Goal: Information Seeking & Learning: Learn about a topic

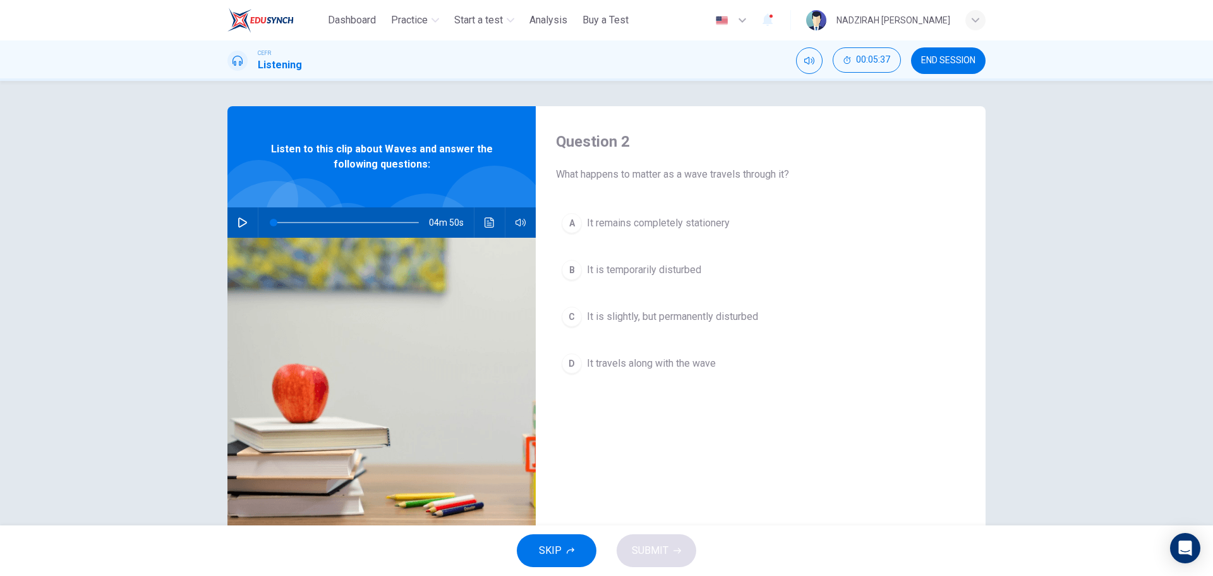
scroll to position [45, 0]
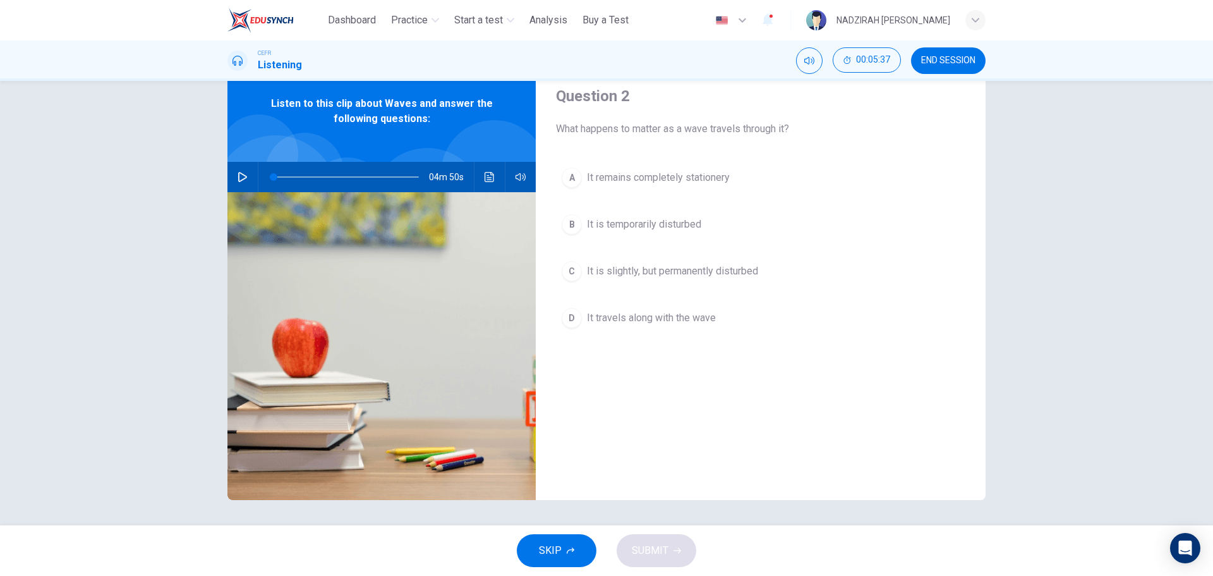
click at [238, 174] on icon "button" at bounding box center [243, 177] width 10 height 10
click at [681, 278] on span "It is slightly, but permanently disturbed" at bounding box center [672, 270] width 171 height 15
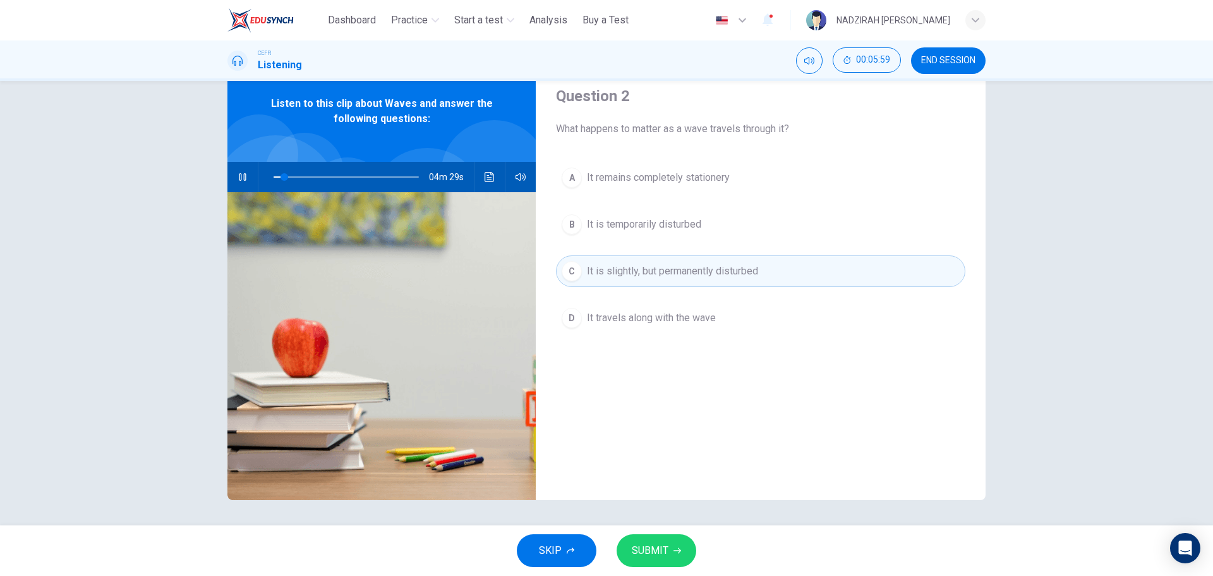
click at [696, 219] on span "It is temporarily disturbed" at bounding box center [644, 224] width 114 height 15
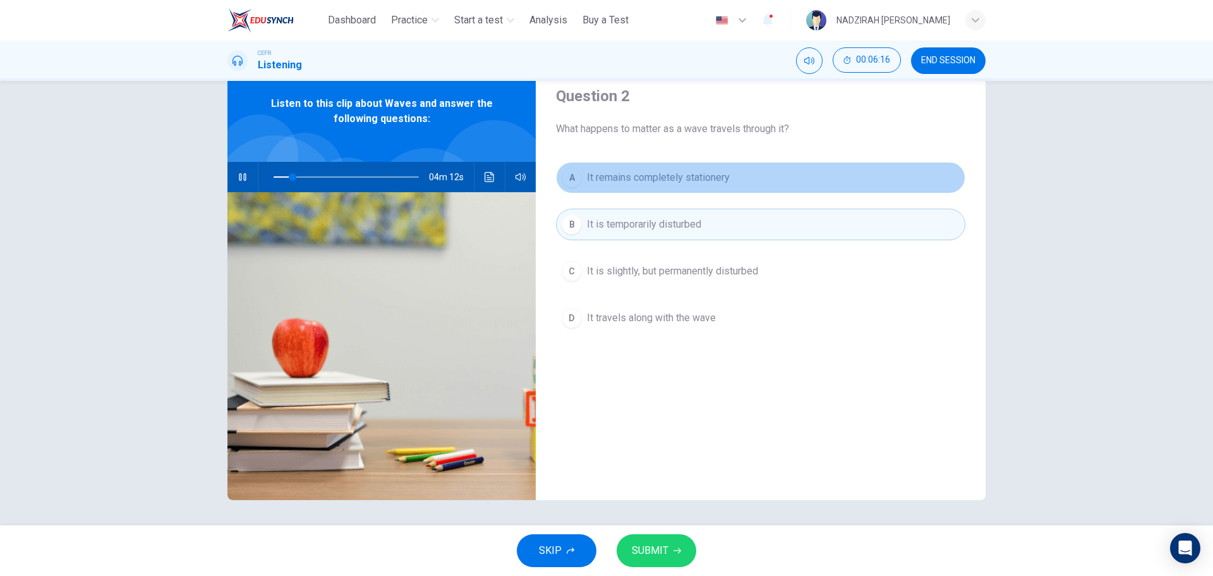
click at [749, 178] on button "A It remains completely stationery" at bounding box center [760, 178] width 409 height 32
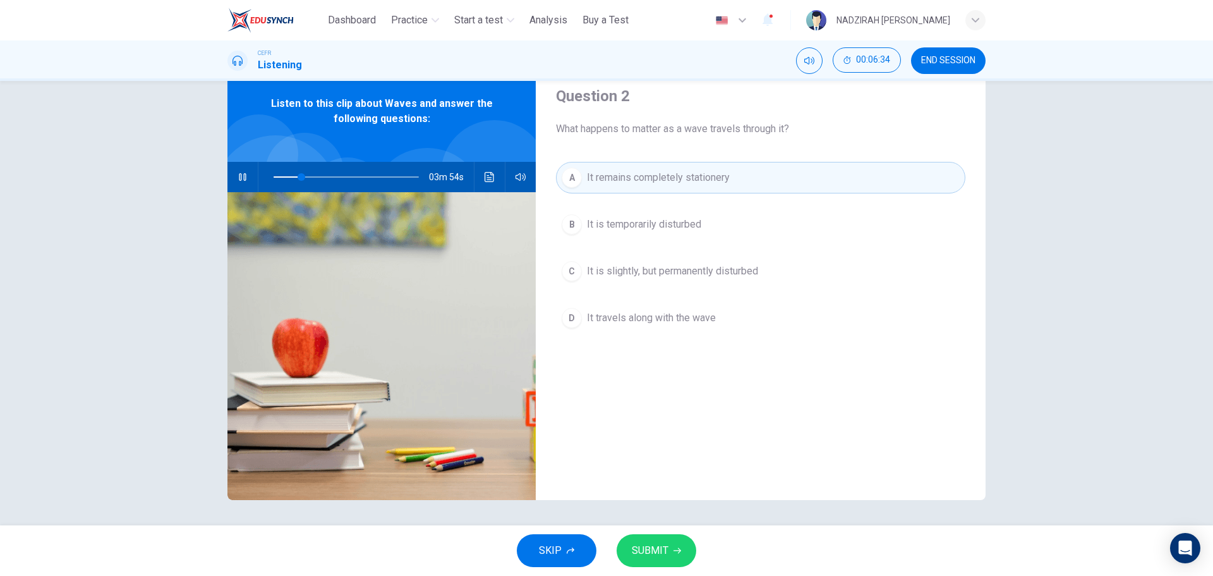
click at [735, 226] on button "B It is temporarily disturbed" at bounding box center [760, 225] width 409 height 32
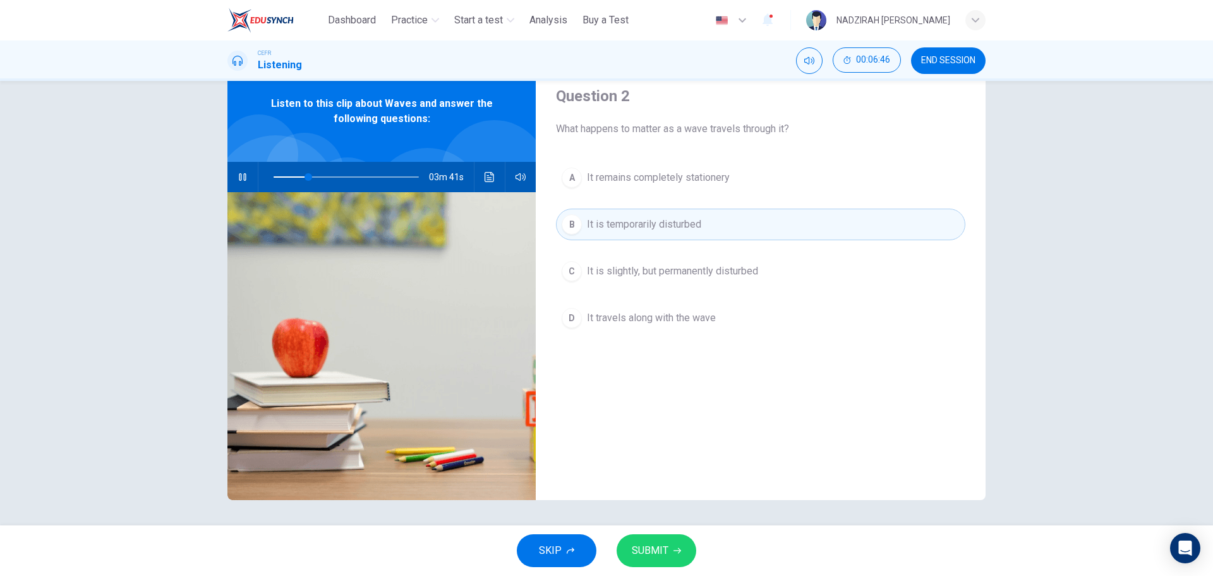
click at [540, 543] on span "SKIP" at bounding box center [550, 551] width 23 height 18
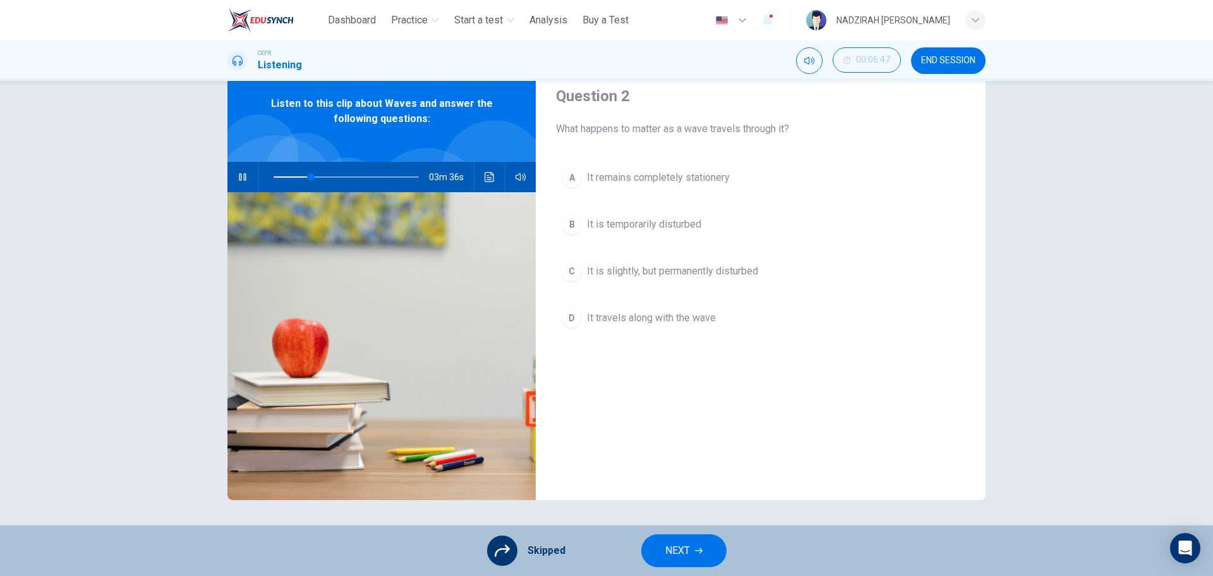
click at [667, 555] on span "NEXT" at bounding box center [677, 551] width 25 height 18
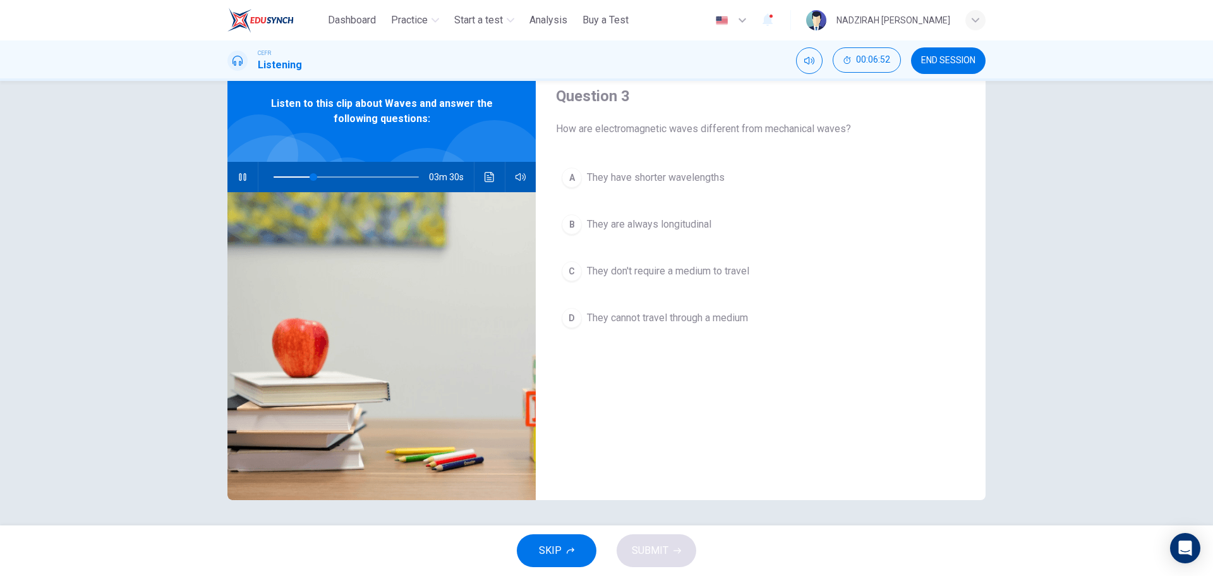
click at [368, 179] on span at bounding box center [346, 177] width 145 height 18
click at [486, 174] on icon "Click to see the audio transcription" at bounding box center [490, 177] width 10 height 10
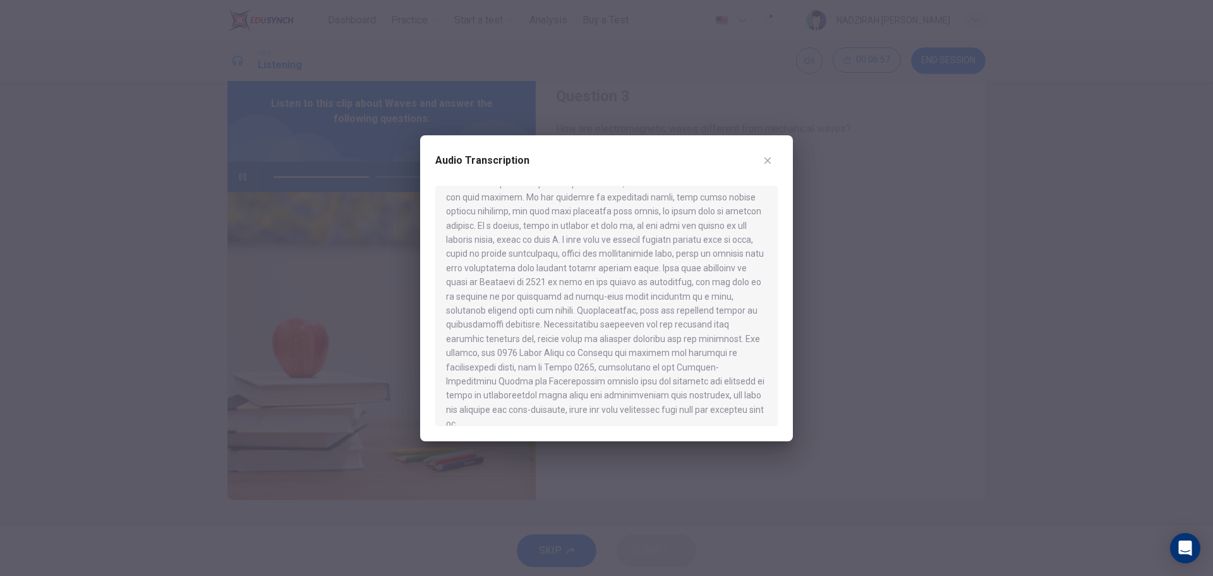
scroll to position [602, 0]
click at [586, 310] on div at bounding box center [606, 306] width 342 height 240
click at [767, 154] on button "button" at bounding box center [768, 160] width 20 height 20
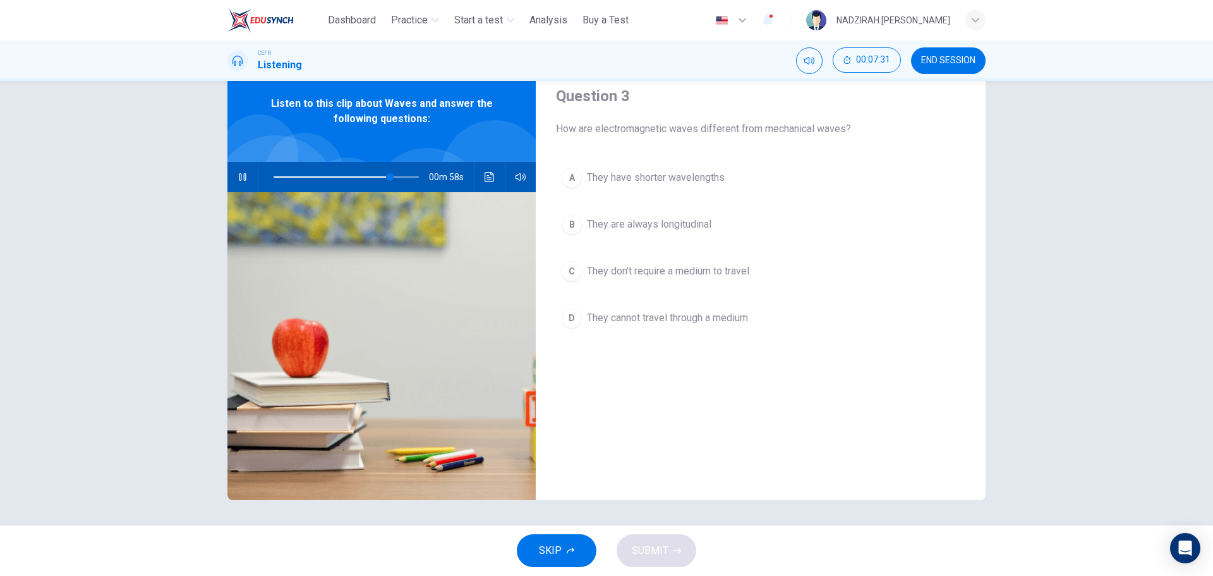
click at [665, 221] on span "They are always longitudinal" at bounding box center [649, 224] width 124 height 15
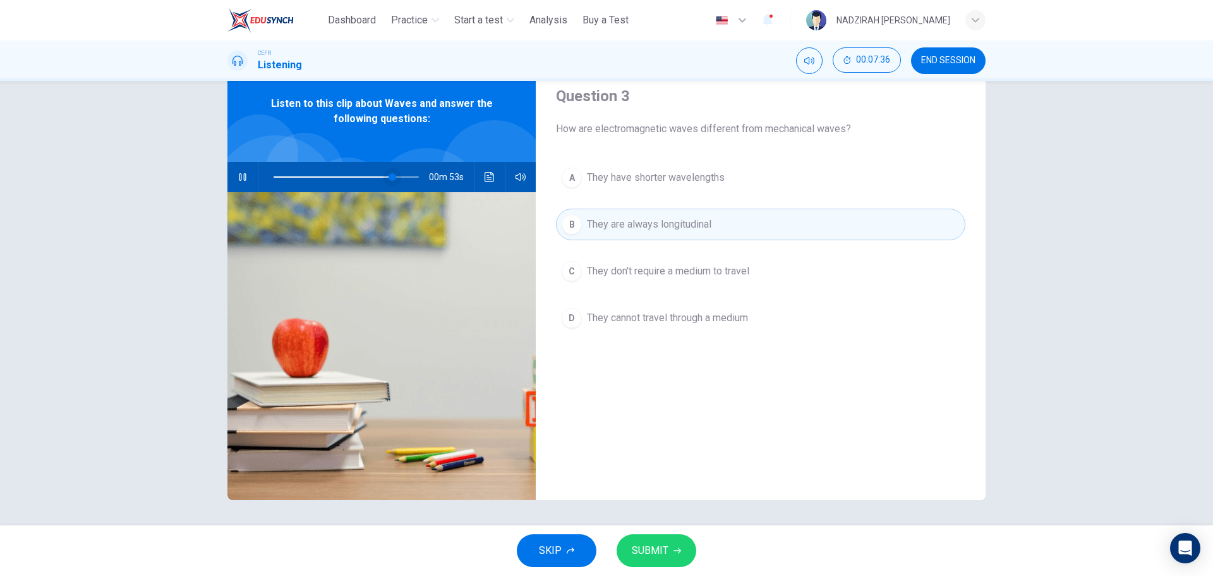
click at [389, 178] on span at bounding box center [393, 177] width 8 height 8
click at [378, 178] on span at bounding box center [382, 177] width 8 height 8
click at [492, 182] on button "Click to see the audio transcription" at bounding box center [490, 177] width 20 height 30
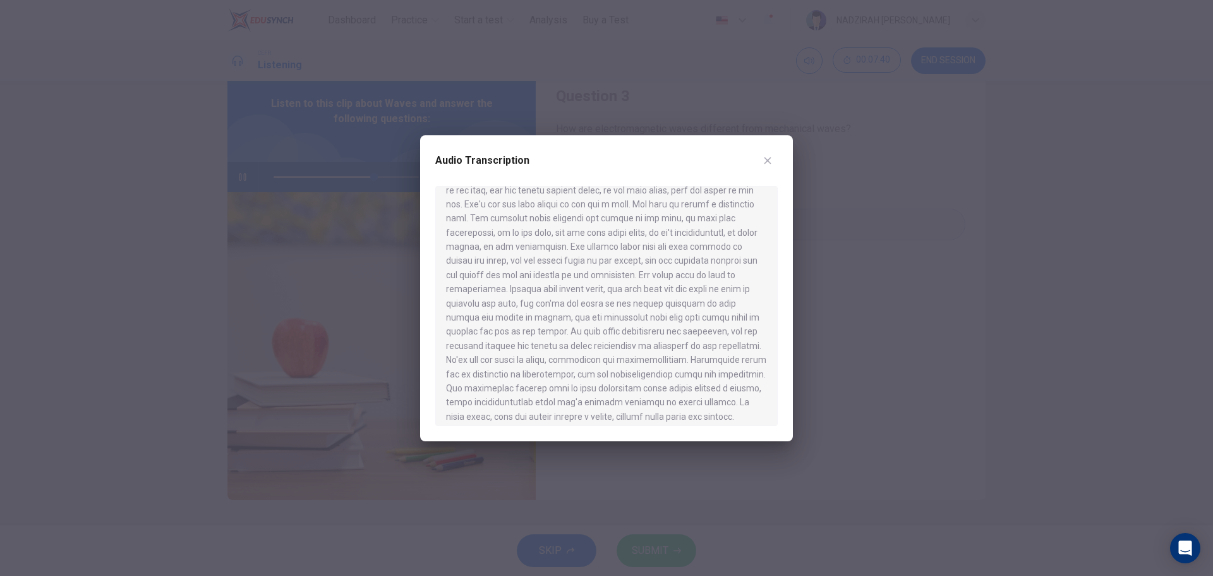
scroll to position [379, 0]
click at [845, 288] on div at bounding box center [606, 288] width 1213 height 576
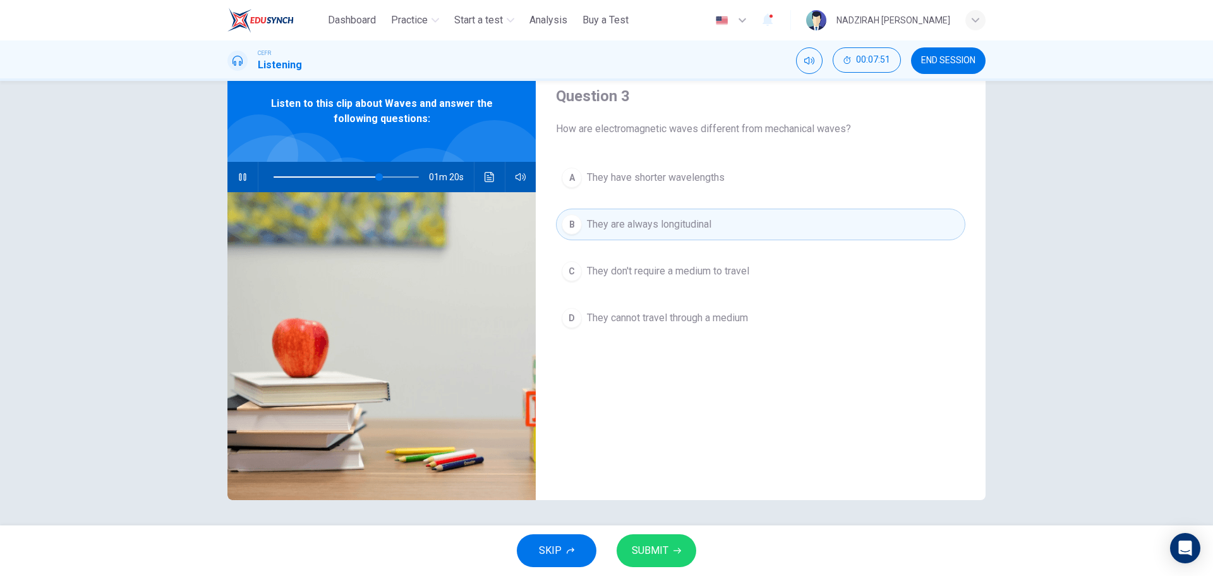
click at [474, 171] on hr at bounding box center [474, 177] width 1 height 30
click at [480, 172] on button "Click to see the audio transcription" at bounding box center [490, 177] width 20 height 30
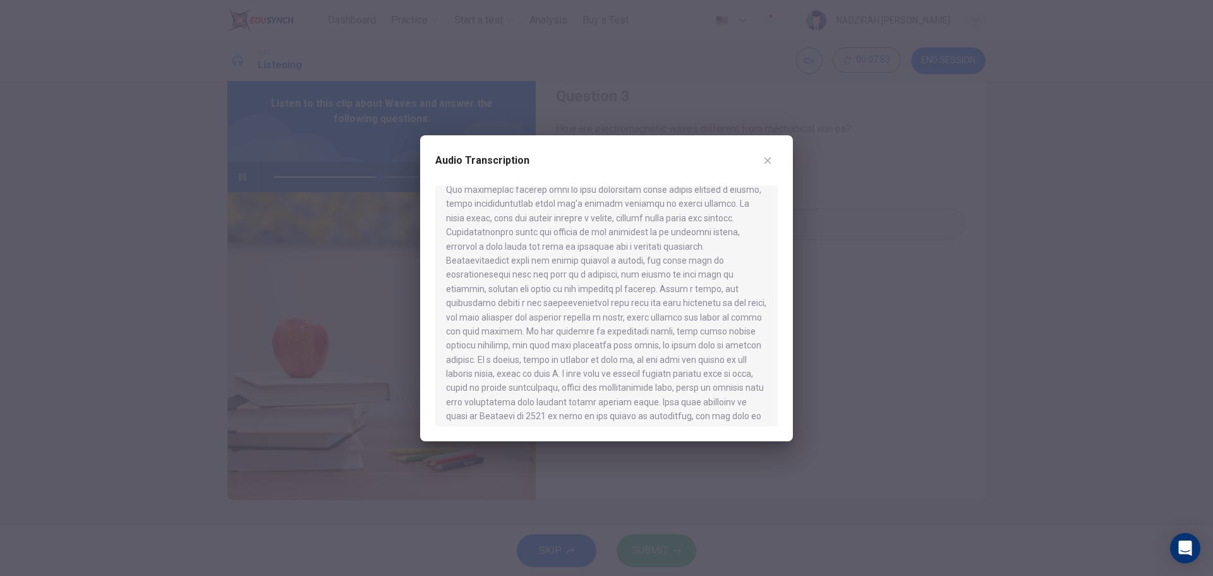
scroll to position [569, 0]
click at [627, 313] on div at bounding box center [606, 306] width 342 height 240
click at [767, 160] on icon "button" at bounding box center [768, 160] width 10 height 10
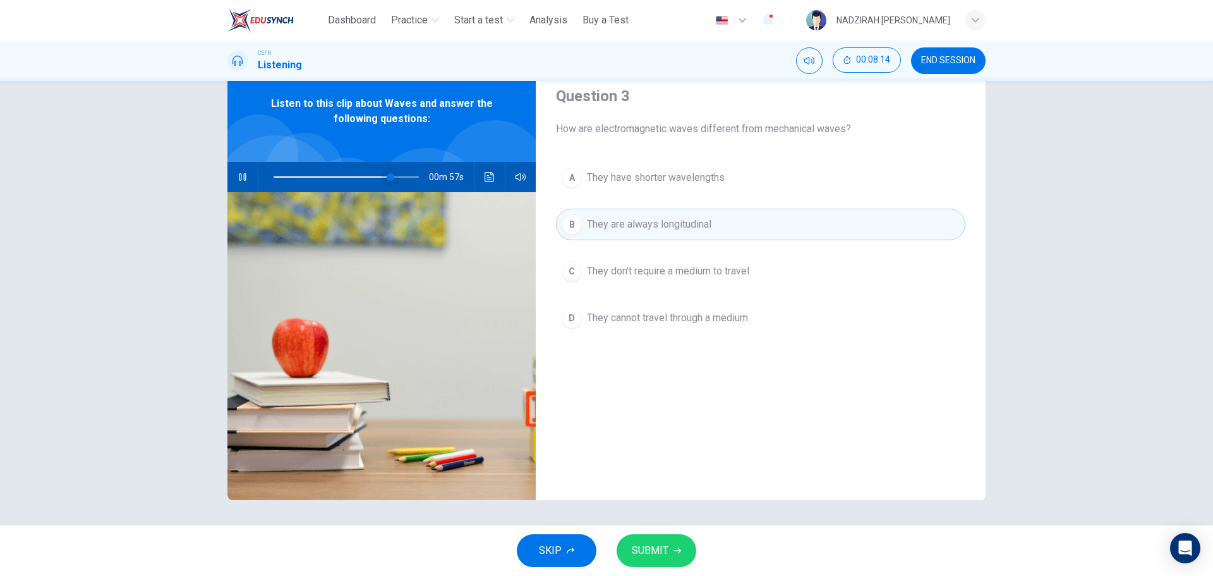
click at [394, 174] on span at bounding box center [391, 177] width 8 height 8
click at [648, 547] on span "SUBMIT" at bounding box center [650, 551] width 37 height 18
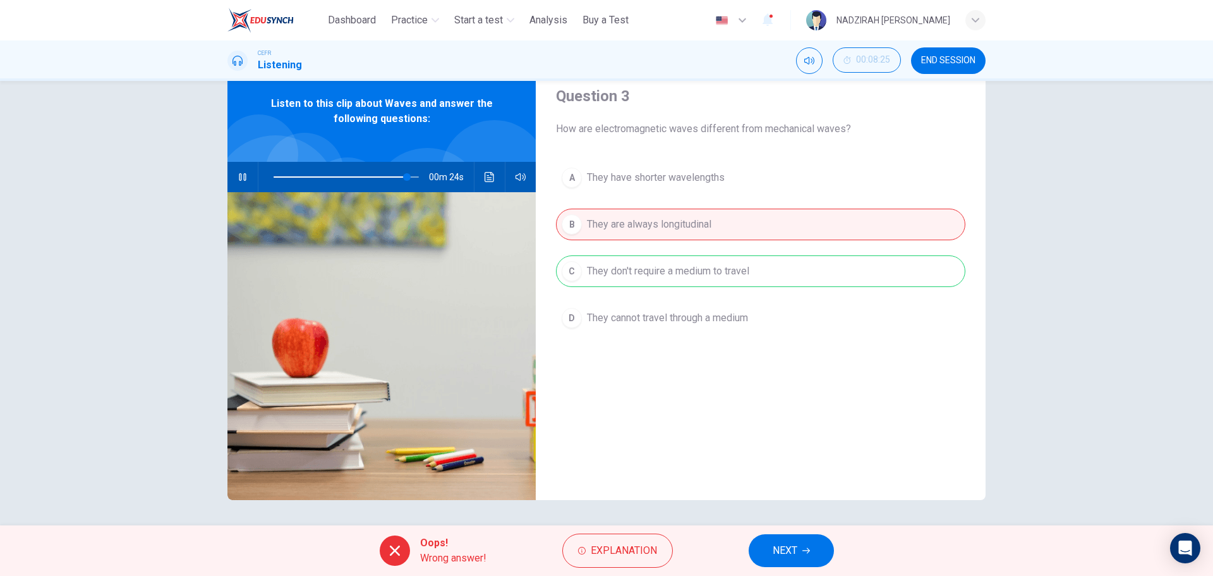
click at [719, 275] on div "A They have shorter wavelengths B They are always longitudinal C They don't req…" at bounding box center [760, 260] width 409 height 197
click at [620, 543] on span "Explanation" at bounding box center [624, 551] width 66 height 18
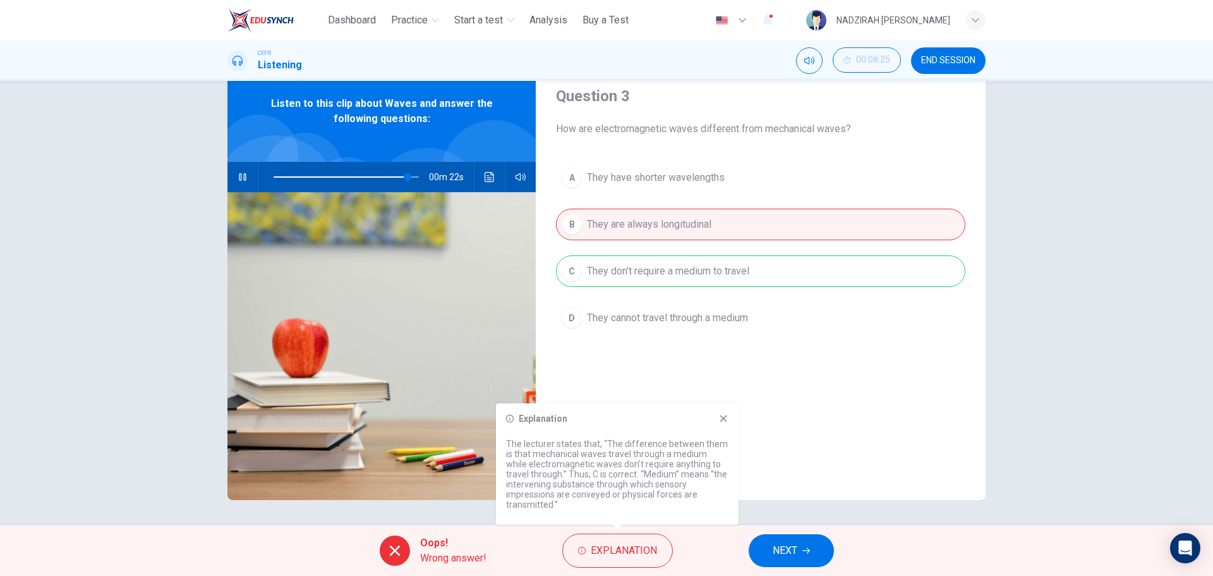
click at [730, 418] on div "Explanation The lecturer states that, “The difference between them is that mech…" at bounding box center [617, 463] width 243 height 121
click at [726, 422] on icon at bounding box center [723, 418] width 10 height 10
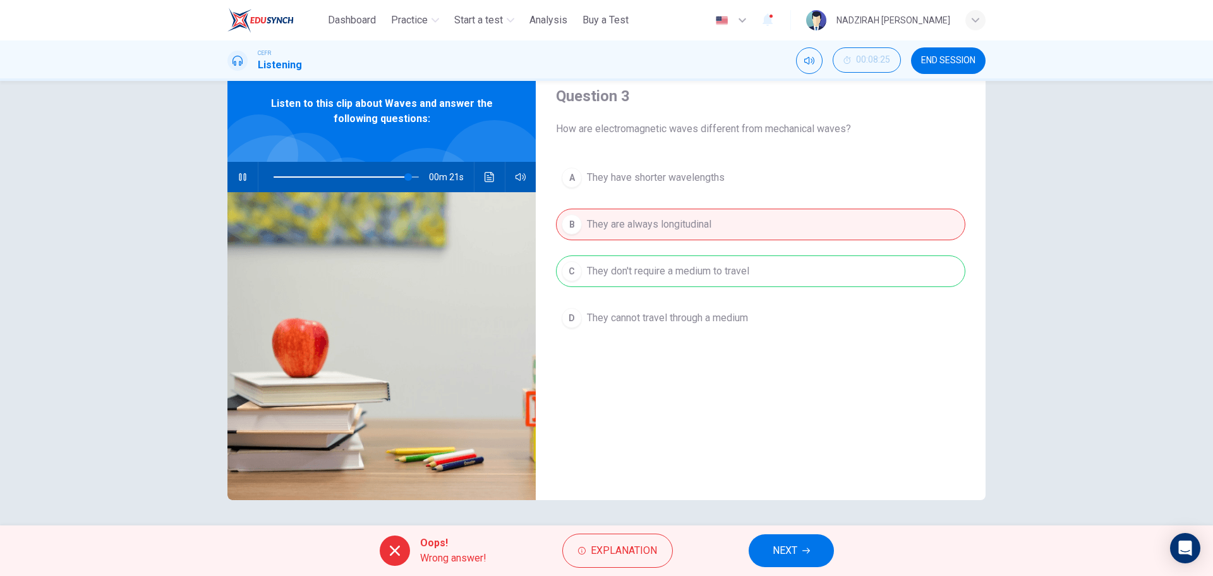
click at [792, 555] on span "NEXT" at bounding box center [785, 551] width 25 height 18
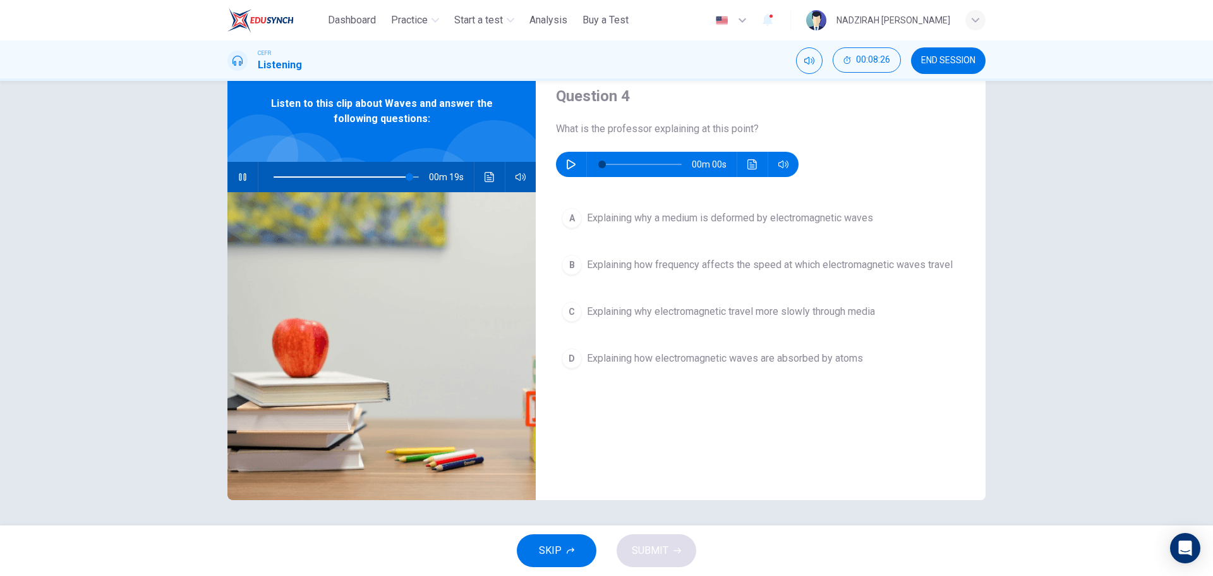
click at [242, 171] on button "button" at bounding box center [243, 177] width 20 height 30
type input "*"
drag, startPoint x: 408, startPoint y: 171, endPoint x: 220, endPoint y: 174, distance: 188.3
click at [220, 174] on div "Question 4 What is the professor explaining at this point? 00m 00s A Explaining…" at bounding box center [606, 280] width 799 height 439
click at [573, 166] on button "button" at bounding box center [571, 164] width 20 height 25
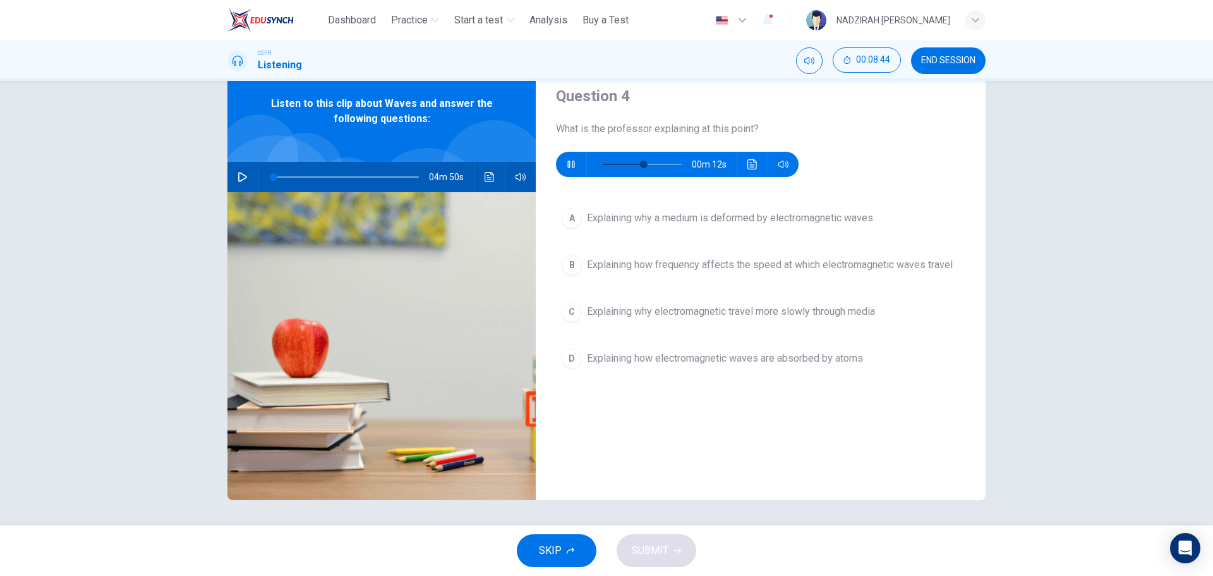
click at [729, 352] on span "Explaining how electromagnetic waves are absorbed by atoms" at bounding box center [725, 358] width 276 height 15
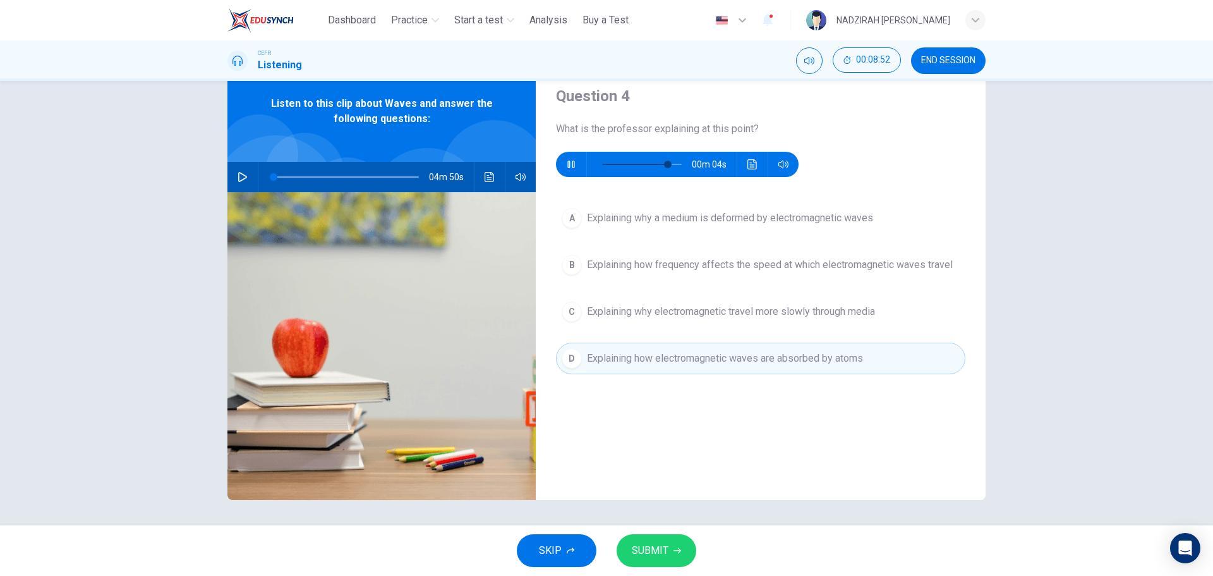
click at [711, 273] on button "B Explaining how frequency affects the speed at which electromagnetic waves tra…" at bounding box center [760, 265] width 409 height 32
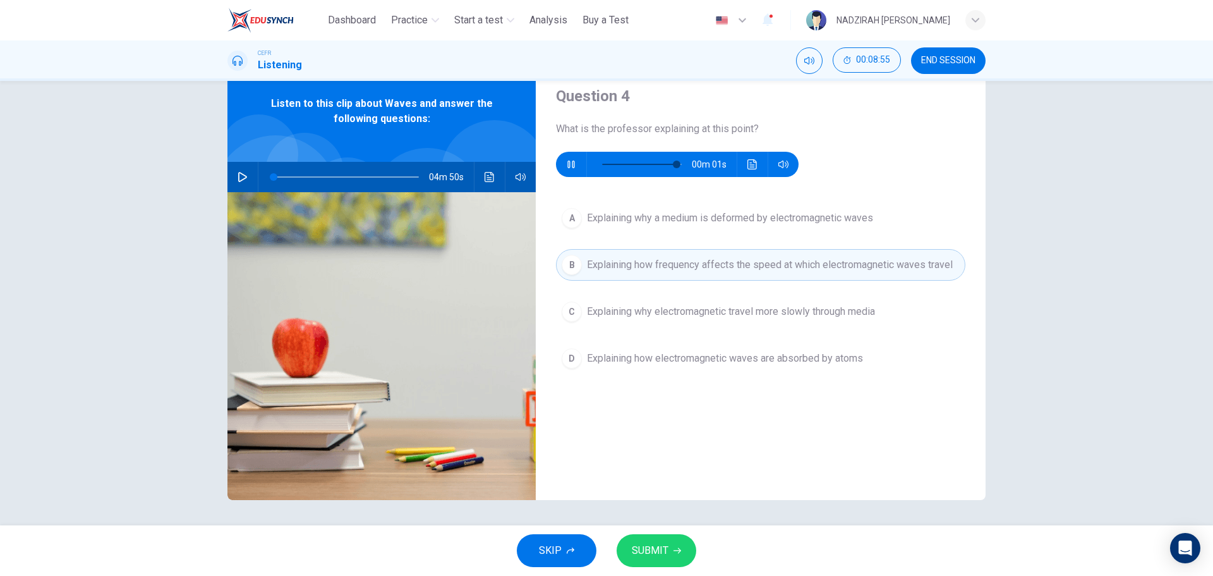
click at [682, 557] on button "SUBMIT" at bounding box center [657, 550] width 80 height 33
type input "*"
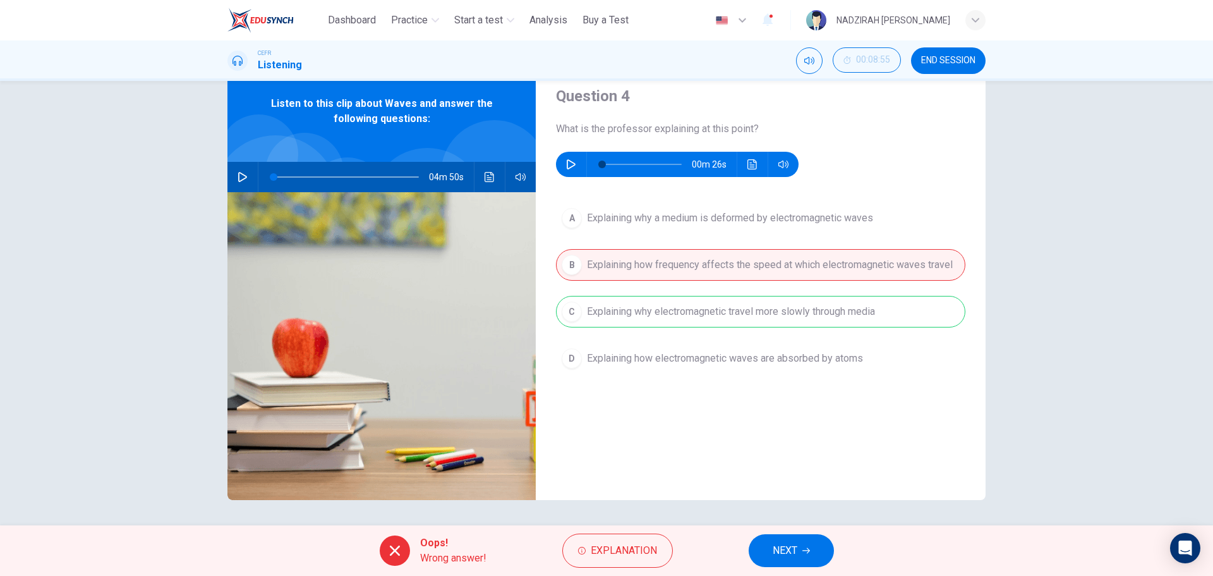
click at [719, 325] on div "A Explaining why a medium is deformed by electromagnetic waves B Explaining how…" at bounding box center [760, 300] width 409 height 197
click at [648, 559] on button "Explanation" at bounding box center [617, 550] width 111 height 34
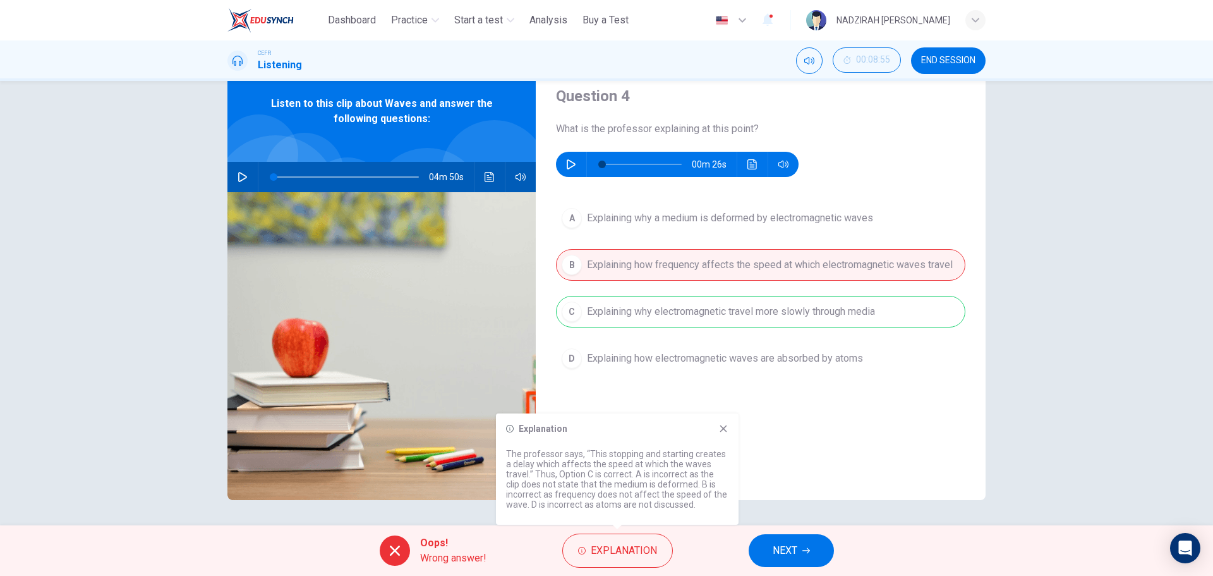
click at [721, 429] on icon at bounding box center [723, 428] width 10 height 10
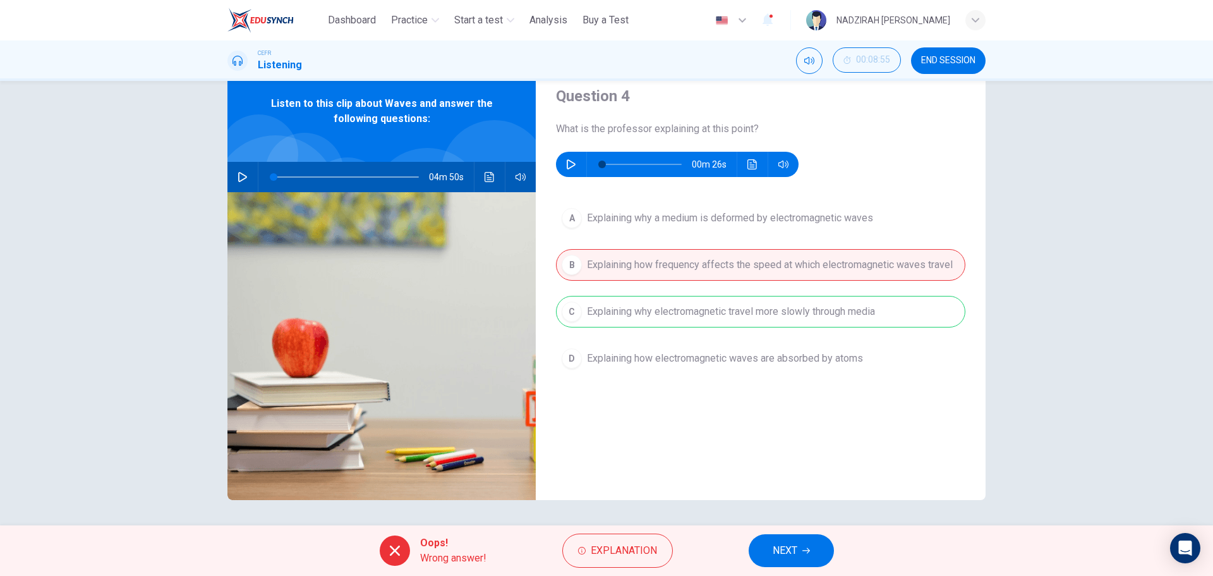
click at [799, 548] on button "NEXT" at bounding box center [791, 550] width 85 height 33
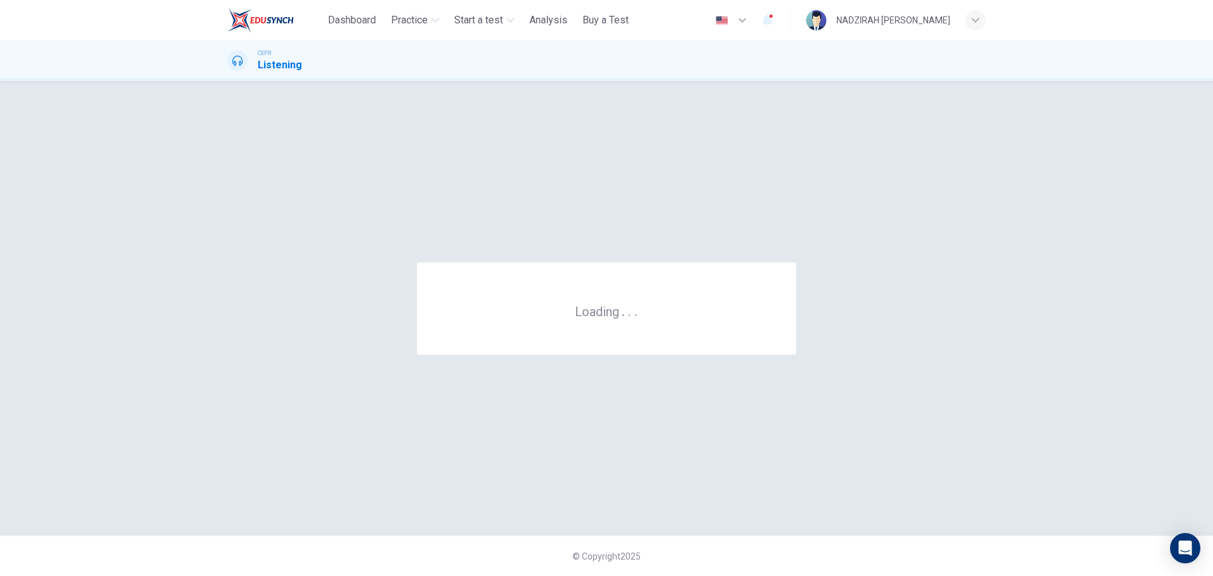
scroll to position [0, 0]
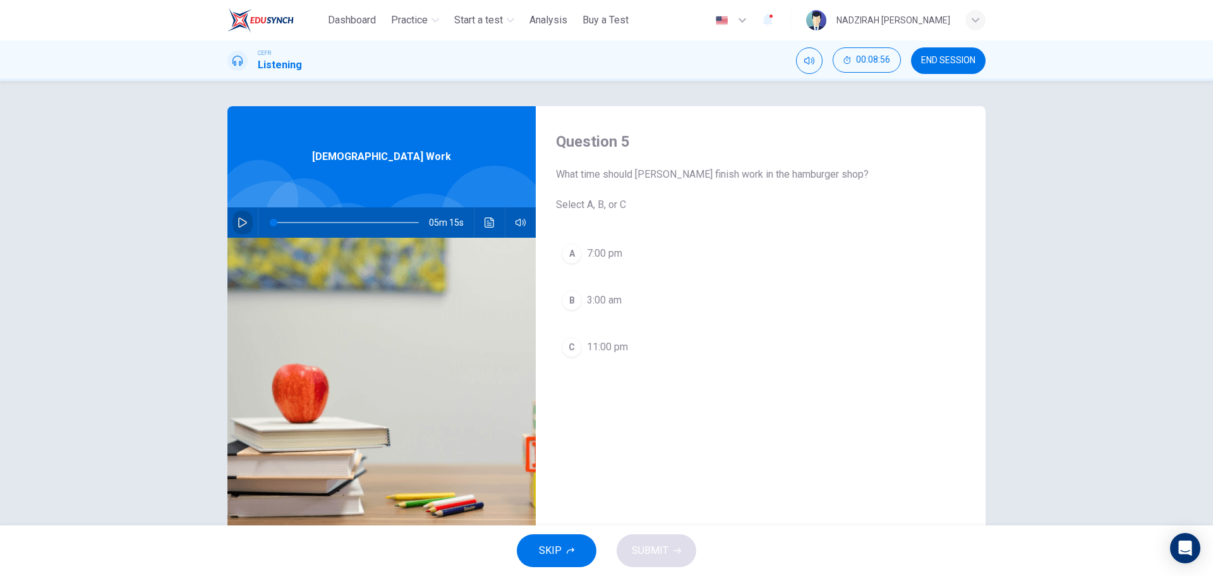
click at [248, 226] on button "button" at bounding box center [243, 222] width 20 height 30
click at [624, 349] on span "11:00 pm" at bounding box center [607, 346] width 41 height 15
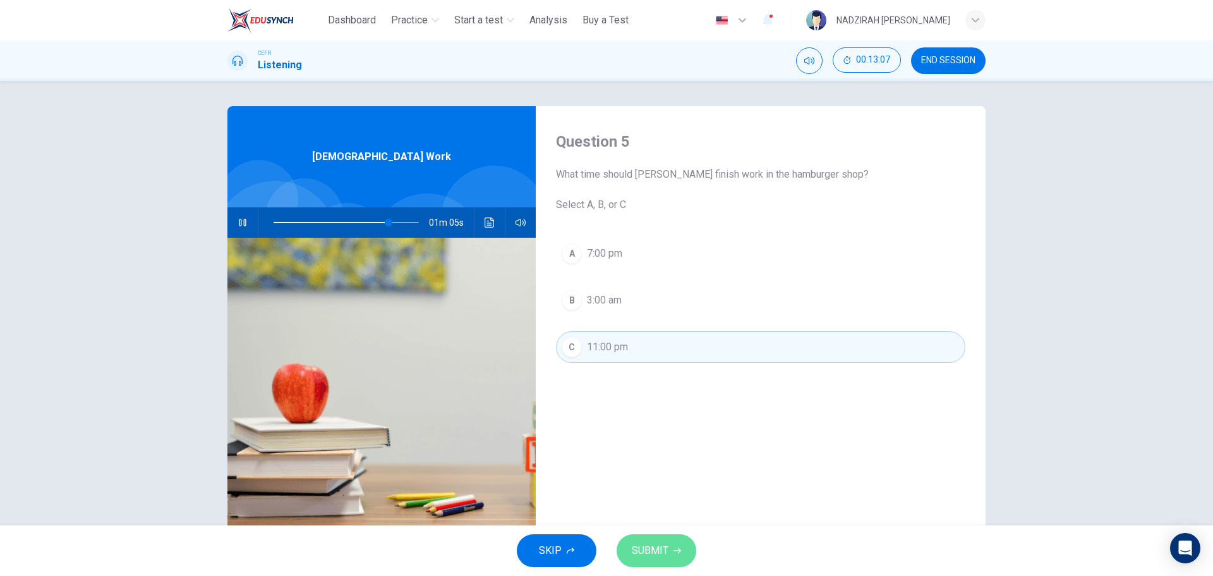
click at [678, 538] on button "SUBMIT" at bounding box center [657, 550] width 80 height 33
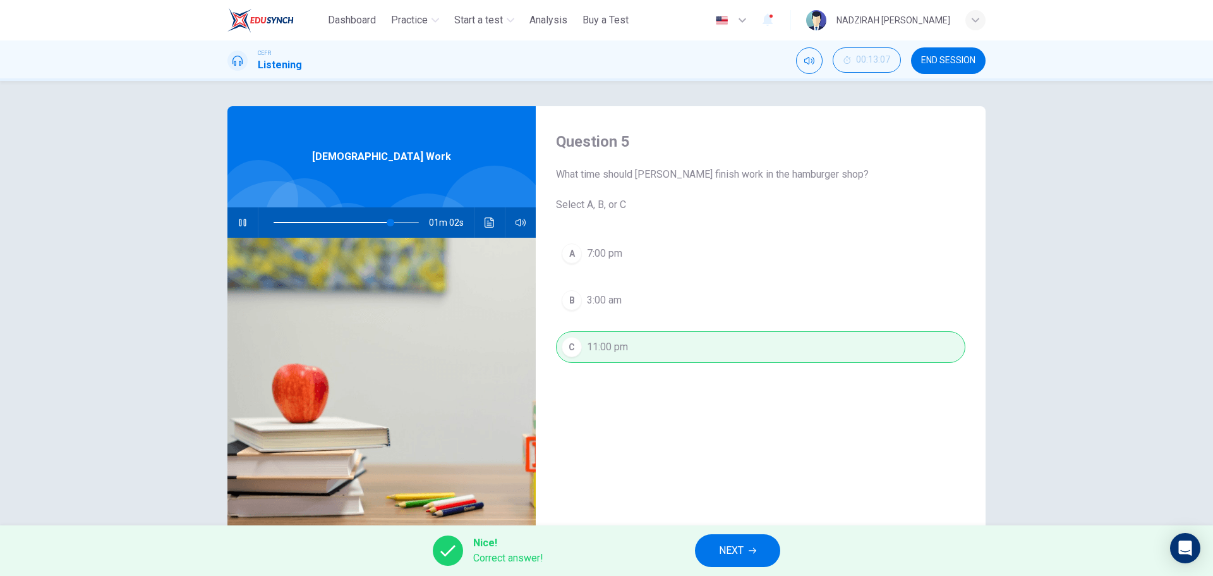
click at [727, 552] on span "NEXT" at bounding box center [731, 551] width 25 height 18
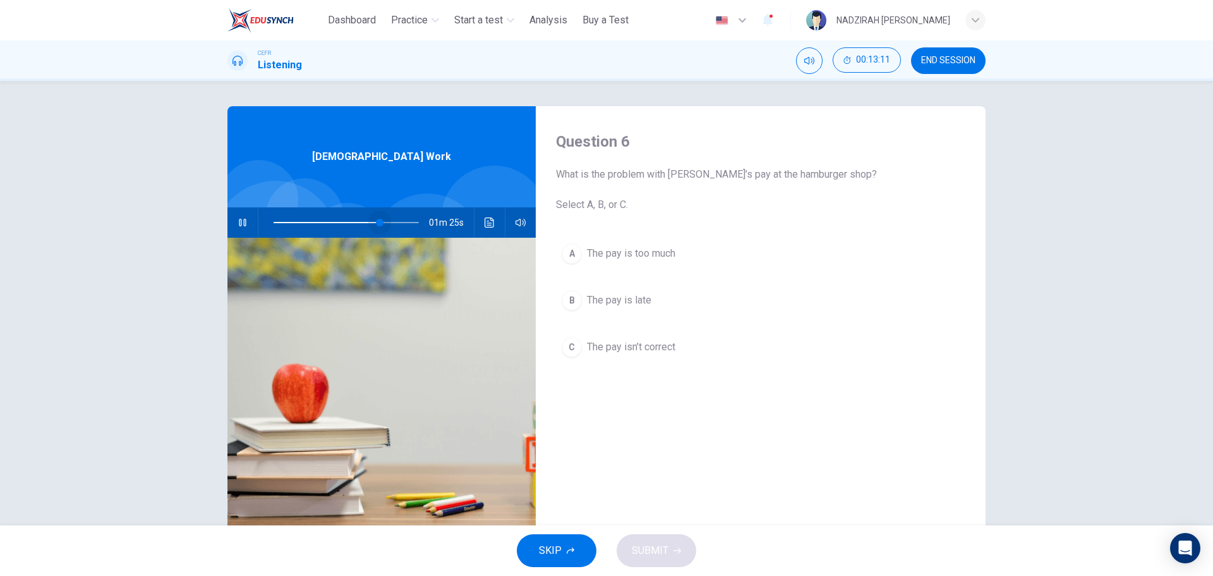
click at [377, 224] on span at bounding box center [380, 223] width 8 height 8
click at [370, 223] on span at bounding box center [374, 223] width 8 height 8
click at [370, 225] on span at bounding box center [374, 223] width 8 height 8
click at [350, 224] on span at bounding box center [354, 223] width 8 height 8
click at [639, 301] on span "The pay is late" at bounding box center [619, 300] width 64 height 15
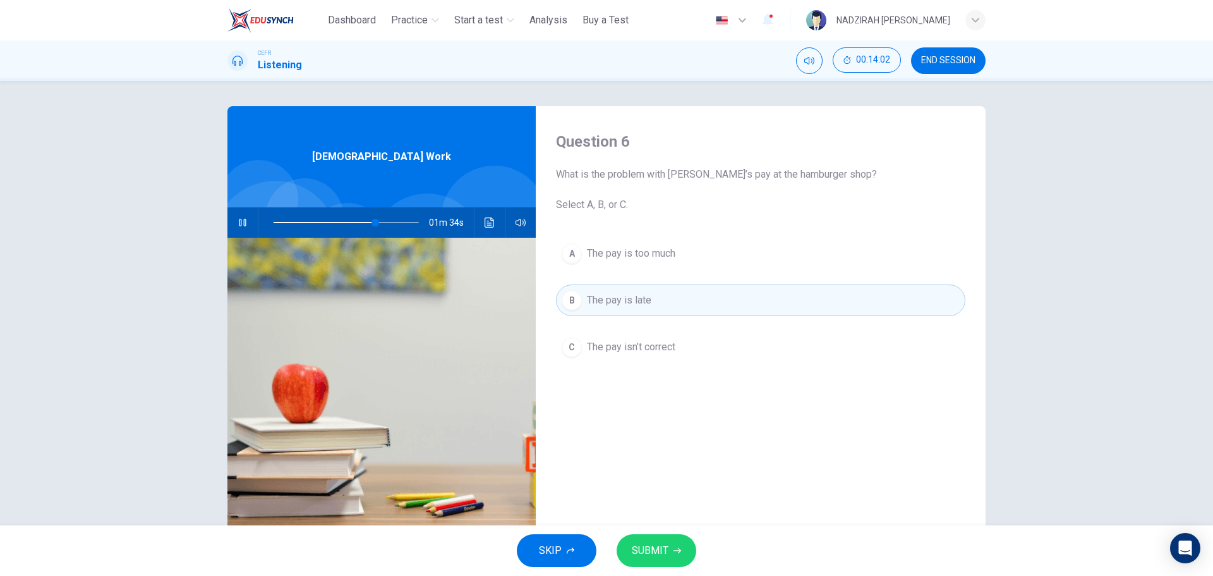
click at [683, 552] on button "SUBMIT" at bounding box center [657, 550] width 80 height 33
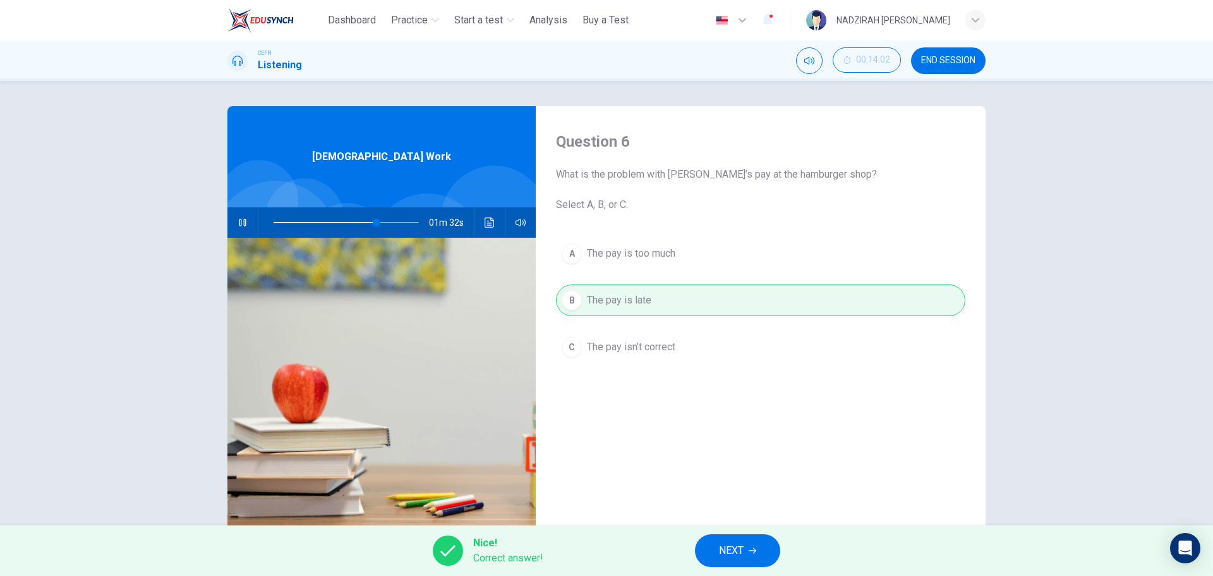
click at [724, 541] on button "NEXT" at bounding box center [737, 550] width 85 height 33
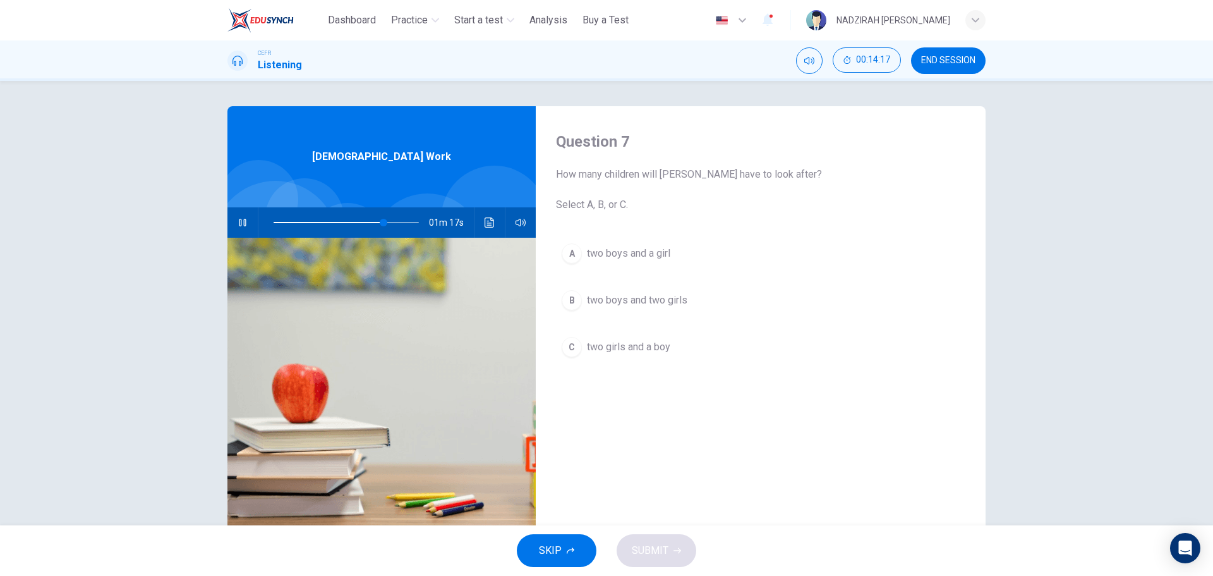
click at [643, 351] on span "two girls and a boy" at bounding box center [628, 346] width 83 height 15
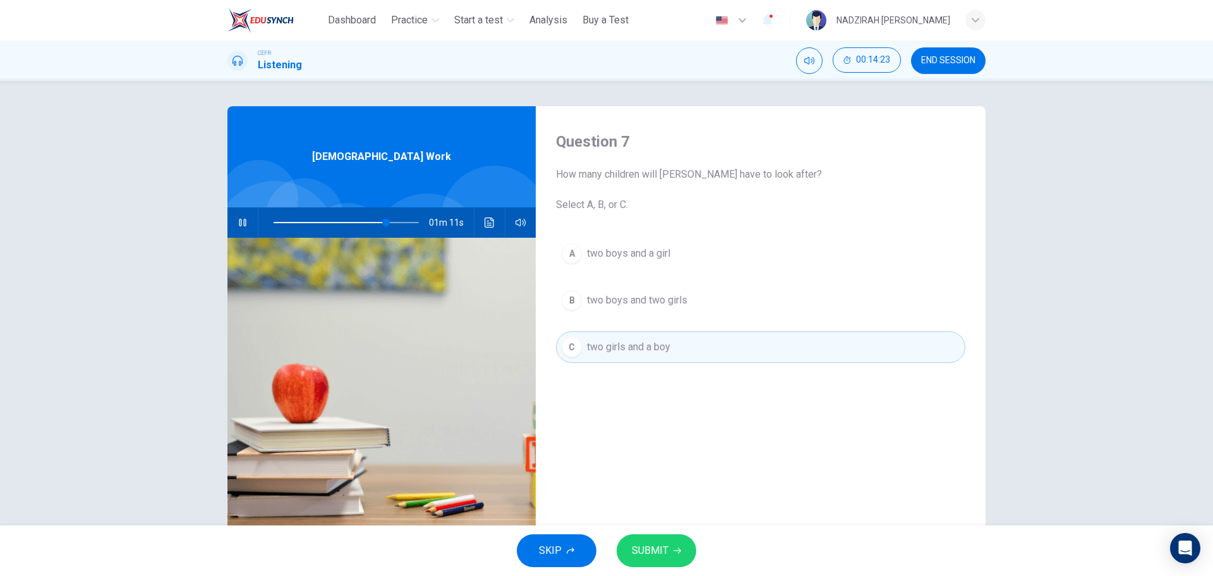
click at [672, 552] on button "SUBMIT" at bounding box center [657, 550] width 80 height 33
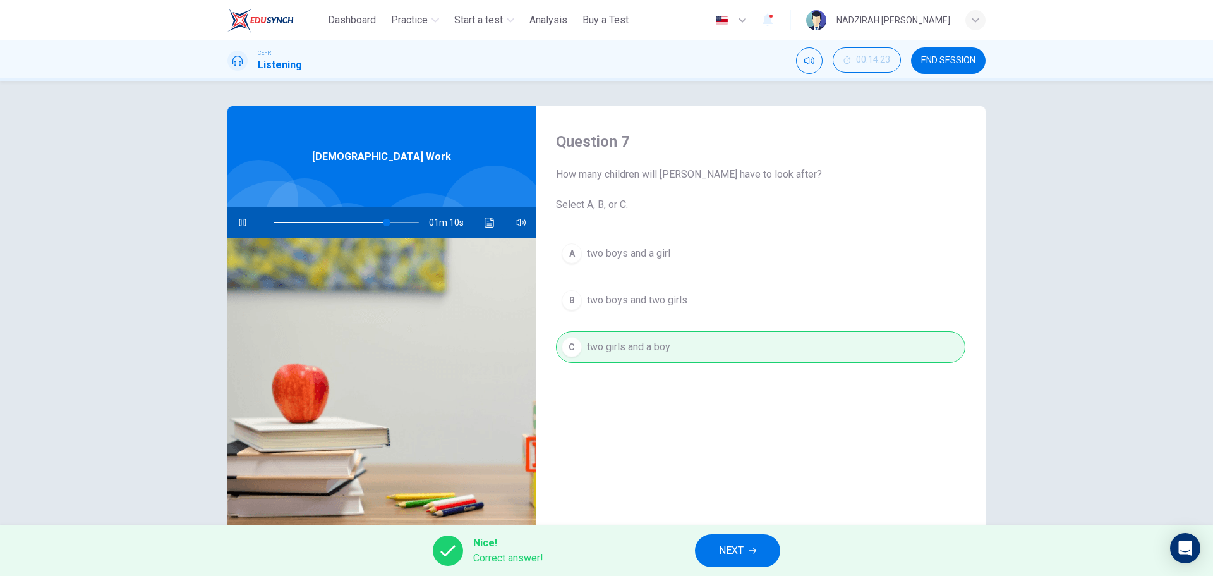
type input "**"
click at [756, 550] on icon "button" at bounding box center [753, 551] width 8 height 6
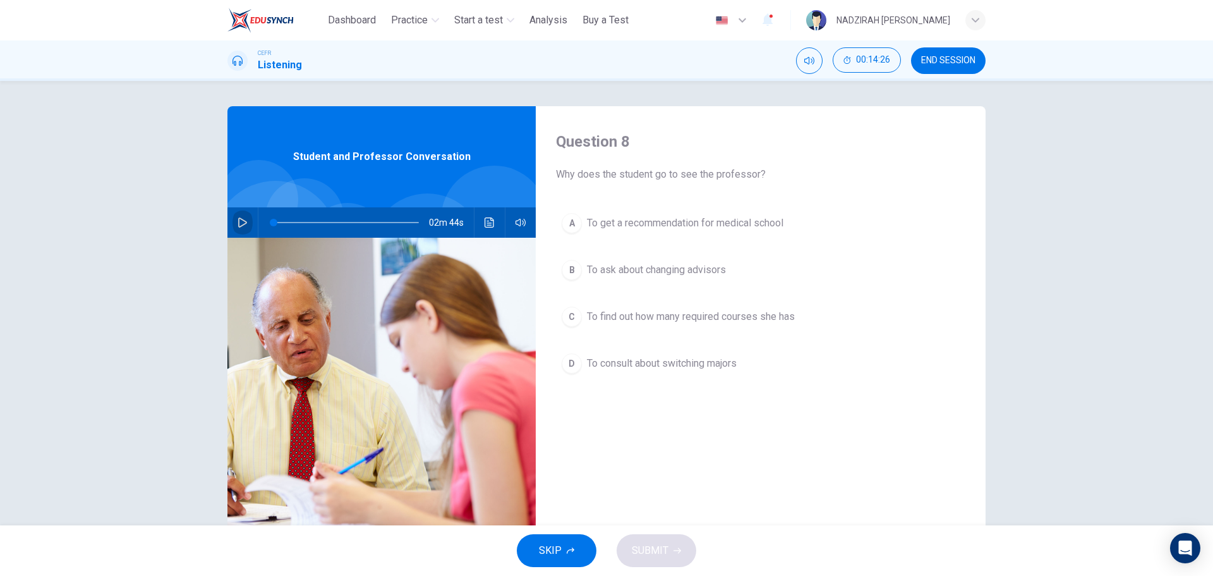
click at [239, 229] on button "button" at bounding box center [243, 222] width 20 height 30
click at [726, 358] on span "To consult about switching majors" at bounding box center [662, 363] width 150 height 15
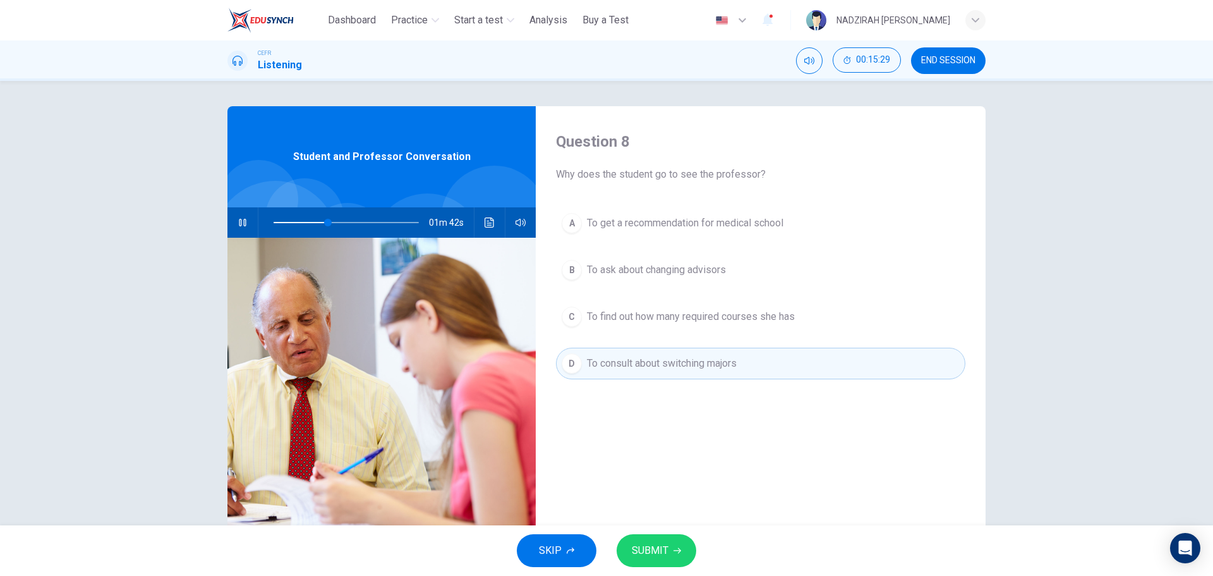
click at [669, 544] on button "SUBMIT" at bounding box center [657, 550] width 80 height 33
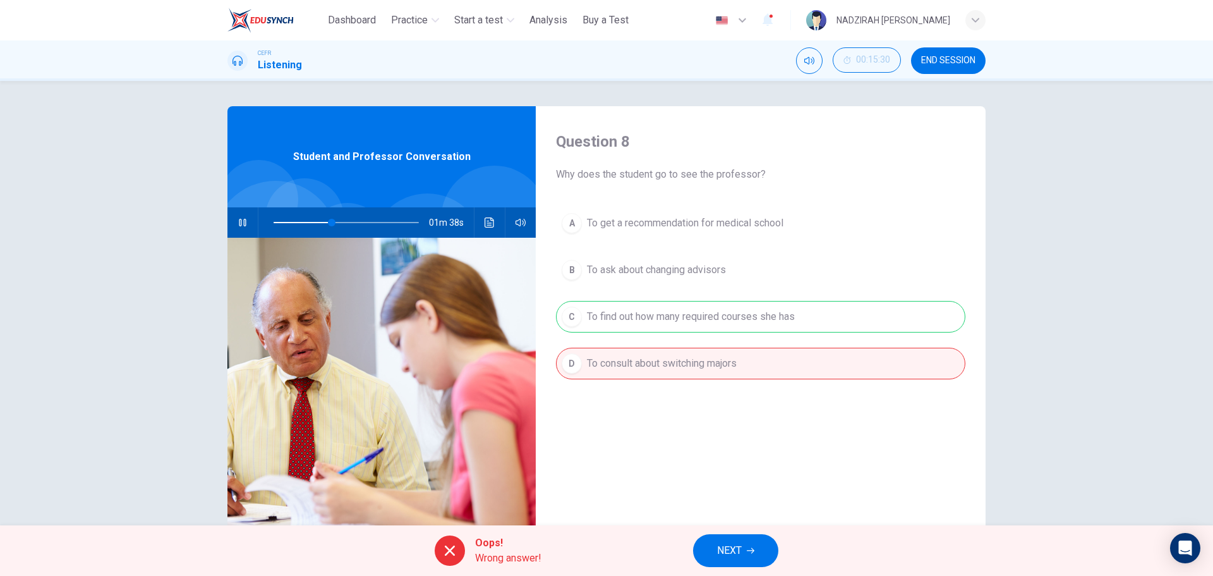
click at [737, 305] on div "A To get a recommendation for medical school B To ask about changing advisors C…" at bounding box center [760, 305] width 409 height 197
click at [745, 550] on button "NEXT" at bounding box center [735, 550] width 85 height 33
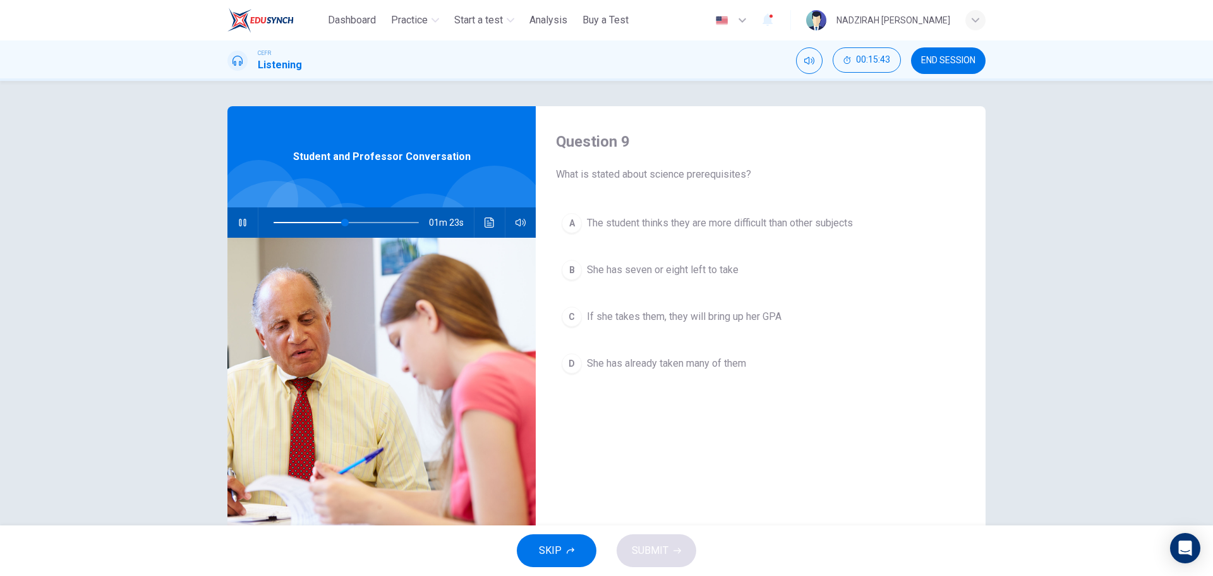
click at [328, 225] on span at bounding box center [346, 223] width 145 height 18
click at [316, 226] on span at bounding box center [319, 223] width 8 height 8
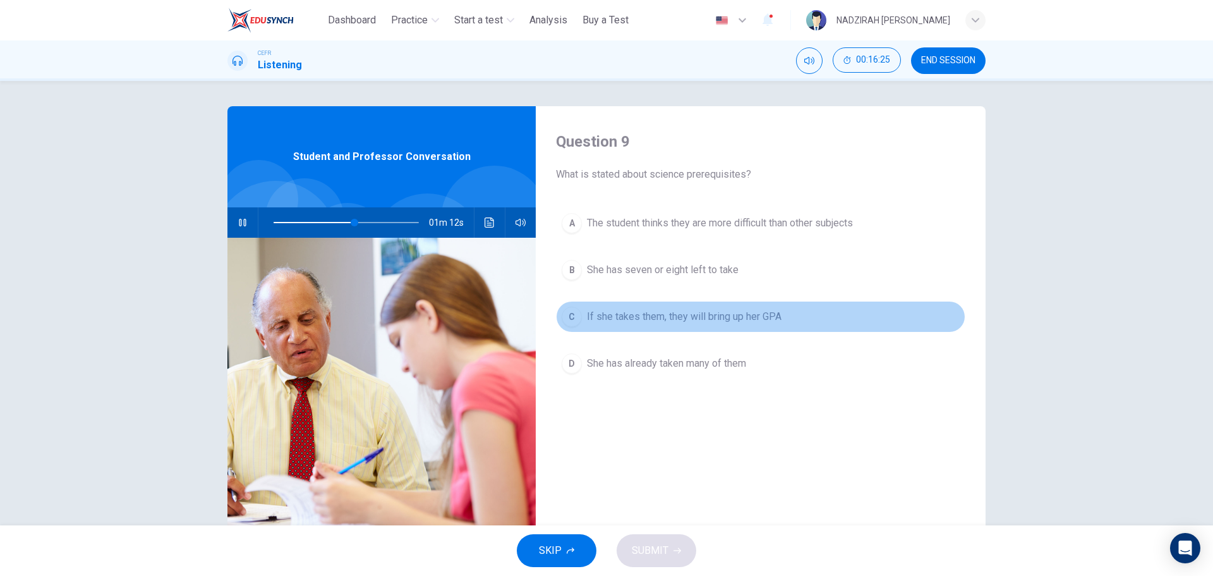
click at [633, 325] on button "C If she takes them, they will bring up her GPA" at bounding box center [760, 317] width 409 height 32
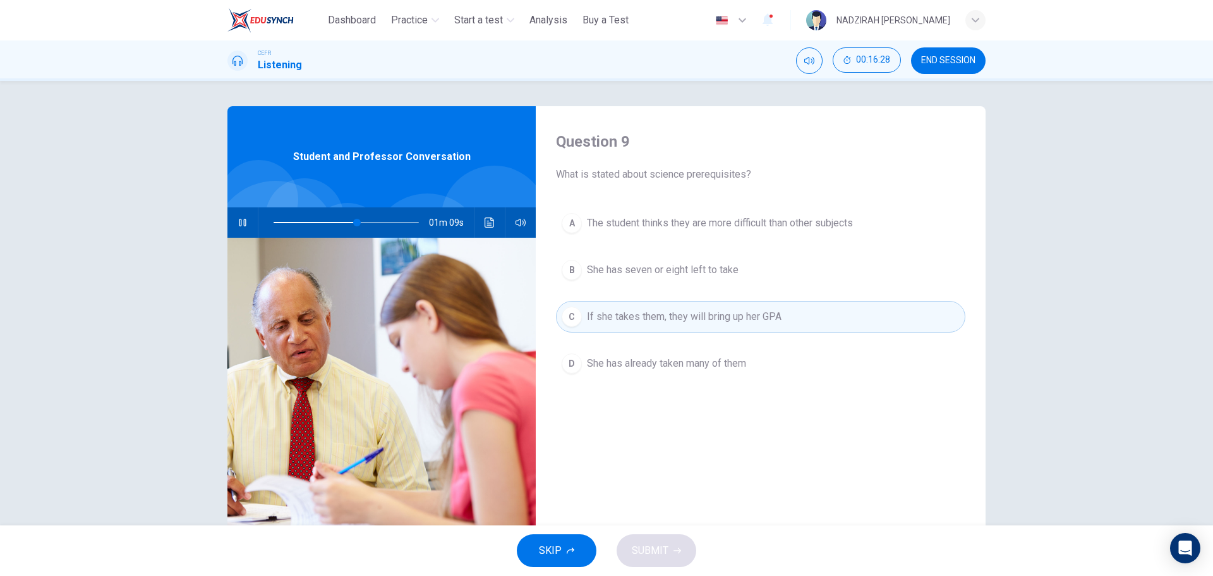
click at [696, 372] on button "D She has already taken many of them" at bounding box center [760, 364] width 409 height 32
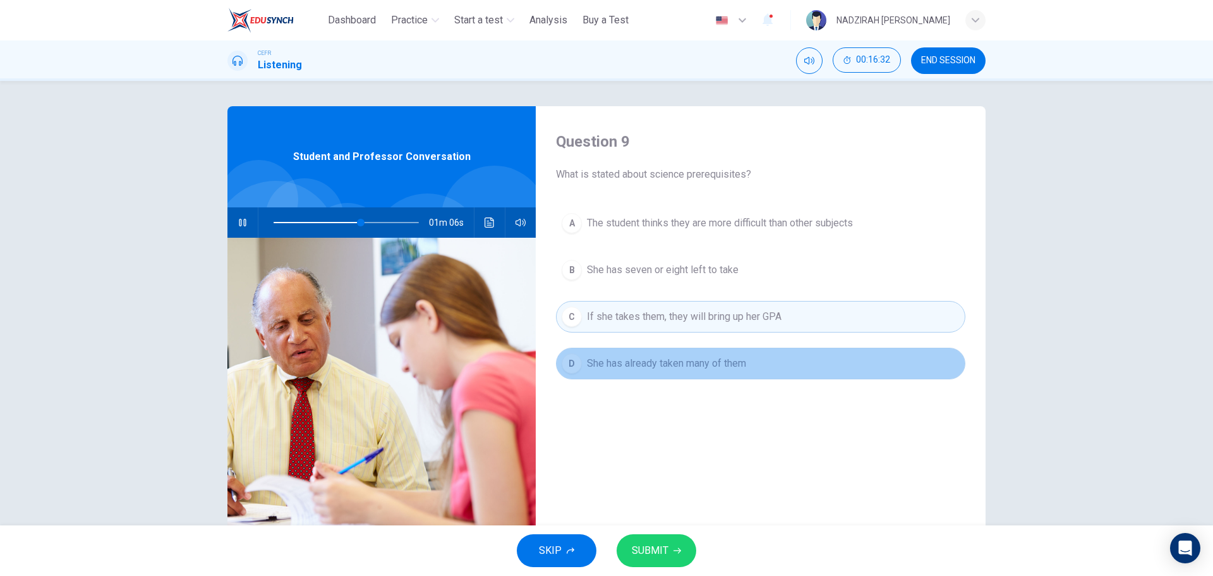
click at [696, 372] on button "D She has already taken many of them" at bounding box center [760, 364] width 409 height 32
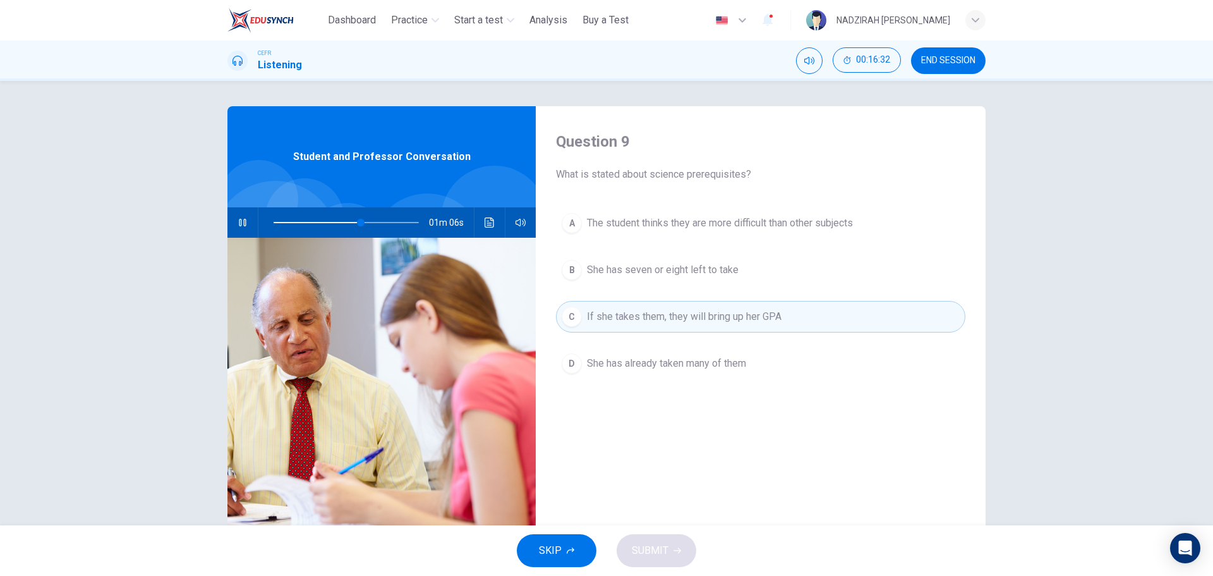
click at [704, 322] on span "If she takes them, they will bring up her GPA" at bounding box center [684, 316] width 195 height 15
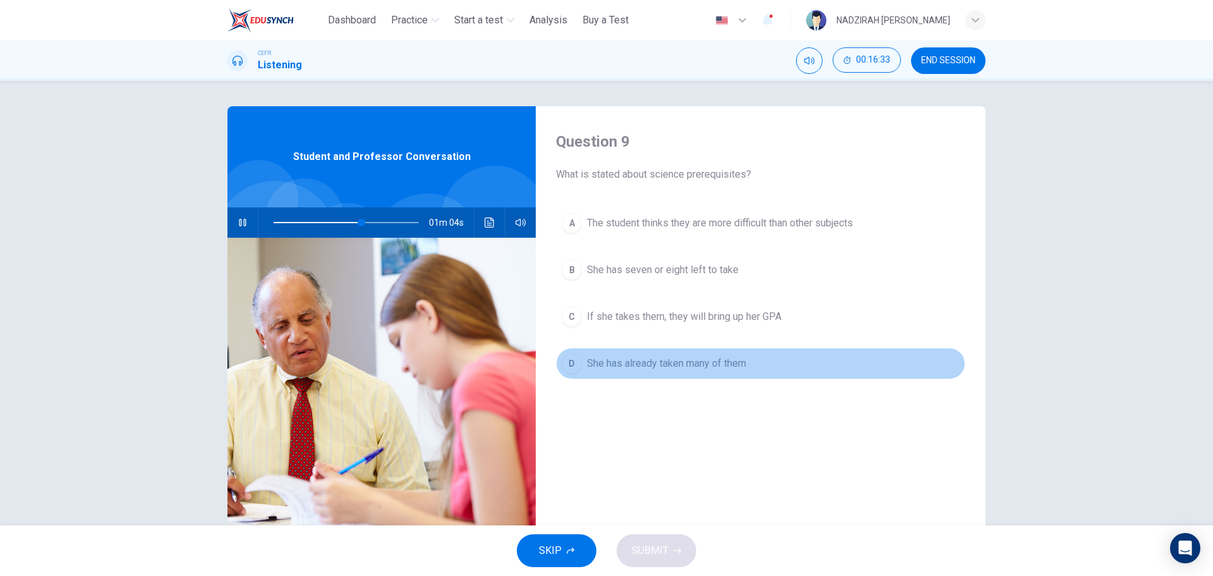
click at [679, 367] on span "She has already taken many of them" at bounding box center [666, 363] width 159 height 15
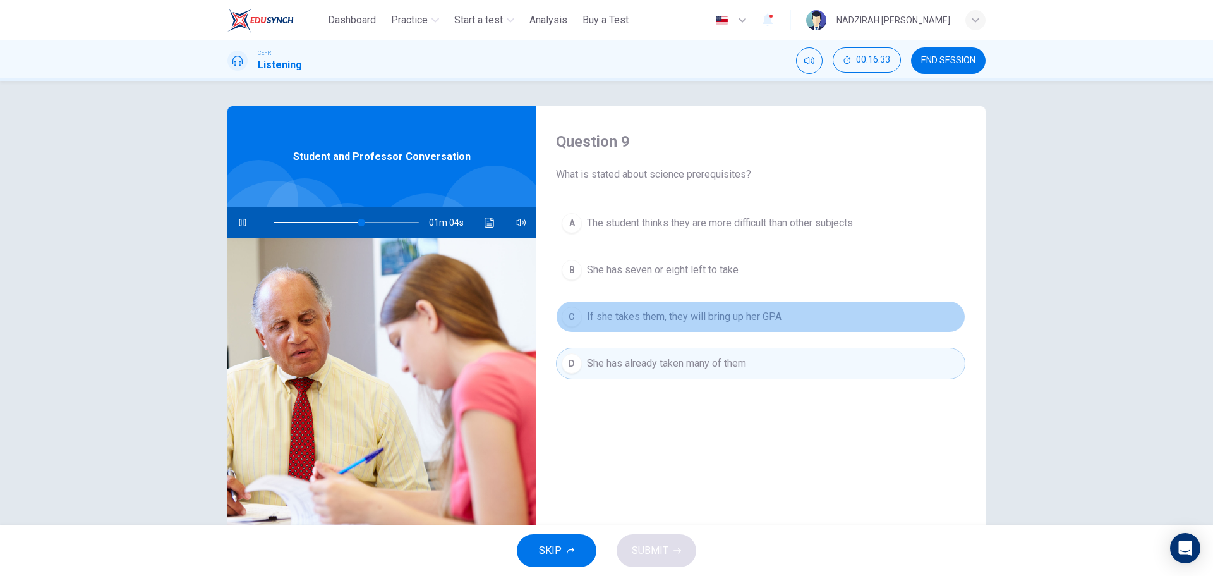
click at [689, 315] on span "If she takes them, they will bring up her GPA" at bounding box center [684, 316] width 195 height 15
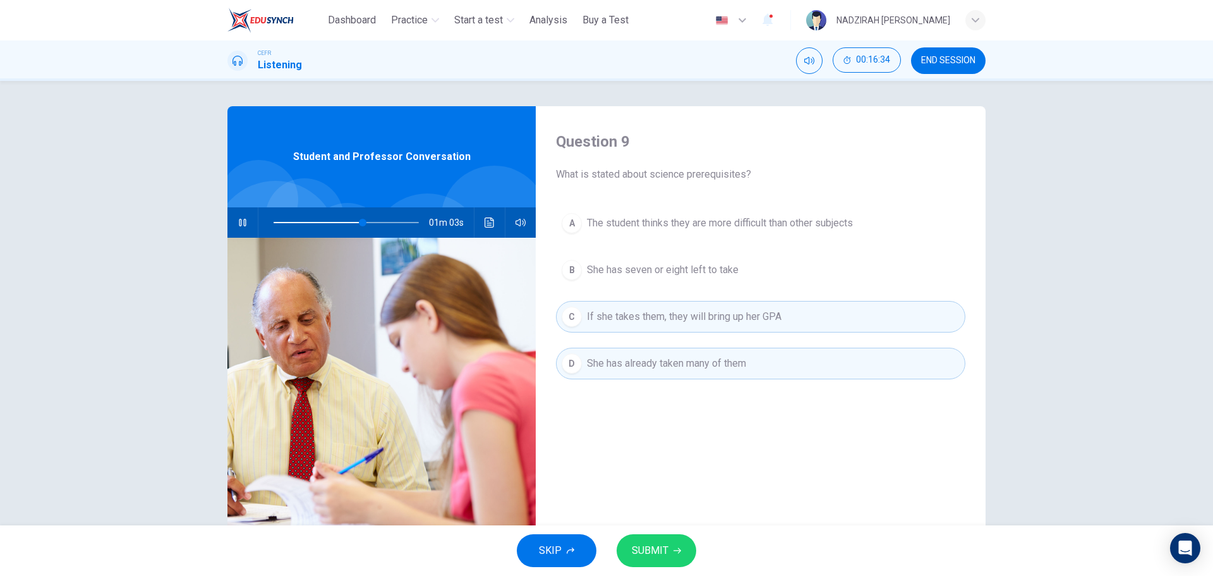
click at [715, 319] on span "If she takes them, they will bring up her GPA" at bounding box center [684, 316] width 195 height 15
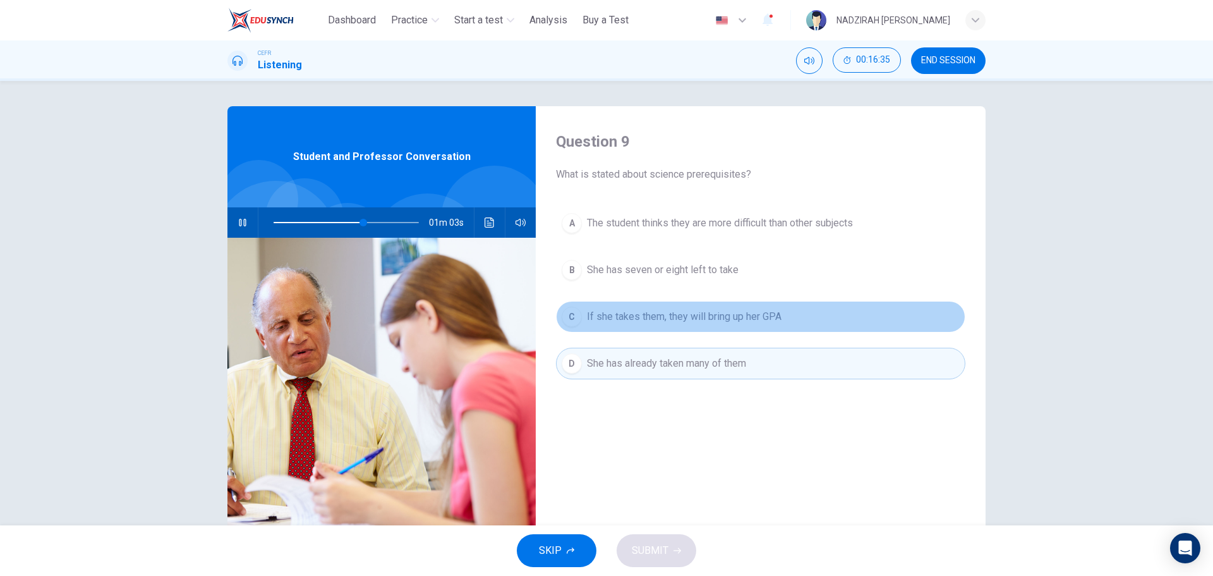
click at [641, 310] on span "If she takes them, they will bring up her GPA" at bounding box center [684, 316] width 195 height 15
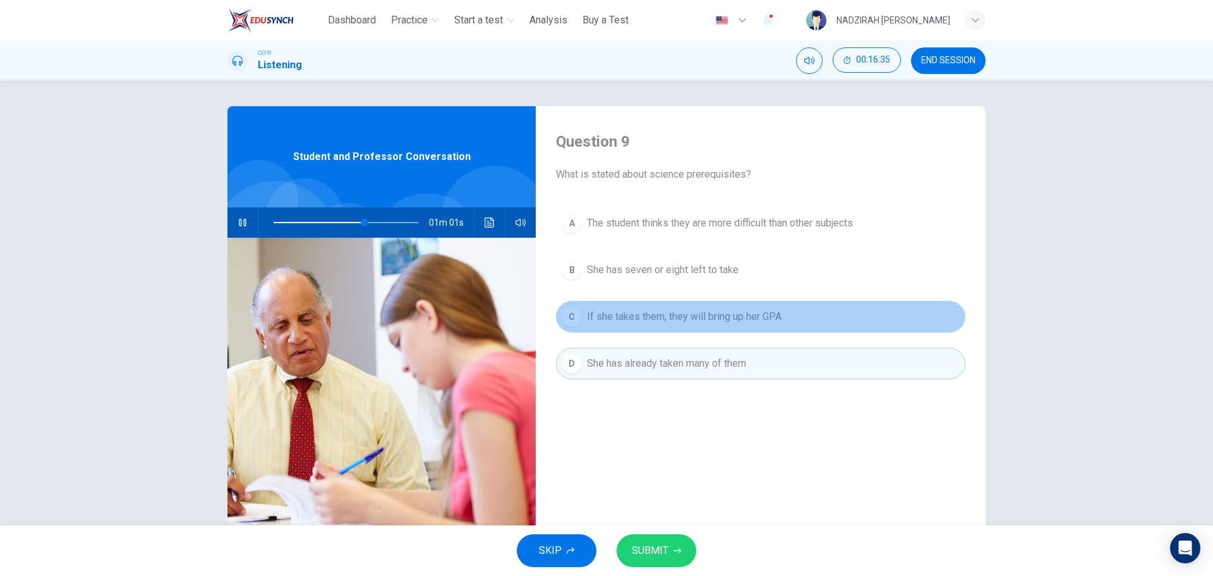
click at [642, 308] on button "C If she takes them, they will bring up her GPA" at bounding box center [760, 317] width 409 height 32
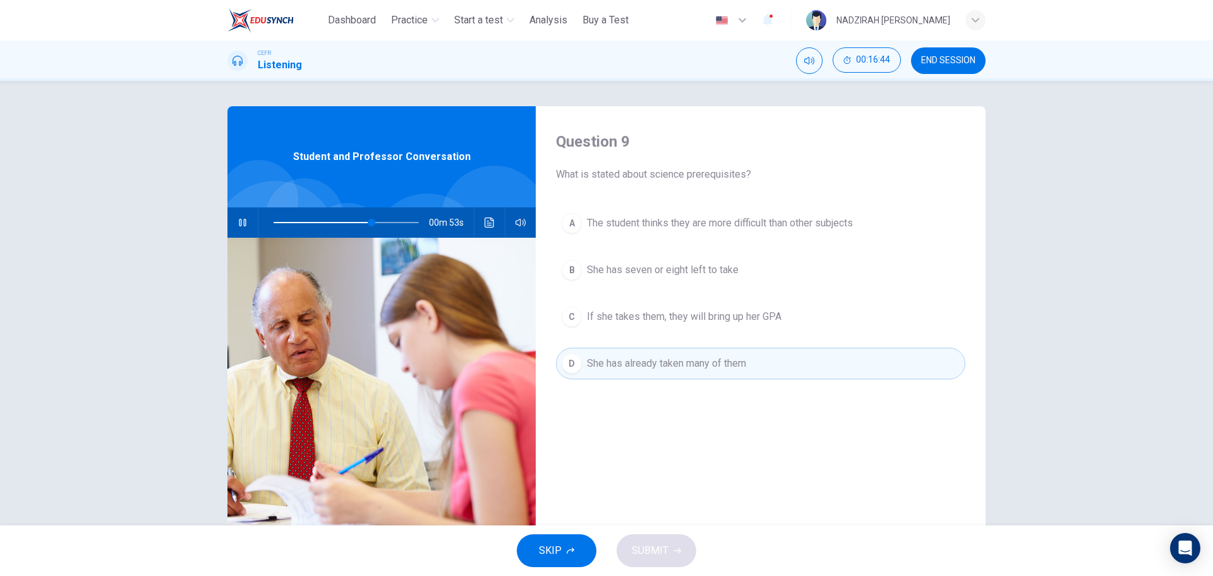
click at [694, 227] on span "The student thinks they are more difficult than other subjects" at bounding box center [720, 222] width 266 height 15
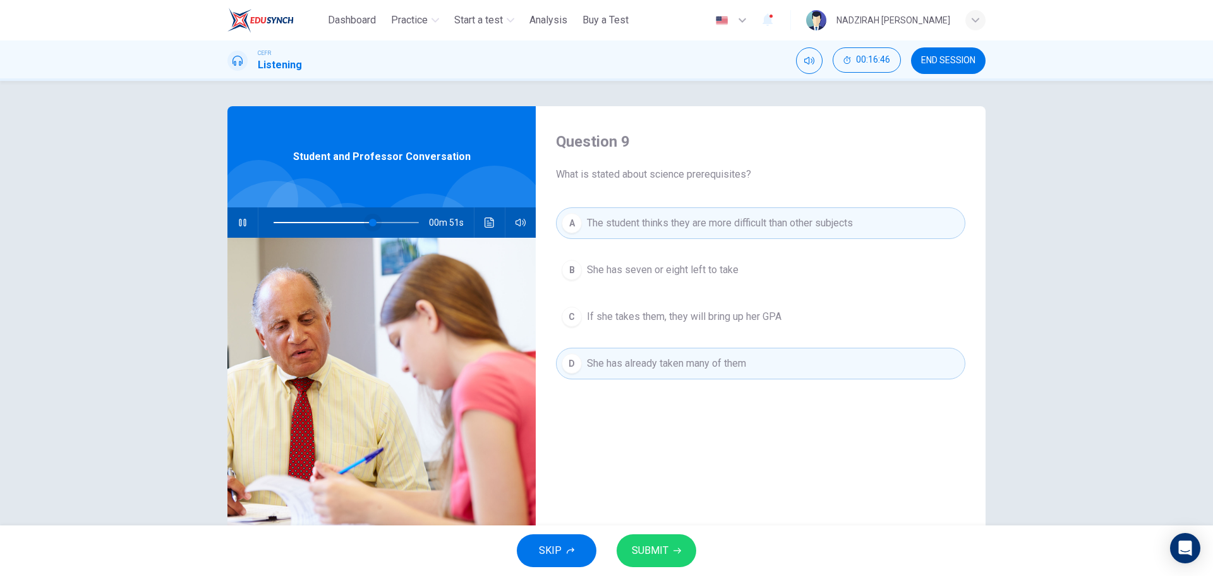
click at [369, 221] on span at bounding box center [373, 223] width 8 height 8
click at [345, 224] on span at bounding box center [346, 223] width 145 height 18
click at [795, 322] on button "C If she takes them, they will bring up her GPA" at bounding box center [760, 317] width 409 height 32
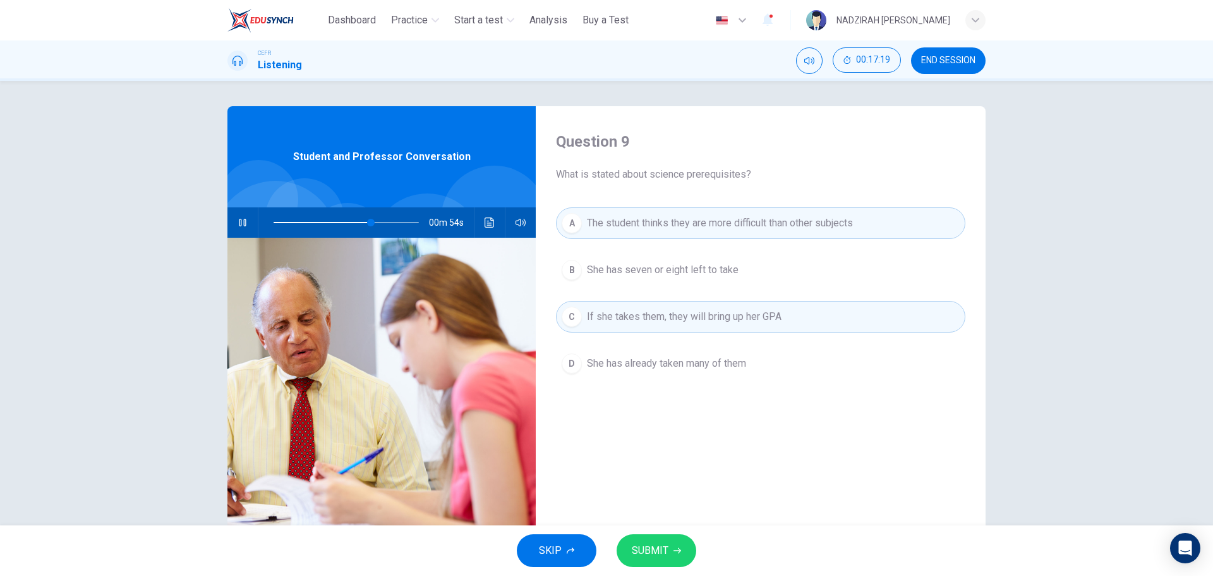
click at [758, 368] on button "D She has already taken many of them" at bounding box center [760, 364] width 409 height 32
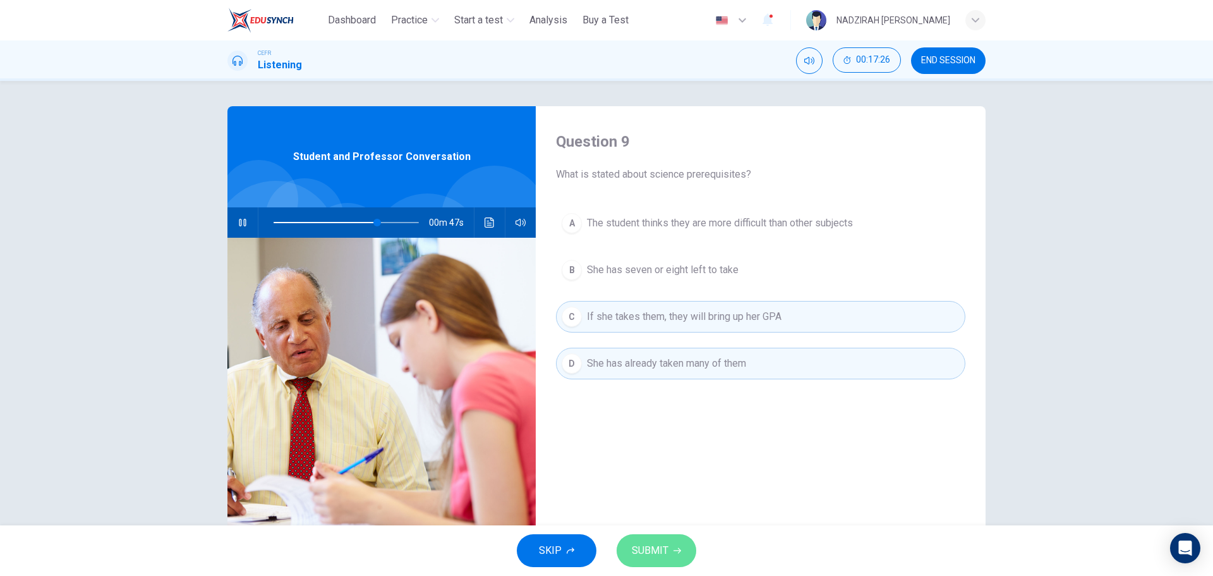
click at [687, 540] on button "SUBMIT" at bounding box center [657, 550] width 80 height 33
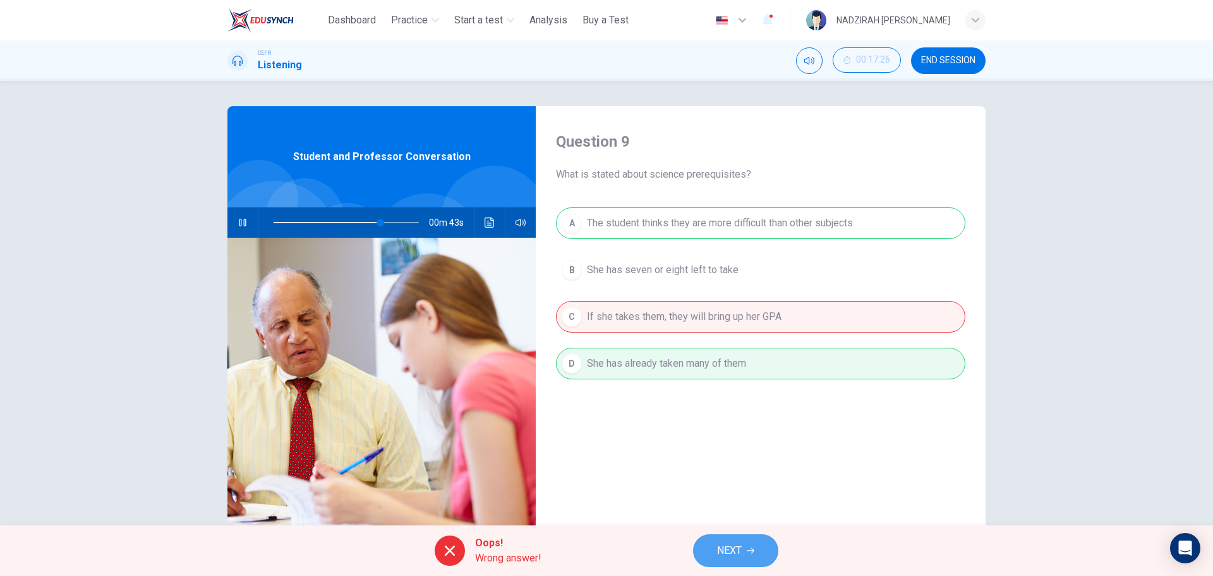
click at [759, 536] on button "NEXT" at bounding box center [735, 550] width 85 height 33
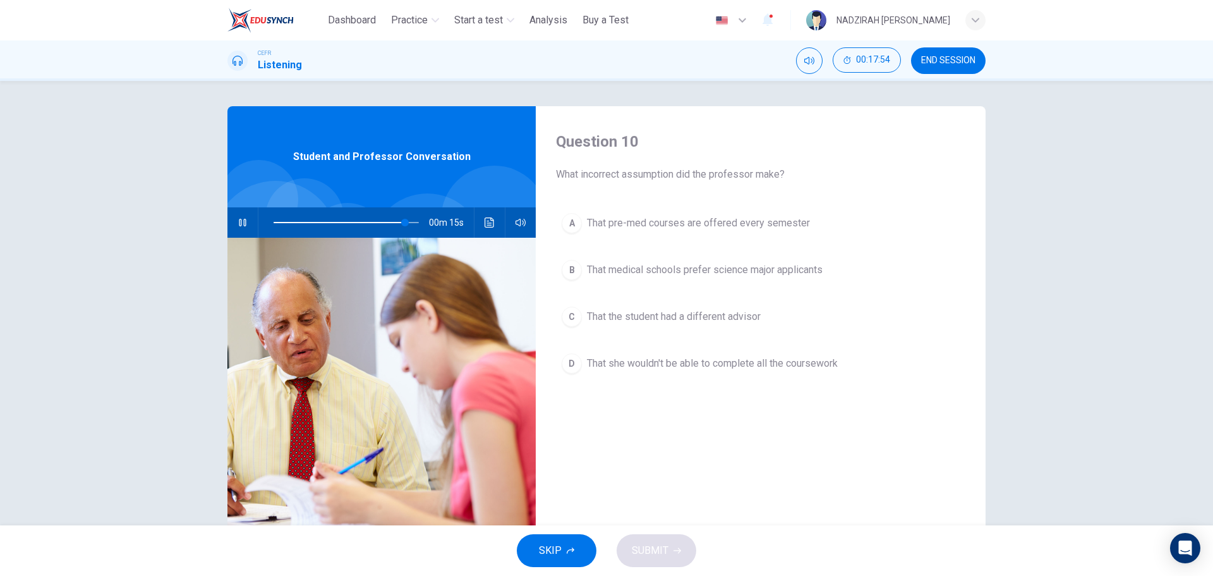
click at [763, 217] on span "That pre-med courses are offered every semester" at bounding box center [698, 222] width 223 height 15
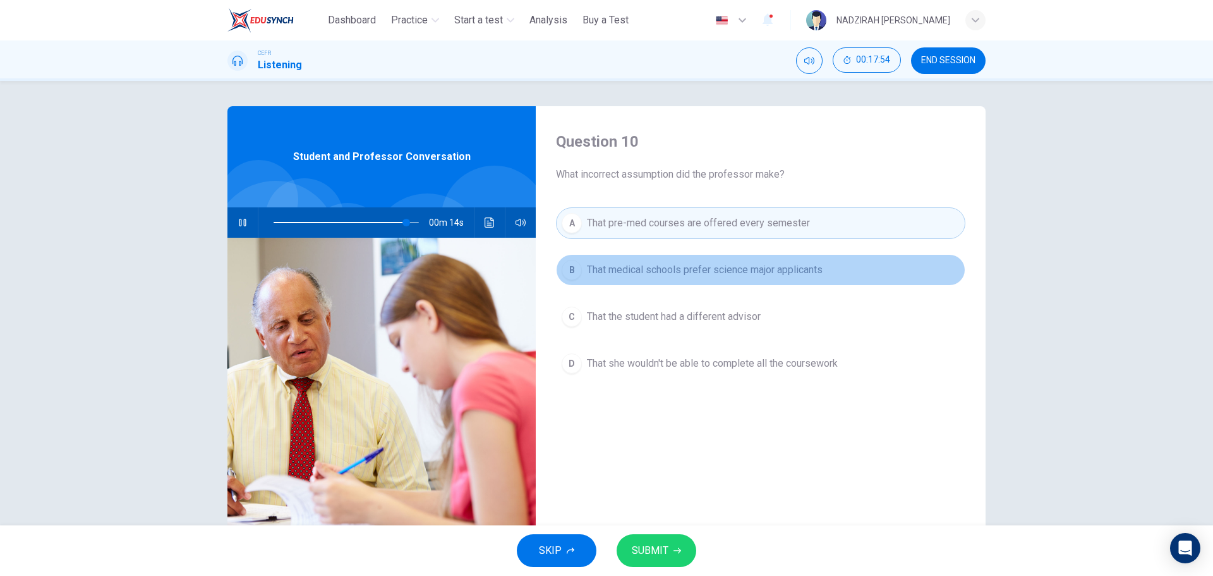
click at [776, 267] on span "That medical schools prefer science major applicants" at bounding box center [705, 269] width 236 height 15
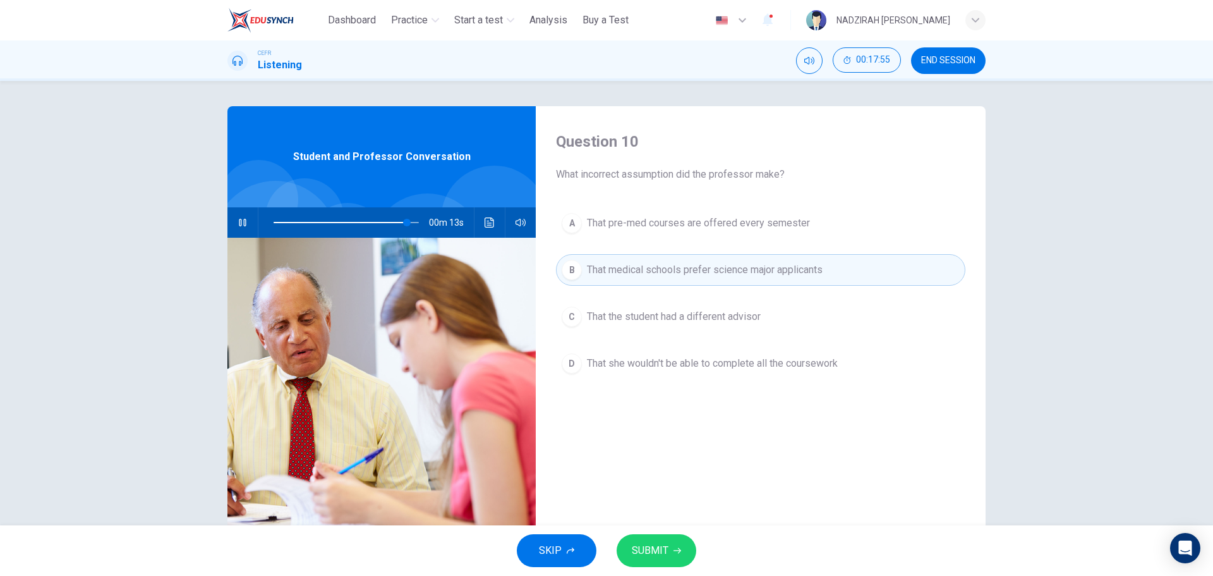
click at [782, 215] on span "That pre-med courses are offered every semester" at bounding box center [698, 222] width 223 height 15
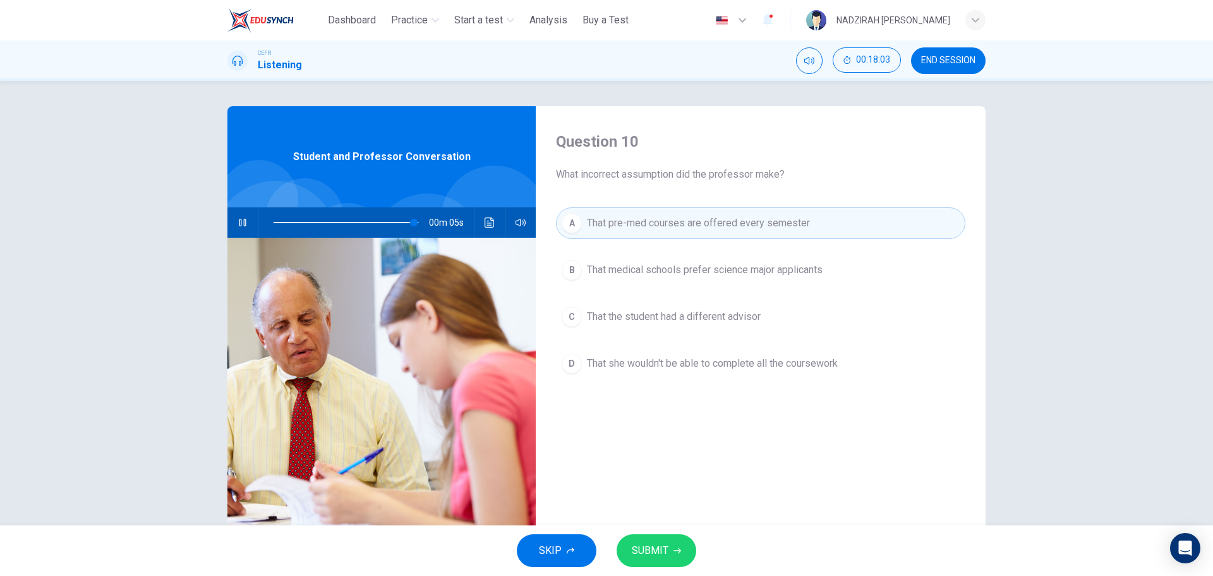
click at [783, 275] on span "That medical schools prefer science major applicants" at bounding box center [705, 269] width 236 height 15
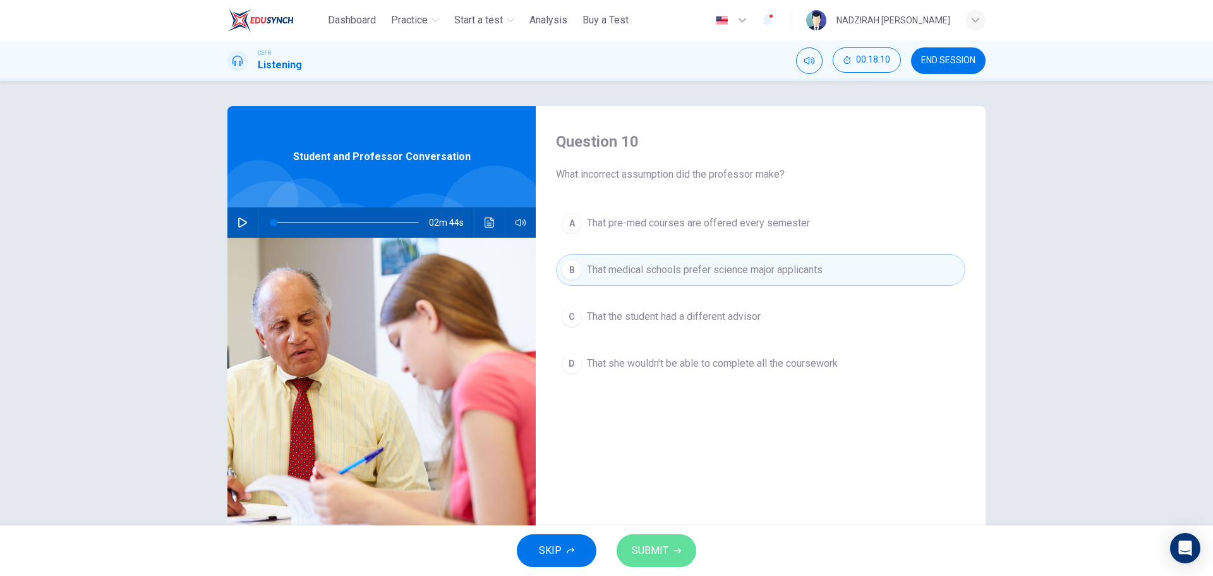
click at [663, 546] on span "SUBMIT" at bounding box center [650, 551] width 37 height 18
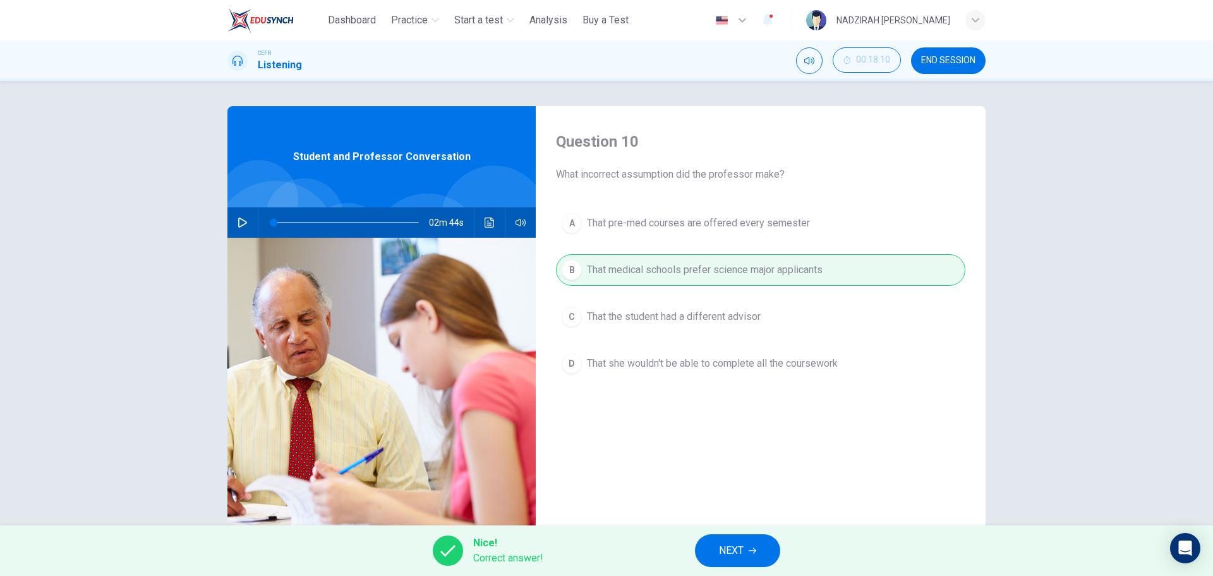
click at [739, 548] on span "NEXT" at bounding box center [731, 551] width 25 height 18
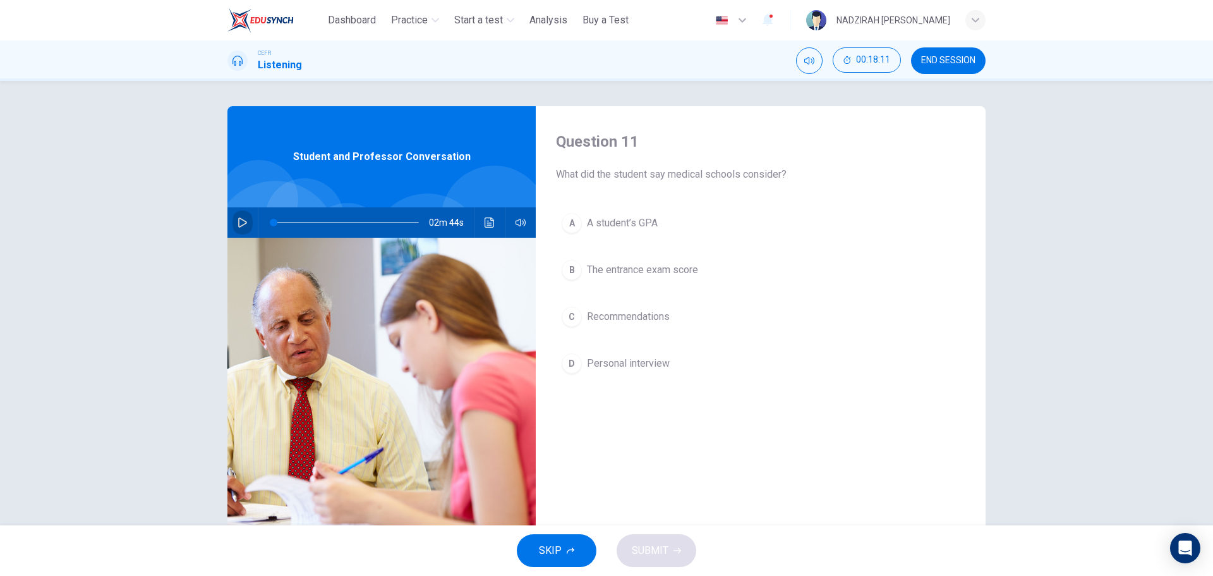
click at [238, 219] on icon "button" at bounding box center [242, 222] width 9 height 10
click at [376, 227] on span at bounding box center [346, 223] width 145 height 18
click at [362, 226] on span at bounding box center [346, 223] width 145 height 18
click at [668, 272] on span "The entrance exam score" at bounding box center [642, 269] width 111 height 15
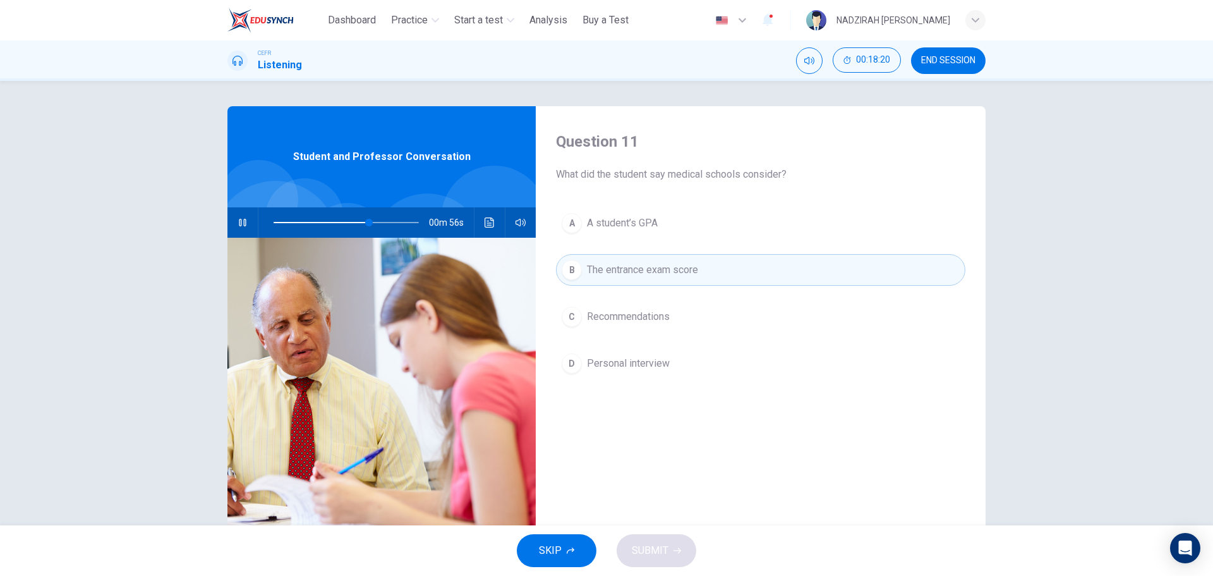
click at [636, 217] on span "A student’s GPA" at bounding box center [622, 222] width 71 height 15
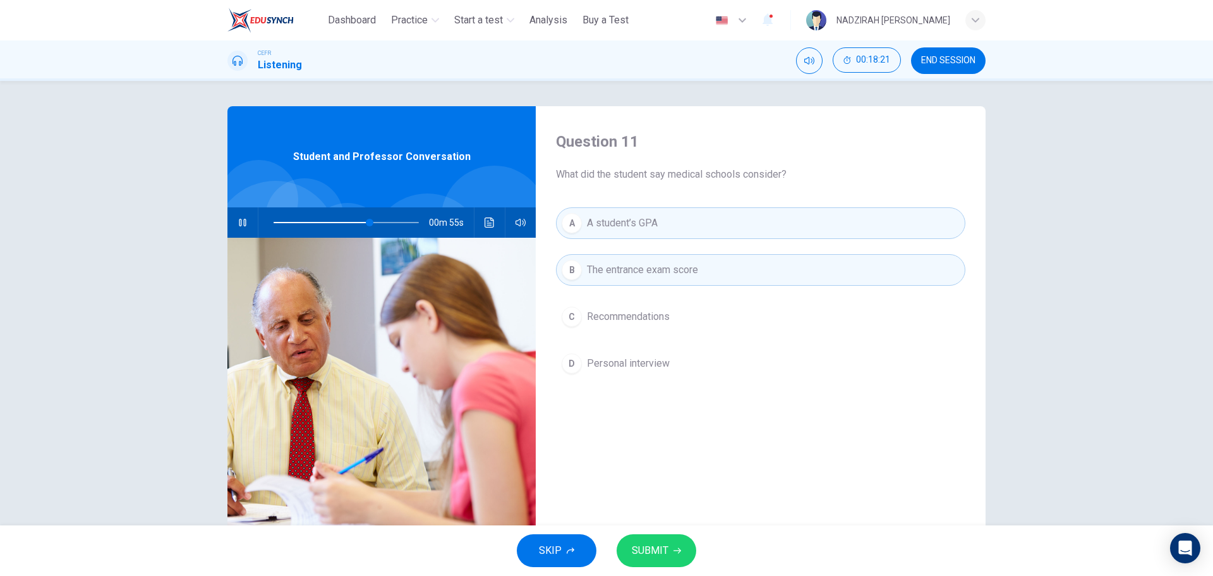
click at [648, 221] on span "A student’s GPA" at bounding box center [622, 222] width 71 height 15
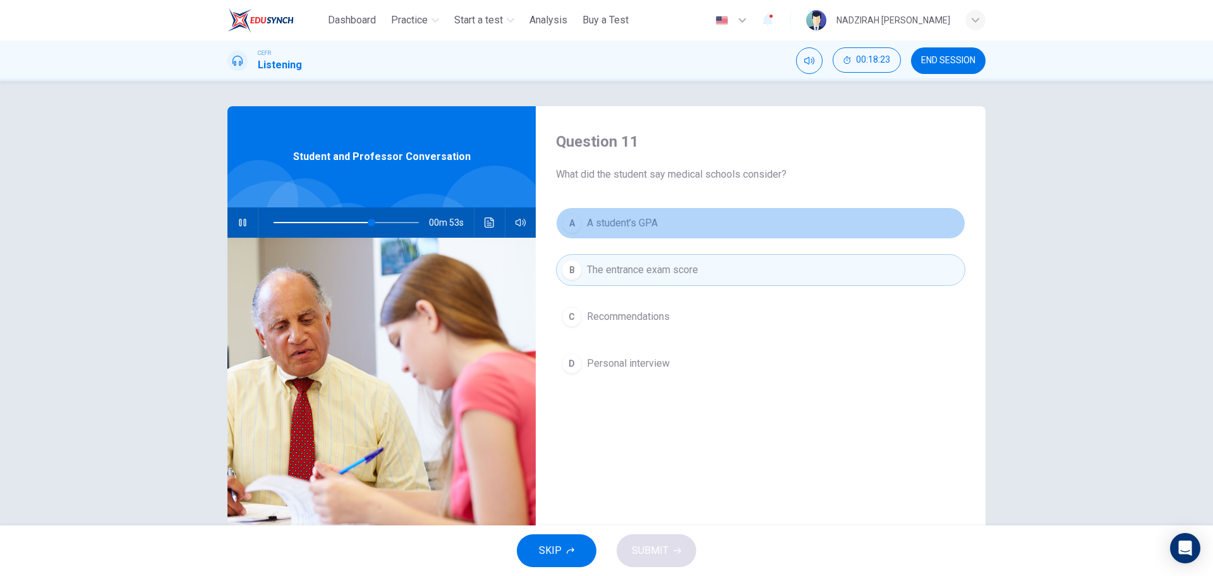
click at [651, 223] on span "A student’s GPA" at bounding box center [622, 222] width 71 height 15
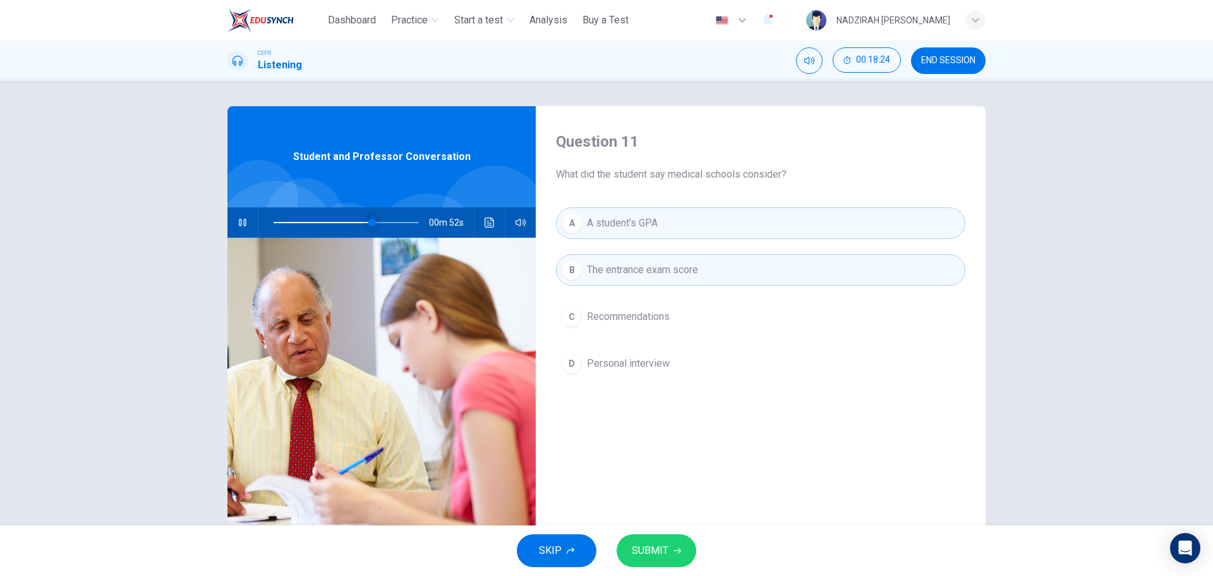
click at [368, 226] on span at bounding box center [372, 223] width 8 height 8
click at [363, 223] on span at bounding box center [367, 223] width 8 height 8
click at [697, 228] on button "A A student’s GPA" at bounding box center [760, 223] width 409 height 32
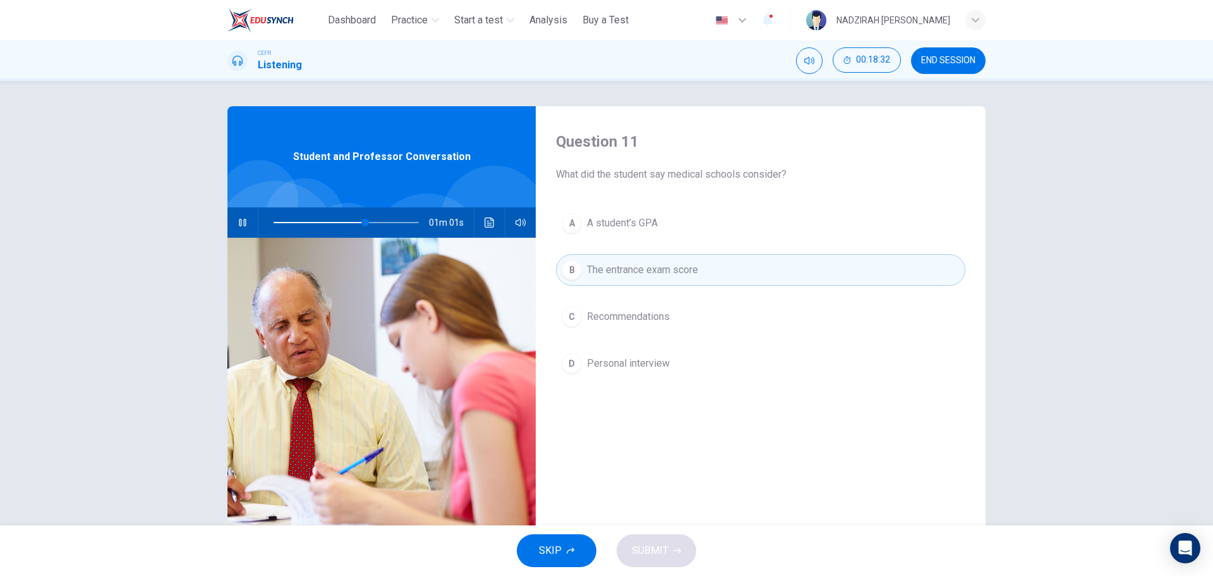
click at [659, 226] on button "A A student’s GPA" at bounding box center [760, 223] width 409 height 32
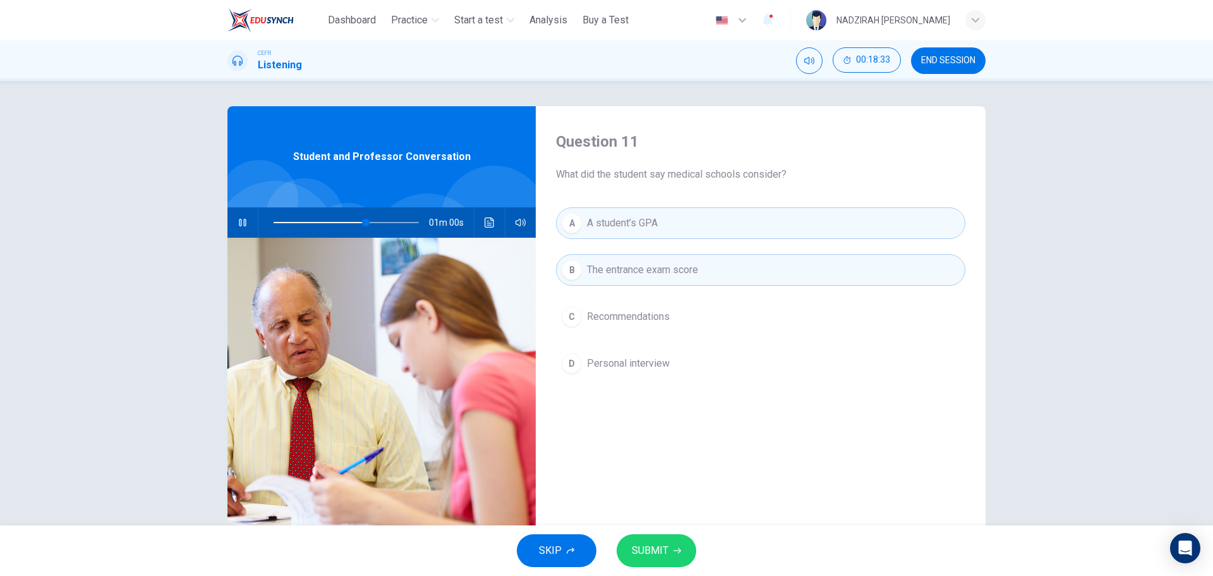
click at [650, 543] on span "SUBMIT" at bounding box center [650, 551] width 37 height 18
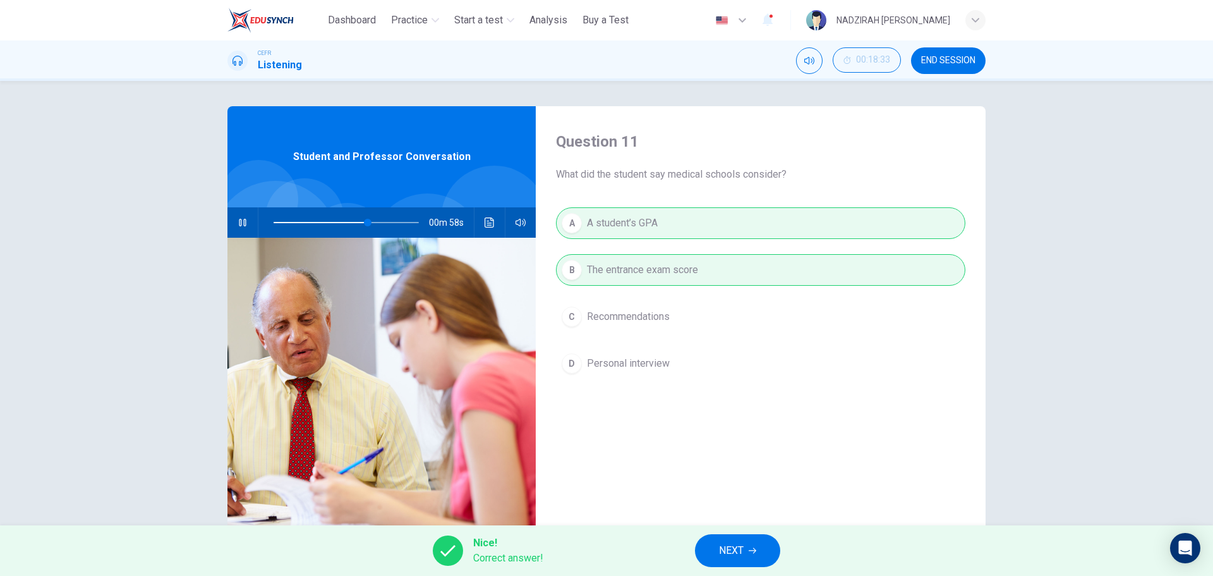
click at [727, 559] on span "NEXT" at bounding box center [731, 551] width 25 height 18
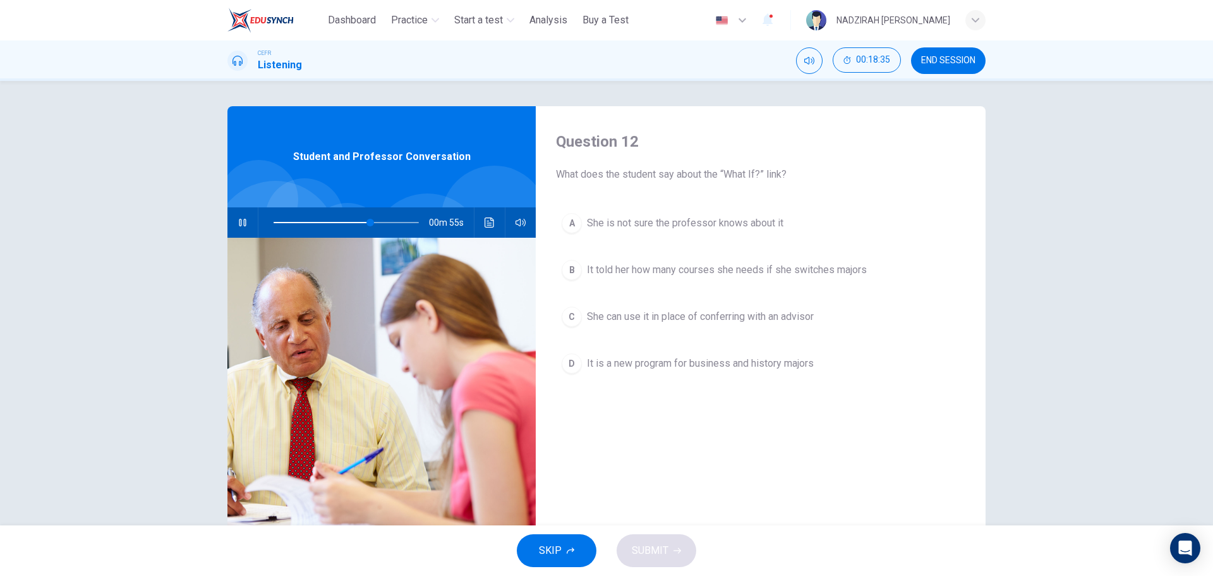
click at [392, 218] on span at bounding box center [346, 223] width 145 height 18
click at [393, 224] on span at bounding box center [397, 223] width 8 height 8
click at [383, 224] on span at bounding box center [387, 223] width 8 height 8
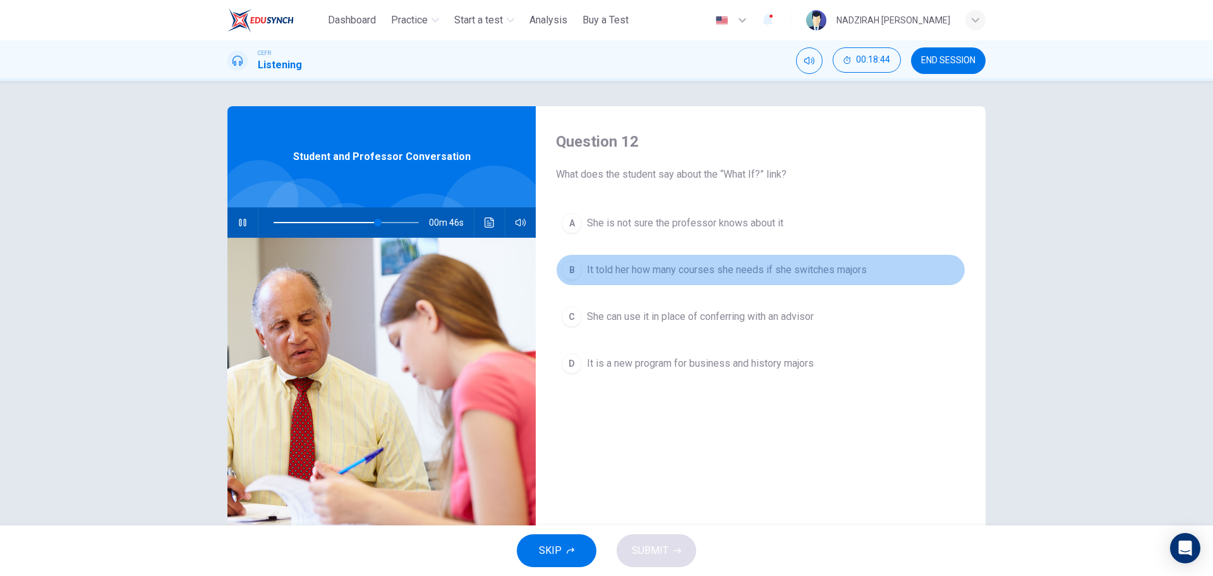
click at [667, 276] on span "It told her how many courses she needs if she switches majors" at bounding box center [727, 269] width 280 height 15
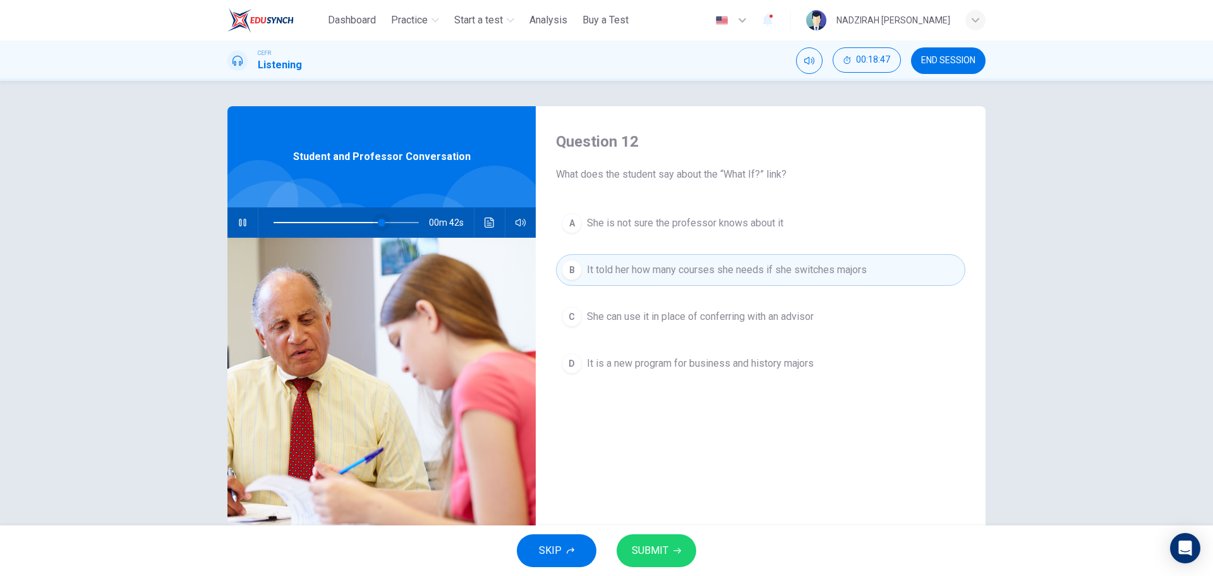
click at [378, 224] on span at bounding box center [382, 223] width 8 height 8
click at [373, 224] on span at bounding box center [377, 223] width 8 height 8
click at [366, 224] on span at bounding box center [369, 223] width 8 height 8
click at [670, 545] on button "SUBMIT" at bounding box center [657, 550] width 80 height 33
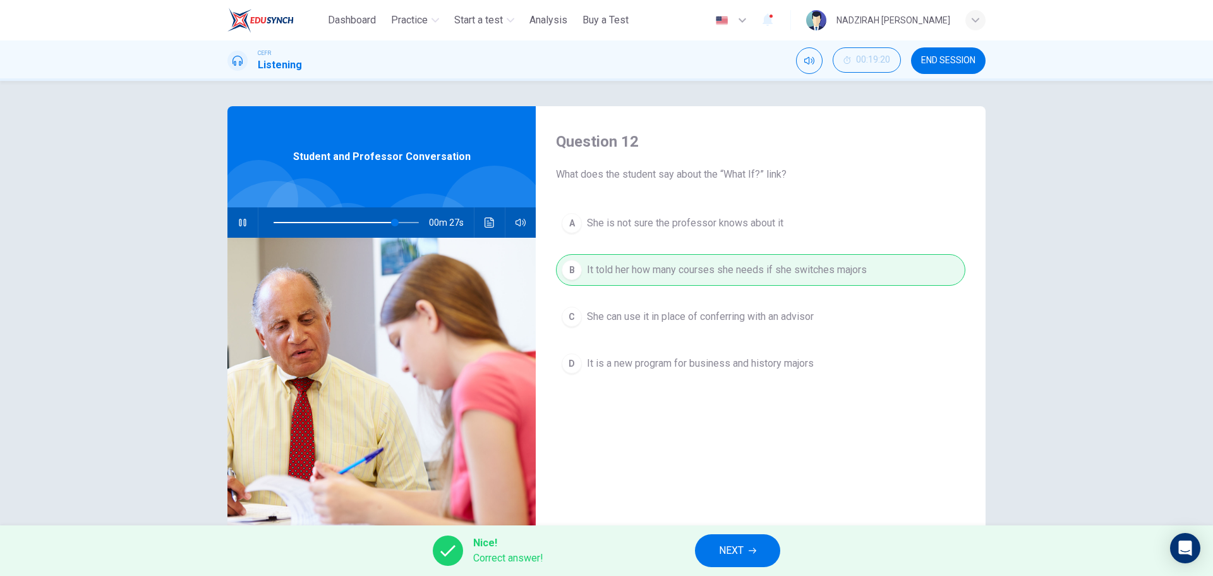
type input "**"
click at [763, 538] on button "NEXT" at bounding box center [737, 550] width 85 height 33
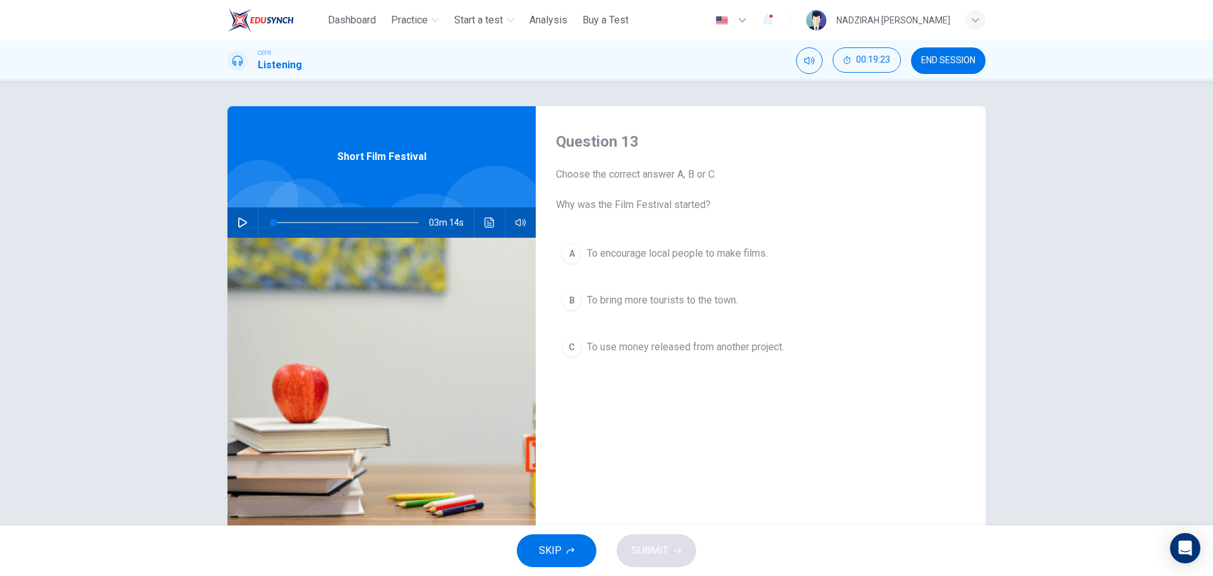
click at [238, 224] on icon "button" at bounding box center [243, 222] width 10 height 10
click at [1176, 547] on div "Open Intercom Messenger" at bounding box center [1185, 547] width 33 height 33
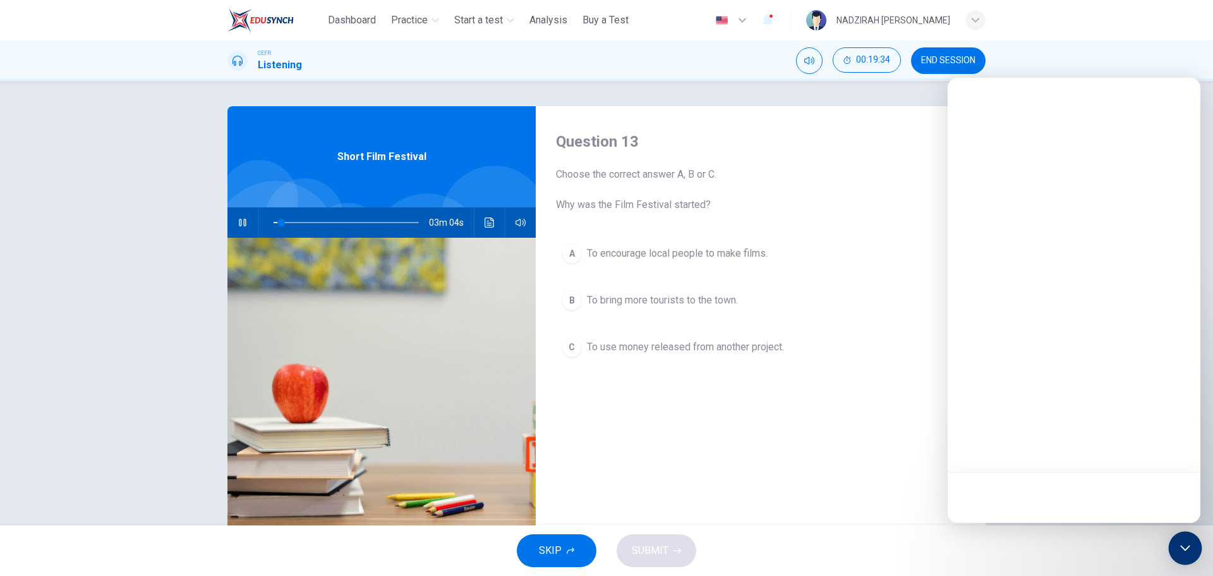
click at [1173, 550] on div "Open Intercom Messenger" at bounding box center [1185, 547] width 33 height 33
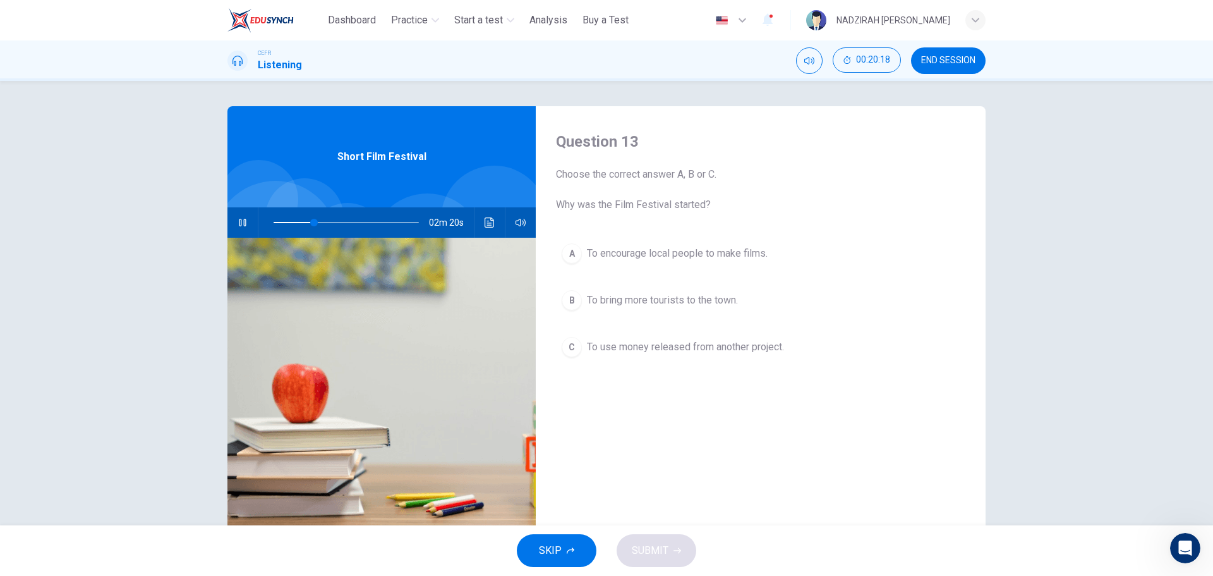
click at [709, 260] on span "To encourage local people to make films." at bounding box center [677, 253] width 181 height 15
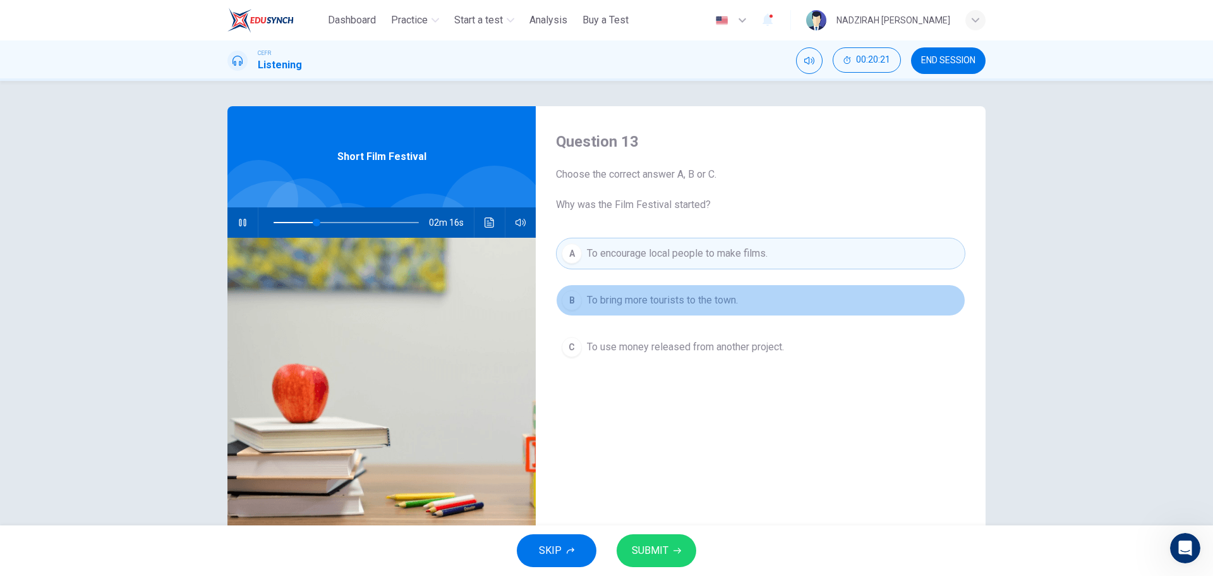
click at [709, 302] on span "To bring more tourists to the town." at bounding box center [662, 300] width 151 height 15
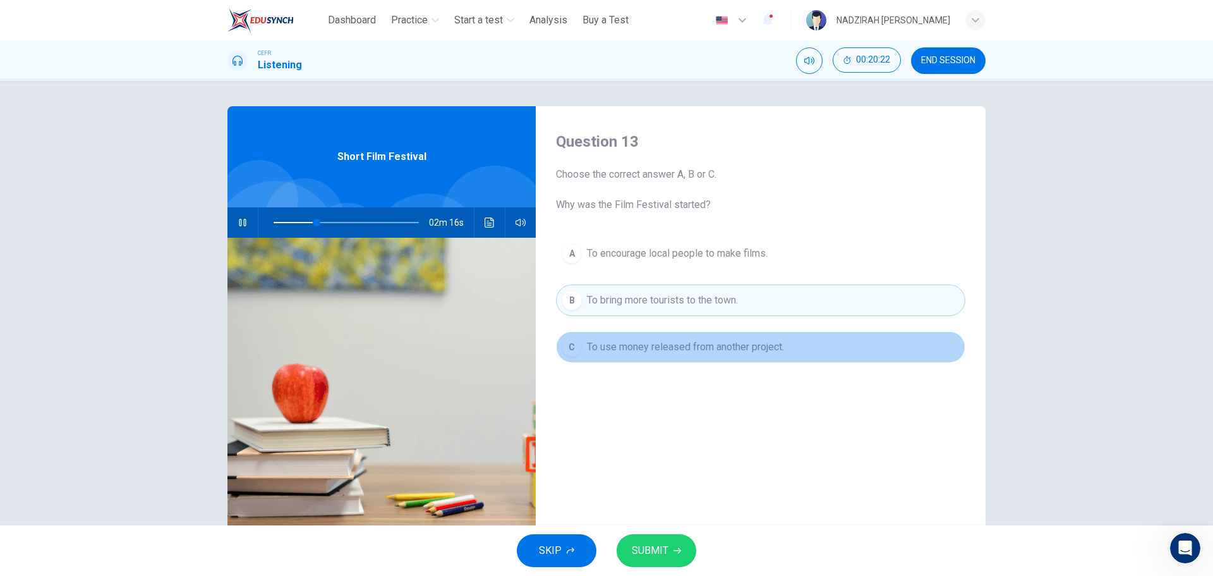
click at [714, 338] on button "C To use money released from another project." at bounding box center [760, 347] width 409 height 32
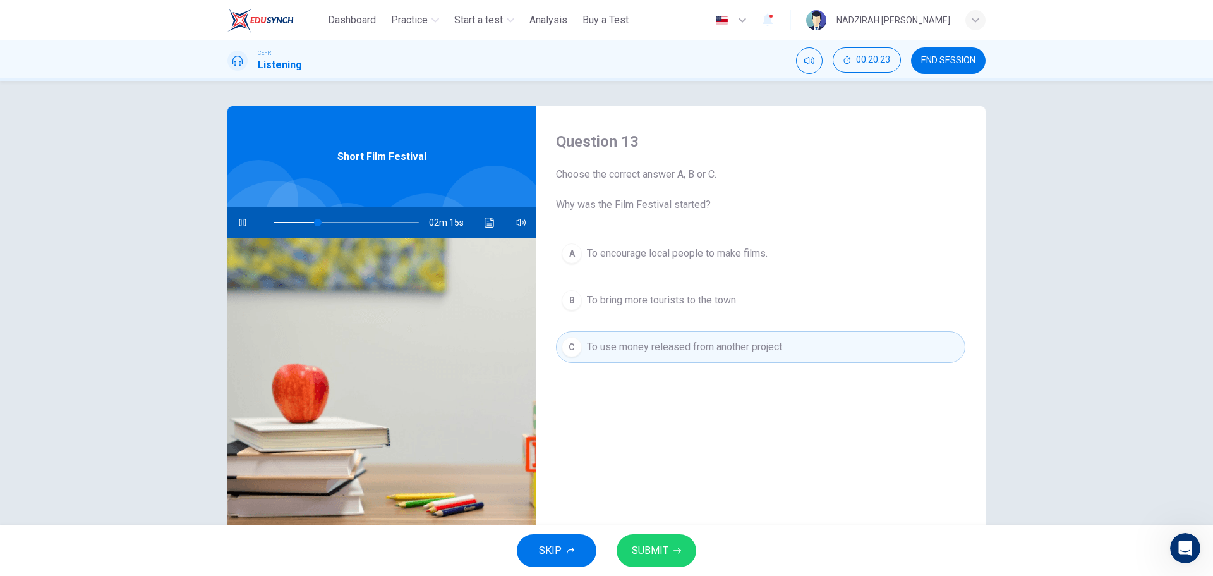
click at [716, 302] on span "To bring more tourists to the town." at bounding box center [662, 300] width 151 height 15
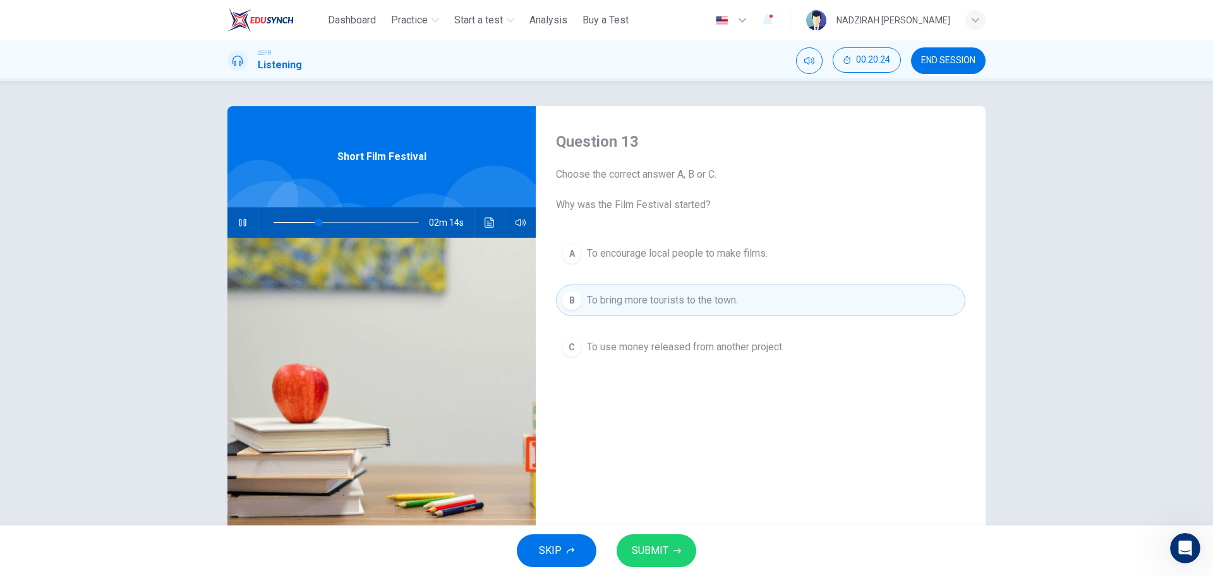
click at [715, 353] on span "To use money released from another project." at bounding box center [685, 346] width 197 height 15
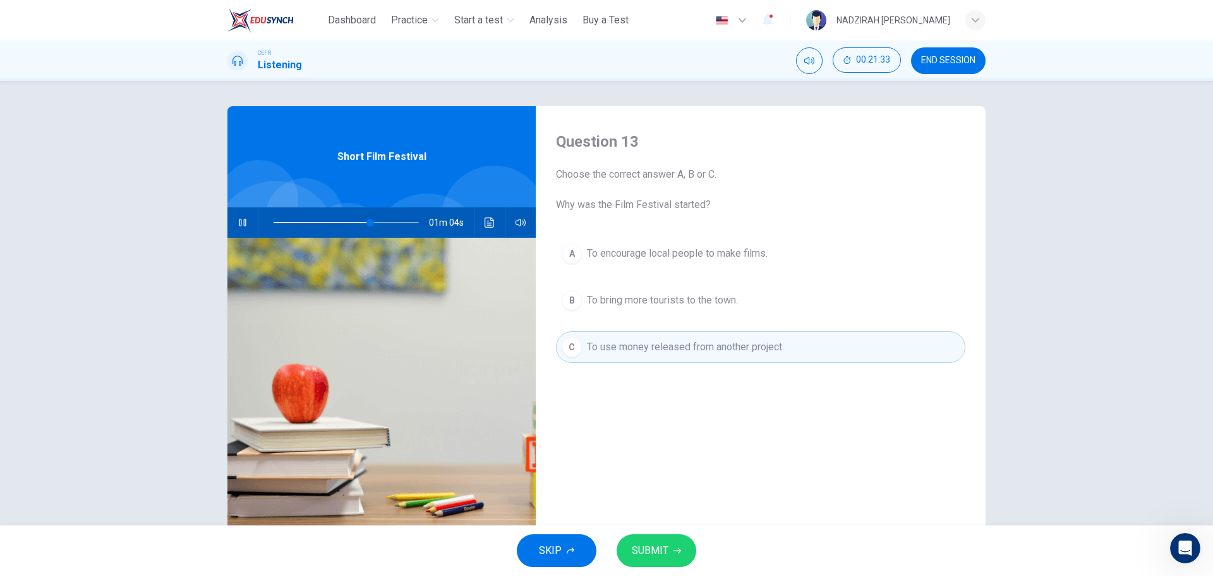
click at [324, 225] on span at bounding box center [346, 223] width 145 height 18
click at [307, 225] on span at bounding box center [346, 223] width 145 height 18
click at [650, 549] on span "SUBMIT" at bounding box center [650, 551] width 37 height 18
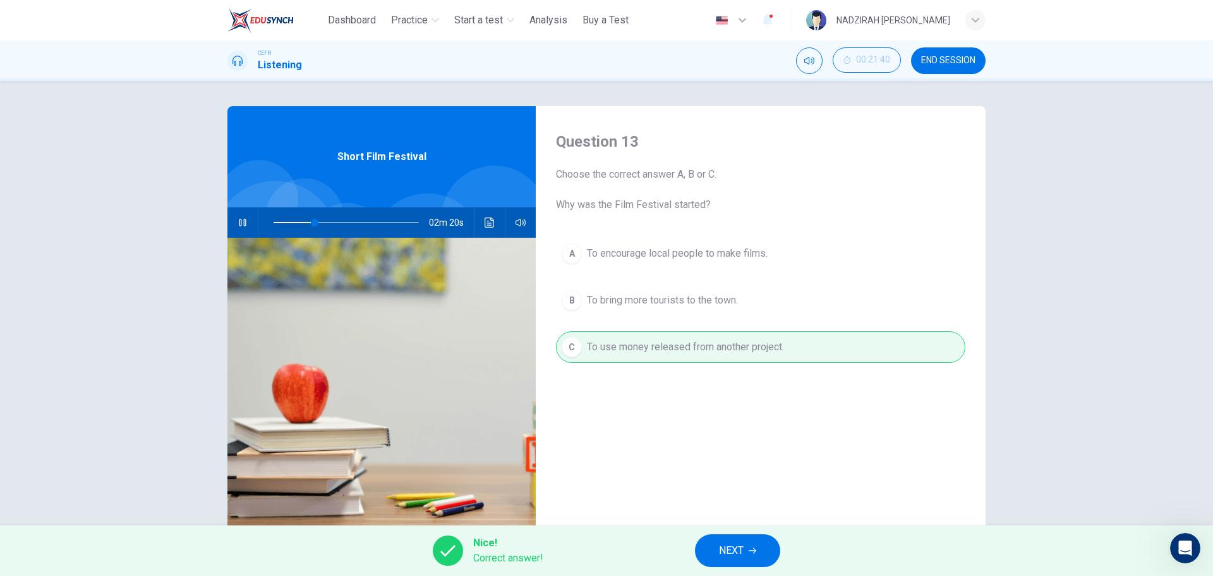
click at [733, 560] on button "NEXT" at bounding box center [737, 550] width 85 height 33
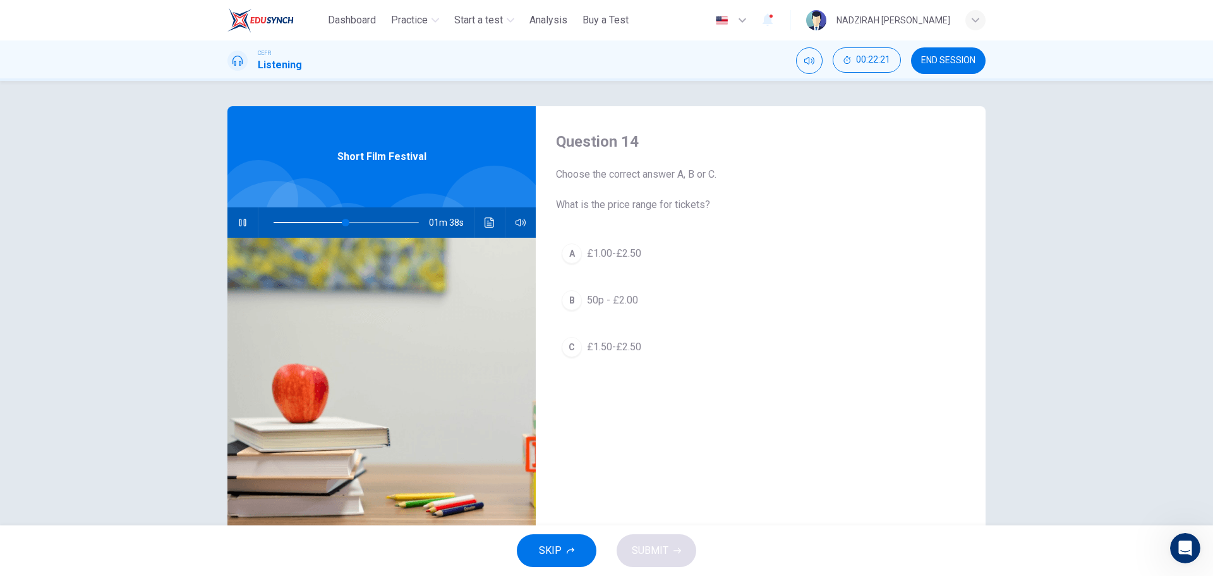
click at [624, 350] on span "£1.50-£2.50" at bounding box center [614, 346] width 54 height 15
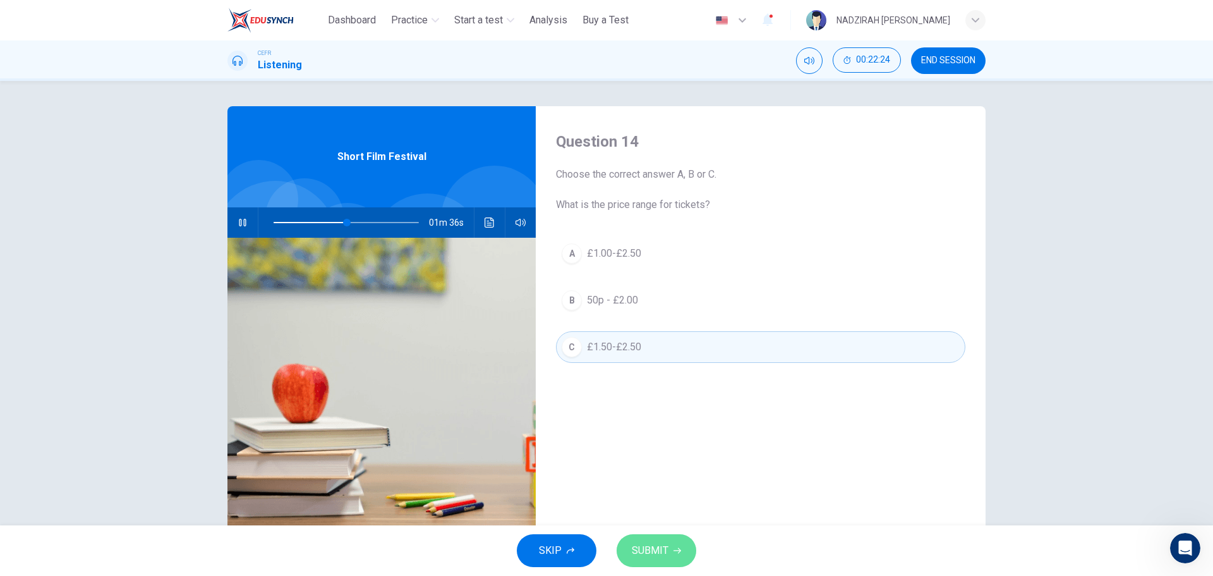
click at [641, 537] on button "SUBMIT" at bounding box center [657, 550] width 80 height 33
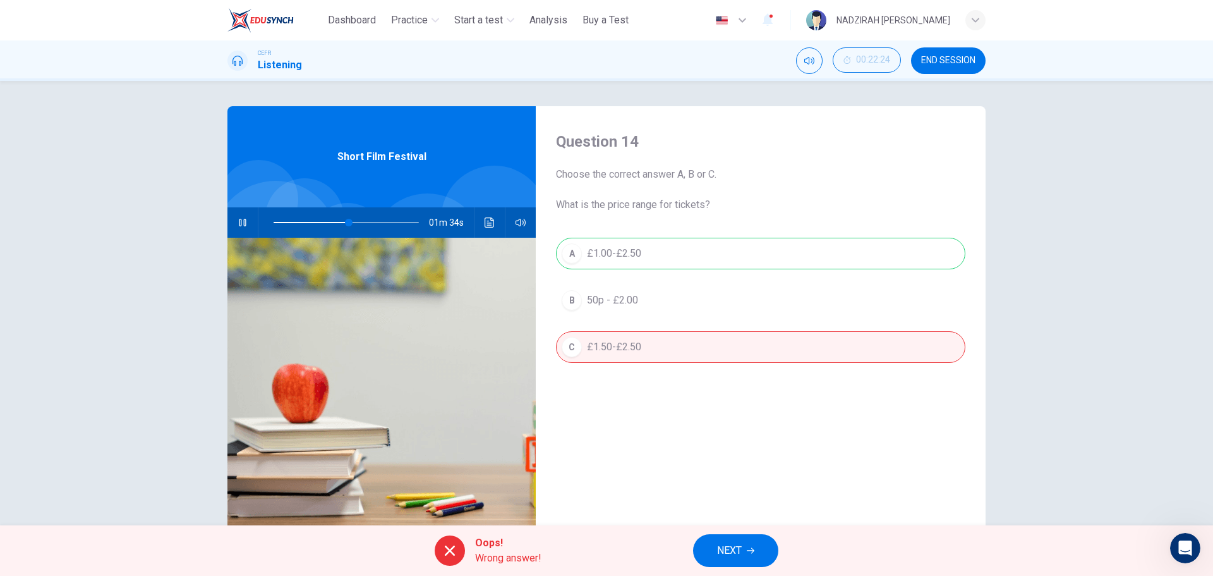
click at [641, 255] on div "A £1.00-£2.50 B 50p - £2.00 C £1.50-£2.50" at bounding box center [760, 313] width 409 height 150
click at [741, 548] on span "NEXT" at bounding box center [729, 551] width 25 height 18
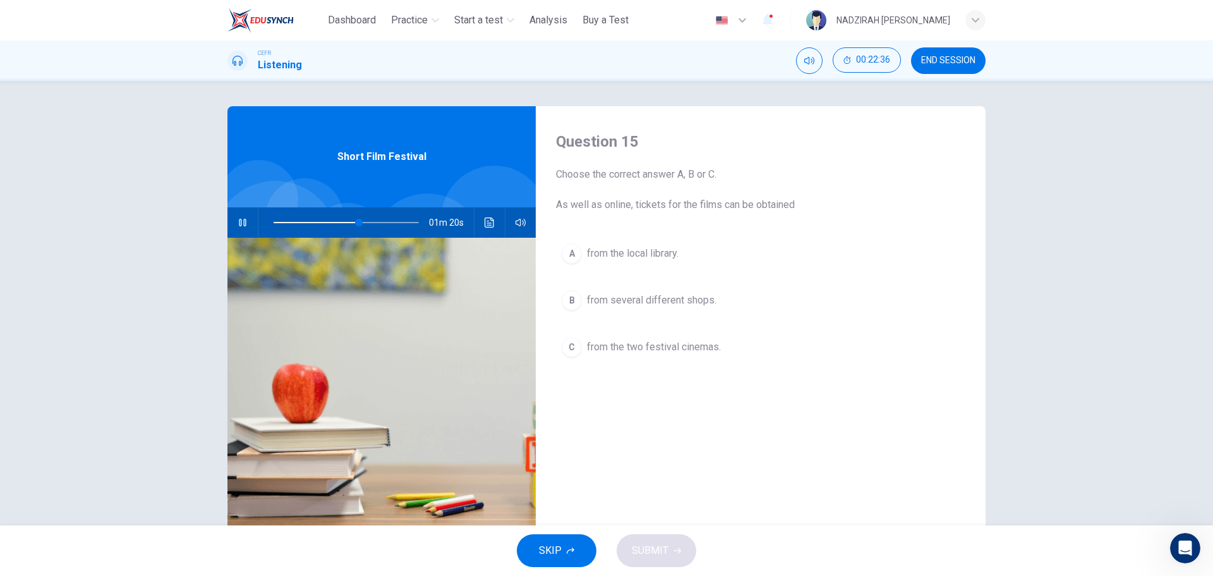
click at [653, 258] on span "from the local library." at bounding box center [633, 253] width 92 height 15
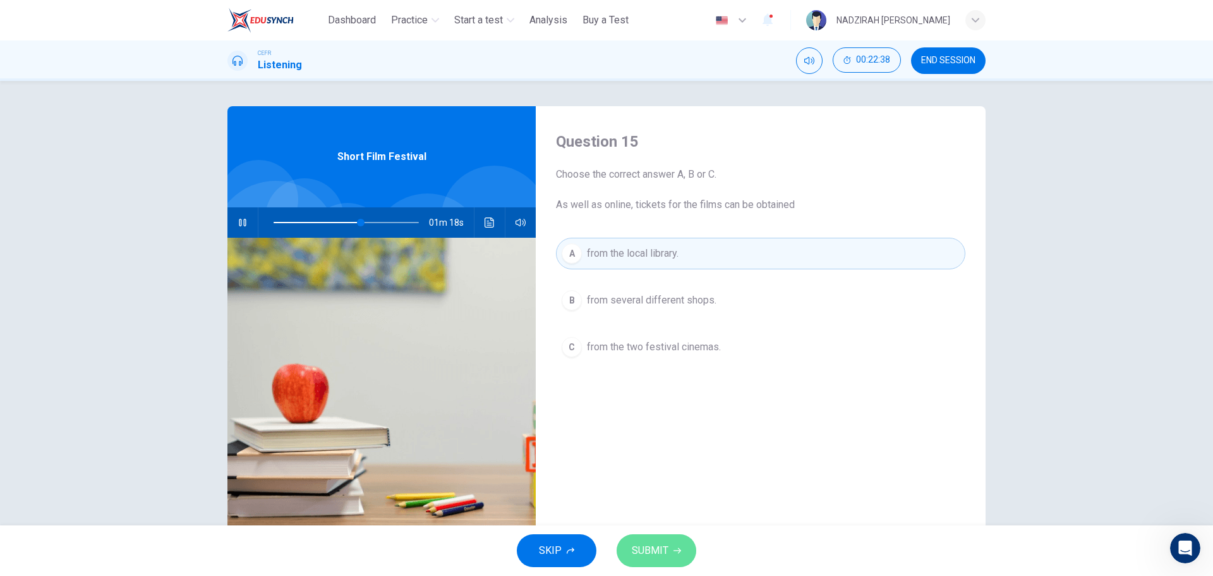
click at [657, 542] on span "SUBMIT" at bounding box center [650, 551] width 37 height 18
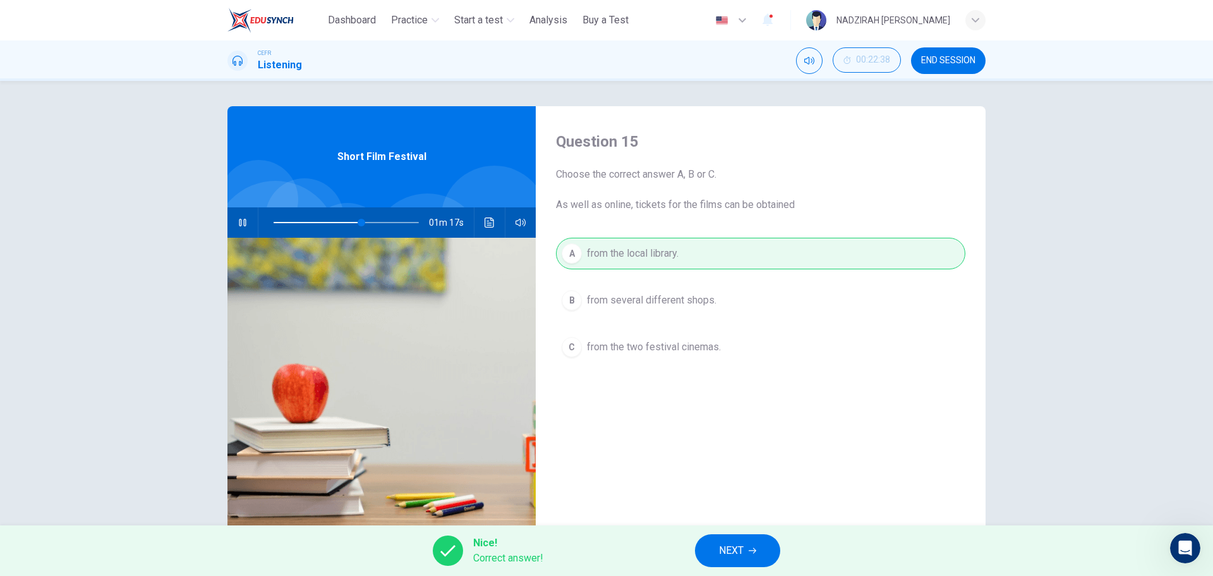
click at [725, 555] on span "NEXT" at bounding box center [731, 551] width 25 height 18
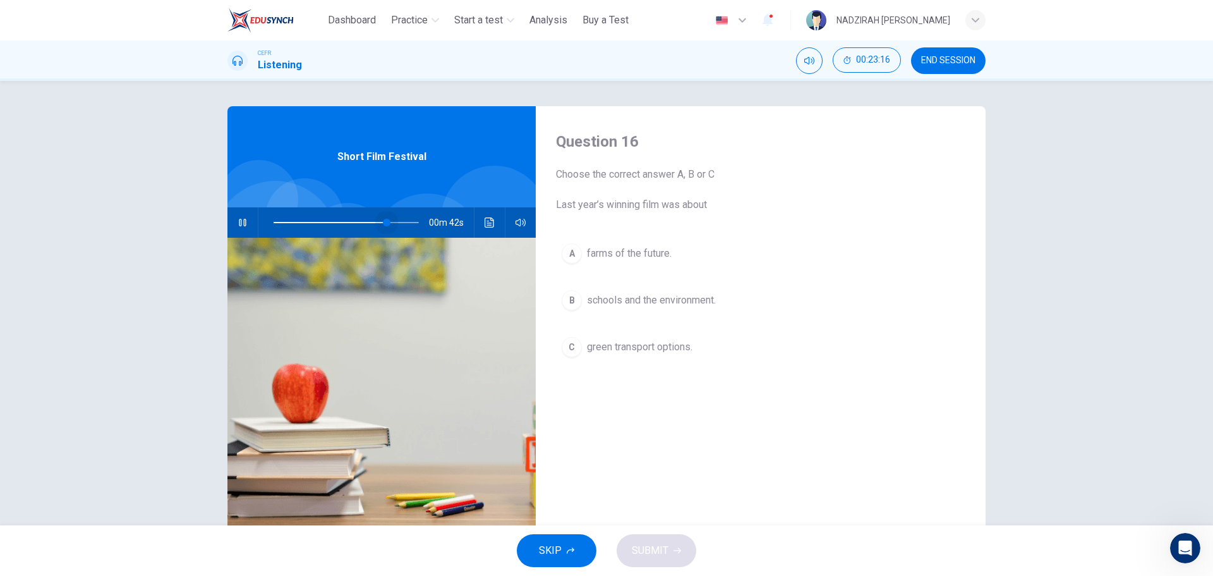
click at [384, 224] on span at bounding box center [387, 223] width 8 height 8
click at [383, 224] on span at bounding box center [387, 223] width 8 height 8
click at [381, 224] on span at bounding box center [385, 223] width 8 height 8
click at [377, 224] on span at bounding box center [381, 223] width 8 height 8
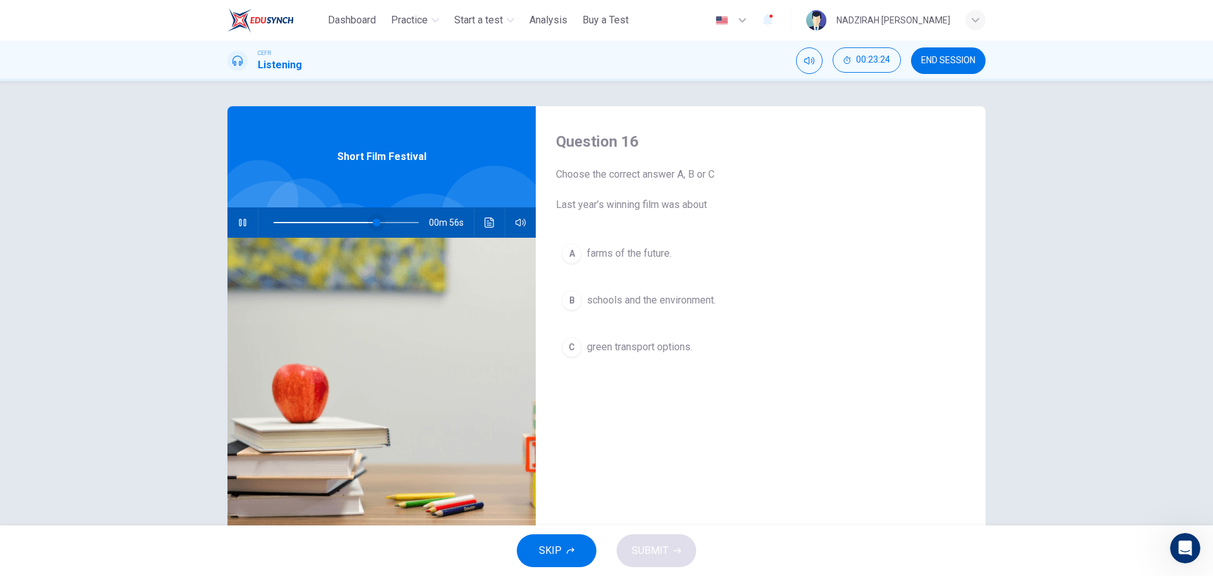
click at [373, 223] on span at bounding box center [377, 223] width 8 height 8
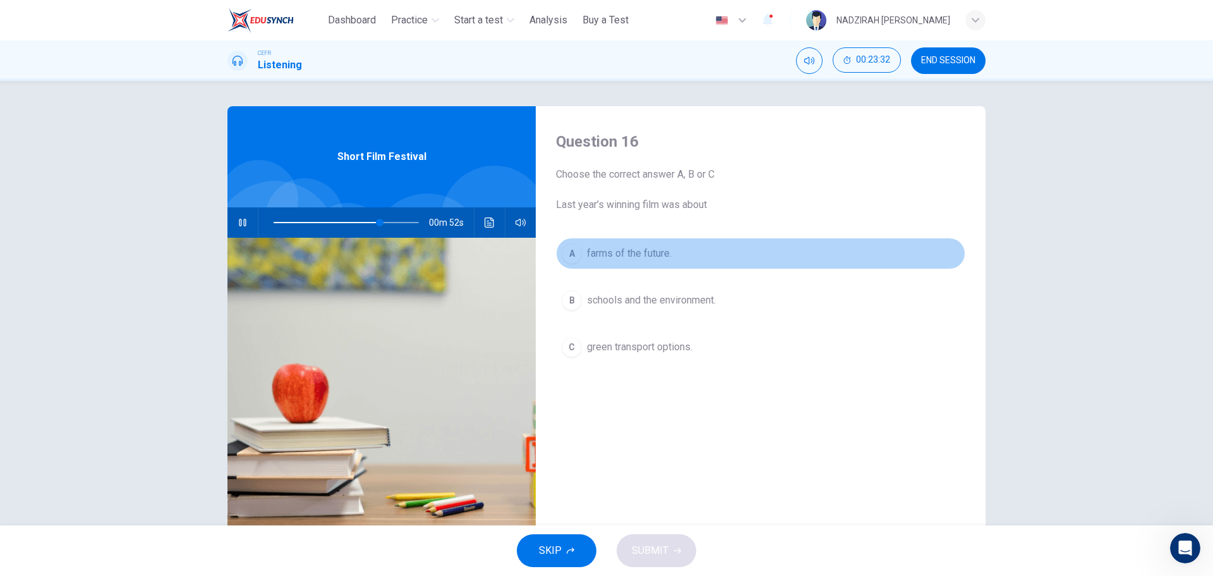
click at [650, 261] on button "A farms of the future." at bounding box center [760, 254] width 409 height 32
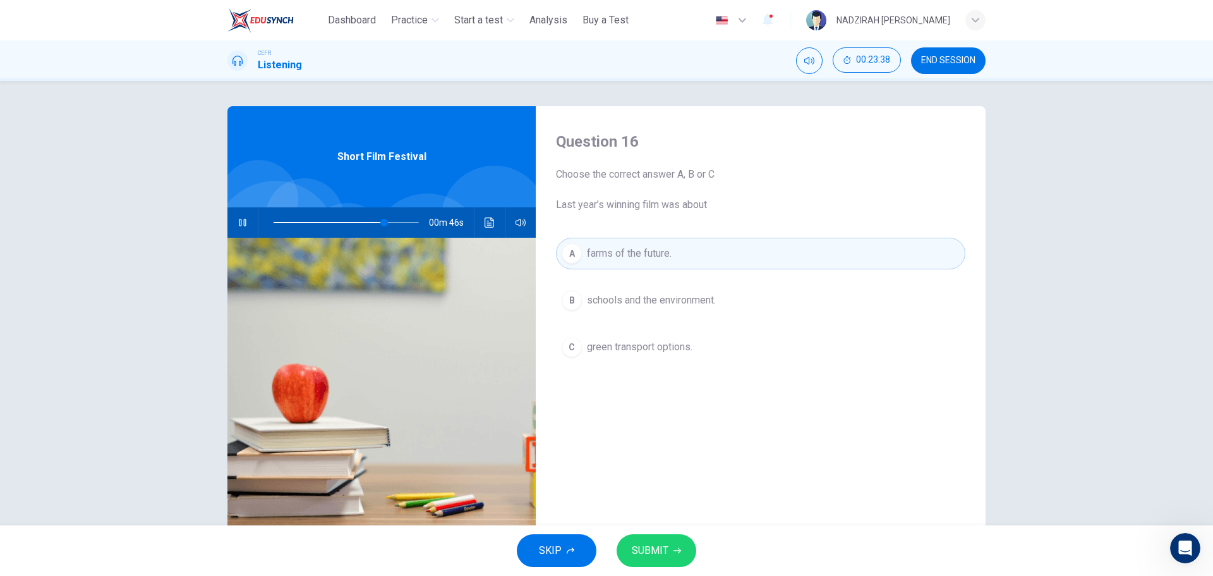
click at [690, 344] on span "green transport options." at bounding box center [640, 346] width 106 height 15
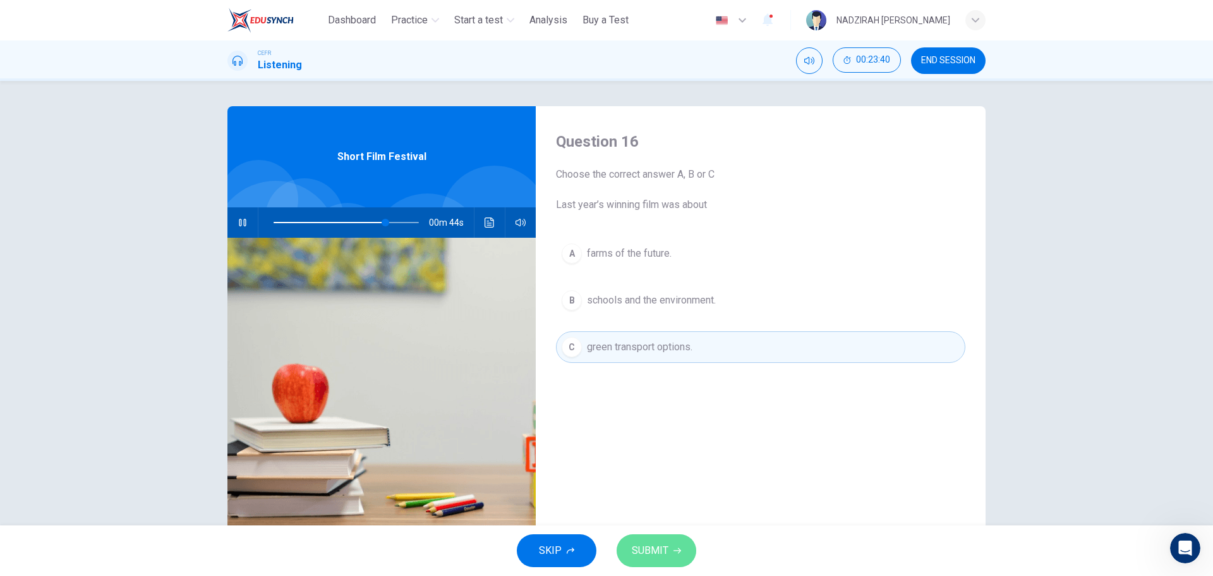
click at [686, 550] on button "SUBMIT" at bounding box center [657, 550] width 80 height 33
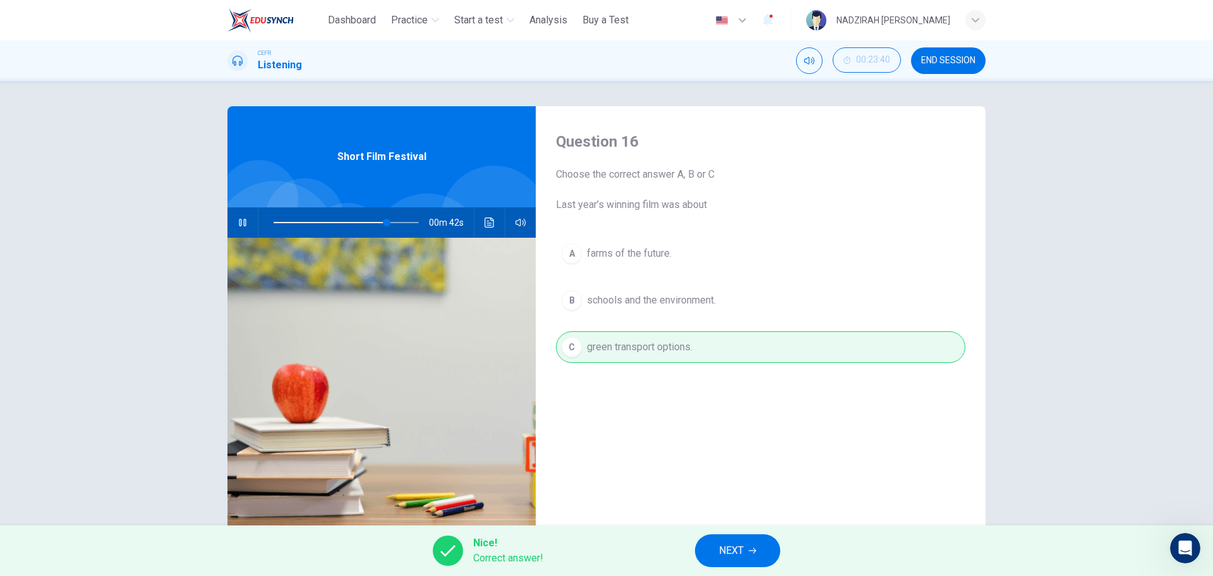
click at [742, 552] on span "NEXT" at bounding box center [731, 551] width 25 height 18
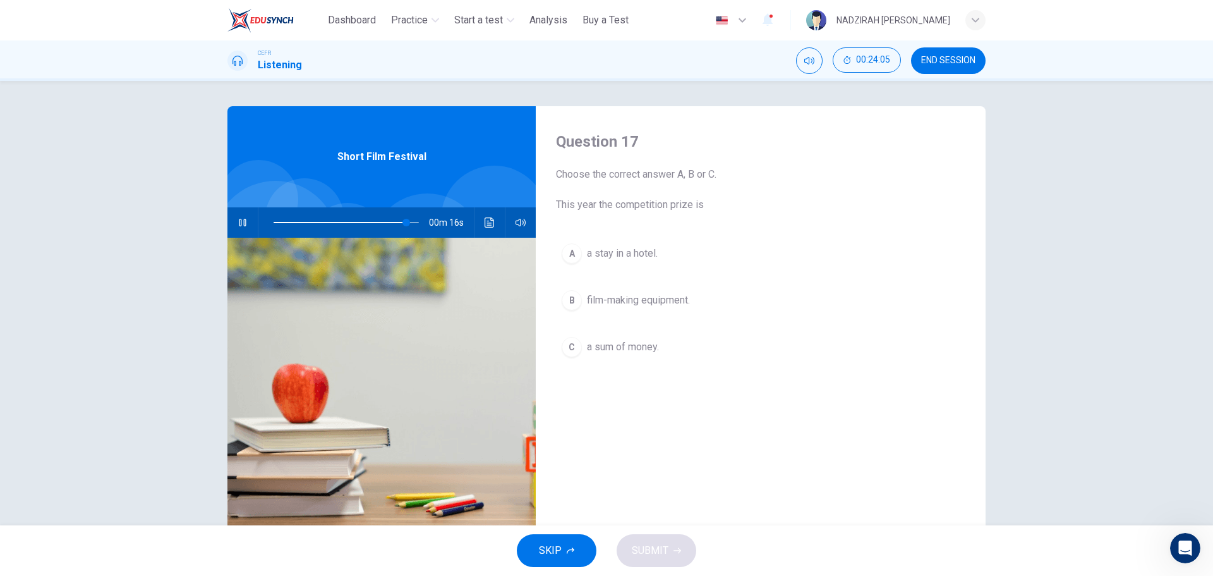
click at [656, 303] on span "film-making equipment." at bounding box center [638, 300] width 103 height 15
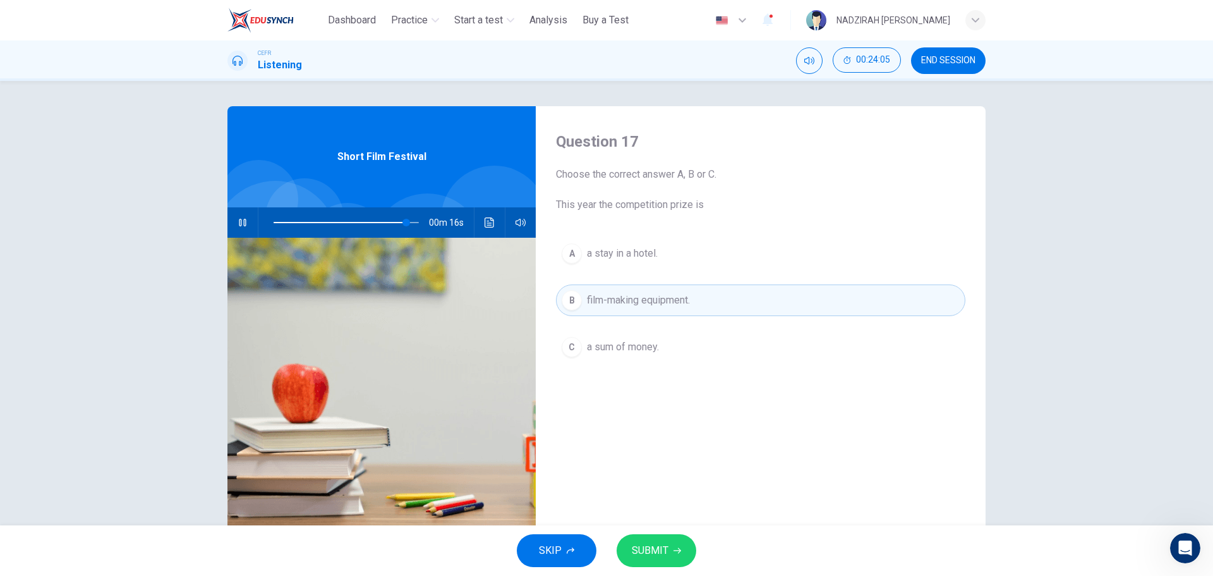
click at [677, 564] on button "SUBMIT" at bounding box center [657, 550] width 80 height 33
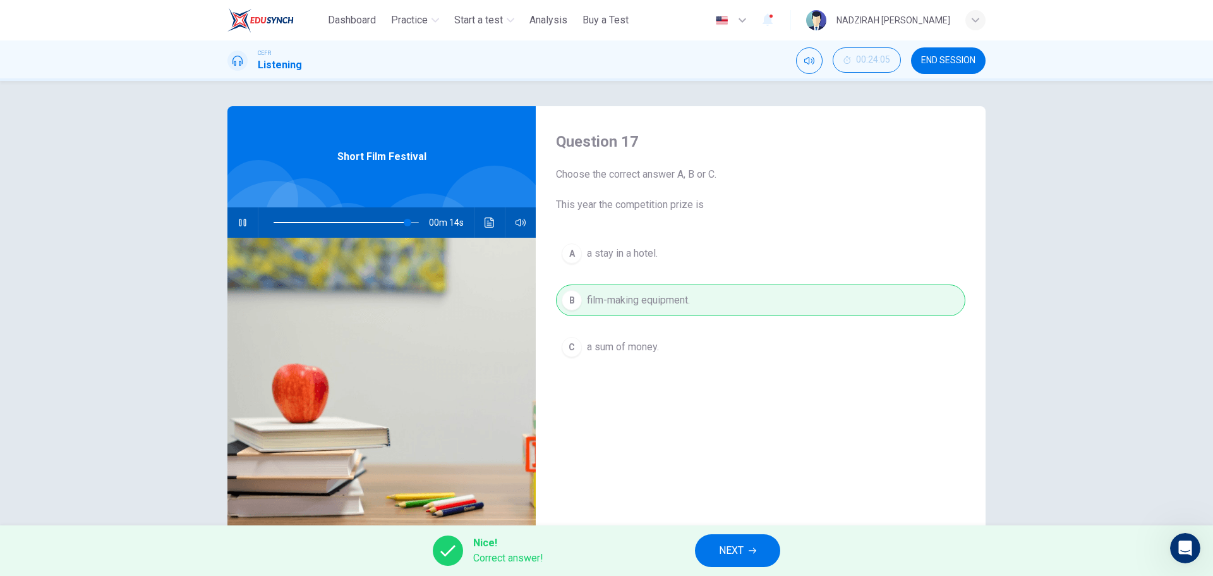
click at [753, 557] on button "NEXT" at bounding box center [737, 550] width 85 height 33
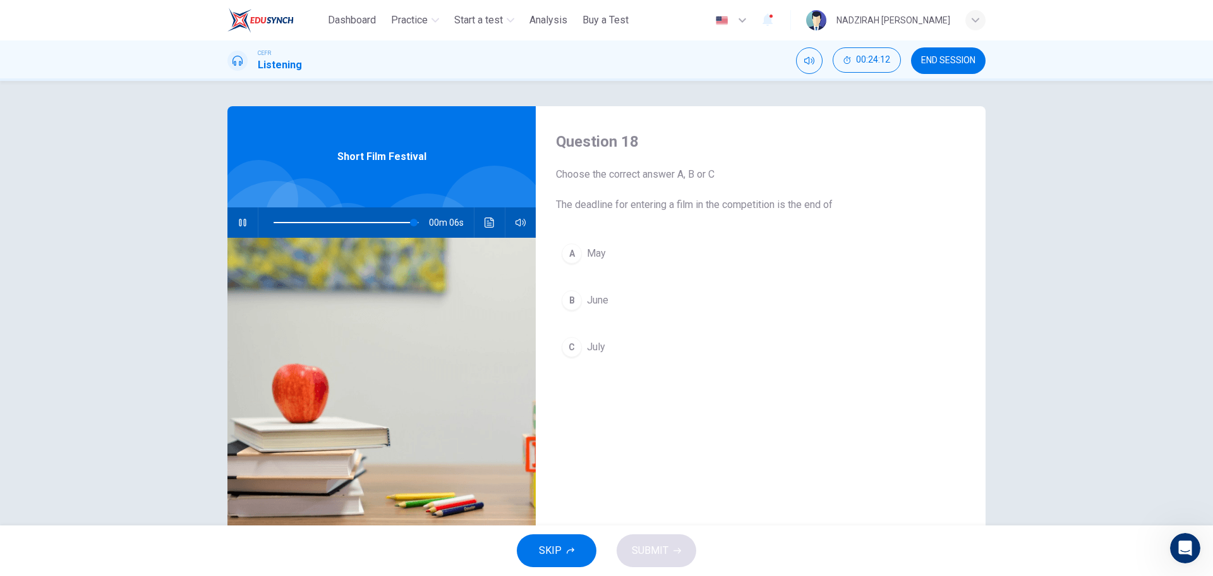
click at [638, 344] on button "C July" at bounding box center [760, 347] width 409 height 32
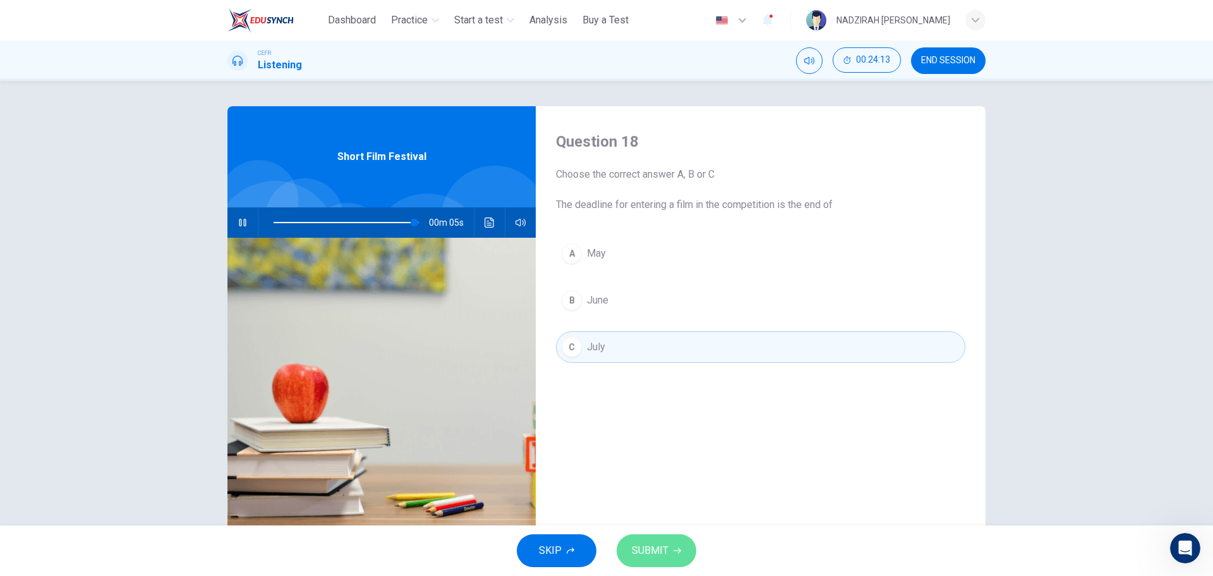
click at [660, 540] on button "SUBMIT" at bounding box center [657, 550] width 80 height 33
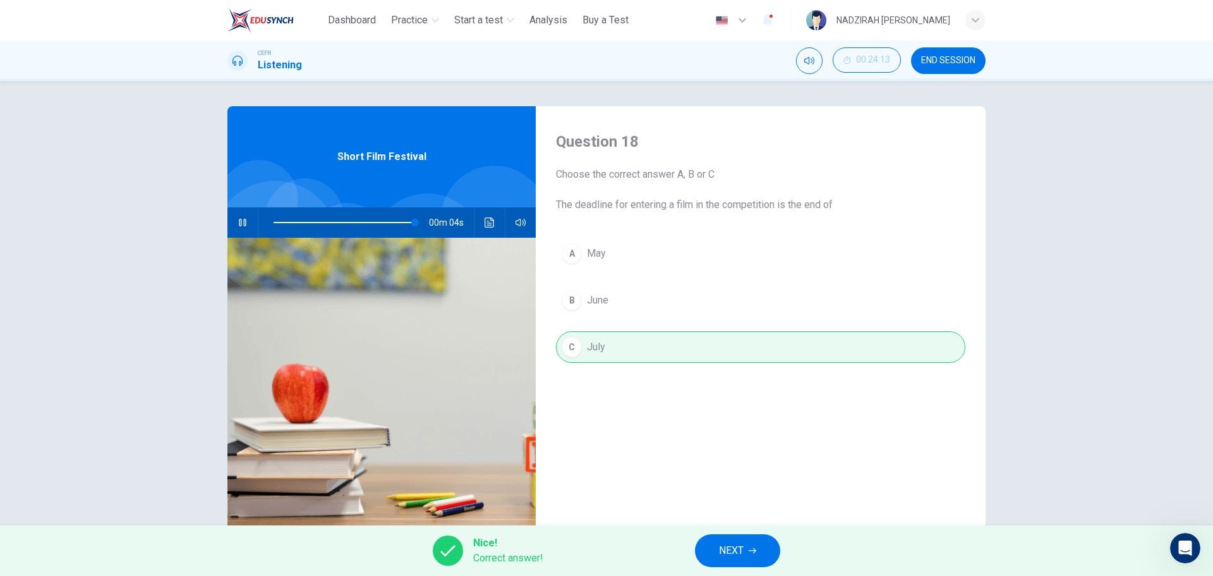
click at [716, 545] on button "NEXT" at bounding box center [737, 550] width 85 height 33
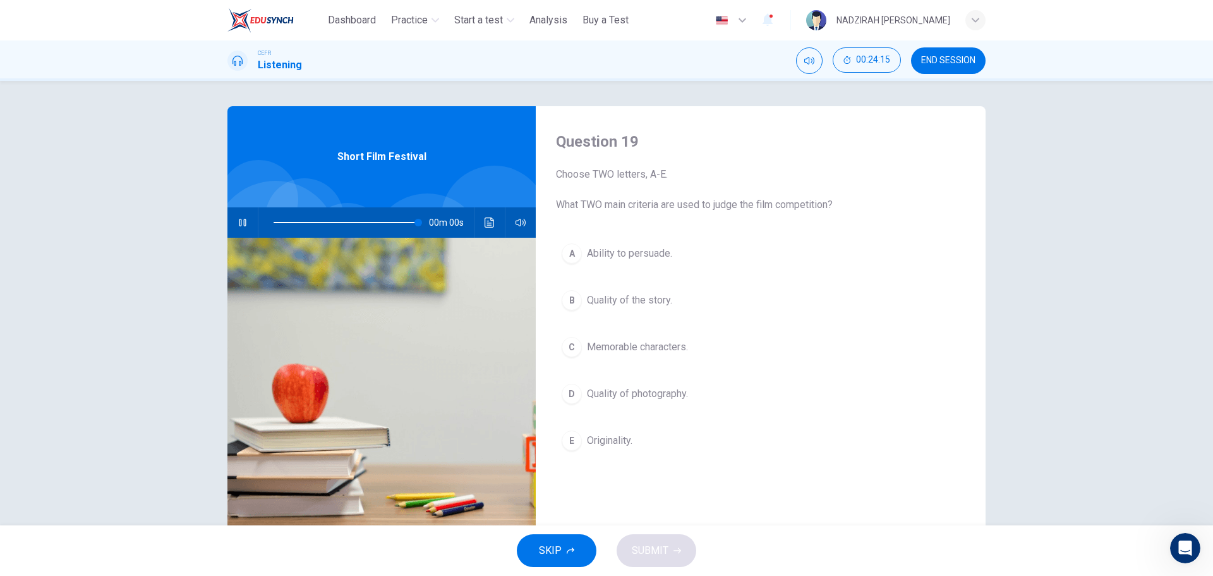
click at [397, 219] on span at bounding box center [346, 223] width 145 height 18
click at [381, 219] on span at bounding box center [346, 223] width 145 height 18
click at [369, 219] on span at bounding box center [372, 223] width 8 height 8
click at [371, 220] on span at bounding box center [375, 223] width 8 height 8
click at [649, 310] on button "B Quality of the story." at bounding box center [760, 300] width 409 height 32
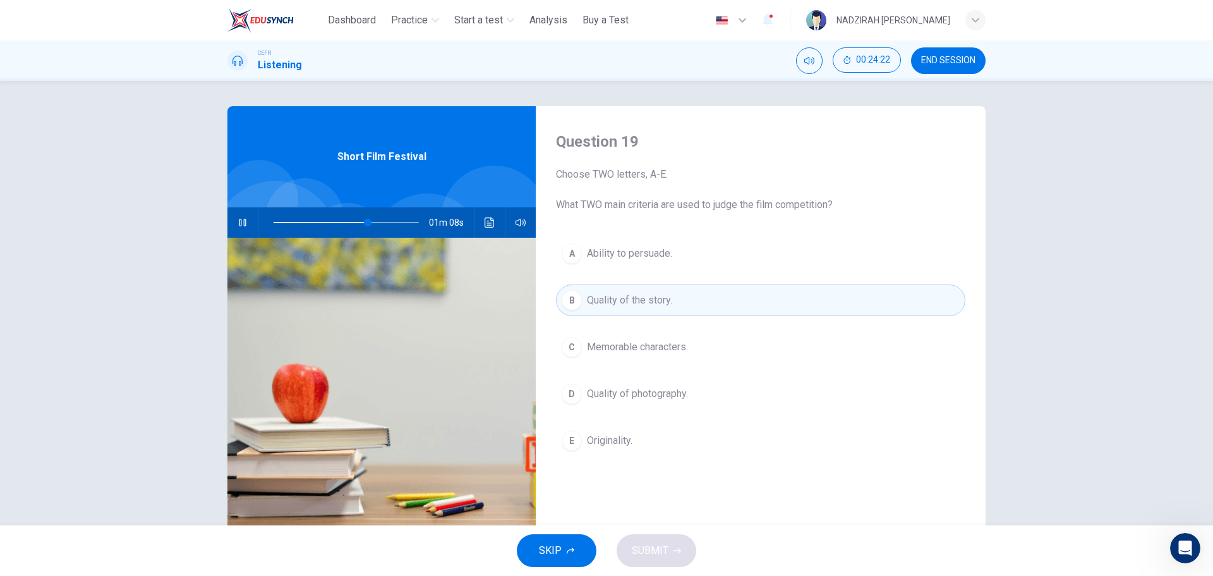
click at [645, 351] on span "Memorable characters." at bounding box center [637, 346] width 101 height 15
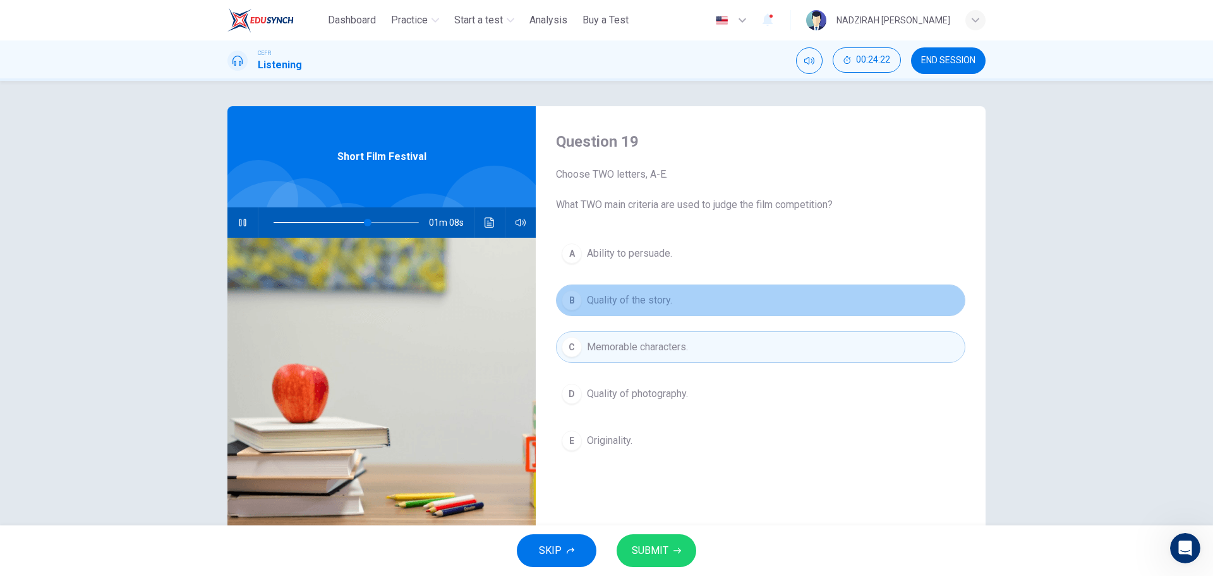
click at [643, 307] on span "Quality of the story." at bounding box center [629, 300] width 85 height 15
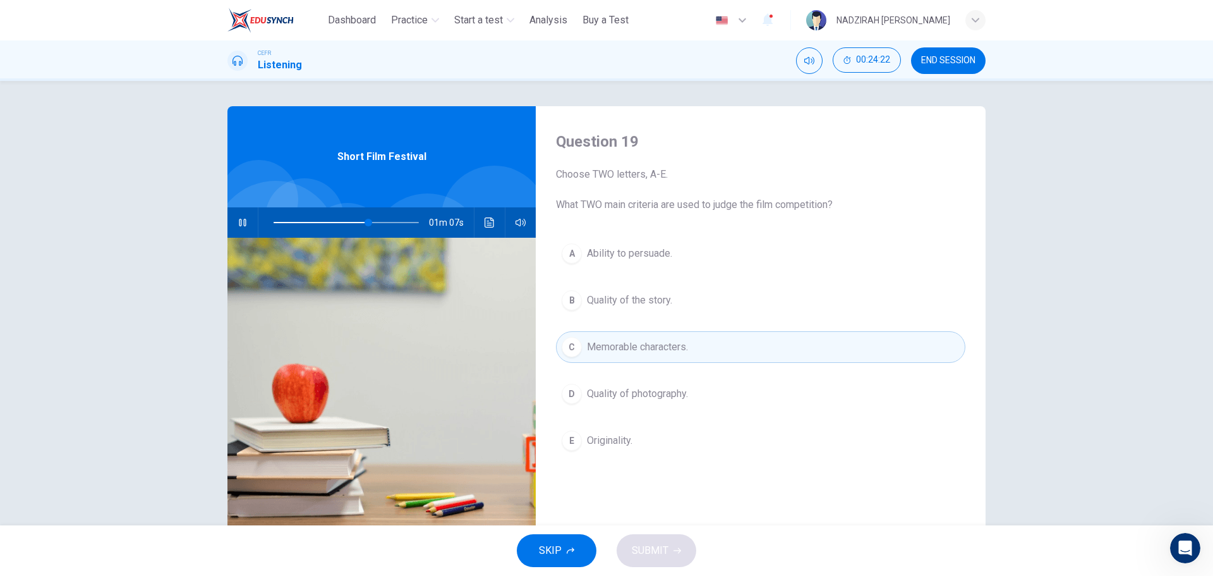
click at [646, 353] on span "Memorable characters." at bounding box center [637, 346] width 101 height 15
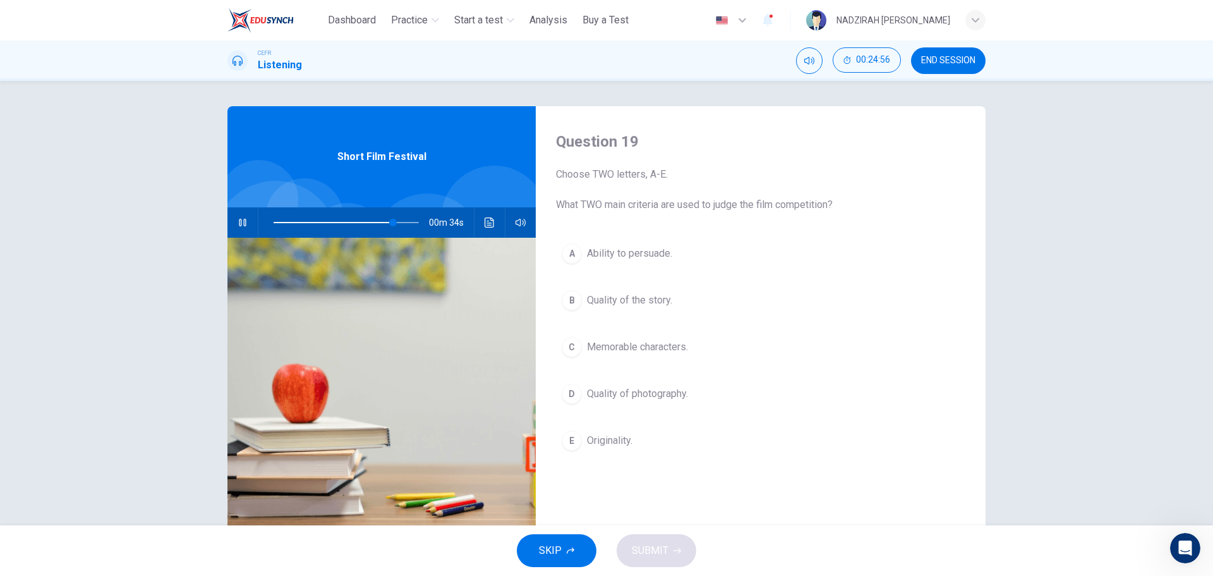
click at [347, 224] on span at bounding box center [346, 223] width 145 height 18
click at [346, 224] on span at bounding box center [350, 223] width 8 height 8
click at [327, 225] on span at bounding box center [331, 223] width 8 height 8
click at [323, 221] on span at bounding box center [326, 223] width 8 height 8
click at [317, 223] on span at bounding box center [321, 223] width 8 height 8
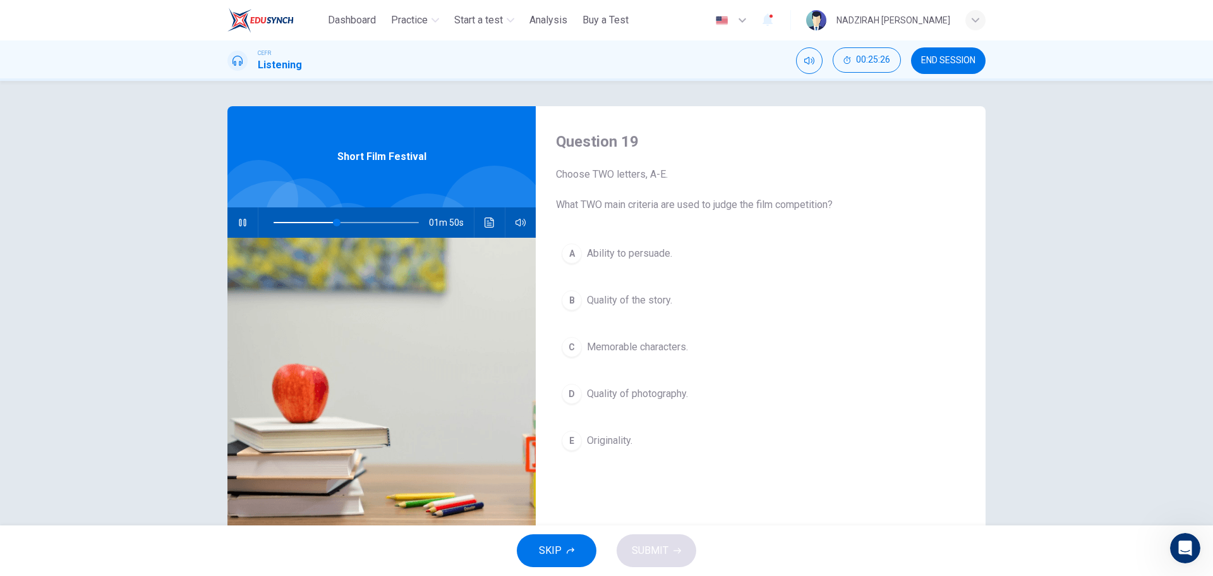
click at [293, 222] on span at bounding box center [346, 223] width 145 height 18
click at [297, 222] on span at bounding box center [300, 223] width 8 height 8
click at [301, 222] on span at bounding box center [300, 223] width 8 height 8
click at [607, 255] on span "Ability to persuade." at bounding box center [629, 253] width 85 height 15
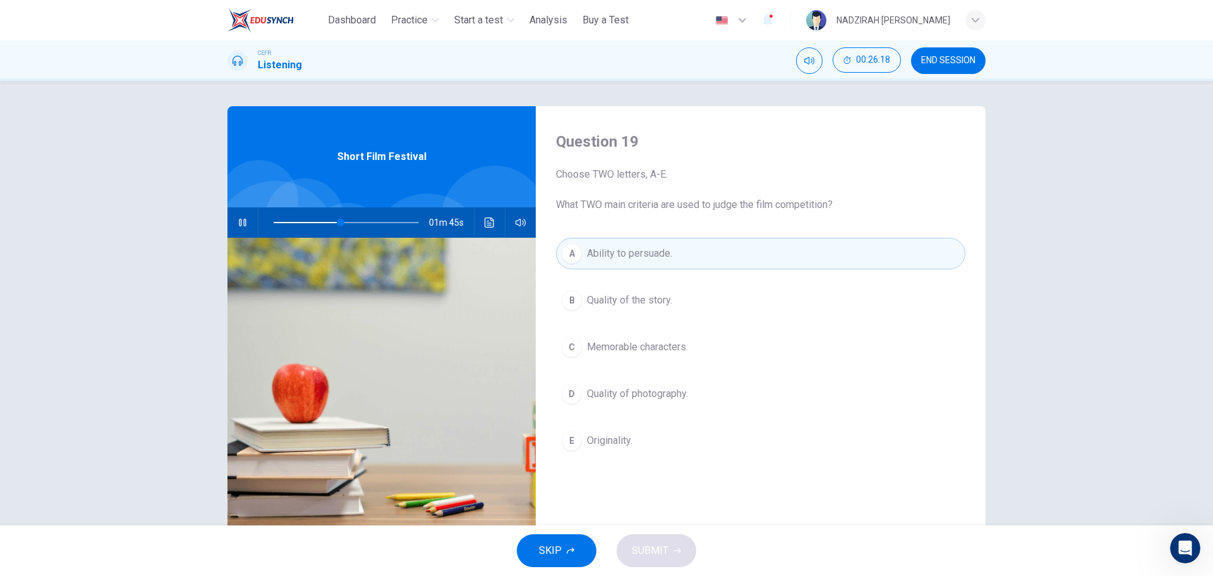
click at [595, 439] on span "Originality." at bounding box center [609, 440] width 45 height 15
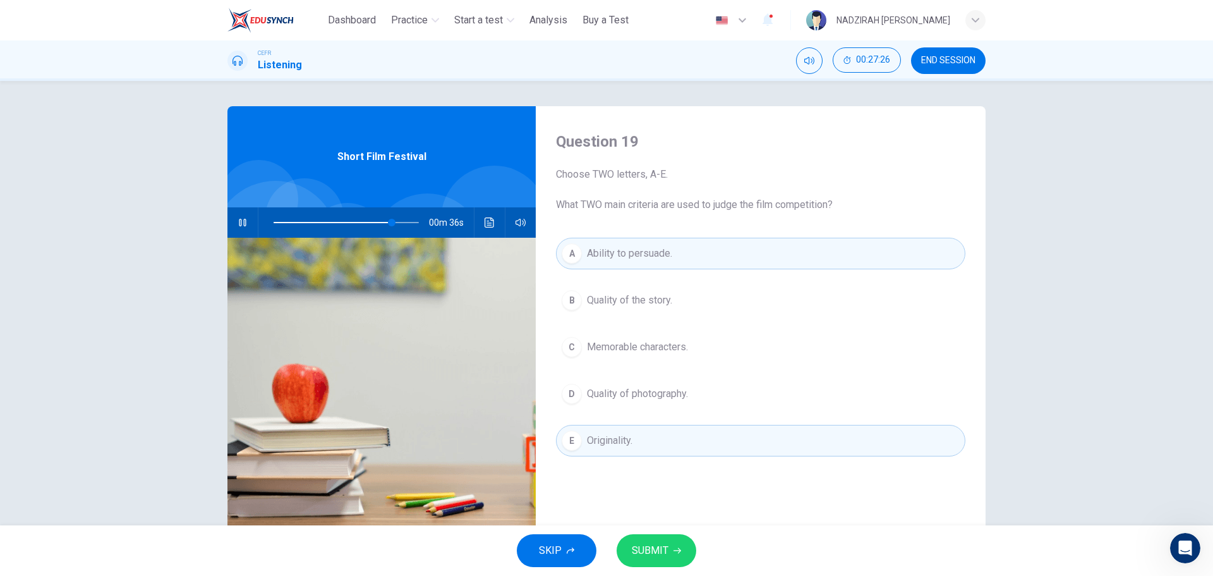
click at [667, 293] on span "Quality of the story." at bounding box center [629, 300] width 85 height 15
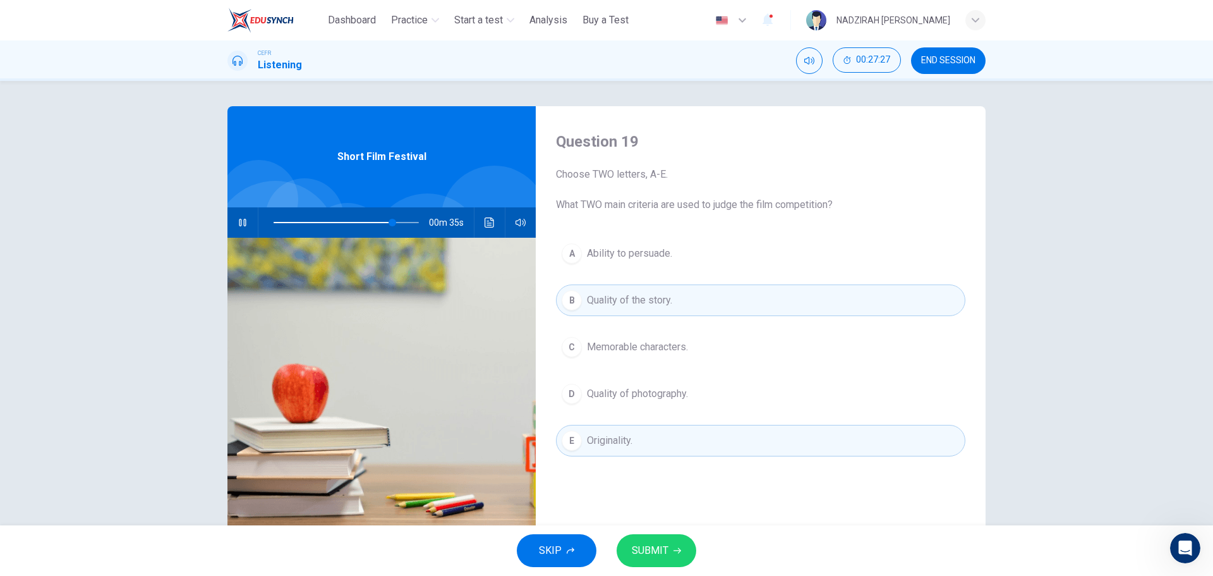
click at [692, 385] on button "D Quality of photography." at bounding box center [760, 394] width 409 height 32
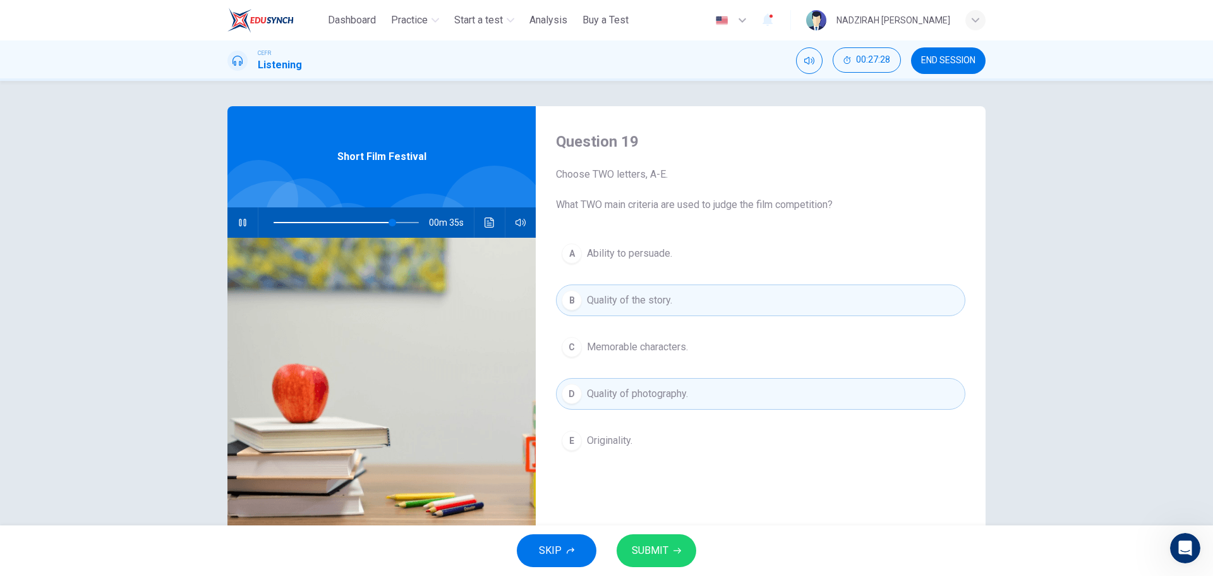
click at [694, 348] on button "C Memorable characters." at bounding box center [760, 347] width 409 height 32
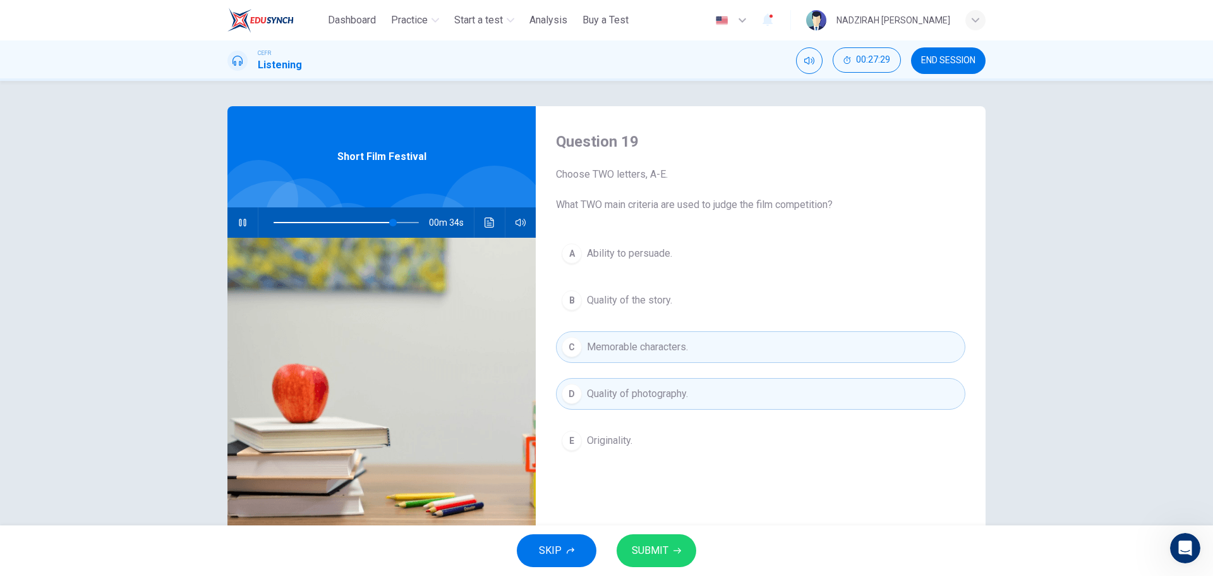
click at [693, 248] on button "A Ability to persuade." at bounding box center [760, 254] width 409 height 32
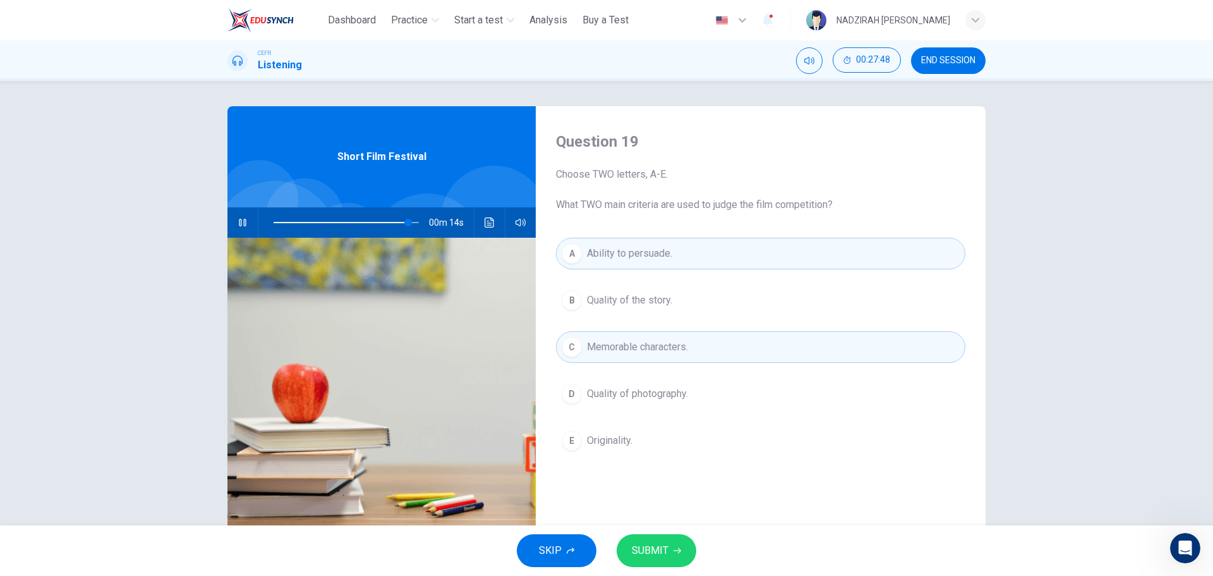
click at [663, 300] on span "Quality of the story." at bounding box center [629, 300] width 85 height 15
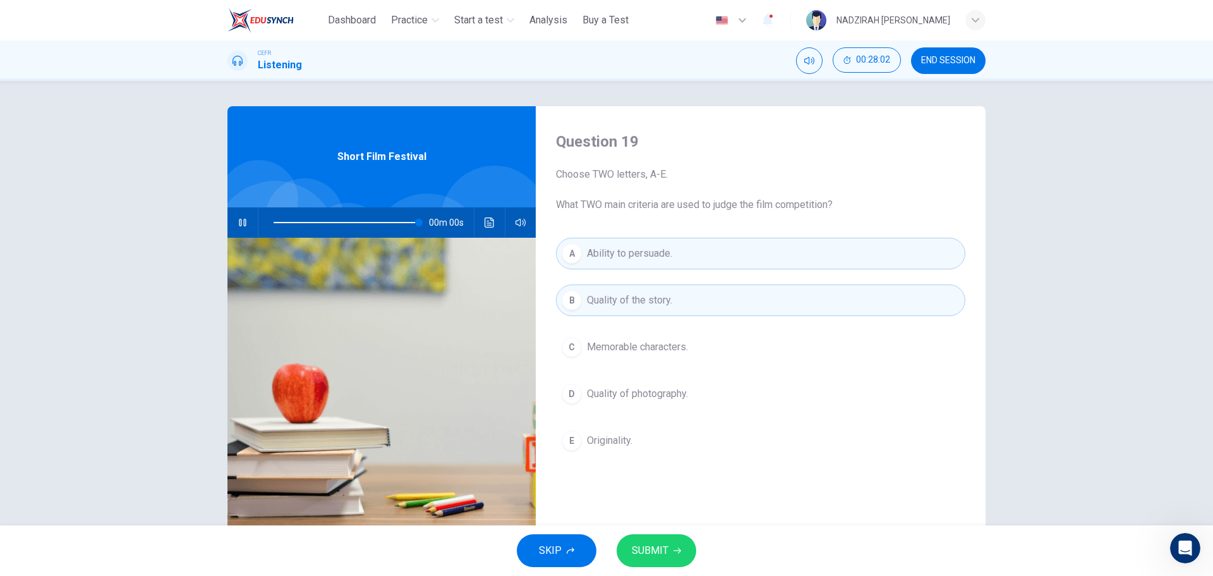
click at [649, 542] on span "SUBMIT" at bounding box center [650, 551] width 37 height 18
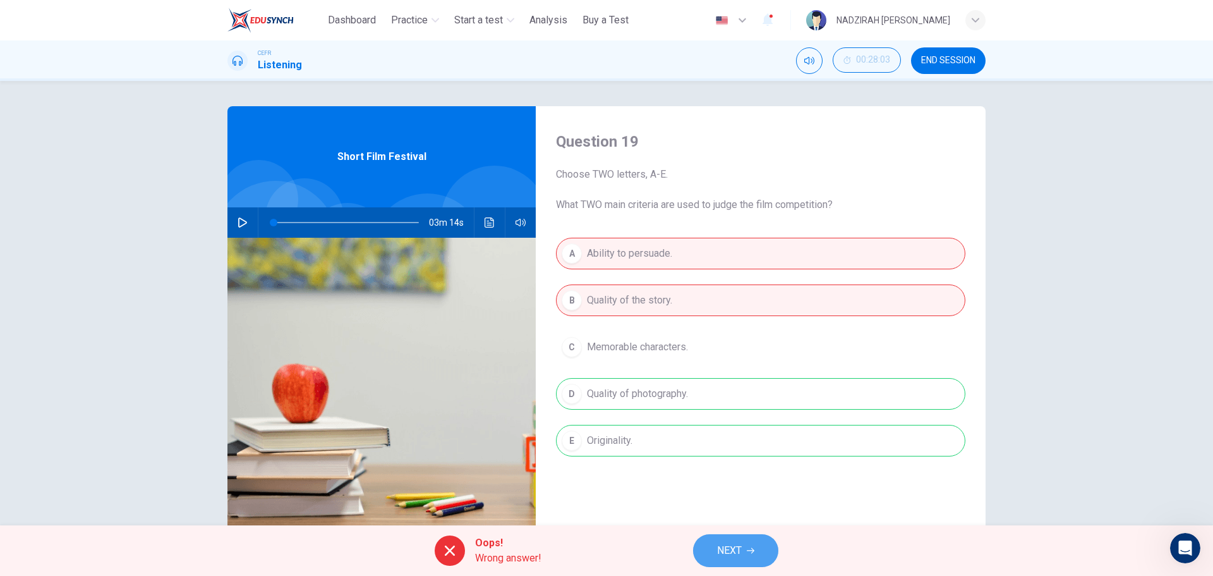
click at [725, 535] on button "NEXT" at bounding box center [735, 550] width 85 height 33
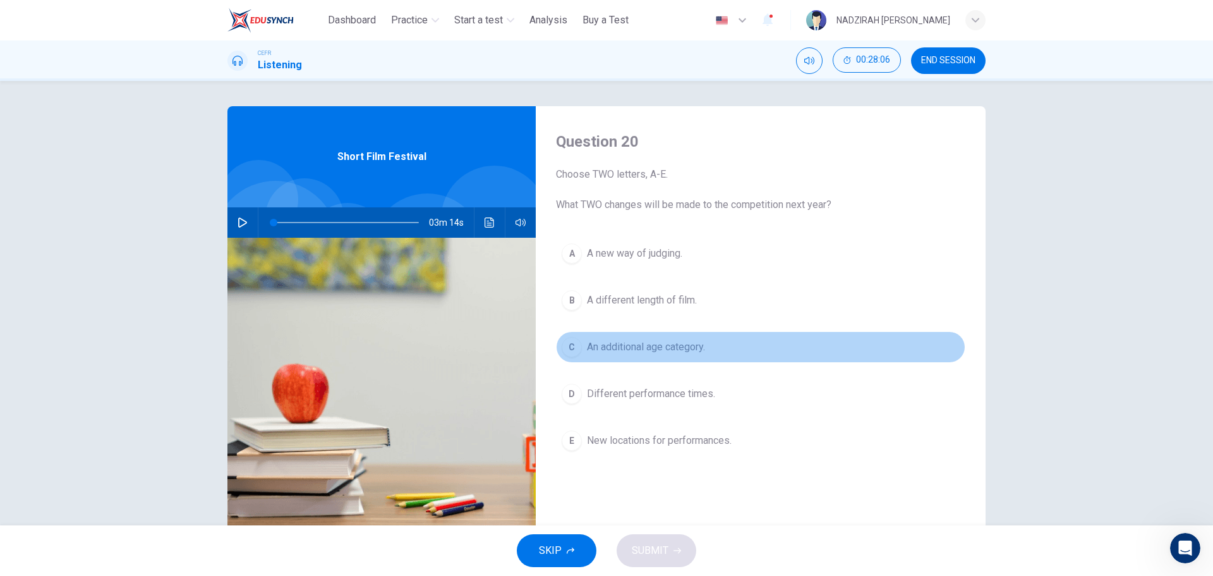
click at [665, 342] on span "An additional age category." at bounding box center [646, 346] width 118 height 15
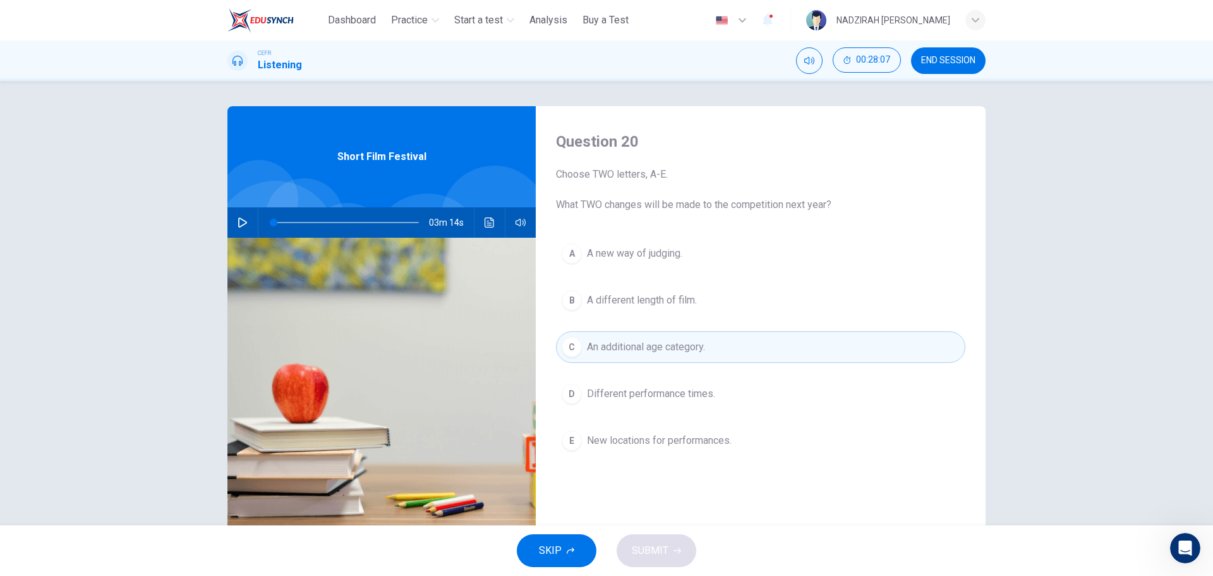
click at [399, 218] on span at bounding box center [346, 223] width 145 height 18
click at [239, 226] on icon "button" at bounding box center [242, 222] width 9 height 10
click at [390, 222] on span at bounding box center [346, 223] width 145 height 18
click at [480, 226] on button "Click to see the audio transcription" at bounding box center [490, 222] width 20 height 30
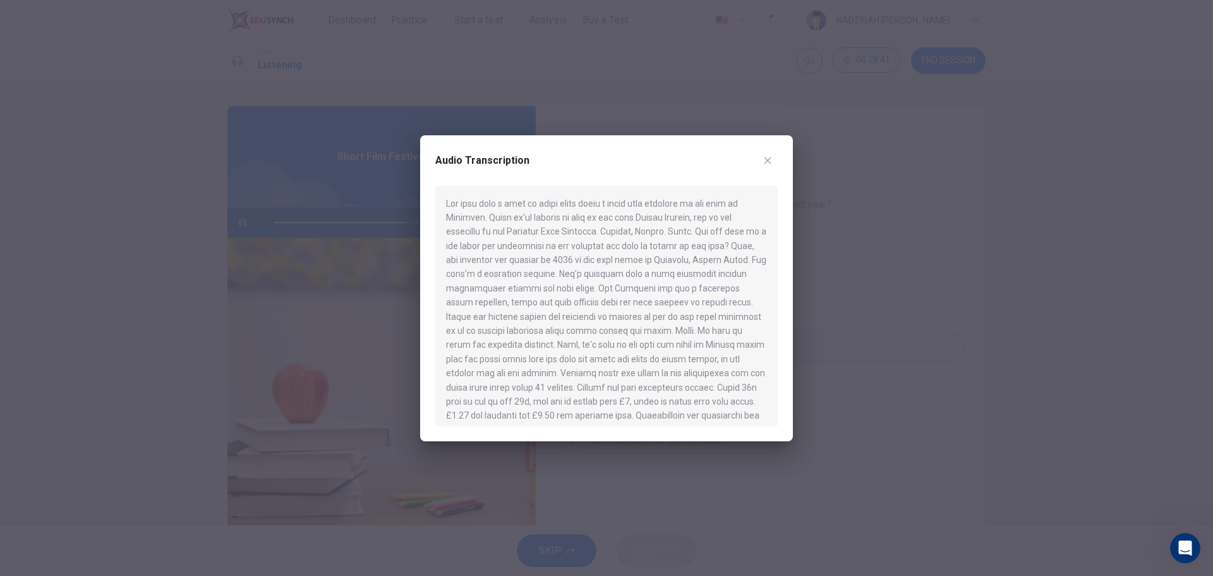
click at [771, 162] on icon "button" at bounding box center [768, 160] width 10 height 10
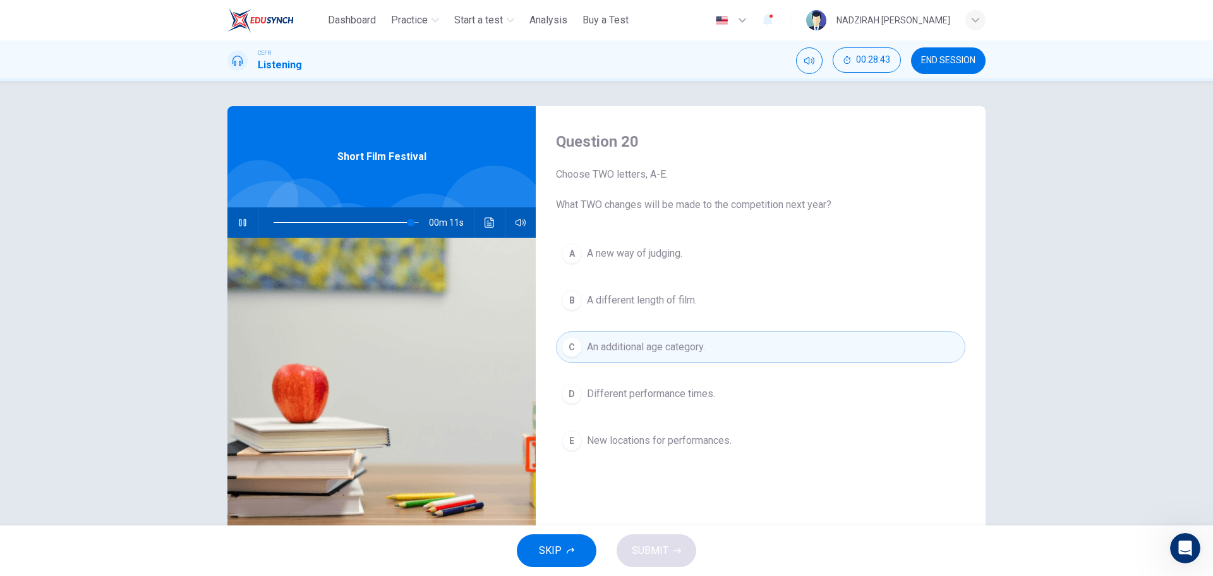
click at [601, 439] on span "New locations for performances." at bounding box center [659, 440] width 145 height 15
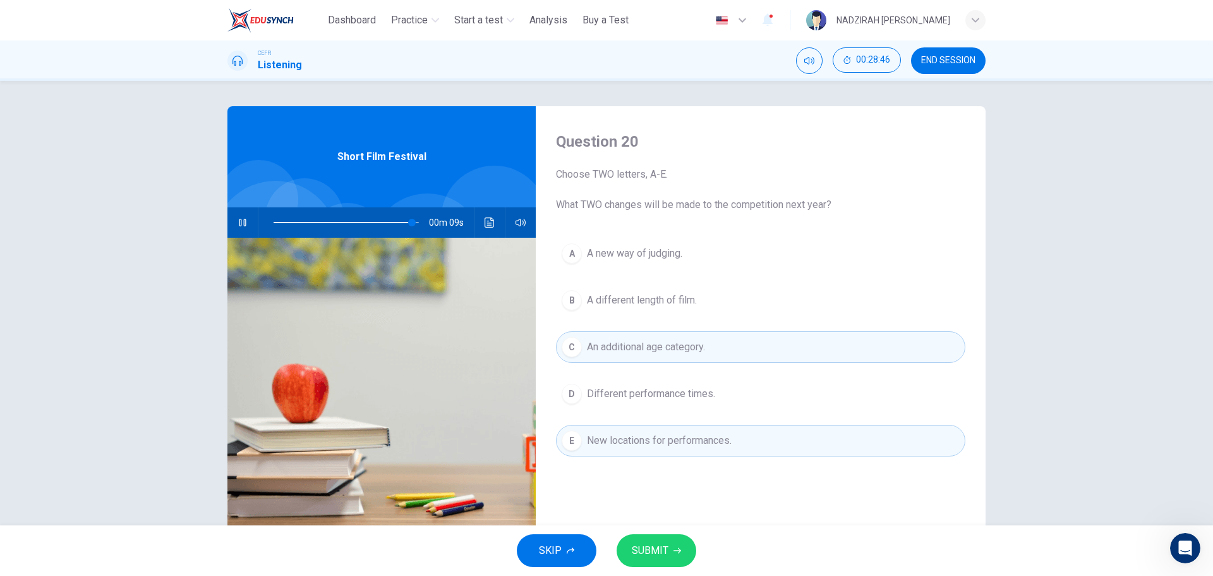
click at [657, 398] on span "Different performance times." at bounding box center [651, 393] width 128 height 15
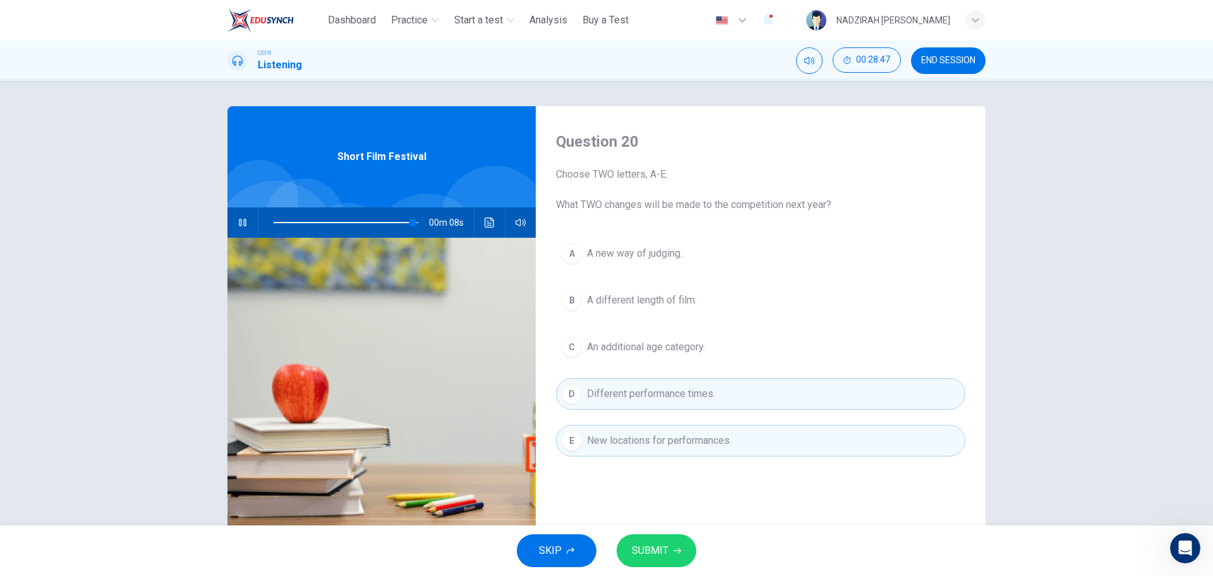
click at [667, 346] on span "An additional age category." at bounding box center [646, 346] width 118 height 15
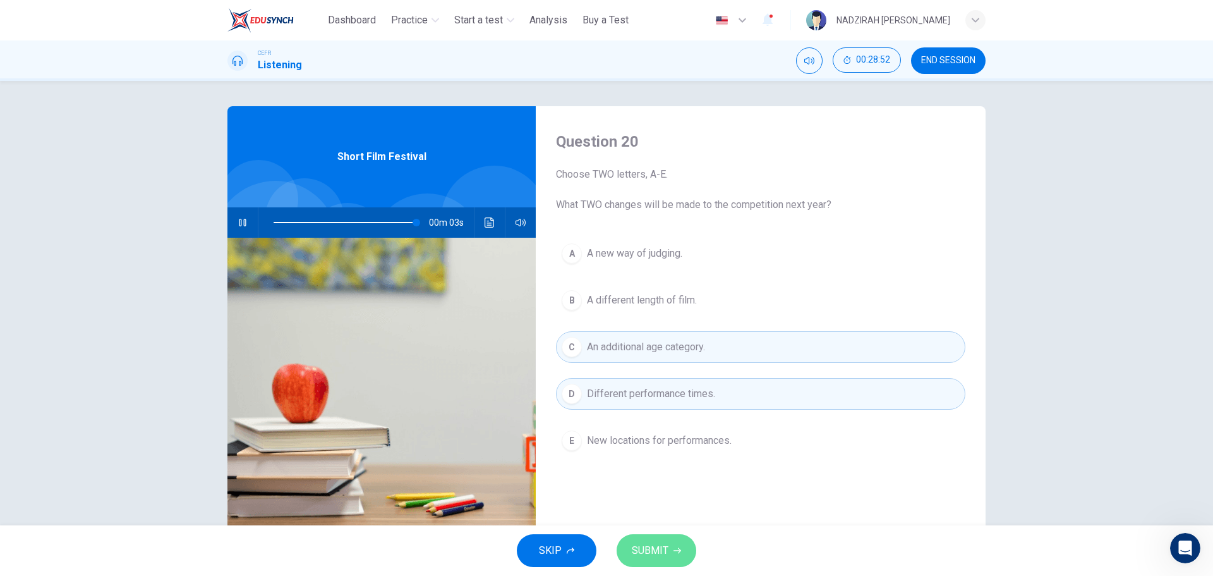
click at [646, 548] on span "SUBMIT" at bounding box center [650, 551] width 37 height 18
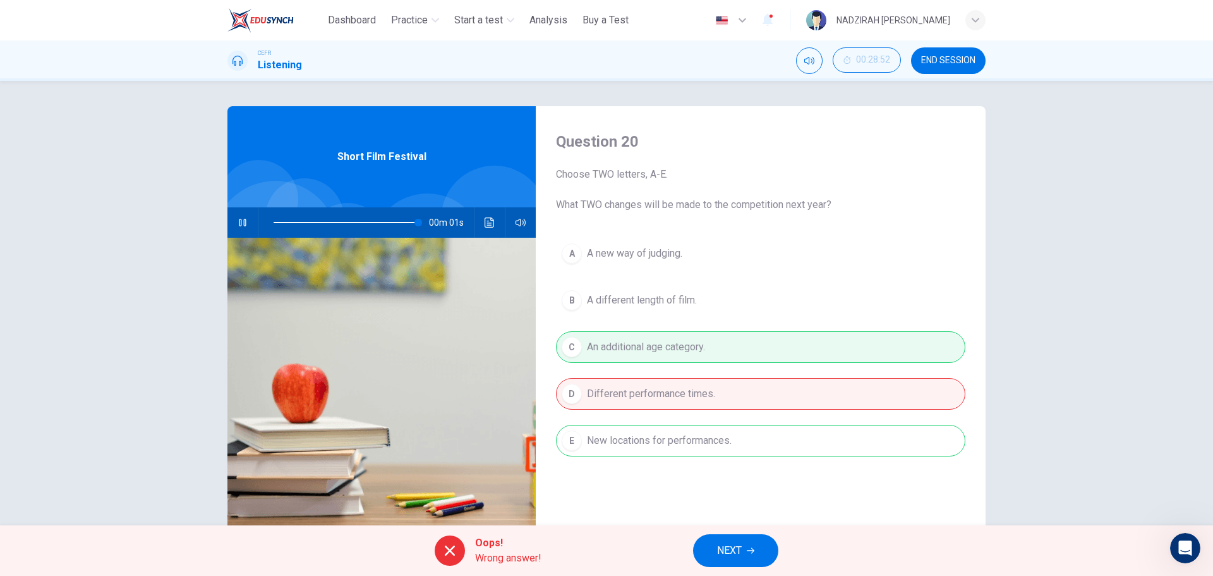
type input "*"
click at [723, 535] on button "NEXT" at bounding box center [735, 550] width 85 height 33
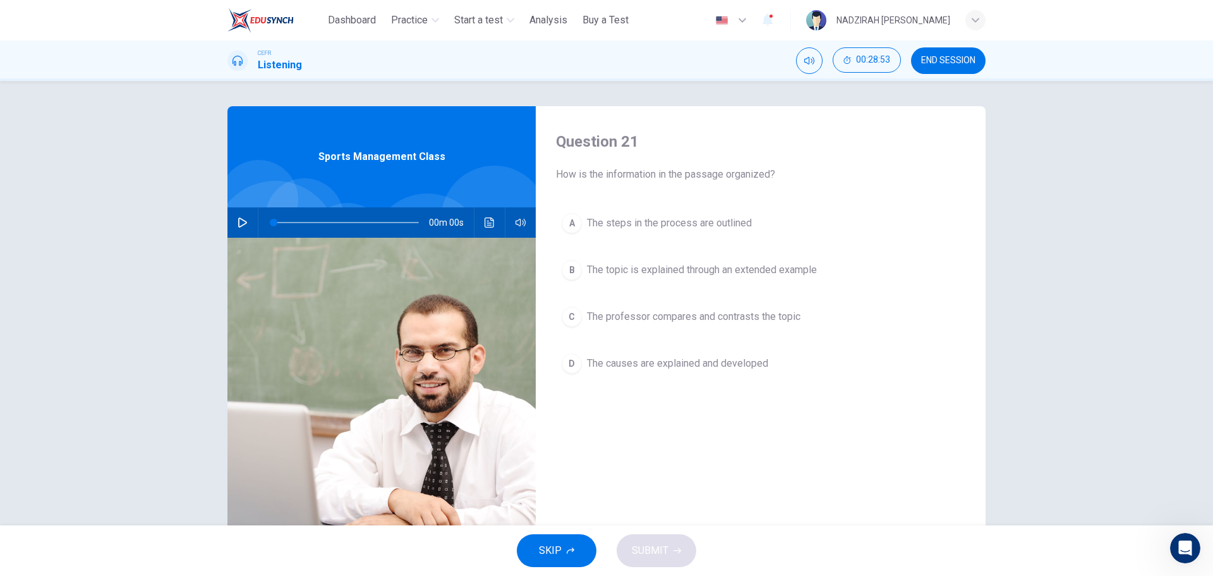
click at [238, 226] on icon "button" at bounding box center [242, 222] width 9 height 10
click at [691, 230] on span "The steps in the process are outlined" at bounding box center [669, 222] width 165 height 15
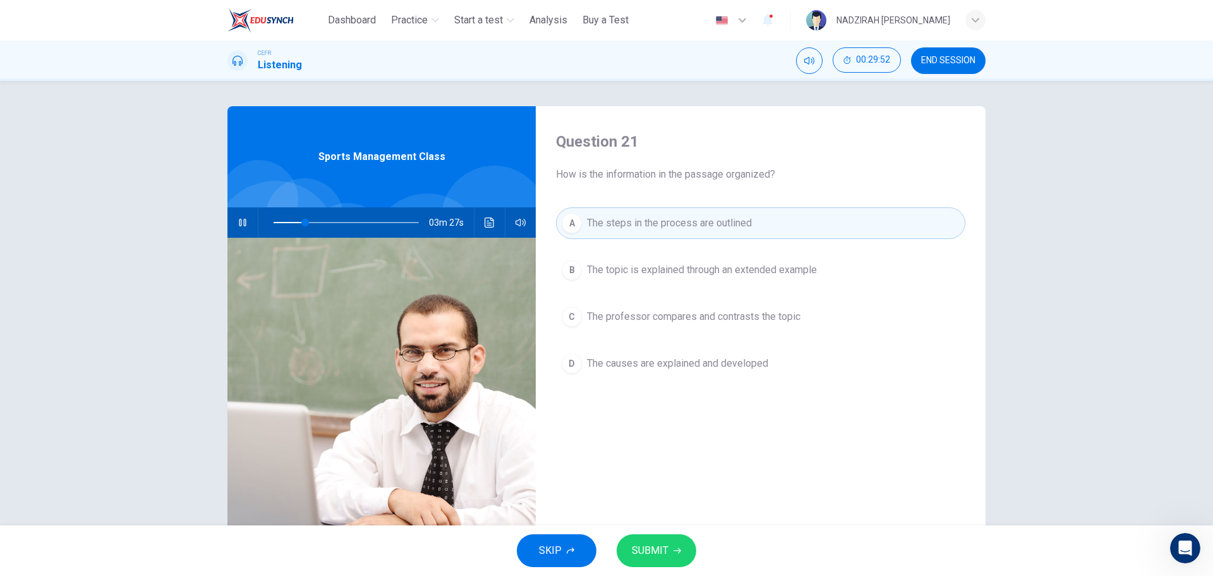
click at [707, 276] on span "The topic is explained through an extended example" at bounding box center [702, 269] width 230 height 15
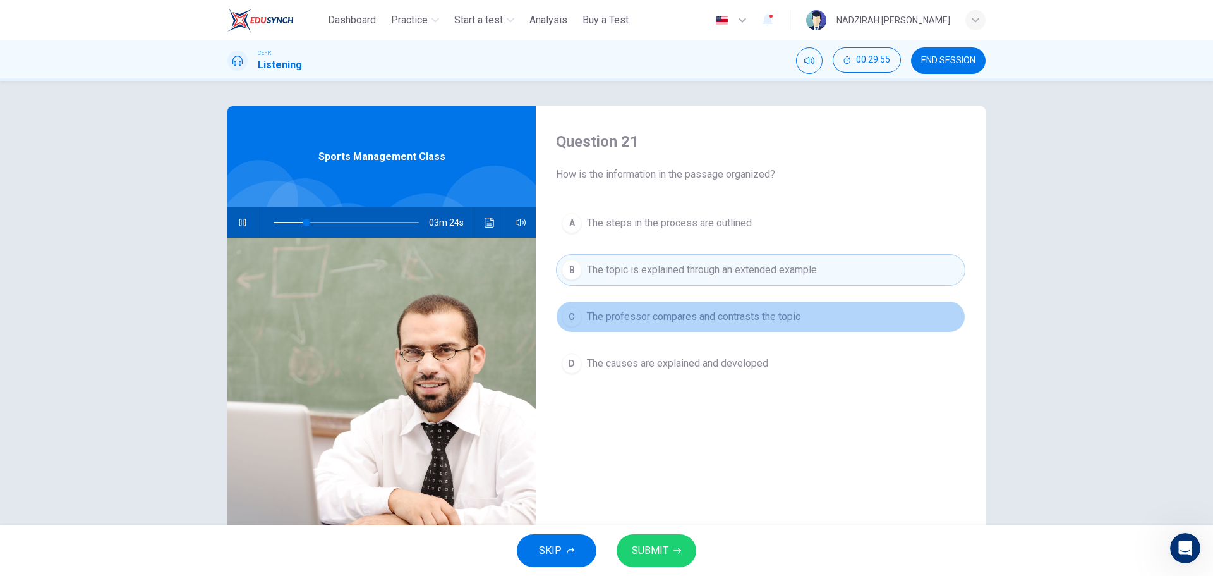
click at [695, 322] on span "The professor compares and contrasts the topic" at bounding box center [694, 316] width 214 height 15
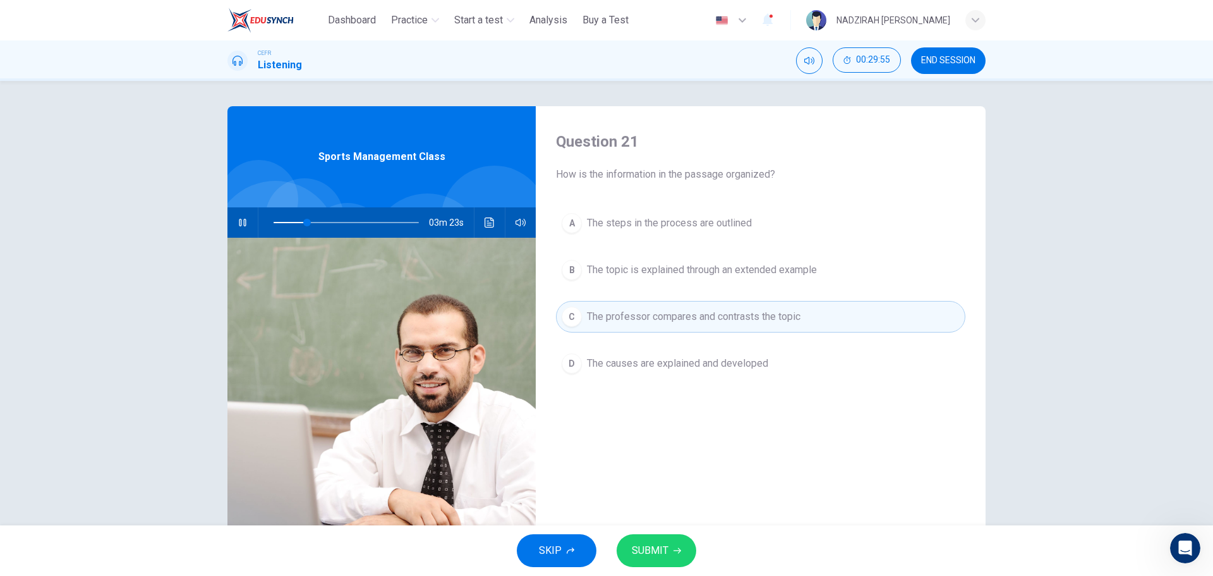
click at [691, 270] on span "The topic is explained through an extended example" at bounding box center [702, 269] width 230 height 15
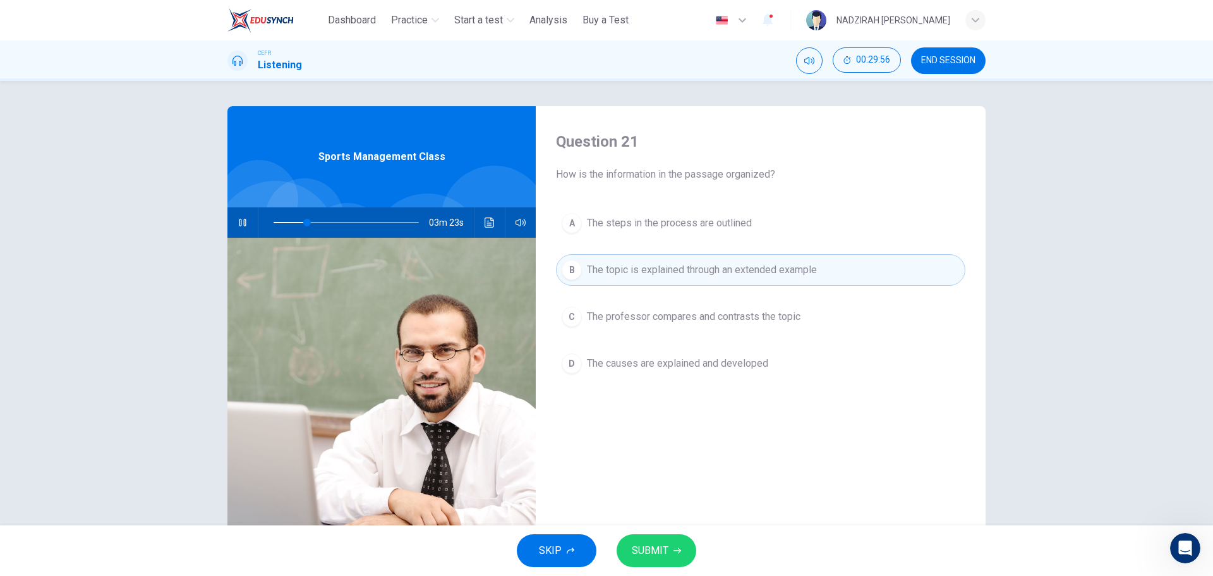
click at [696, 355] on button "D The causes are explained and developed" at bounding box center [760, 364] width 409 height 32
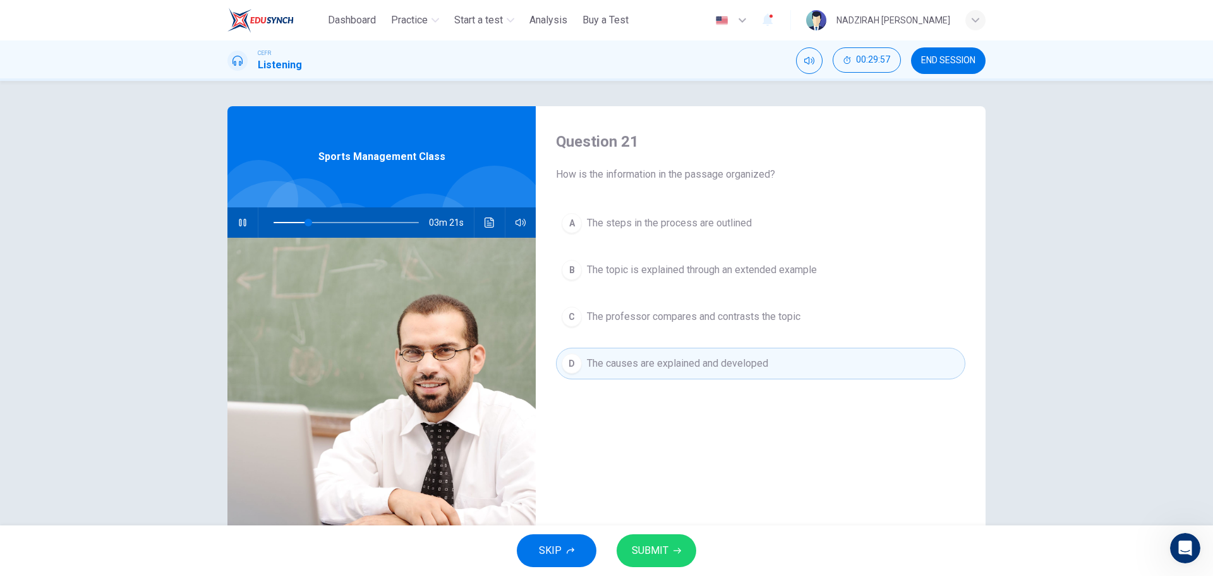
click at [717, 267] on span "The topic is explained through an extended example" at bounding box center [702, 269] width 230 height 15
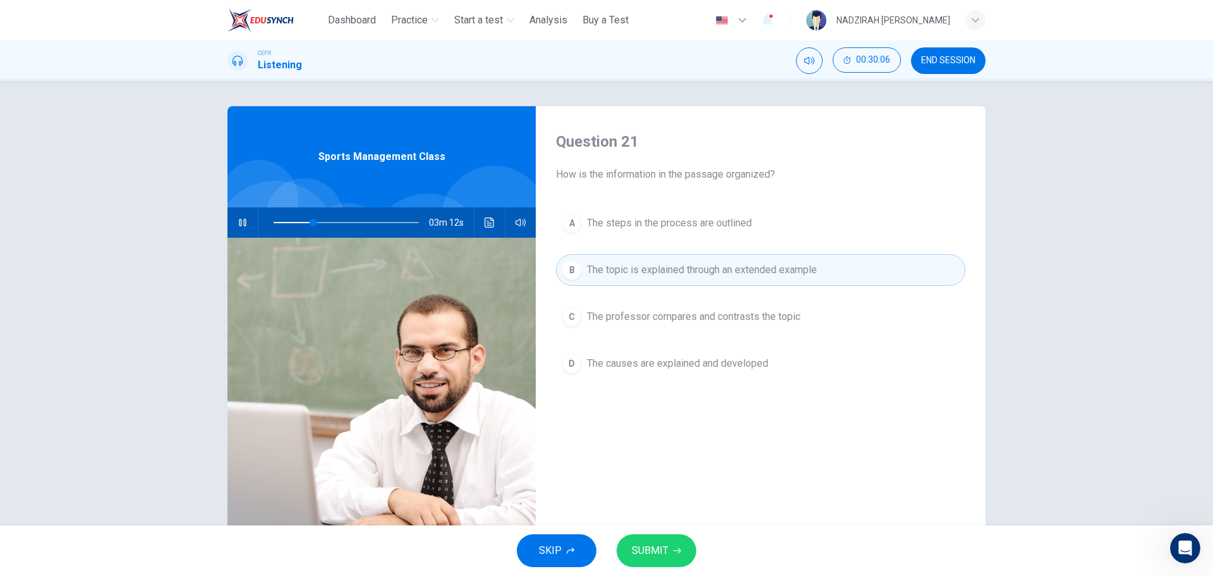
click at [675, 560] on button "SUBMIT" at bounding box center [657, 550] width 80 height 33
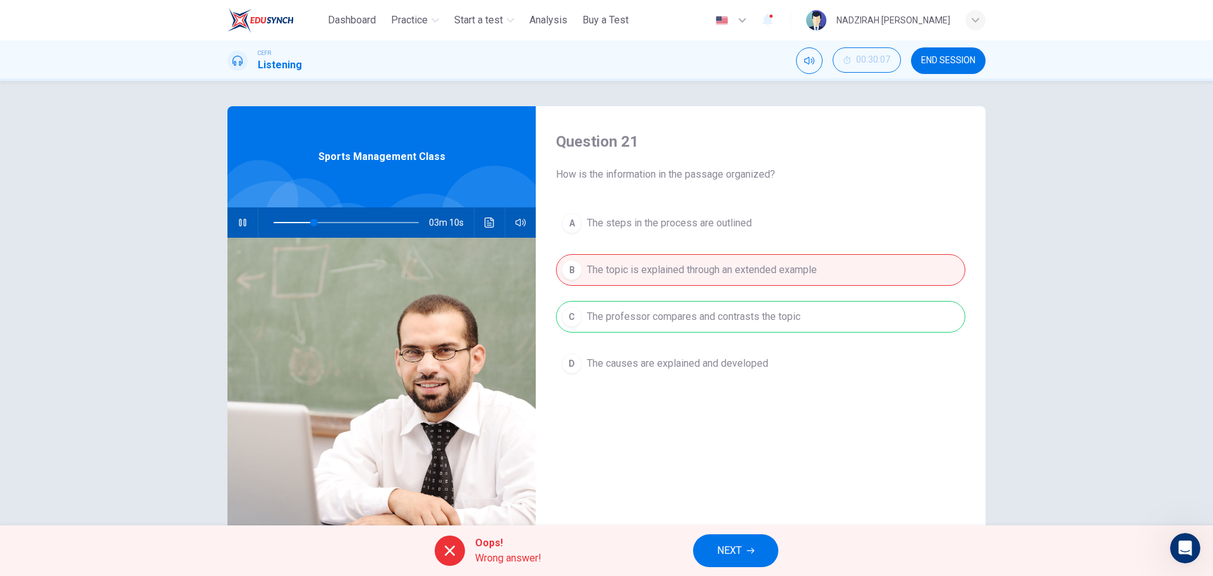
click at [709, 307] on div "A The steps in the process are outlined B The topic is explained through an ext…" at bounding box center [760, 305] width 409 height 197
click at [734, 538] on button "NEXT" at bounding box center [735, 550] width 85 height 33
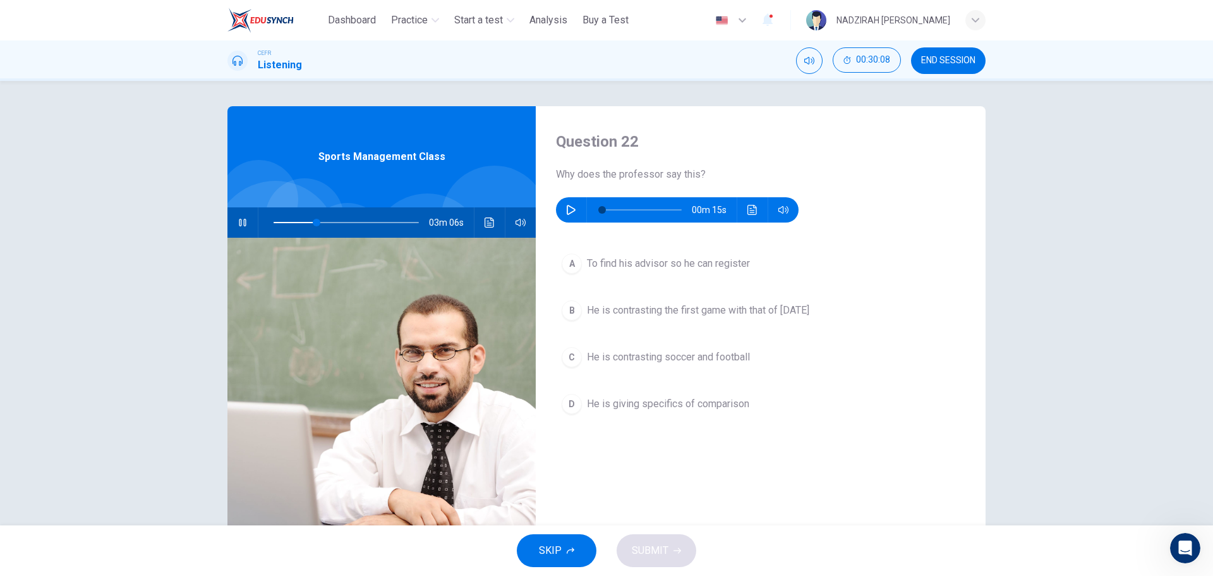
drag, startPoint x: 241, startPoint y: 219, endPoint x: 408, endPoint y: 209, distance: 167.1
click at [242, 219] on icon "button" at bounding box center [242, 223] width 7 height 8
type input "**"
click at [562, 213] on button "button" at bounding box center [571, 209] width 20 height 25
click at [565, 215] on button "button" at bounding box center [571, 209] width 20 height 25
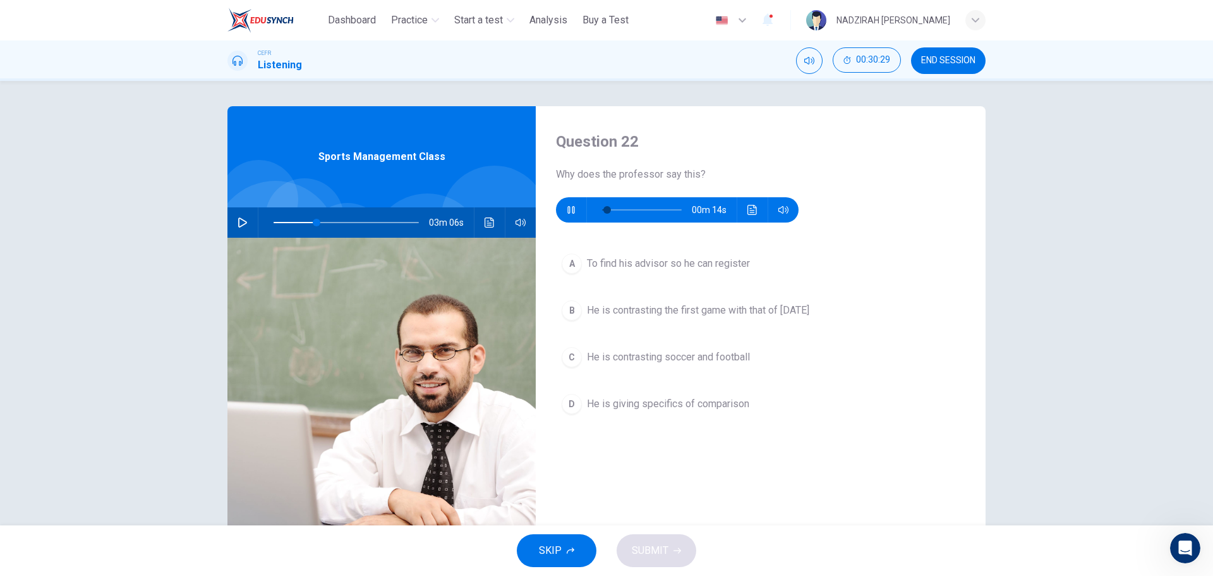
type input "**"
click at [581, 311] on button "B He is contrasting the first game with that of [DATE]" at bounding box center [760, 310] width 409 height 32
type input "**"
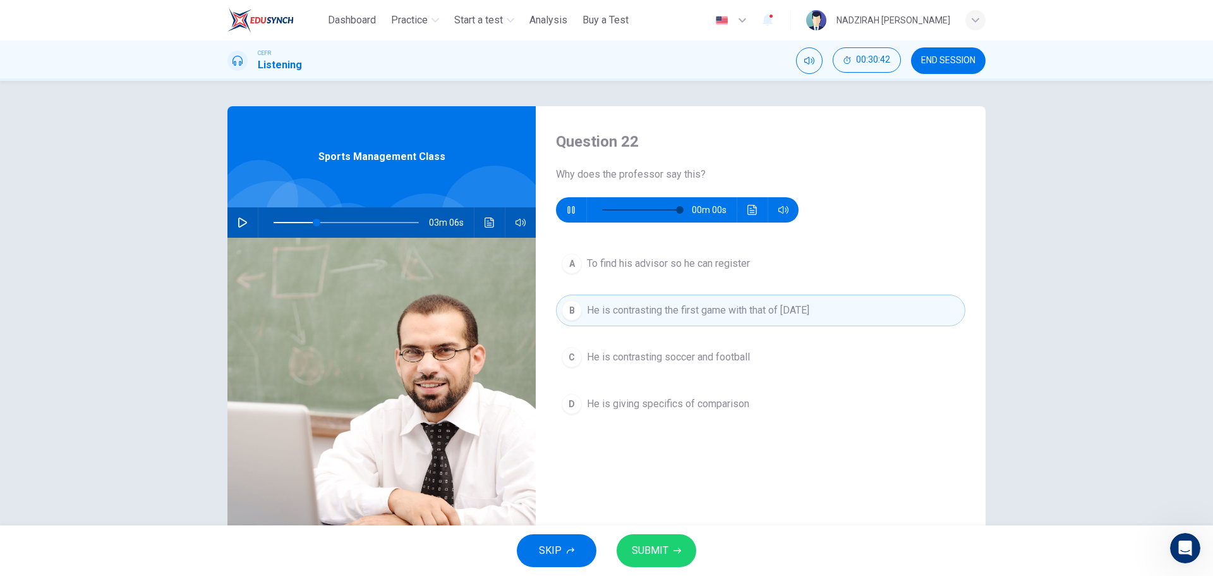
type input "*"
click at [655, 547] on span "SUBMIT" at bounding box center [650, 551] width 37 height 18
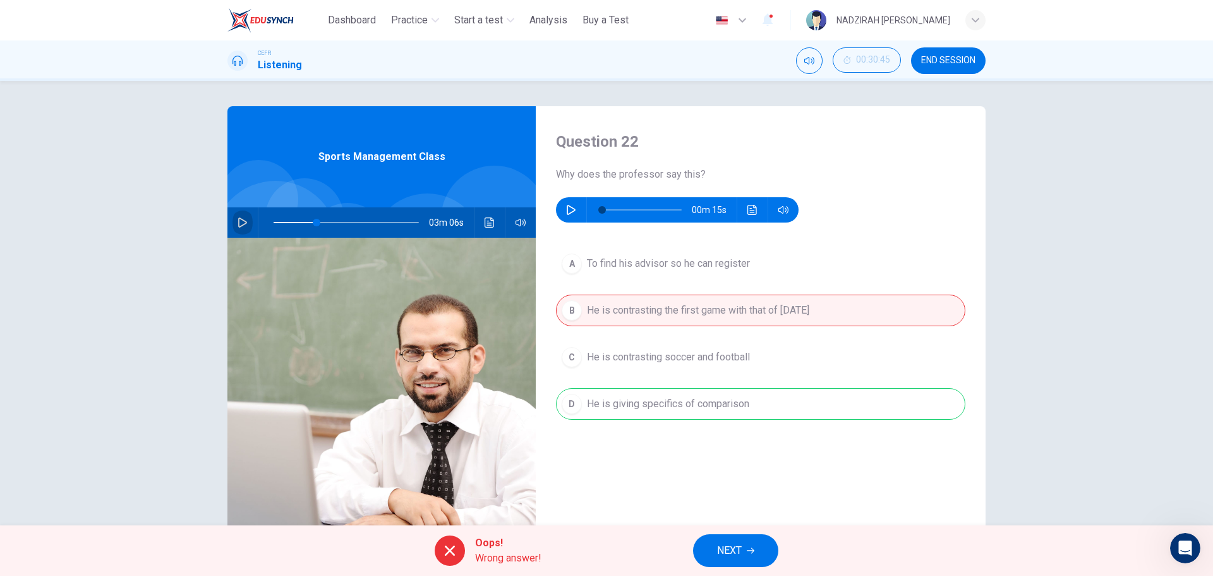
click at [241, 225] on icon "button" at bounding box center [243, 222] width 10 height 10
click at [730, 557] on span "NEXT" at bounding box center [729, 551] width 25 height 18
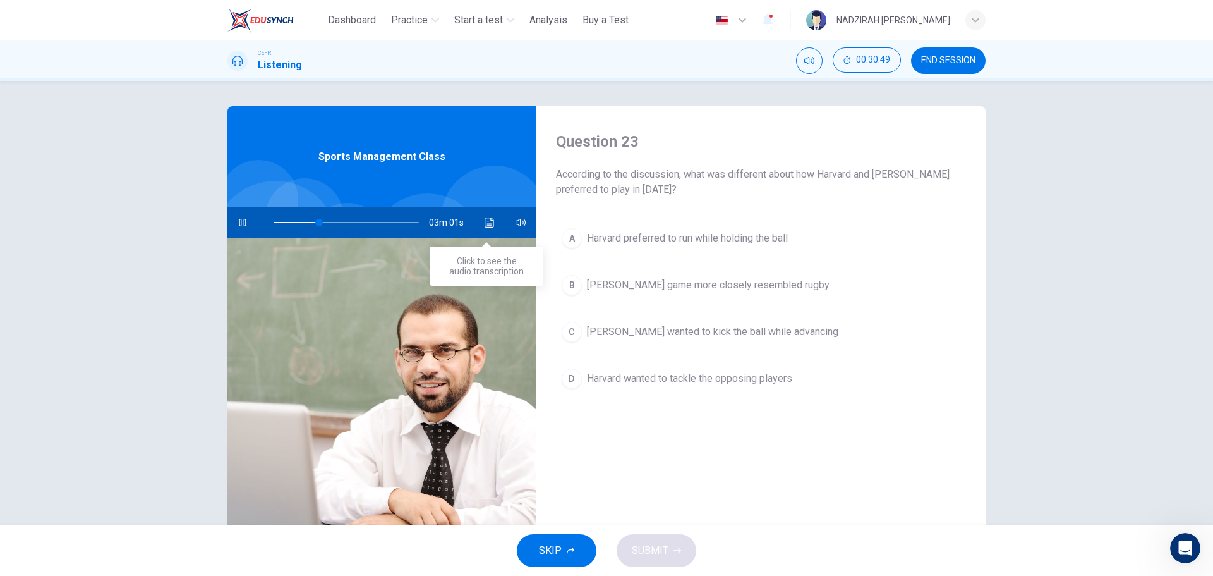
click at [480, 227] on button "Click to see the audio transcription" at bounding box center [490, 222] width 20 height 30
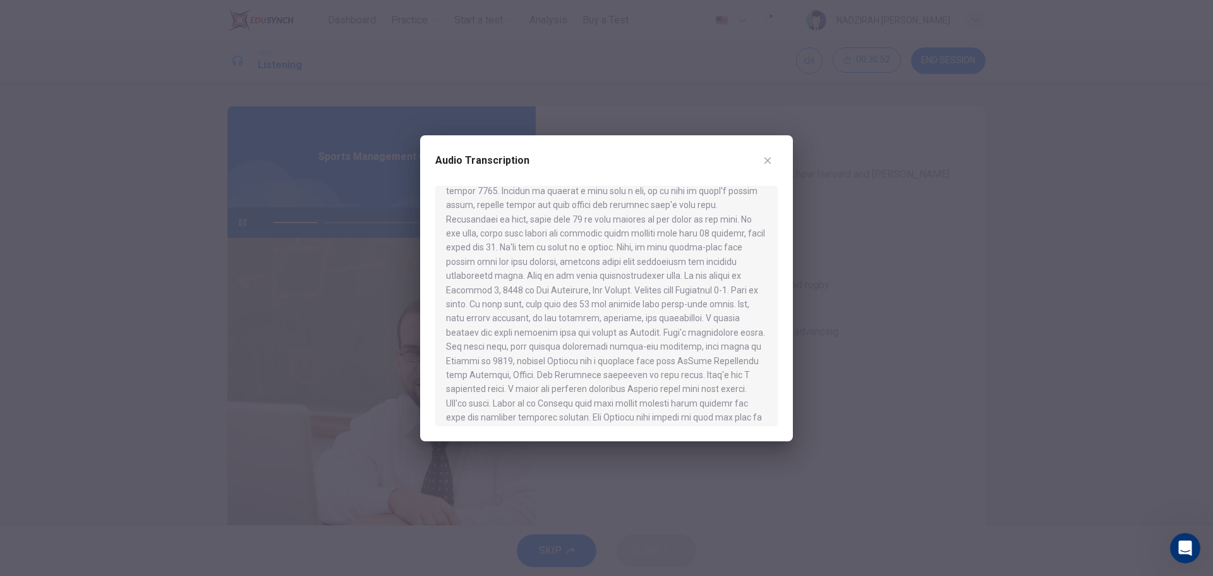
scroll to position [126, 0]
click at [767, 159] on icon "button" at bounding box center [768, 160] width 7 height 7
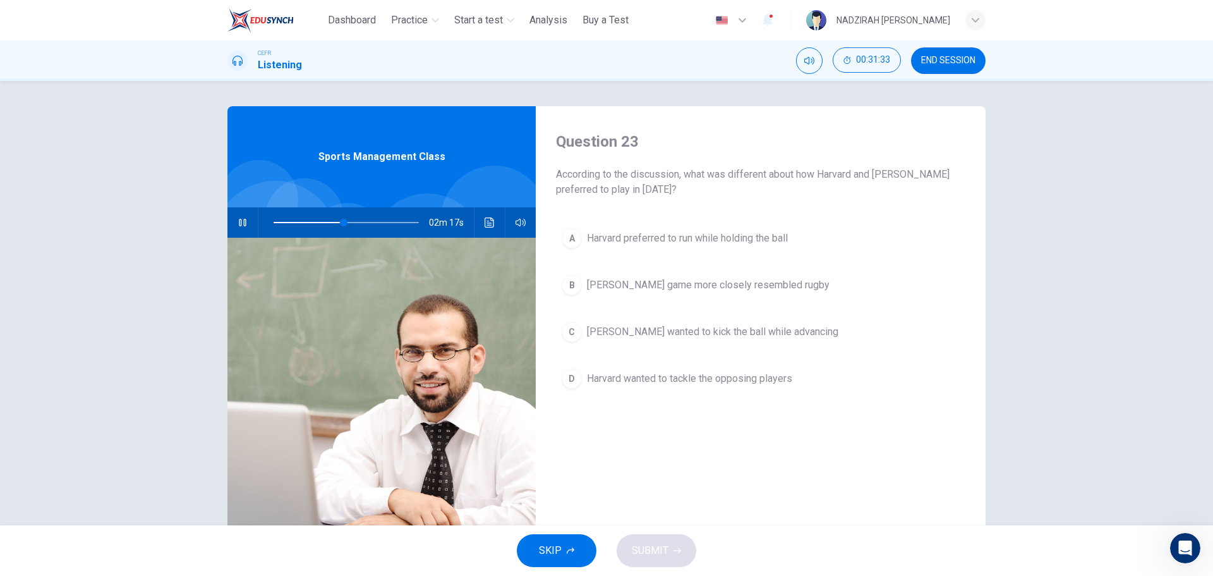
click at [480, 220] on button "Click to see the audio transcription" at bounding box center [490, 222] width 20 height 30
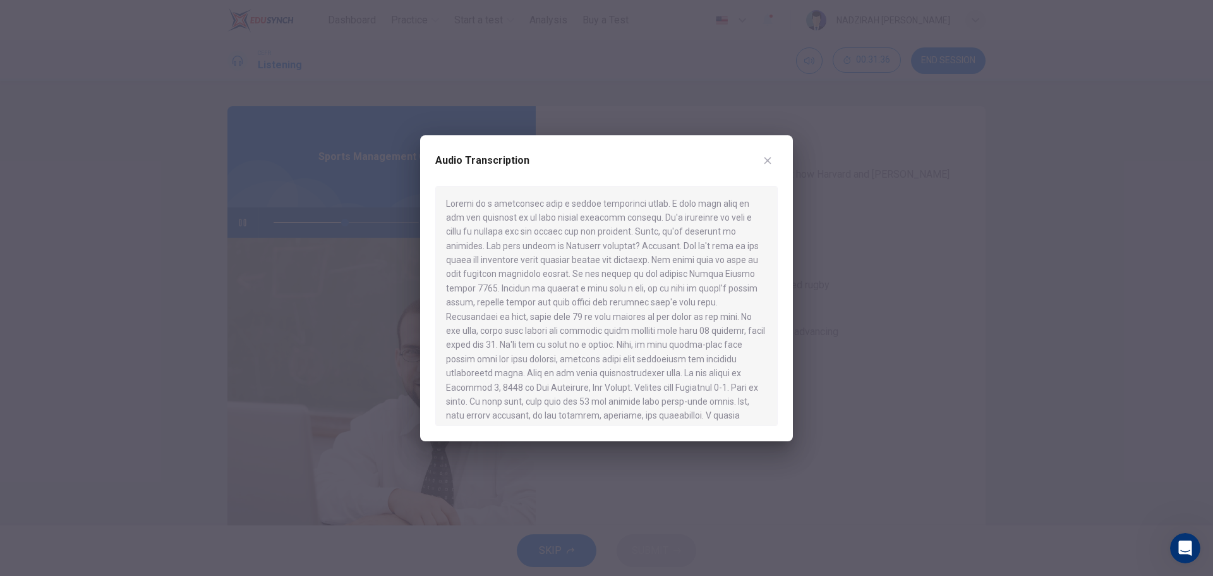
scroll to position [63, 0]
click at [862, 340] on div at bounding box center [606, 288] width 1213 height 576
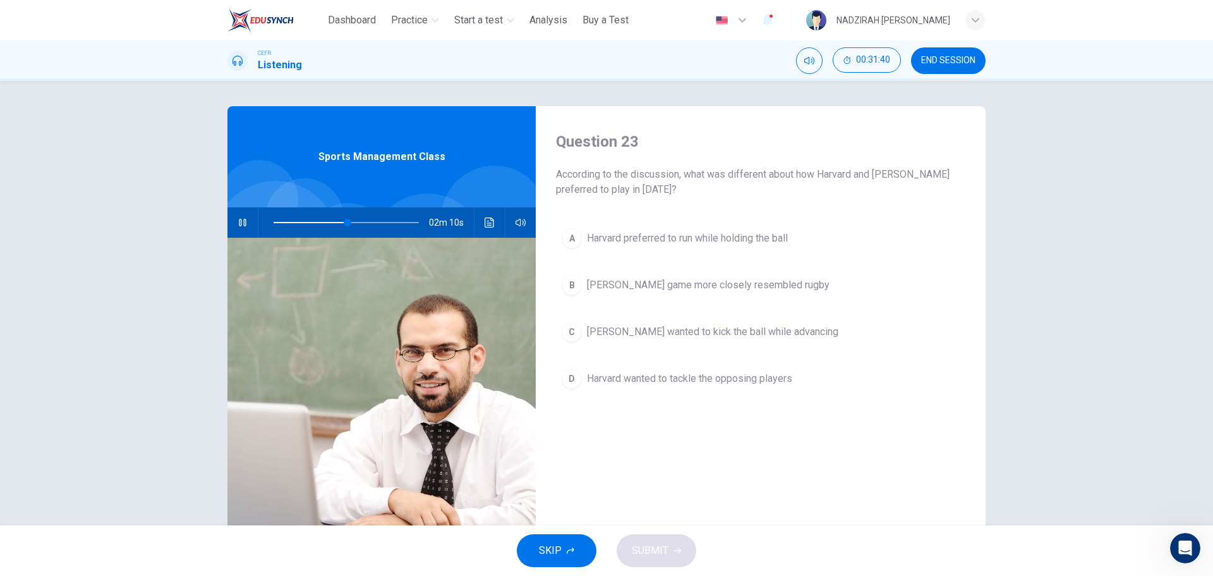
click at [329, 227] on span at bounding box center [346, 223] width 145 height 18
click at [313, 225] on span at bounding box center [346, 223] width 145 height 18
click at [492, 232] on button "Click to see the audio transcription" at bounding box center [490, 222] width 20 height 30
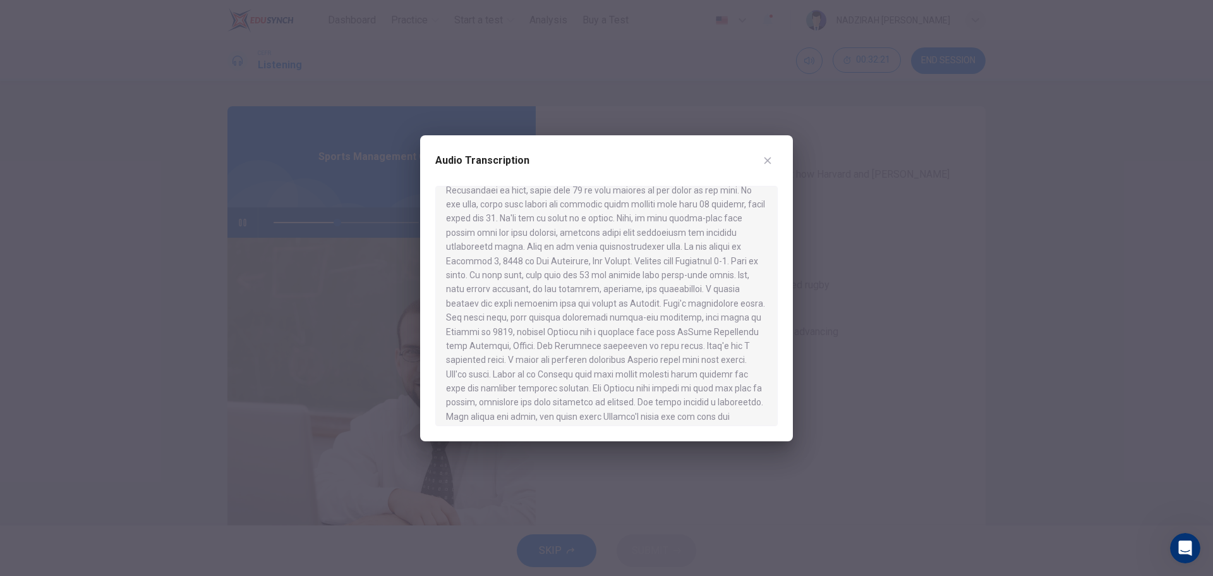
scroll to position [190, 0]
click at [816, 330] on div at bounding box center [606, 288] width 1213 height 576
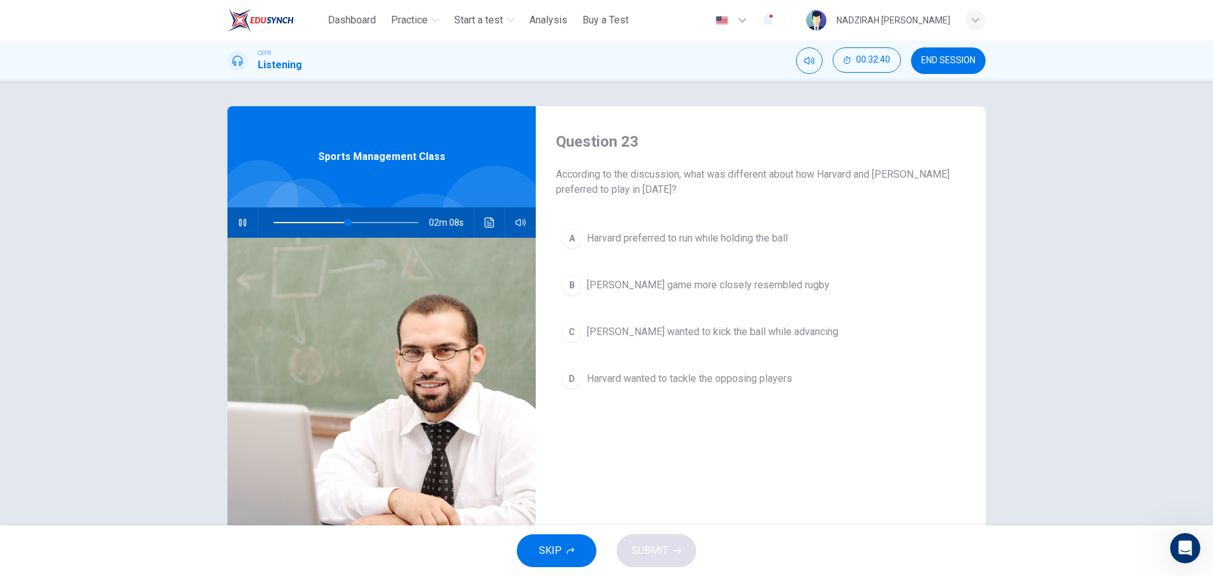
click at [656, 294] on button "[PERSON_NAME] game more closely resembled rugby" at bounding box center [760, 285] width 409 height 32
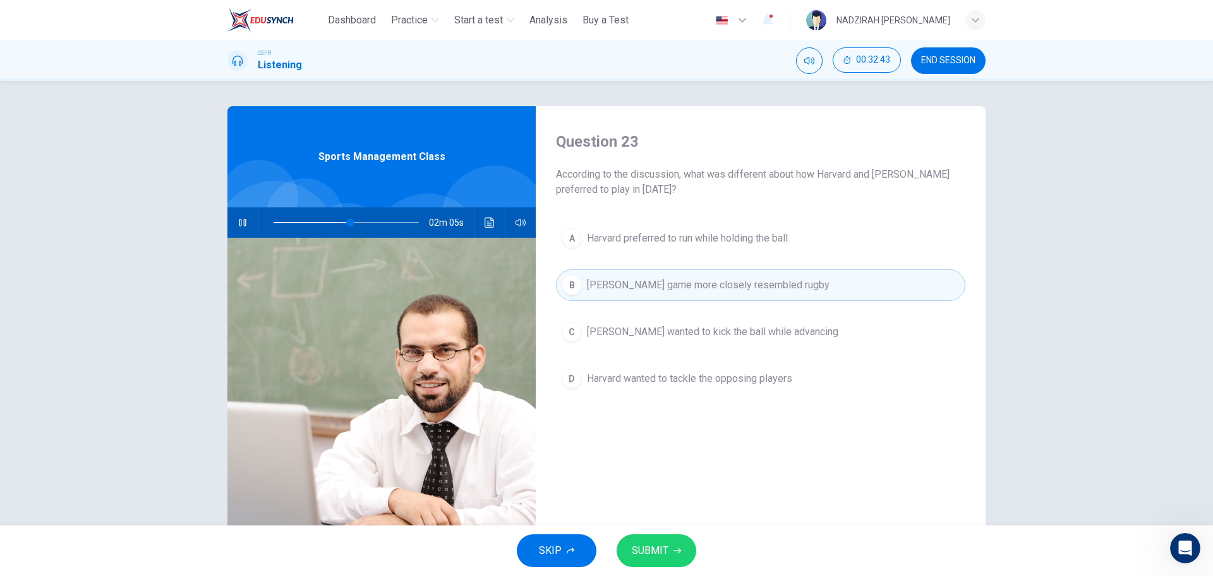
click at [486, 217] on icon "Click to see the audio transcription" at bounding box center [489, 222] width 9 height 10
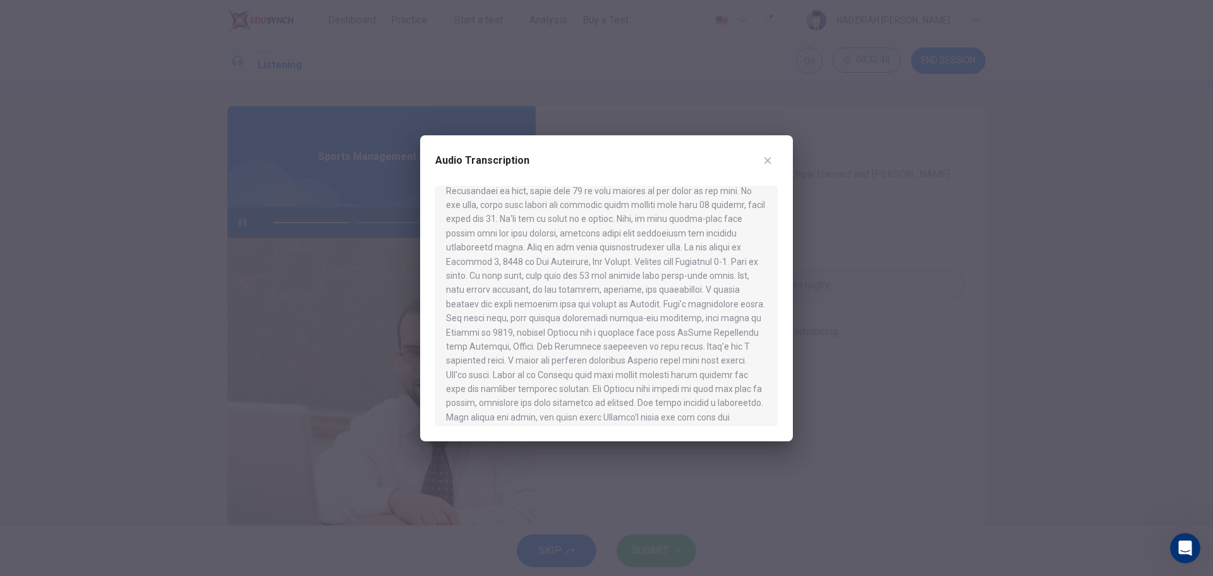
scroll to position [126, 0]
click at [878, 401] on div at bounding box center [606, 288] width 1213 height 576
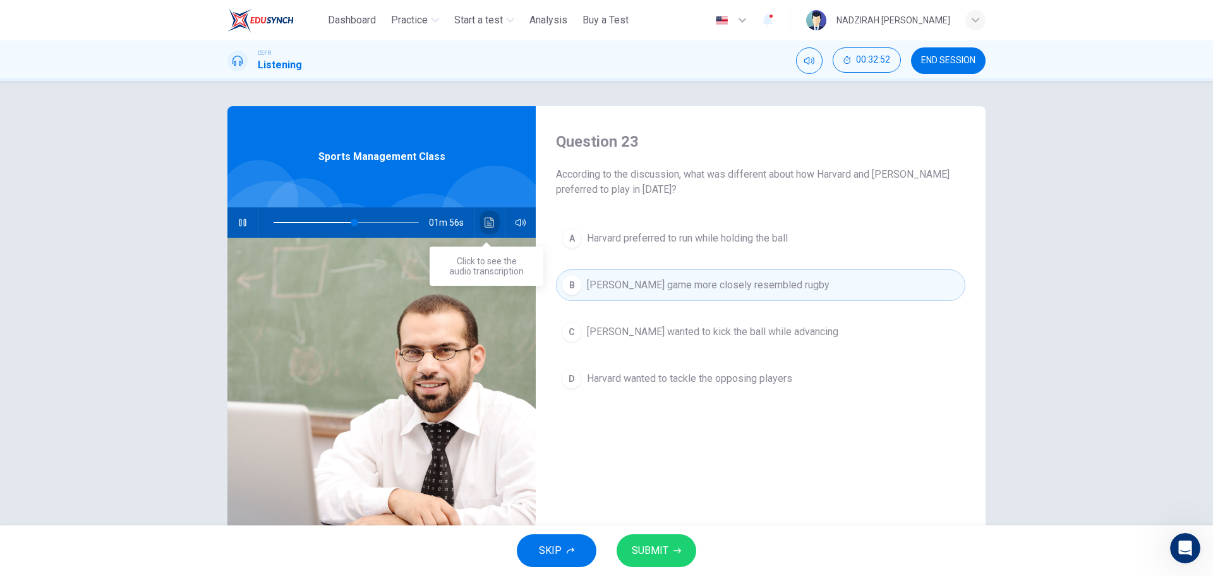
click at [490, 228] on button "Click to see the audio transcription" at bounding box center [490, 222] width 20 height 30
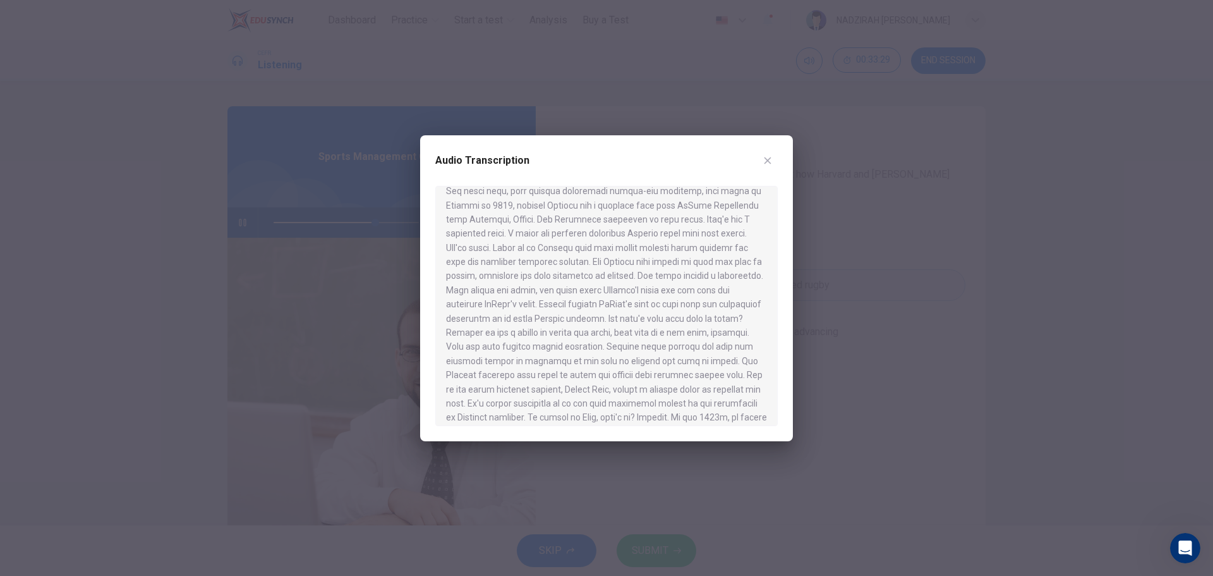
scroll to position [316, 0]
click at [858, 317] on div at bounding box center [606, 288] width 1213 height 576
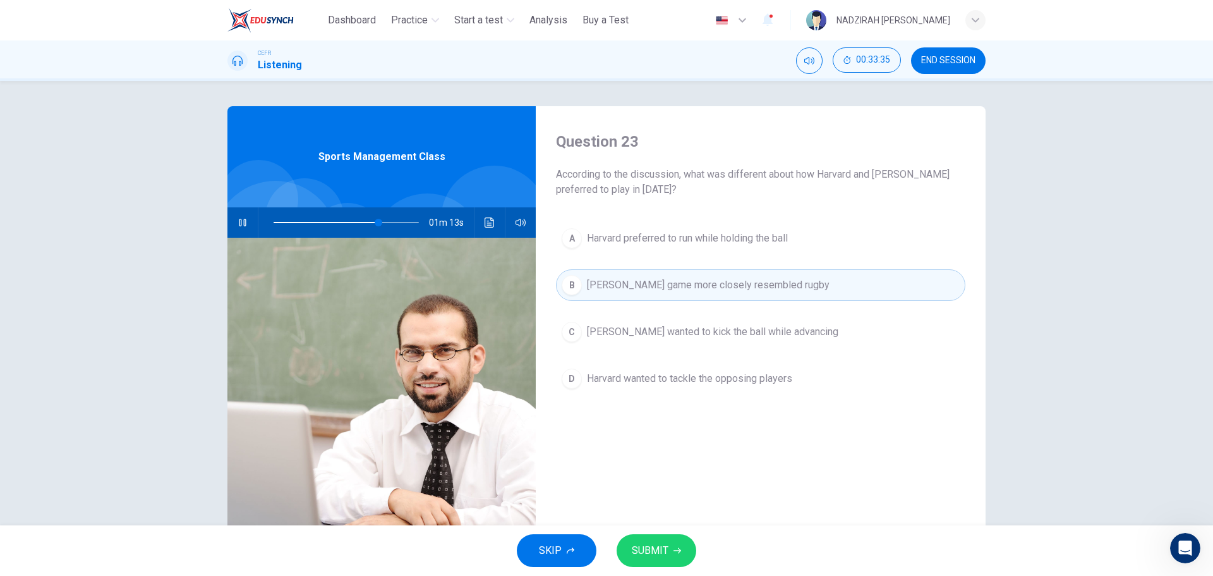
click at [480, 219] on button "Click to see the audio transcription" at bounding box center [490, 222] width 20 height 30
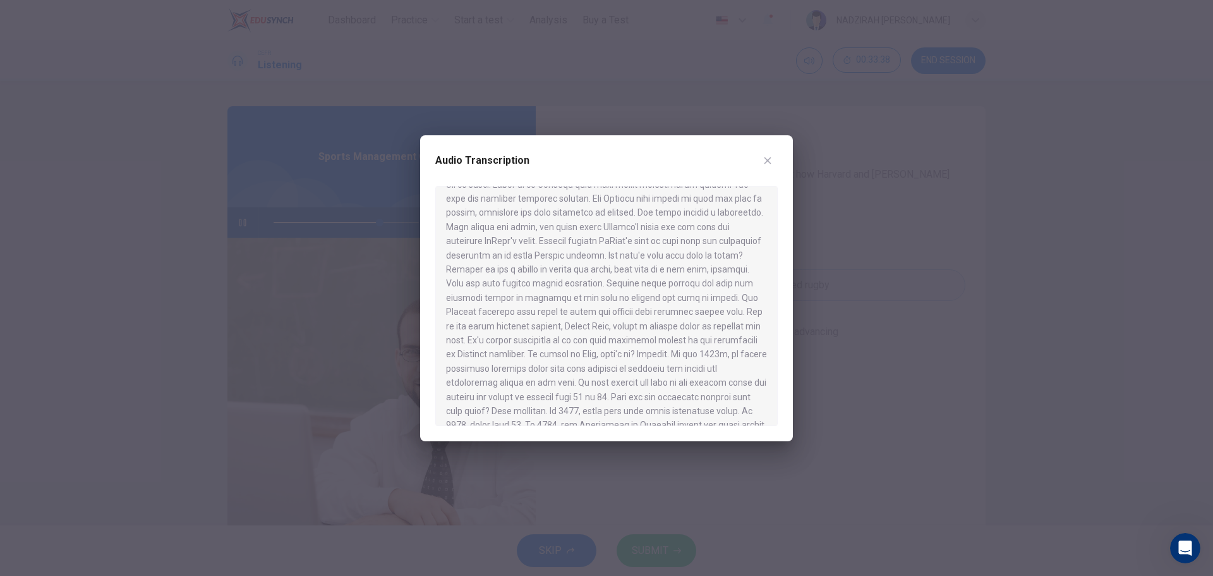
scroll to position [253, 0]
click at [838, 250] on div at bounding box center [606, 288] width 1213 height 576
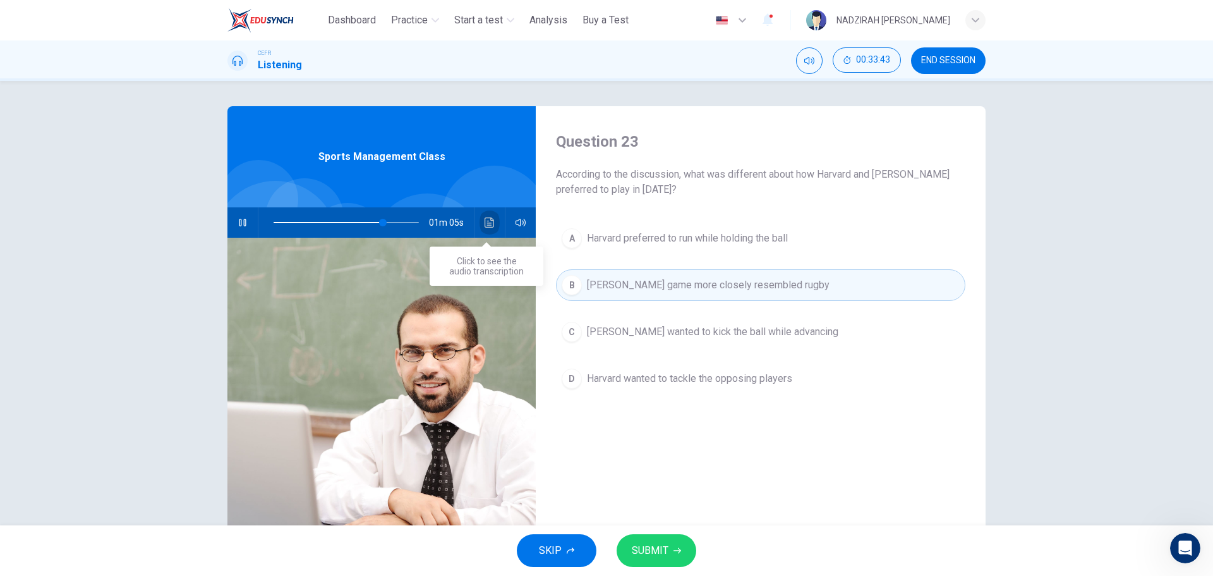
click at [485, 226] on icon "Click to see the audio transcription" at bounding box center [490, 222] width 10 height 10
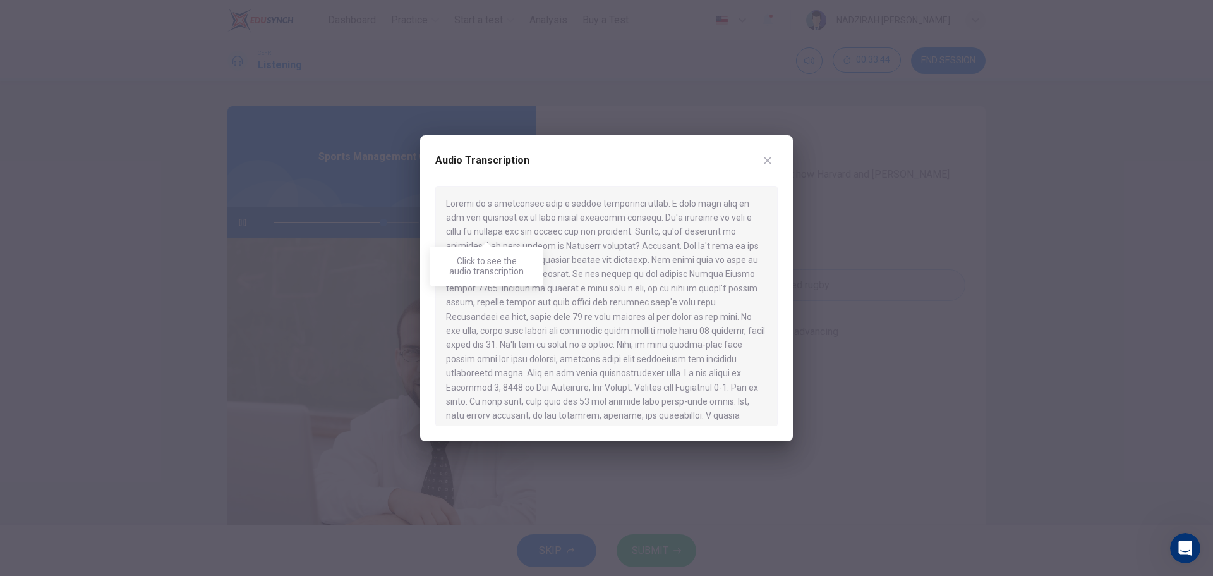
click at [599, 303] on div at bounding box center [606, 306] width 342 height 240
click at [772, 163] on icon "button" at bounding box center [768, 160] width 10 height 10
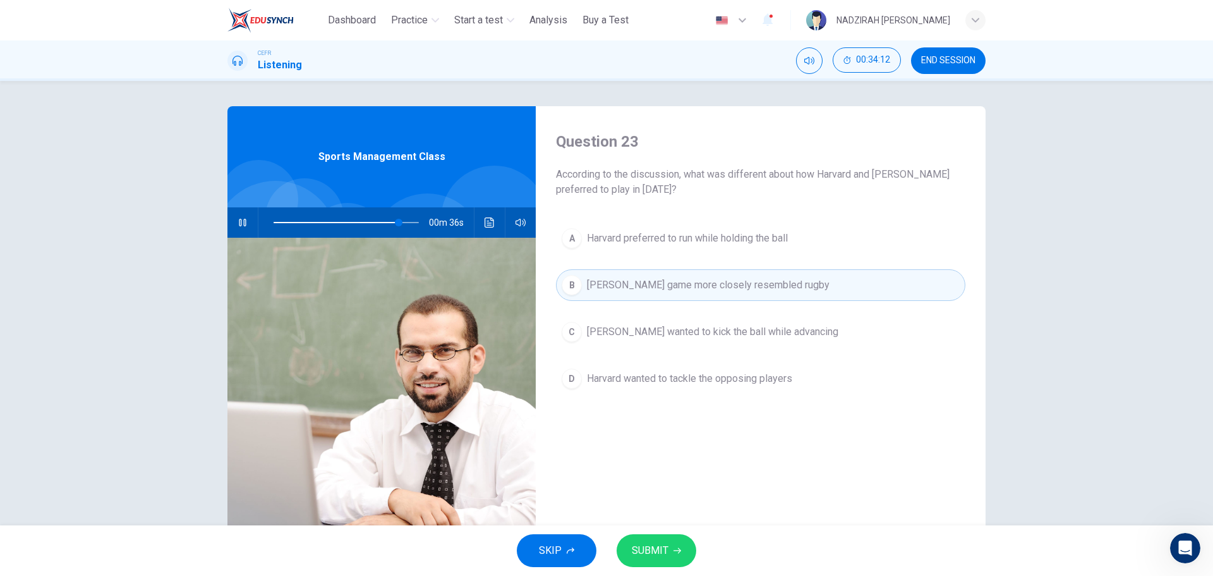
click at [743, 341] on button "[PERSON_NAME] wanted to kick the ball while advancing" at bounding box center [760, 332] width 409 height 32
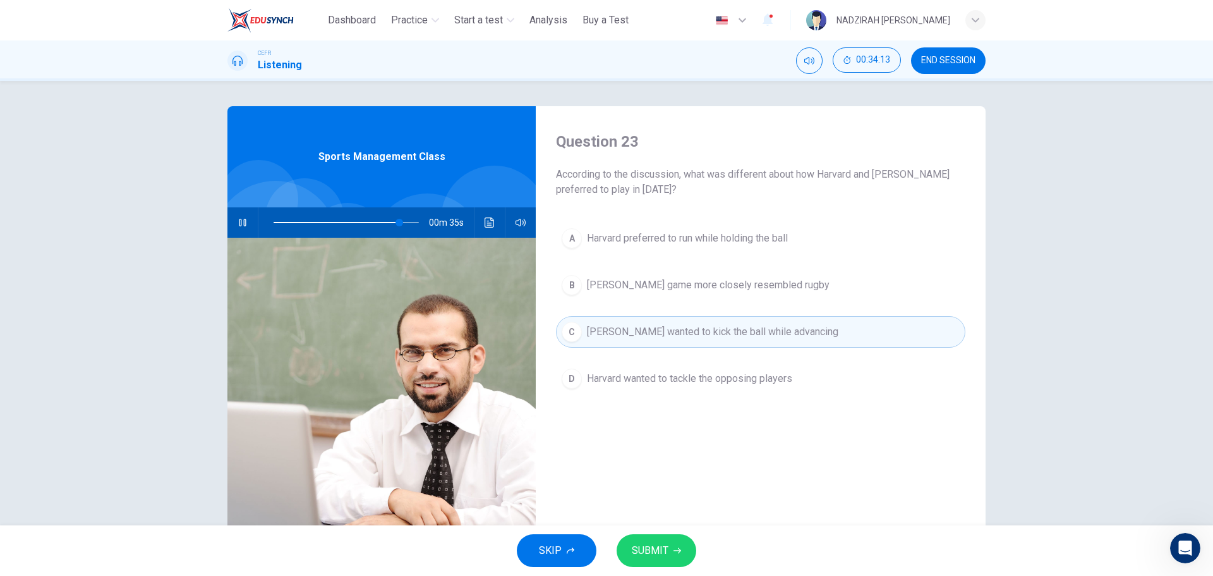
click at [744, 380] on span "Harvard wanted to tackle the opposing players" at bounding box center [689, 378] width 205 height 15
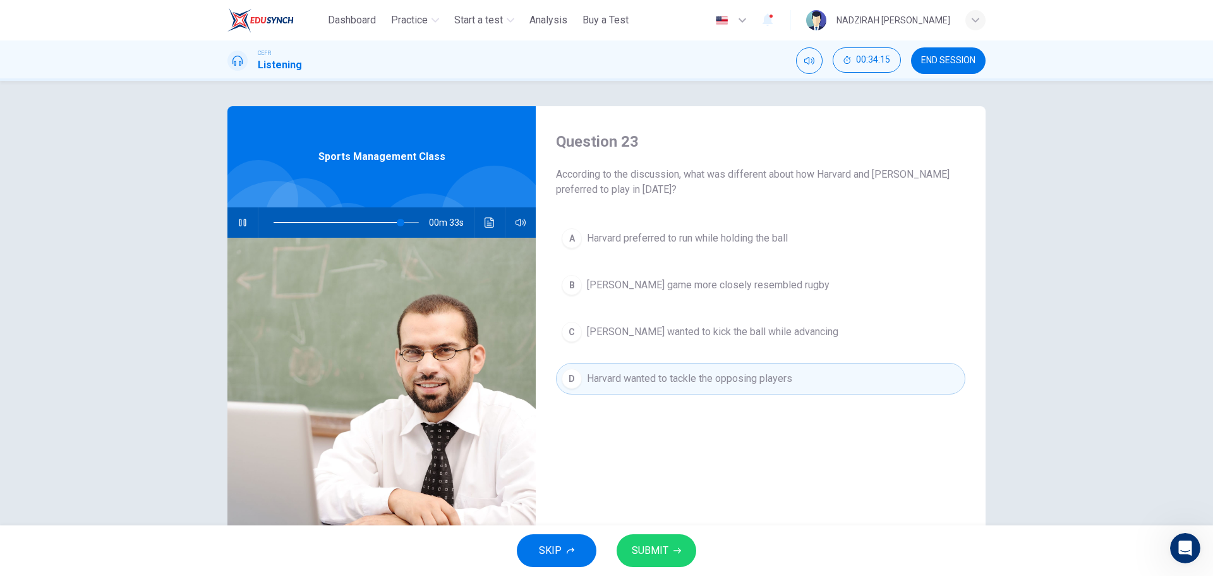
click at [681, 336] on span "[PERSON_NAME] wanted to kick the ball while advancing" at bounding box center [712, 331] width 251 height 15
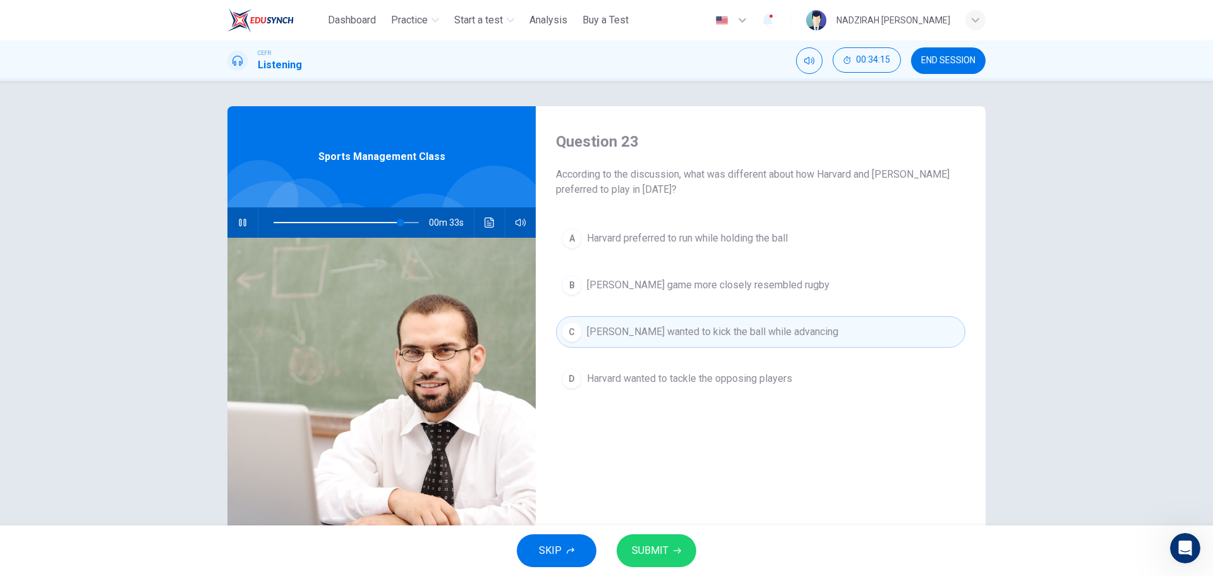
click at [715, 291] on span "[PERSON_NAME] game more closely resembled rugby" at bounding box center [708, 284] width 243 height 15
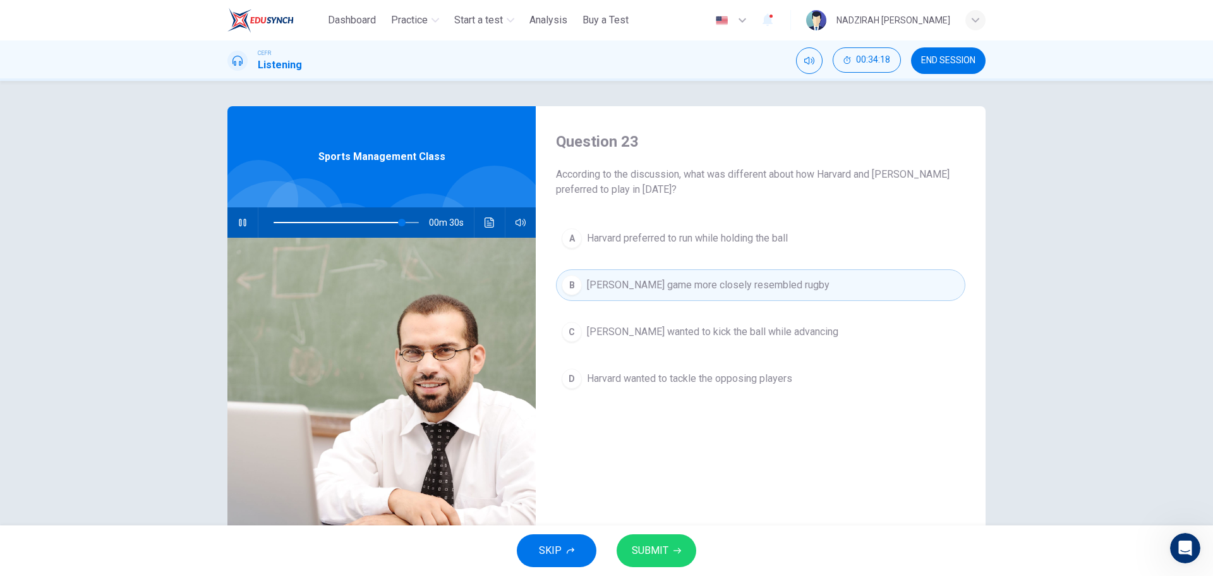
click at [720, 328] on span "[PERSON_NAME] wanted to kick the ball while advancing" at bounding box center [712, 331] width 251 height 15
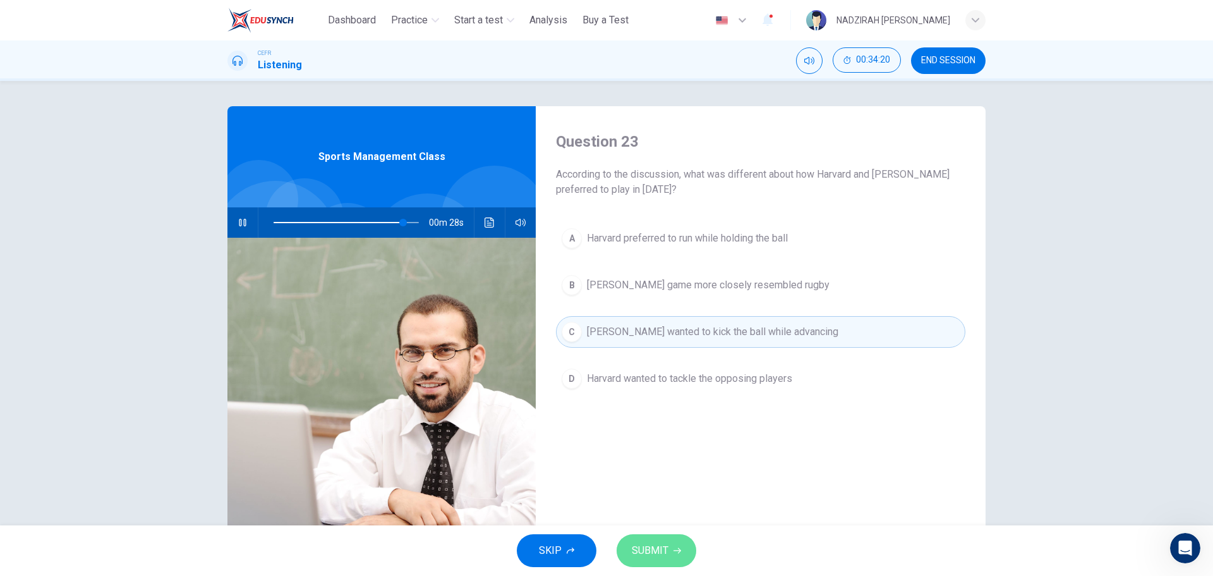
click at [639, 551] on span "SUBMIT" at bounding box center [650, 551] width 37 height 18
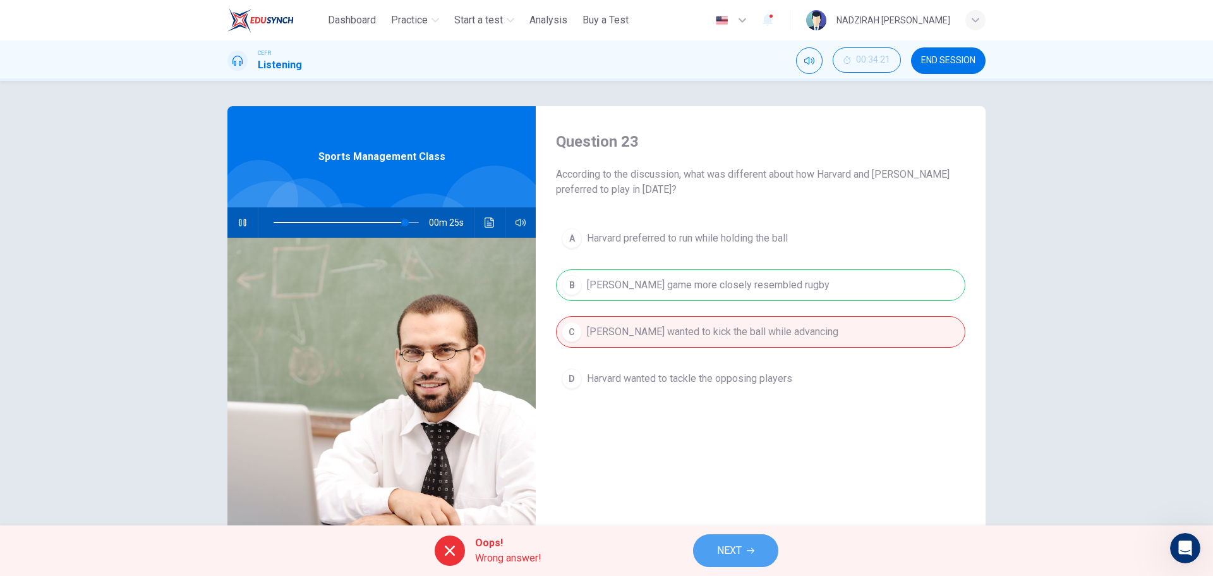
click at [739, 548] on span "NEXT" at bounding box center [729, 551] width 25 height 18
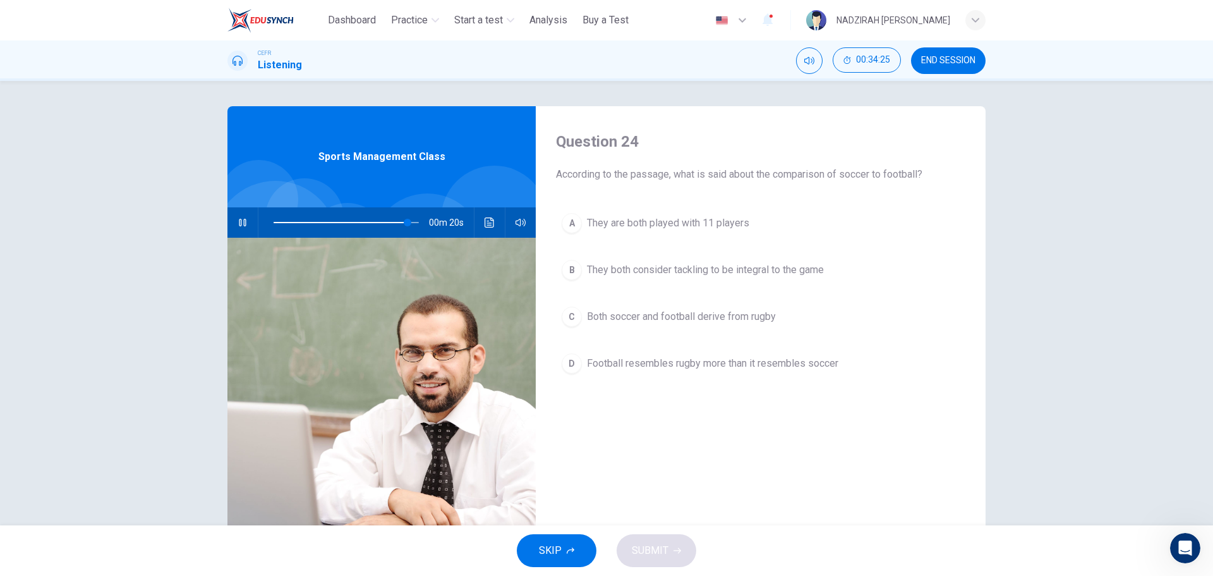
click at [622, 282] on button "B They both consider tackling to be integral to the game" at bounding box center [760, 270] width 409 height 32
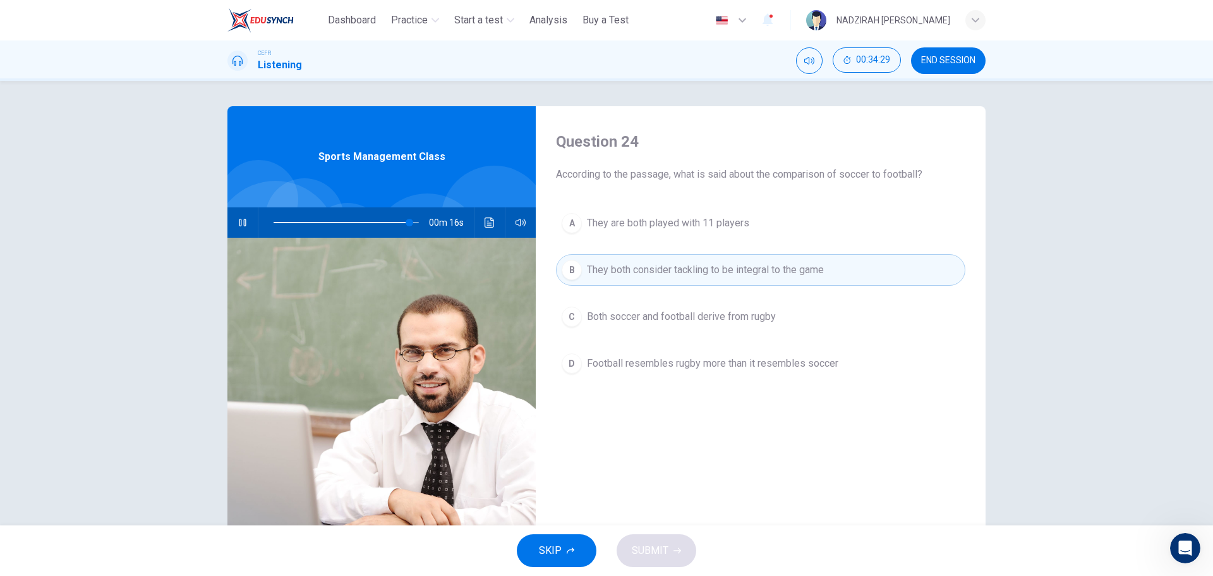
click at [681, 331] on button "C Both soccer and football derive from rugby" at bounding box center [760, 317] width 409 height 32
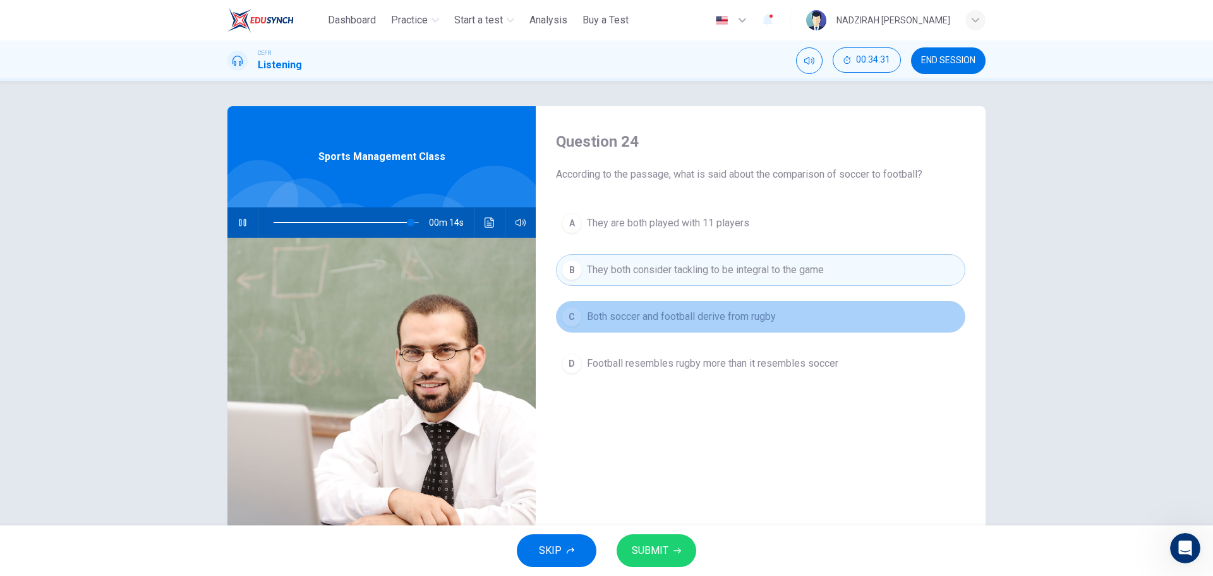
drag, startPoint x: 678, startPoint y: 325, endPoint x: 657, endPoint y: 346, distance: 29.0
click at [677, 325] on button "C Both soccer and football derive from rugby" at bounding box center [760, 317] width 409 height 32
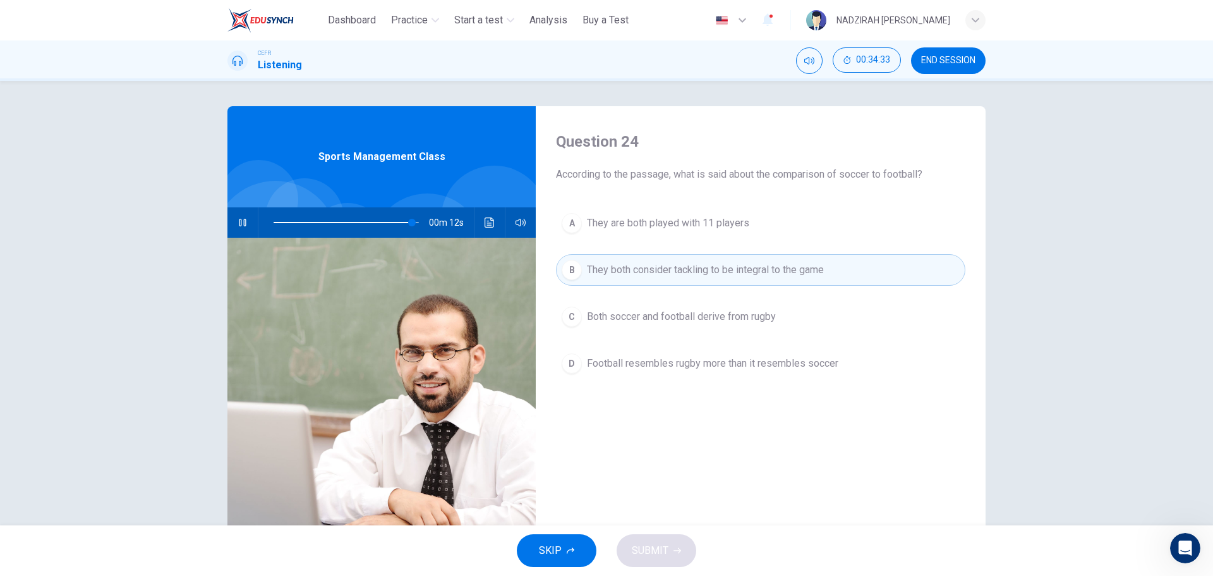
click at [639, 370] on span "Football resembles rugby more than it resembles soccer" at bounding box center [712, 363] width 251 height 15
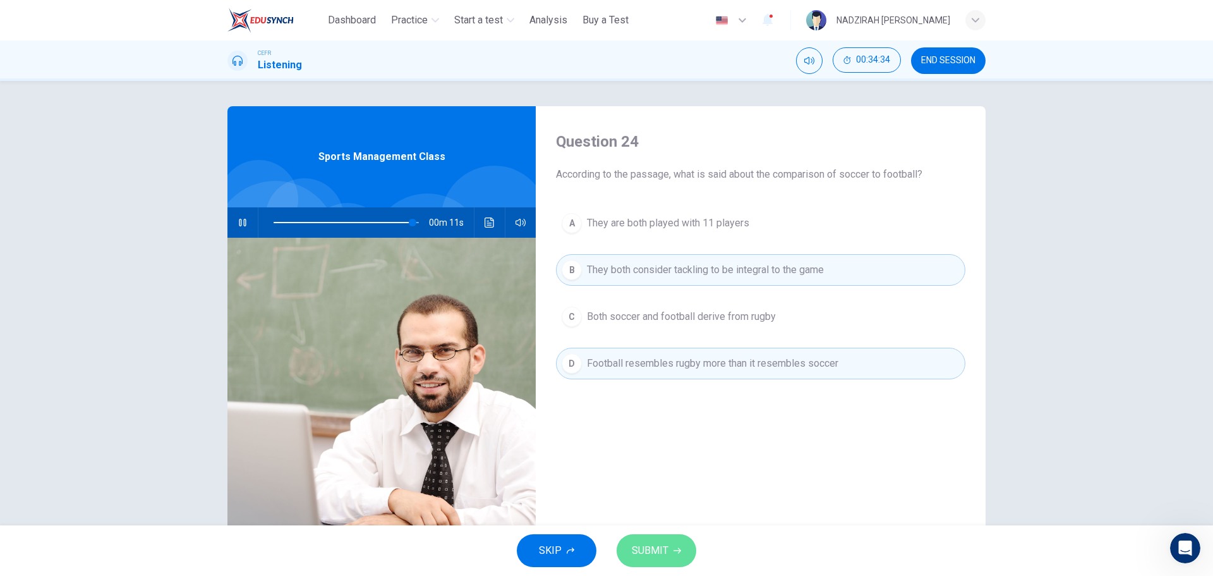
click at [671, 554] on button "SUBMIT" at bounding box center [657, 550] width 80 height 33
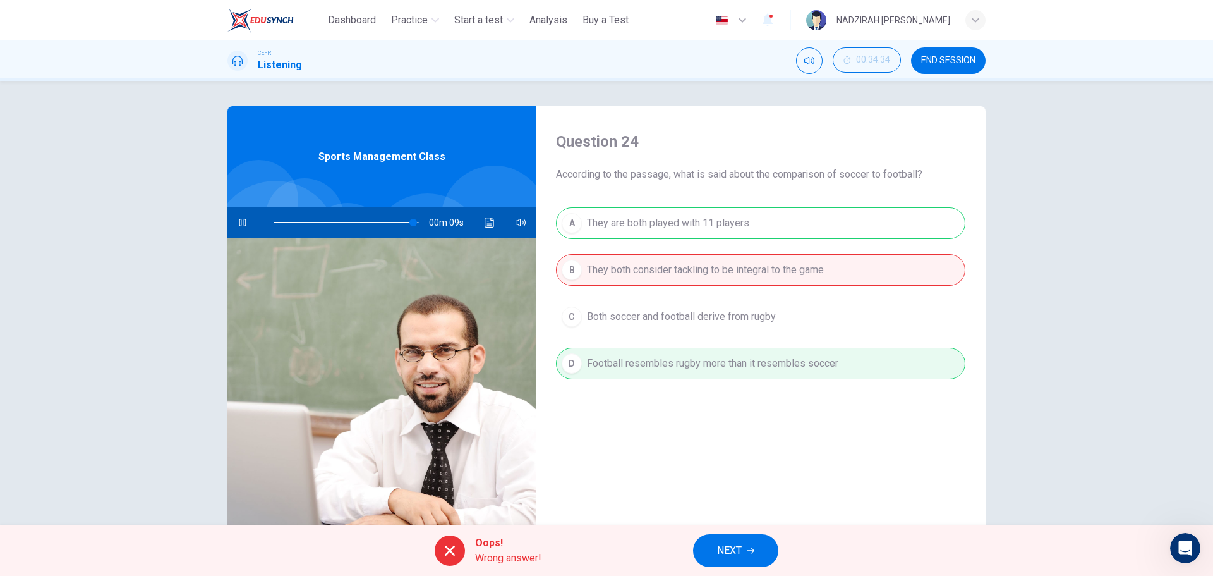
click at [741, 559] on span "NEXT" at bounding box center [729, 551] width 25 height 18
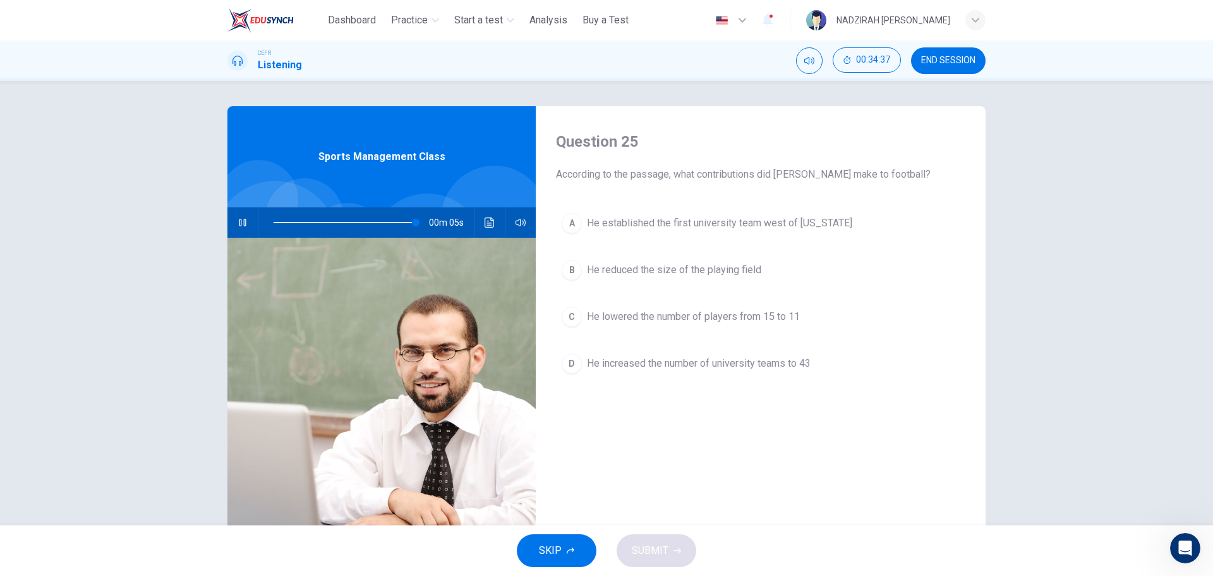
click at [490, 229] on button "Click to see the audio transcription" at bounding box center [490, 222] width 20 height 30
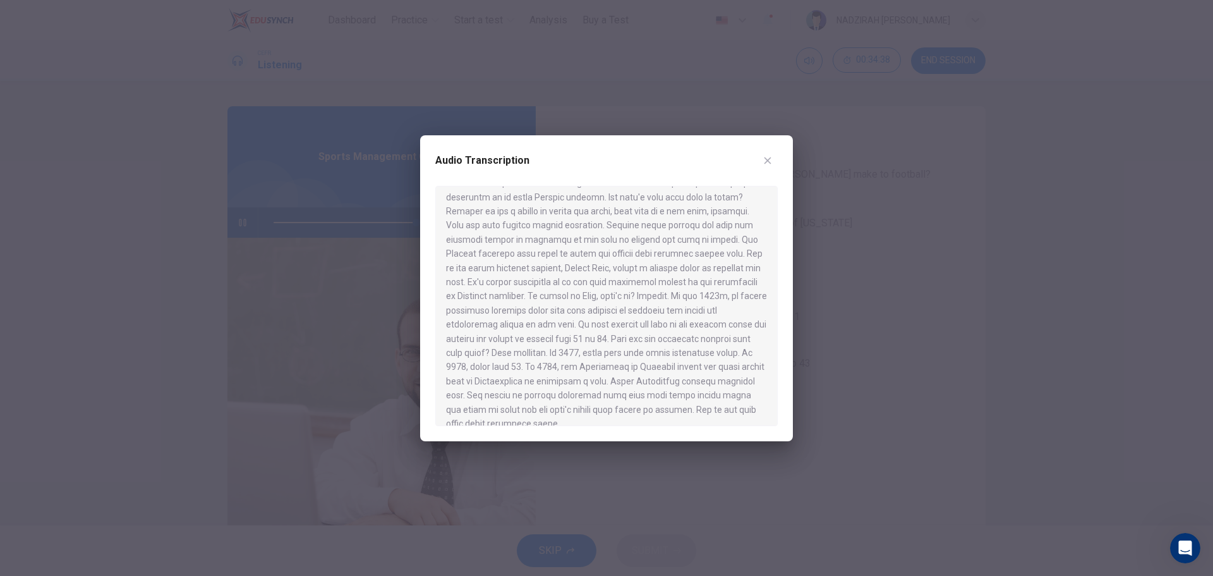
scroll to position [389, 0]
click at [686, 331] on div at bounding box center [606, 306] width 342 height 240
type input "*"
click at [777, 160] on button "button" at bounding box center [768, 160] width 20 height 20
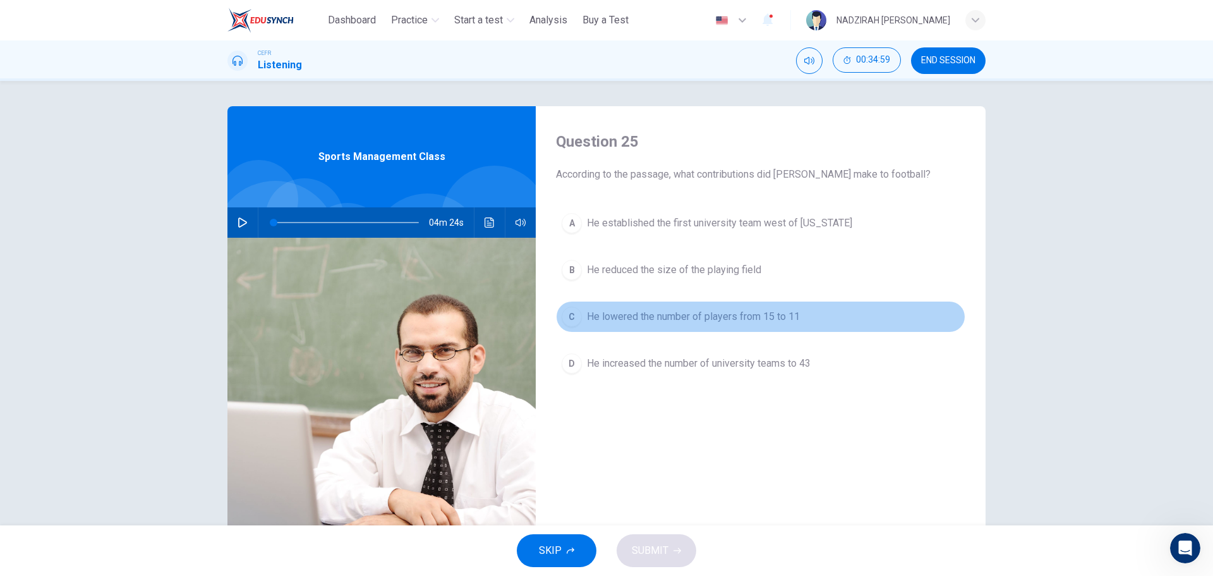
click at [726, 325] on button "C He lowered the number of players from 15 to 11" at bounding box center [760, 317] width 409 height 32
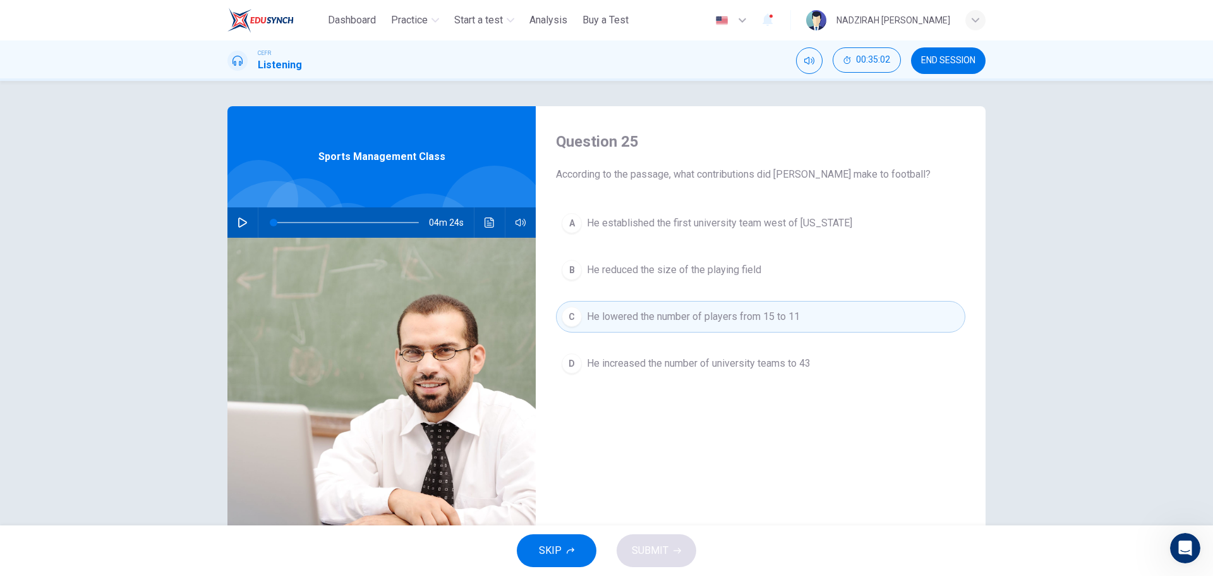
click at [485, 222] on icon "Click to see the audio transcription" at bounding box center [490, 222] width 10 height 10
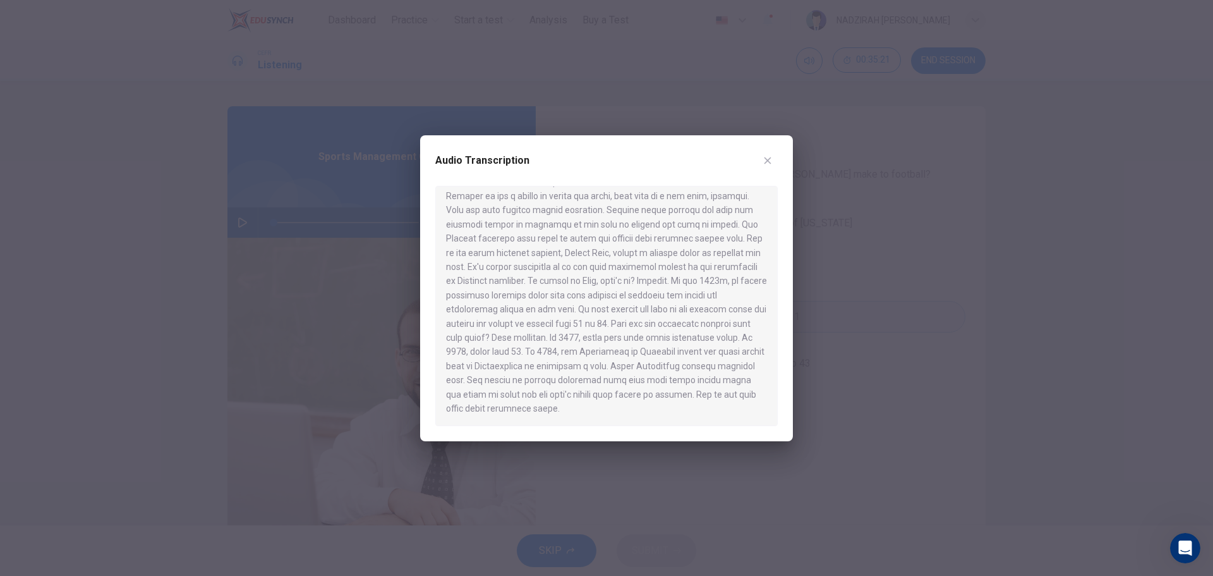
click at [772, 165] on icon "button" at bounding box center [768, 160] width 10 height 10
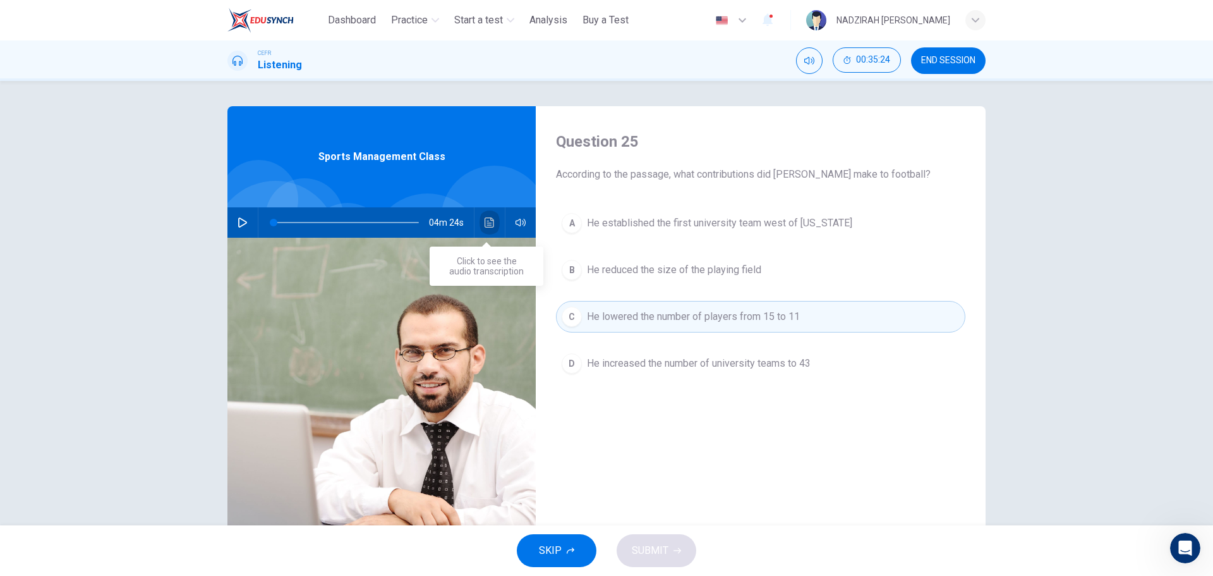
click at [487, 221] on icon "Click to see the audio transcription" at bounding box center [490, 222] width 10 height 10
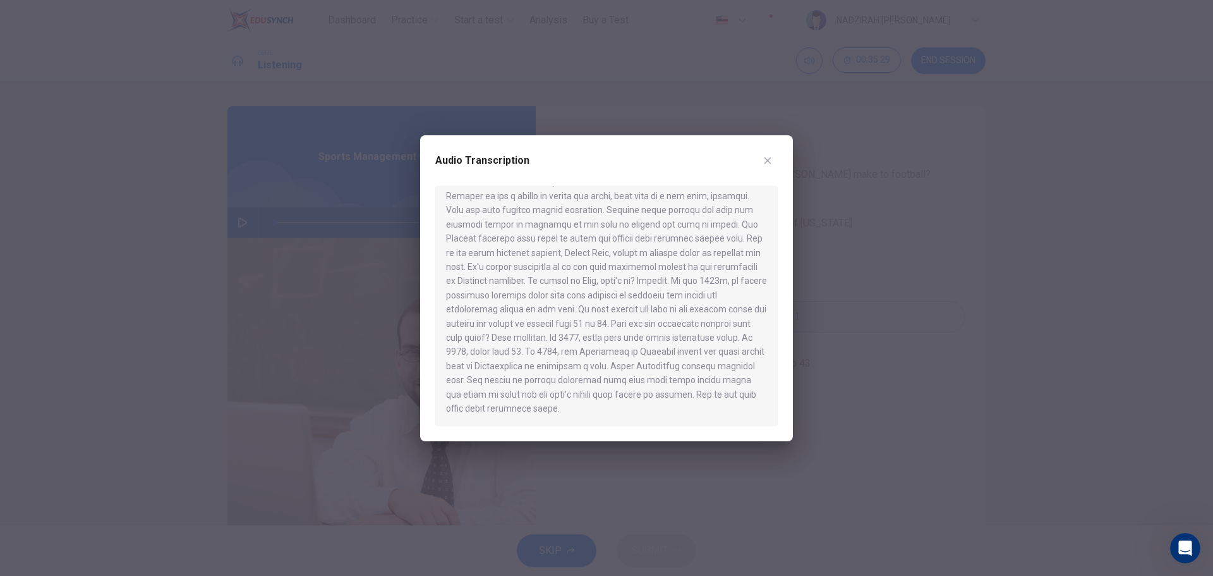
click at [770, 161] on icon "button" at bounding box center [768, 160] width 10 height 10
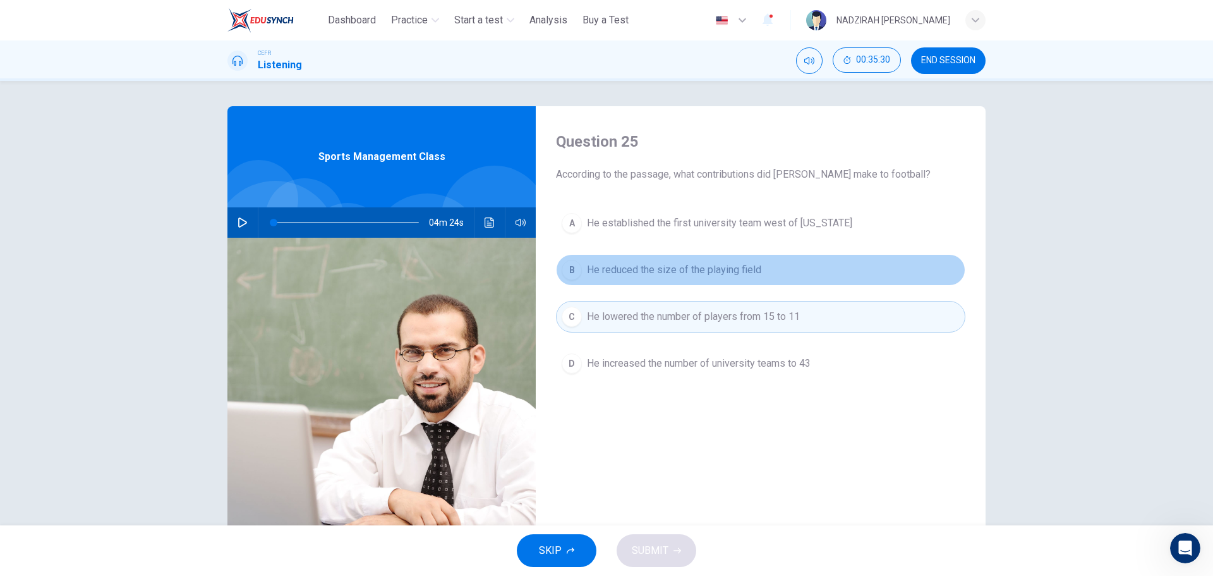
click at [743, 269] on span "He reduced the size of the playing field" at bounding box center [674, 269] width 174 height 15
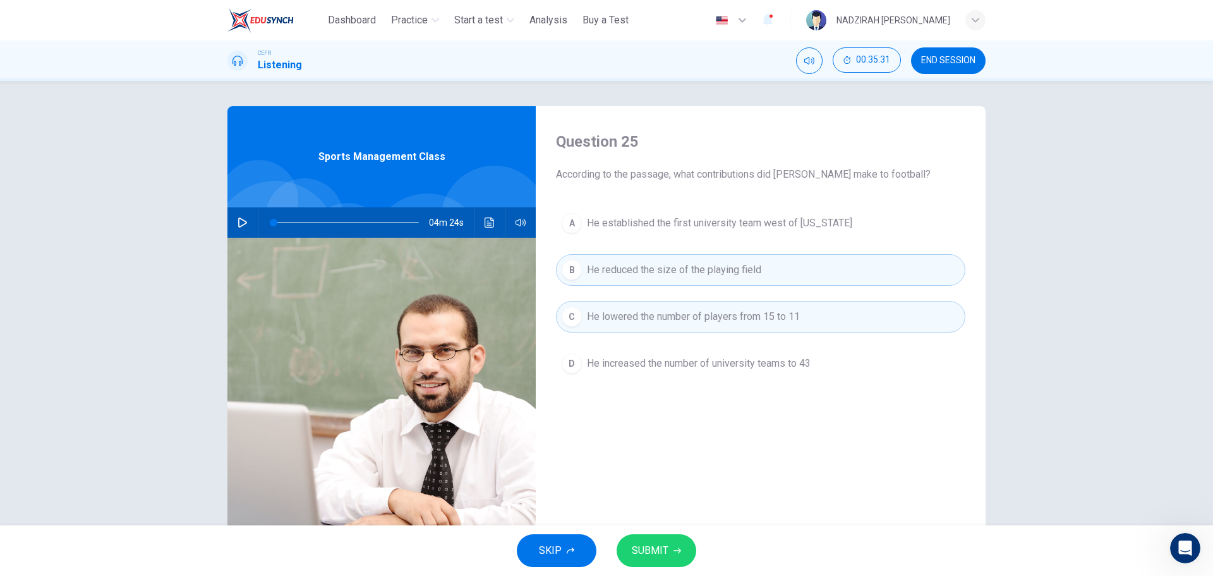
click at [660, 552] on span "SUBMIT" at bounding box center [650, 551] width 37 height 18
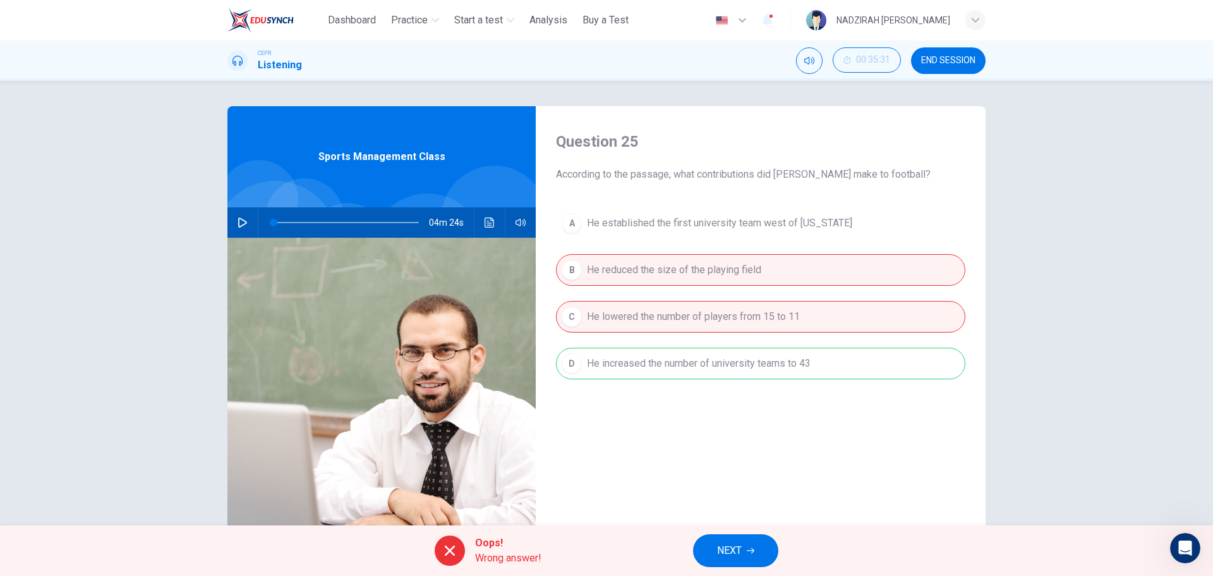
click at [792, 366] on div "A He established the first university team west of [US_STATE] B He reduced the …" at bounding box center [760, 305] width 409 height 197
click at [739, 553] on span "NEXT" at bounding box center [729, 551] width 25 height 18
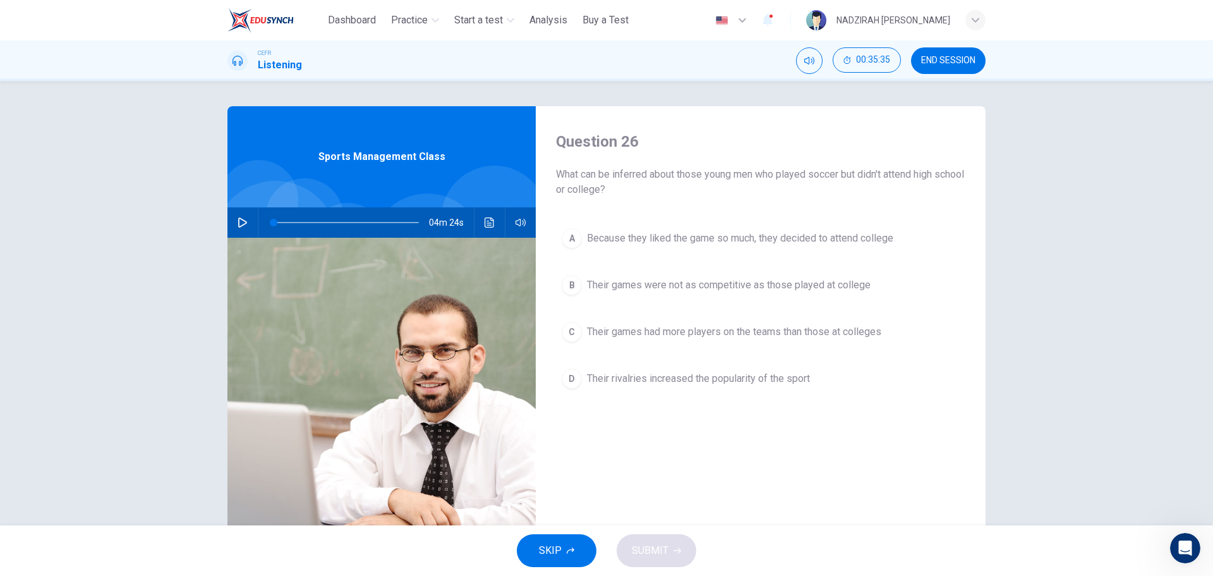
click at [710, 336] on span "Their games had more players on the teams than those at colleges" at bounding box center [734, 331] width 294 height 15
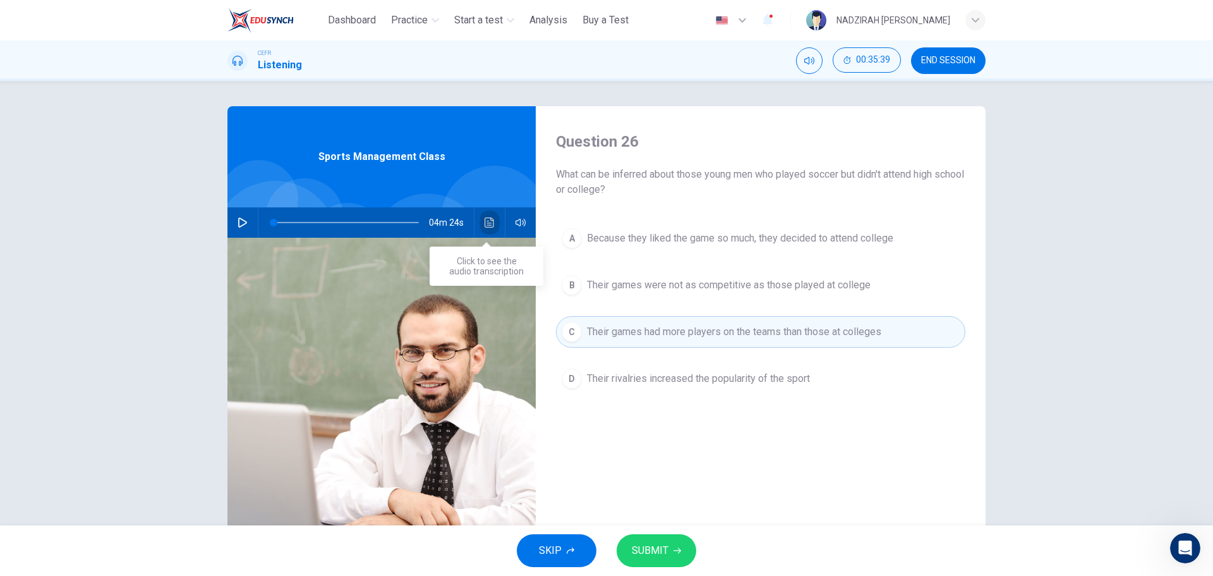
click at [485, 220] on icon "Click to see the audio transcription" at bounding box center [490, 222] width 10 height 10
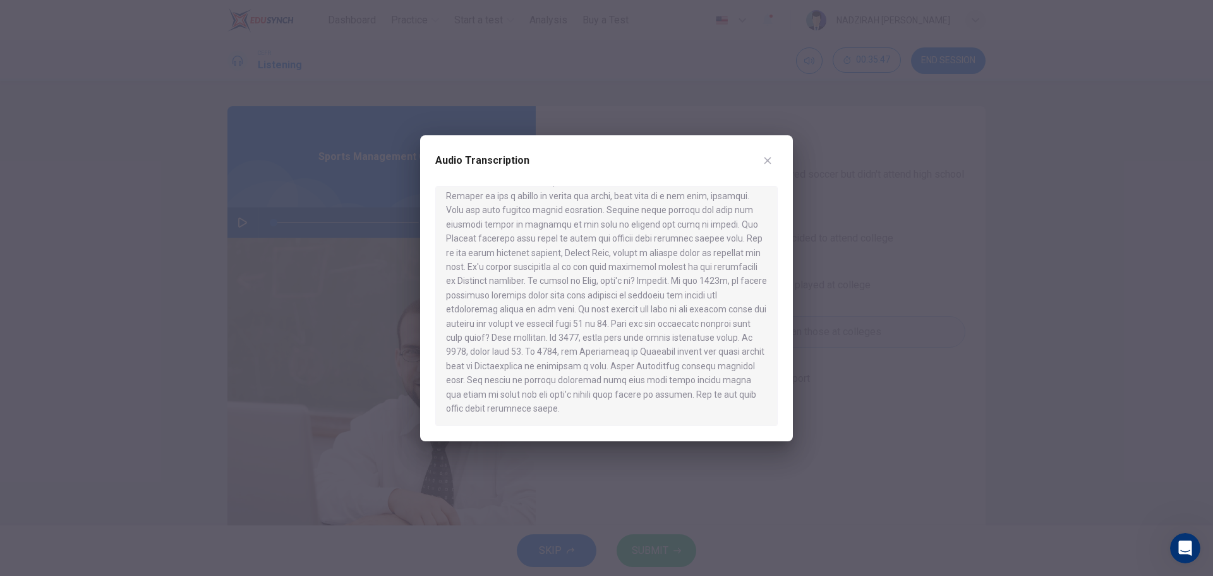
click at [769, 154] on button "button" at bounding box center [768, 160] width 20 height 20
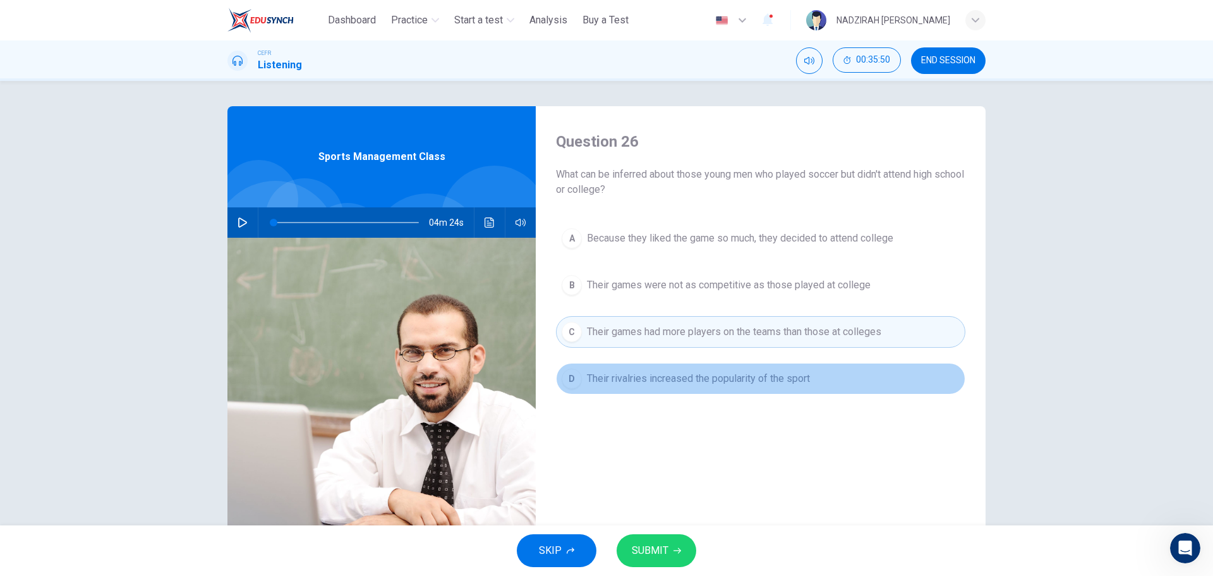
click at [730, 378] on span "Their rivalries increased the popularity of the sport" at bounding box center [698, 378] width 223 height 15
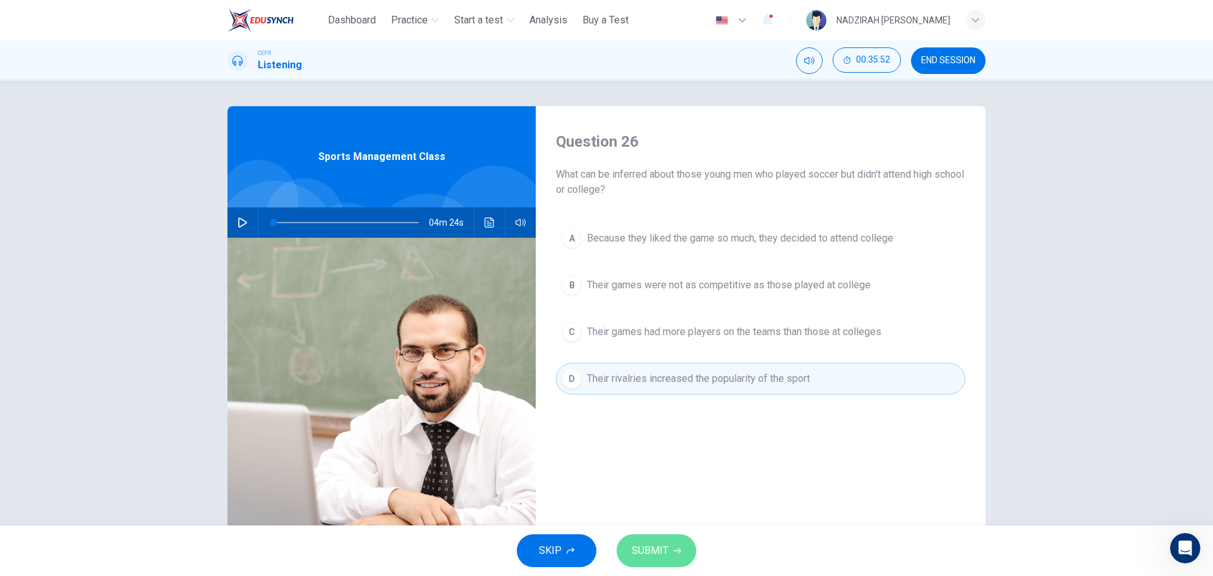
click at [667, 548] on span "SUBMIT" at bounding box center [650, 551] width 37 height 18
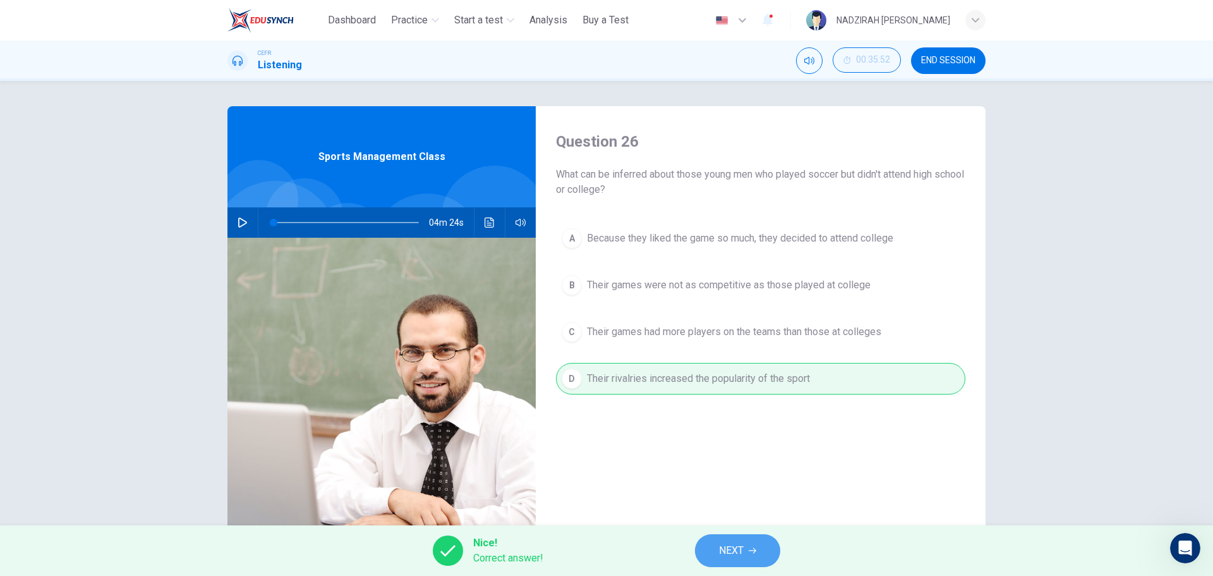
click at [756, 563] on button "NEXT" at bounding box center [737, 550] width 85 height 33
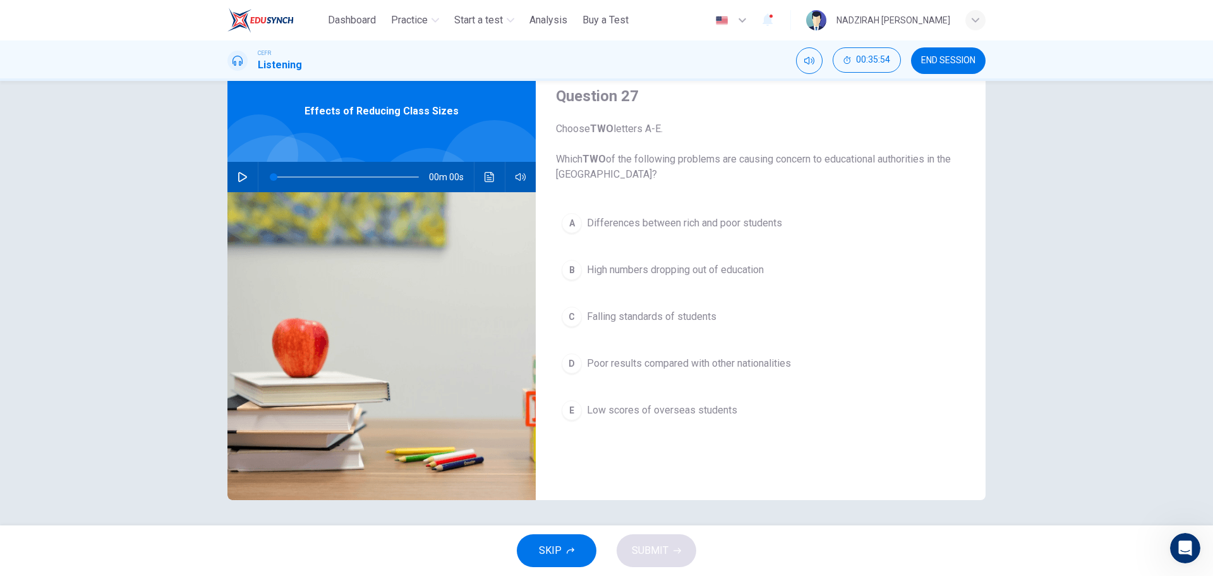
scroll to position [0, 0]
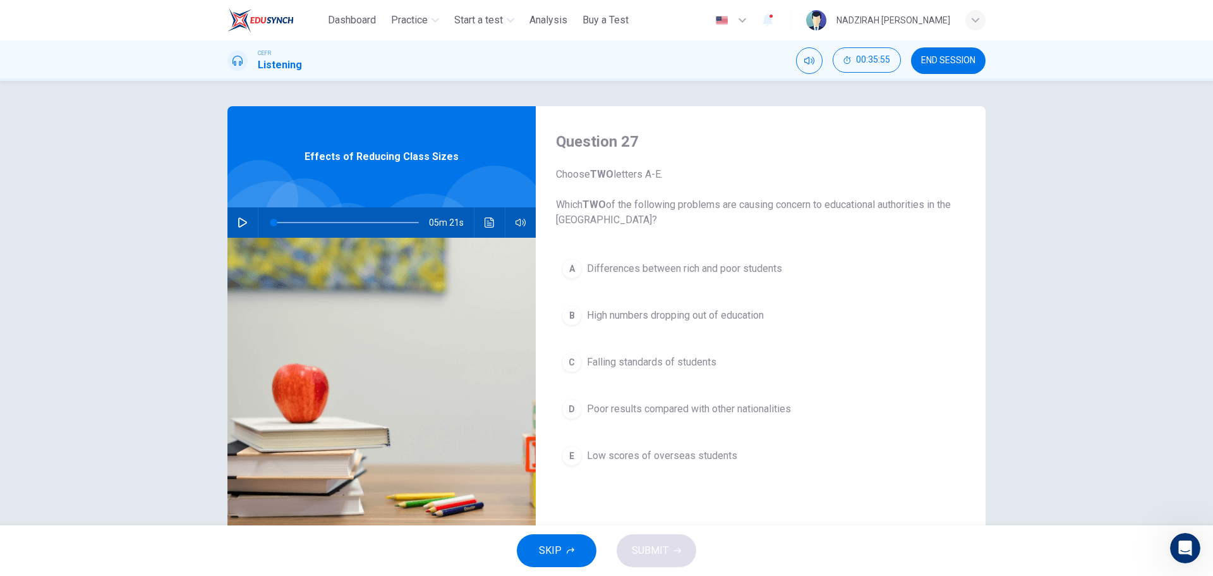
click at [252, 224] on div "05m 21s" at bounding box center [381, 222] width 308 height 30
click at [240, 225] on icon "button" at bounding box center [242, 222] width 9 height 10
click at [688, 415] on span "Poor results compared with other nationalities" at bounding box center [689, 408] width 204 height 15
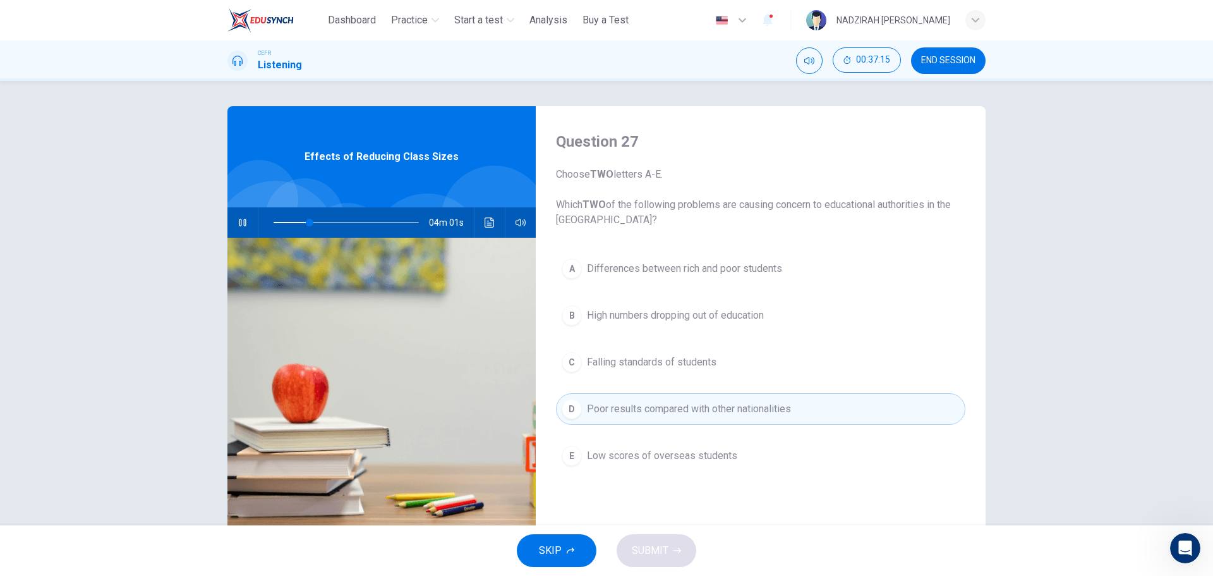
click at [755, 266] on span "Differences between rich and poor students" at bounding box center [684, 268] width 195 height 15
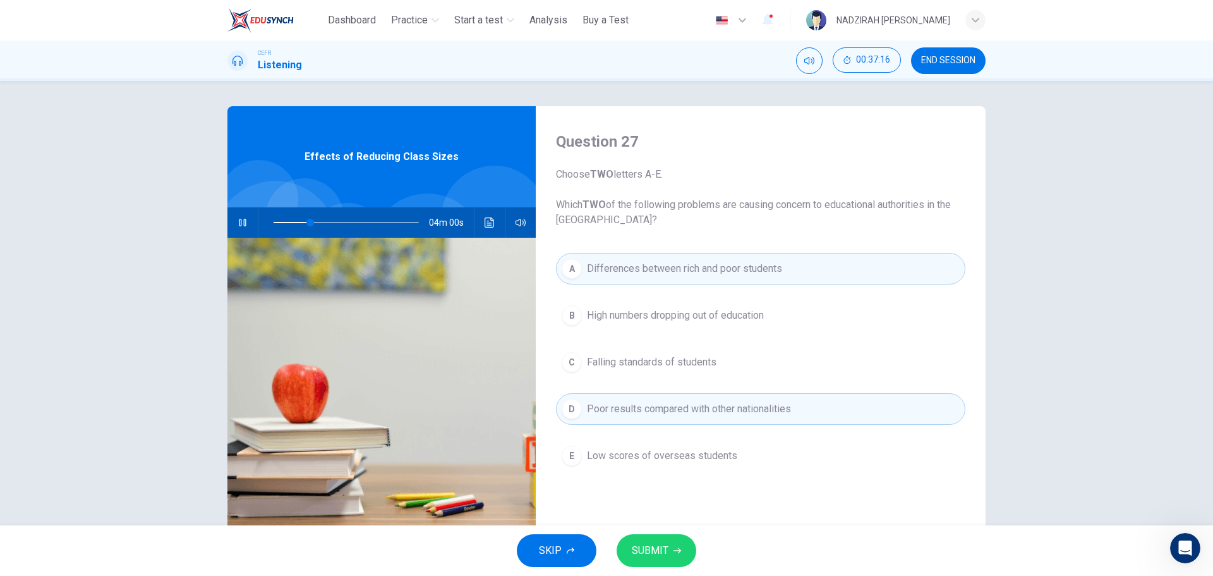
click at [706, 361] on span "Falling standards of students" at bounding box center [652, 361] width 130 height 15
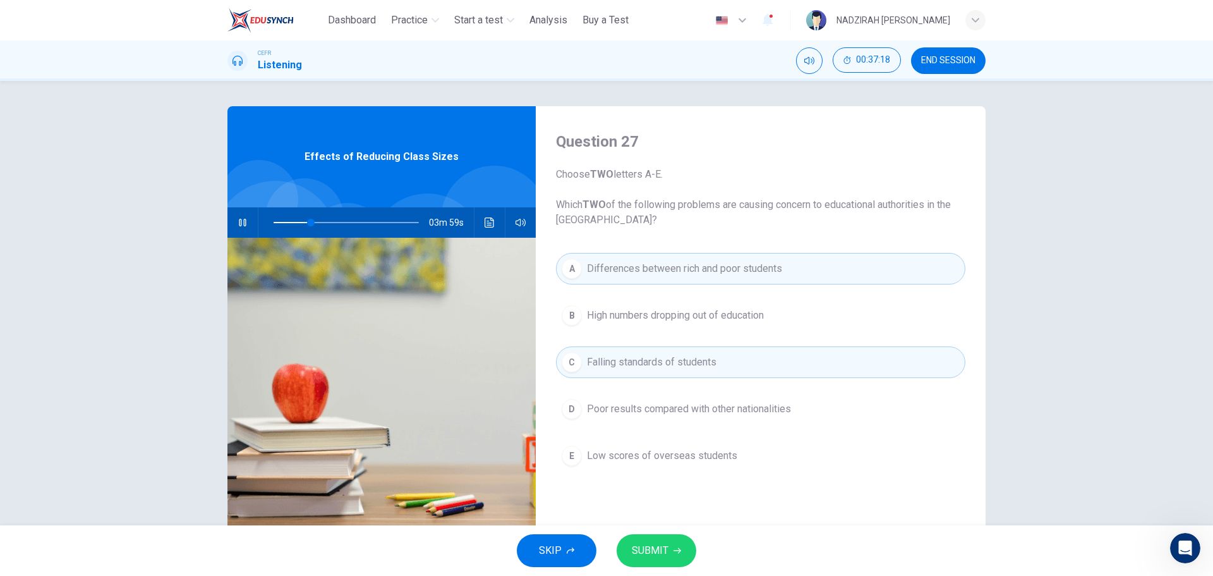
click at [716, 418] on button "D Poor results compared with other nationalities" at bounding box center [760, 409] width 409 height 32
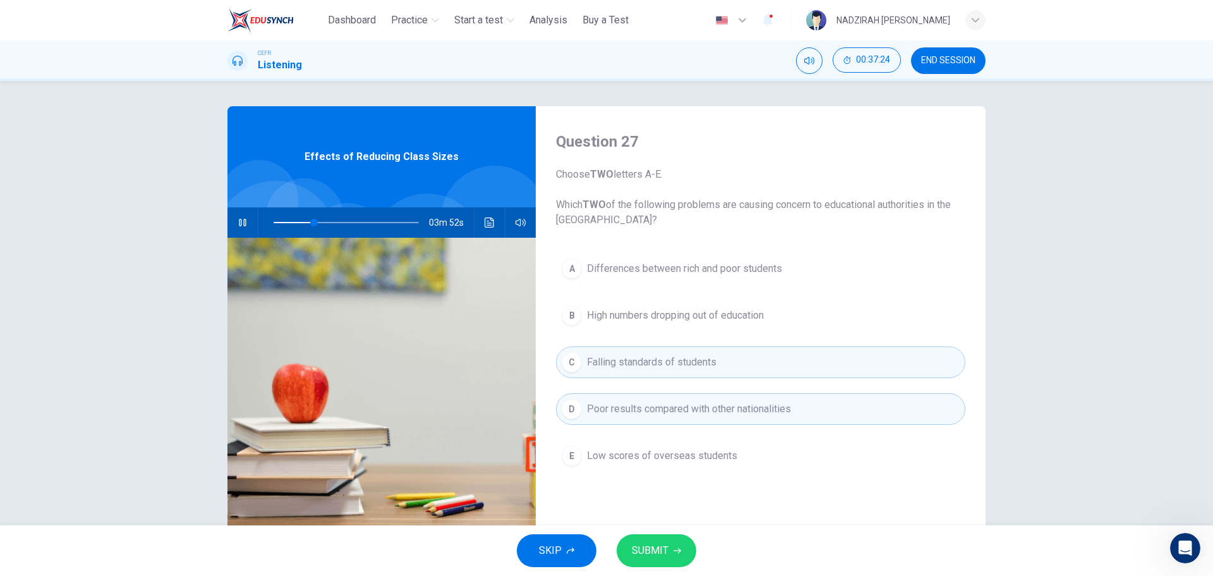
click at [662, 564] on button "SUBMIT" at bounding box center [657, 550] width 80 height 33
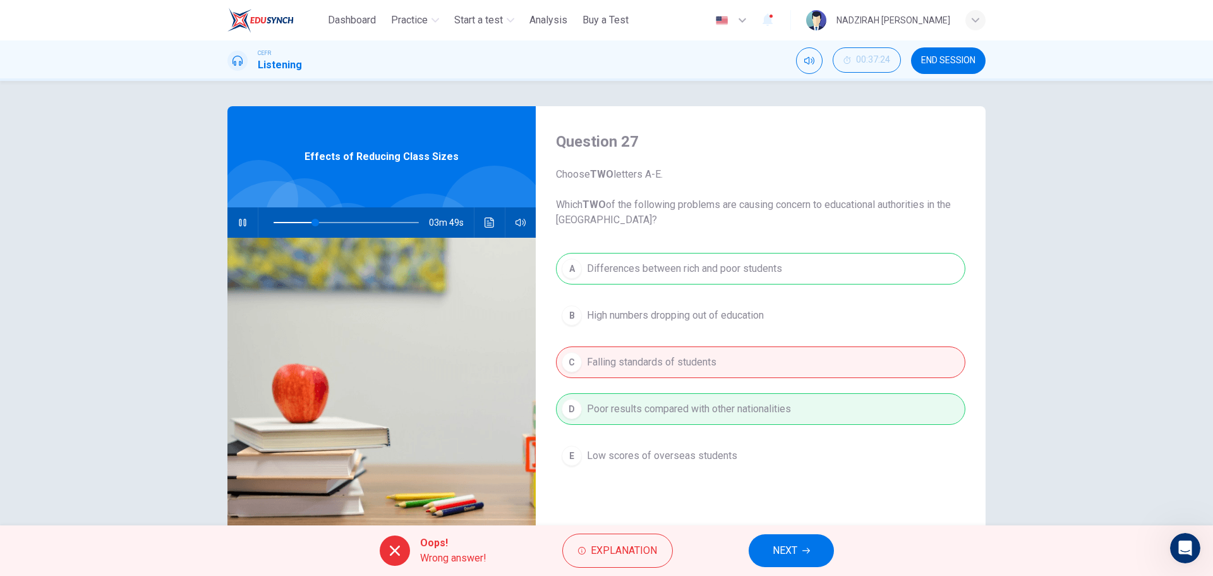
click at [787, 560] on button "NEXT" at bounding box center [791, 550] width 85 height 33
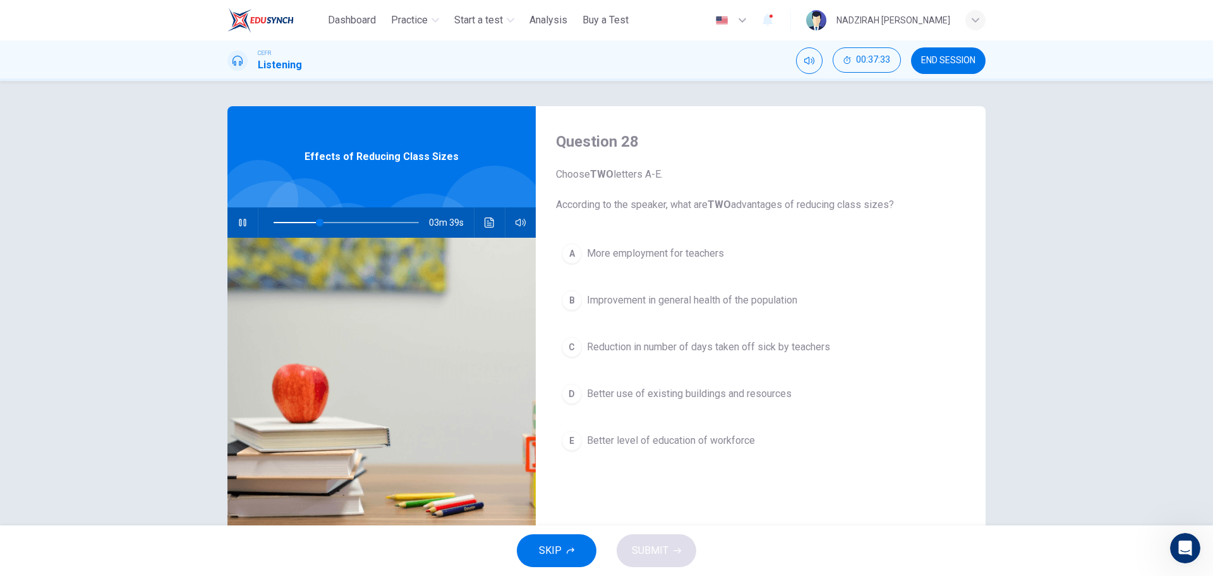
click at [698, 448] on button "E Better level of education of workforce" at bounding box center [760, 441] width 409 height 32
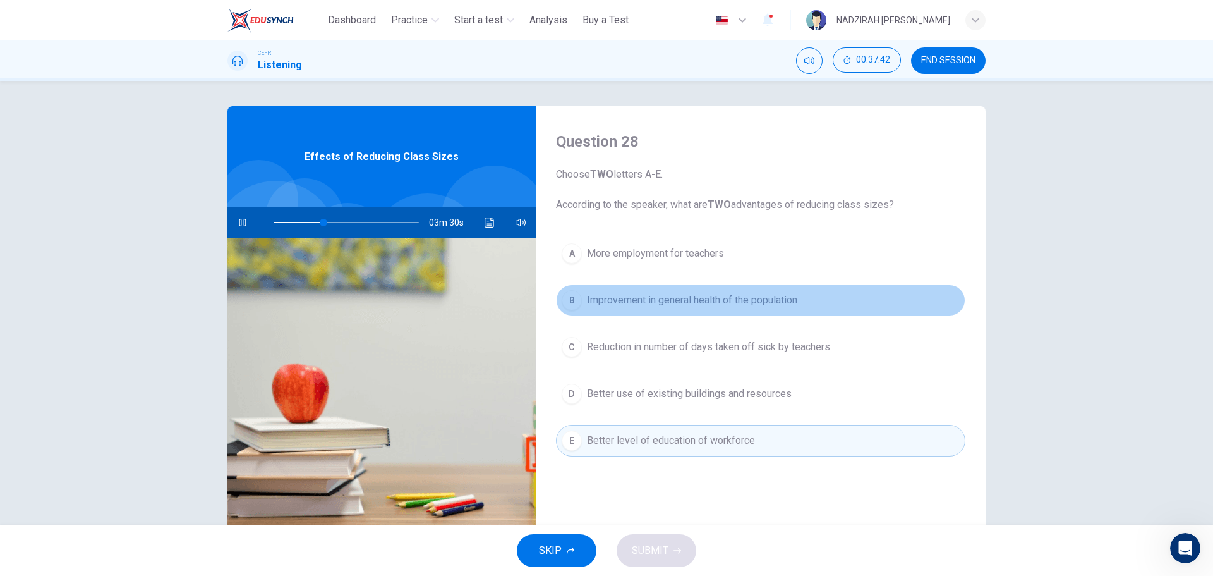
click at [754, 305] on span "Improvement in general health of the population" at bounding box center [692, 300] width 210 height 15
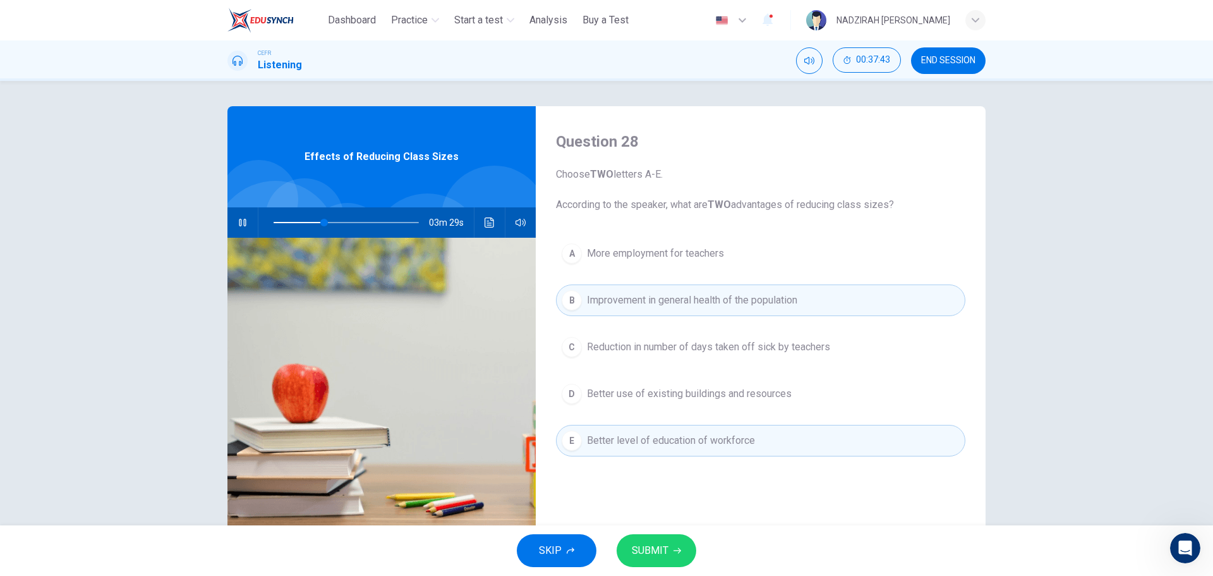
click at [653, 571] on div "SKIP SUBMIT" at bounding box center [606, 550] width 1213 height 51
click at [653, 565] on button "SUBMIT" at bounding box center [657, 550] width 80 height 33
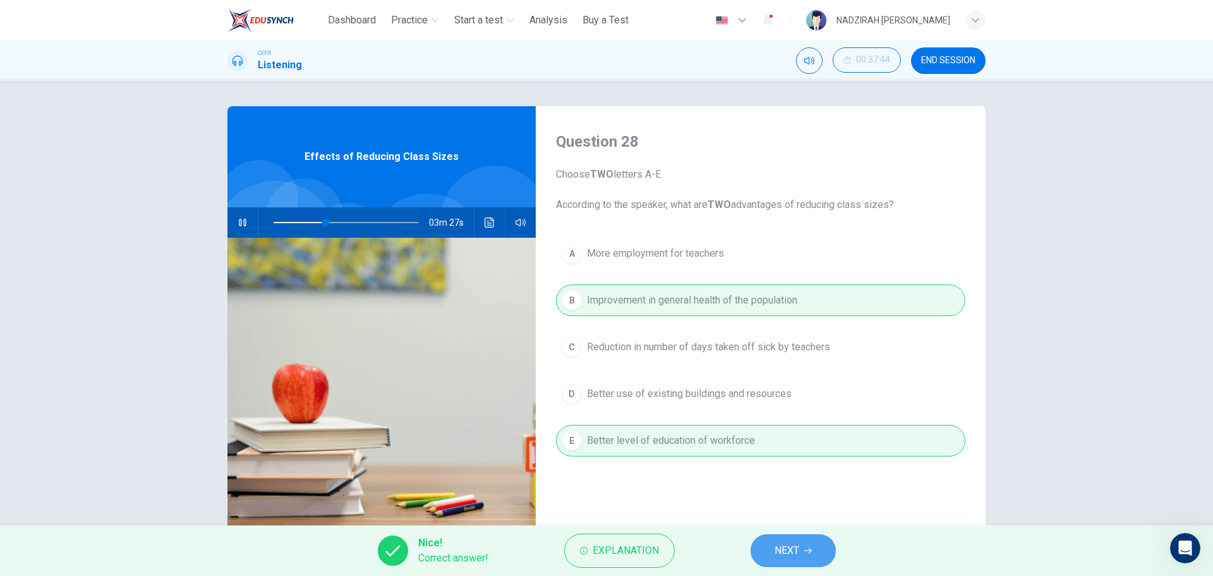
click at [783, 546] on span "NEXT" at bounding box center [787, 551] width 25 height 18
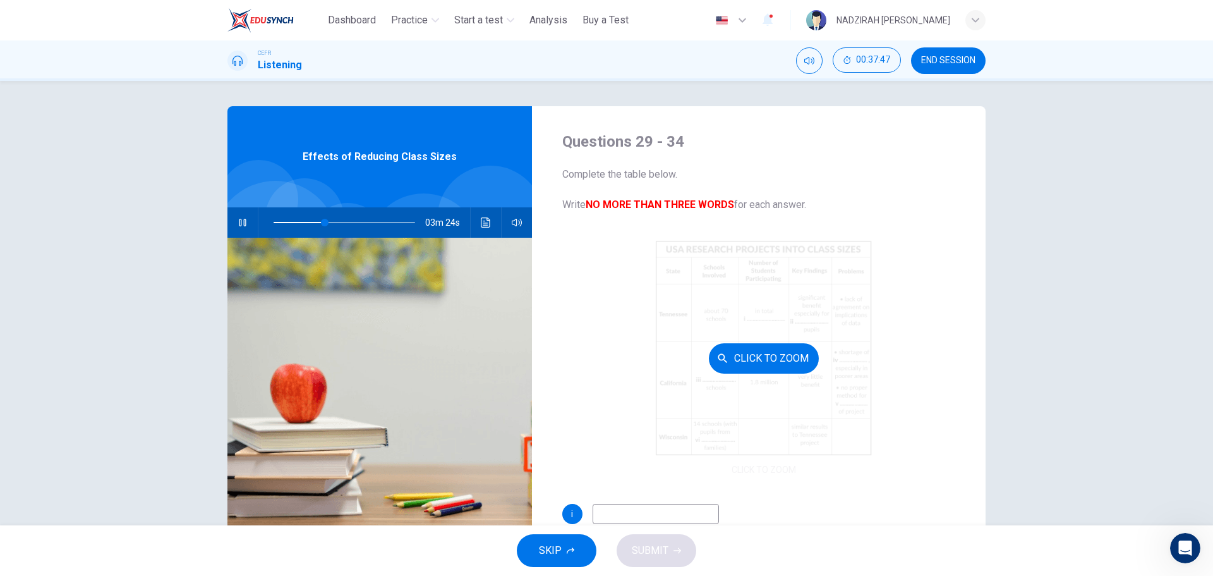
click at [752, 362] on button "Click to Zoom" at bounding box center [764, 358] width 110 height 30
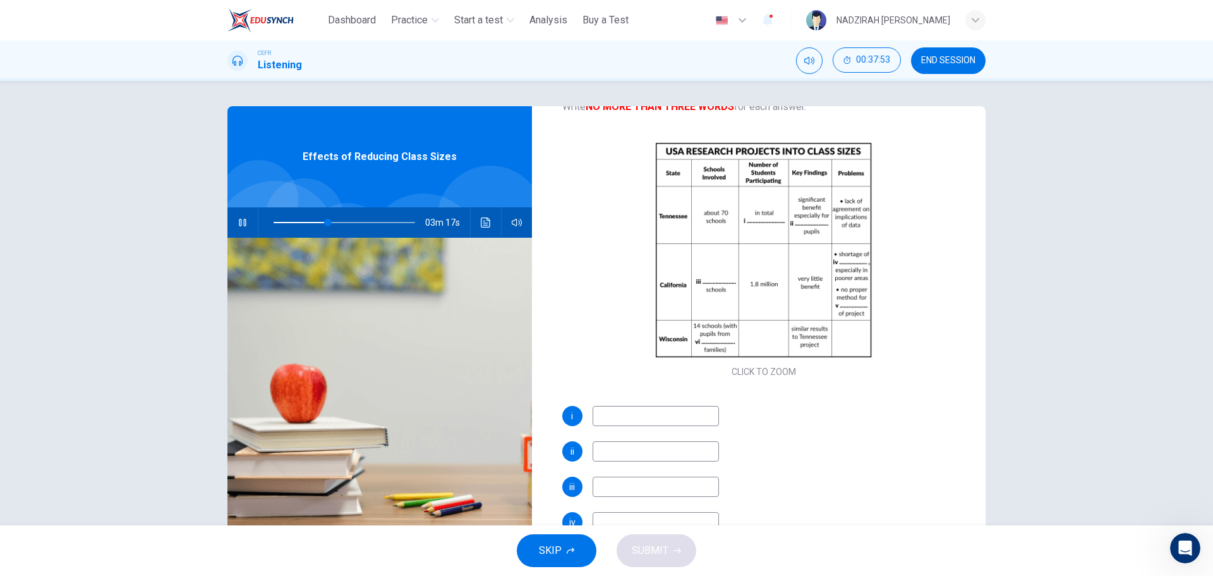
scroll to position [126, 0]
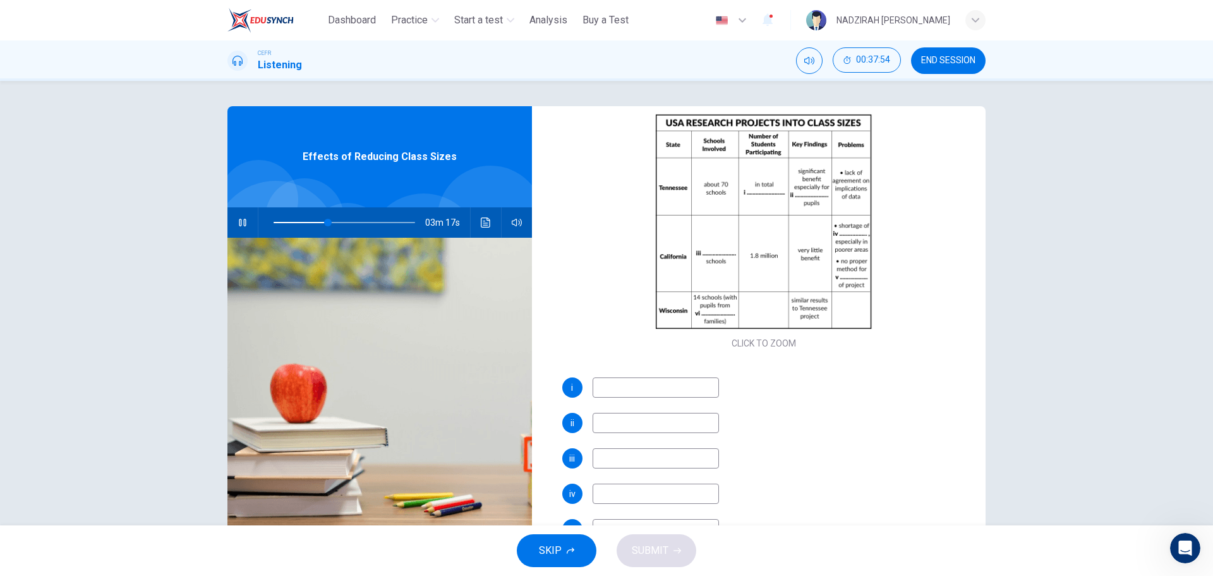
click at [682, 390] on input at bounding box center [656, 387] width 126 height 20
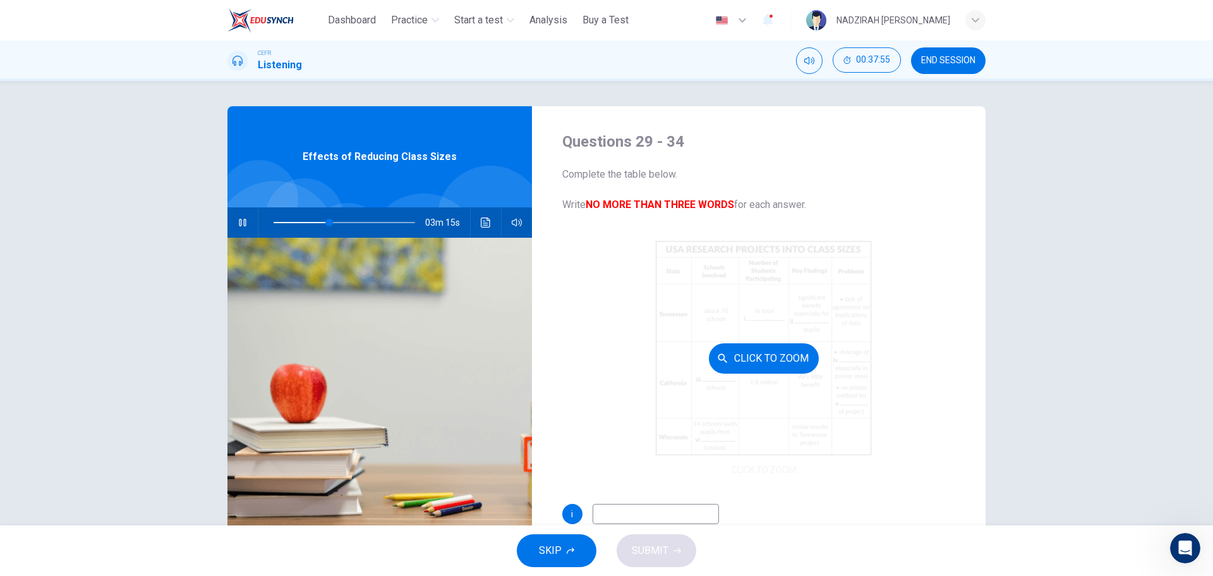
scroll to position [63, 0]
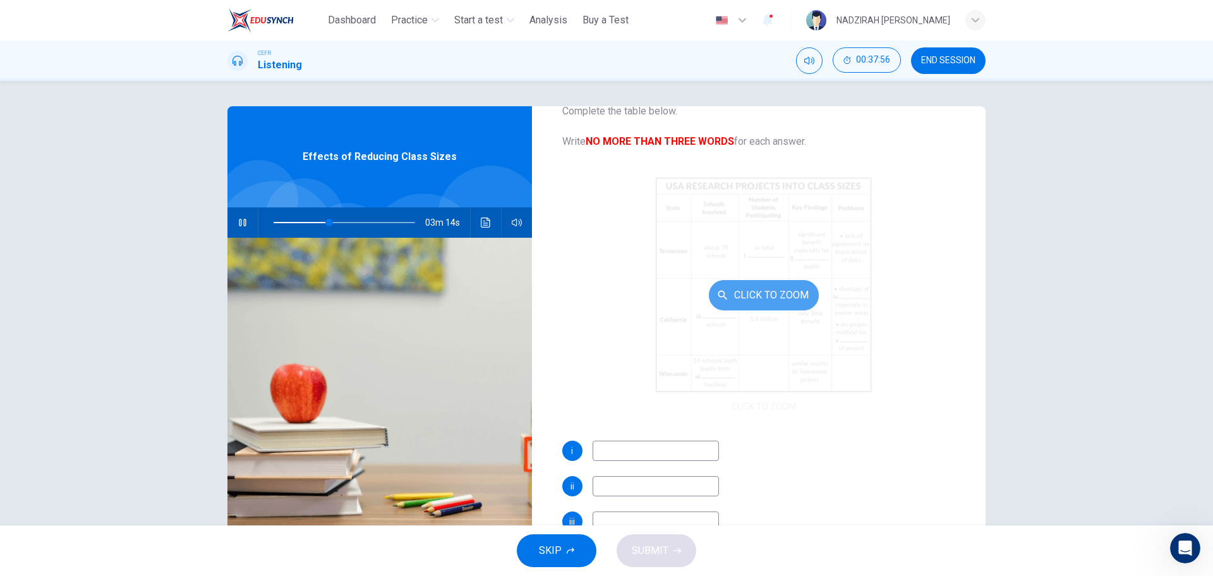
click at [788, 292] on button "Click to Zoom" at bounding box center [764, 295] width 110 height 30
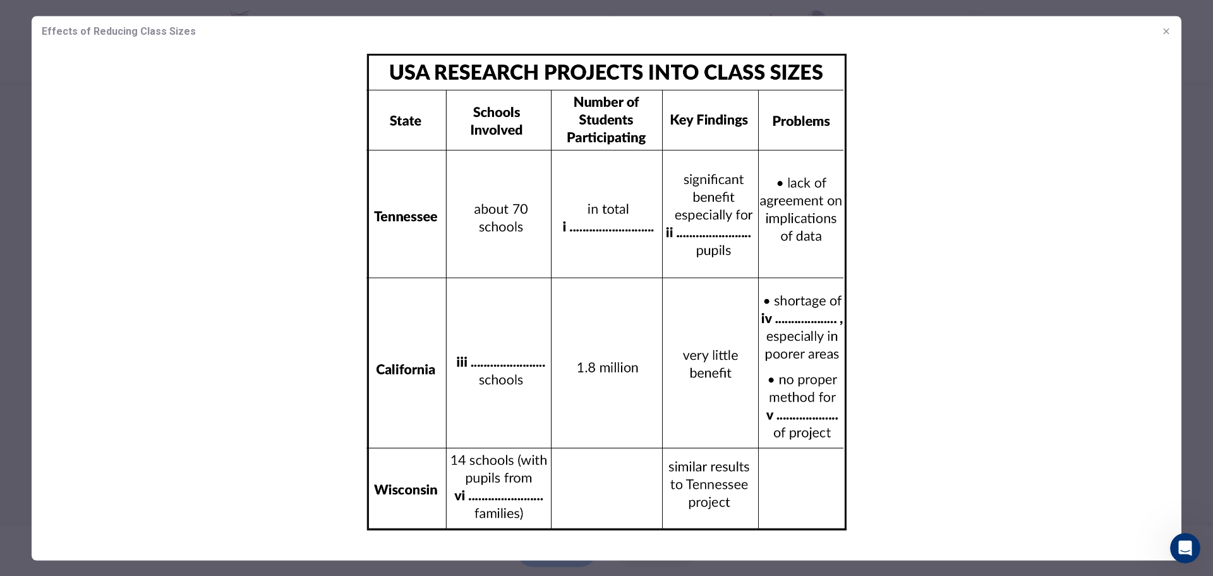
type input "**"
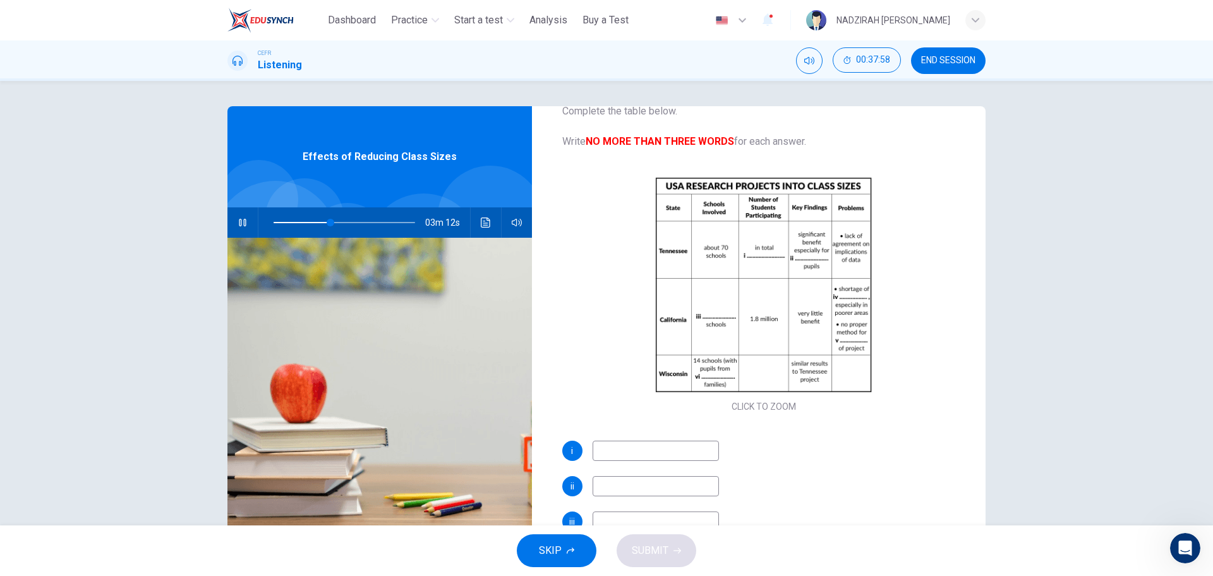
click at [696, 444] on input at bounding box center [656, 450] width 126 height 20
type input "**"
type input "*"
type input "**"
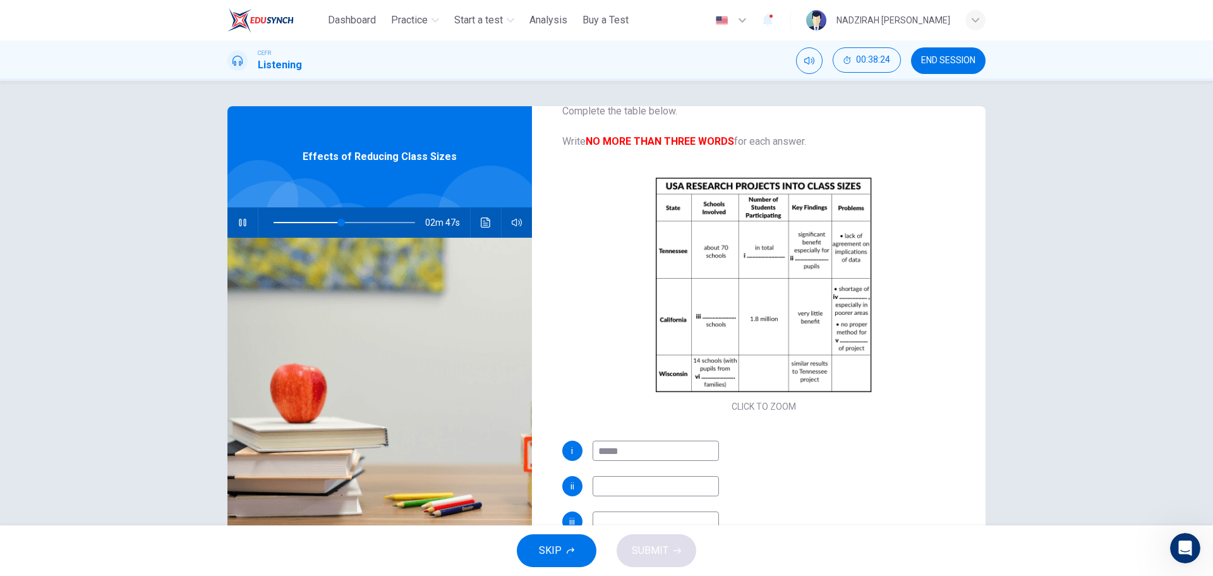
type input "******"
type input "**"
type input "**********"
type input "**"
type input "**********"
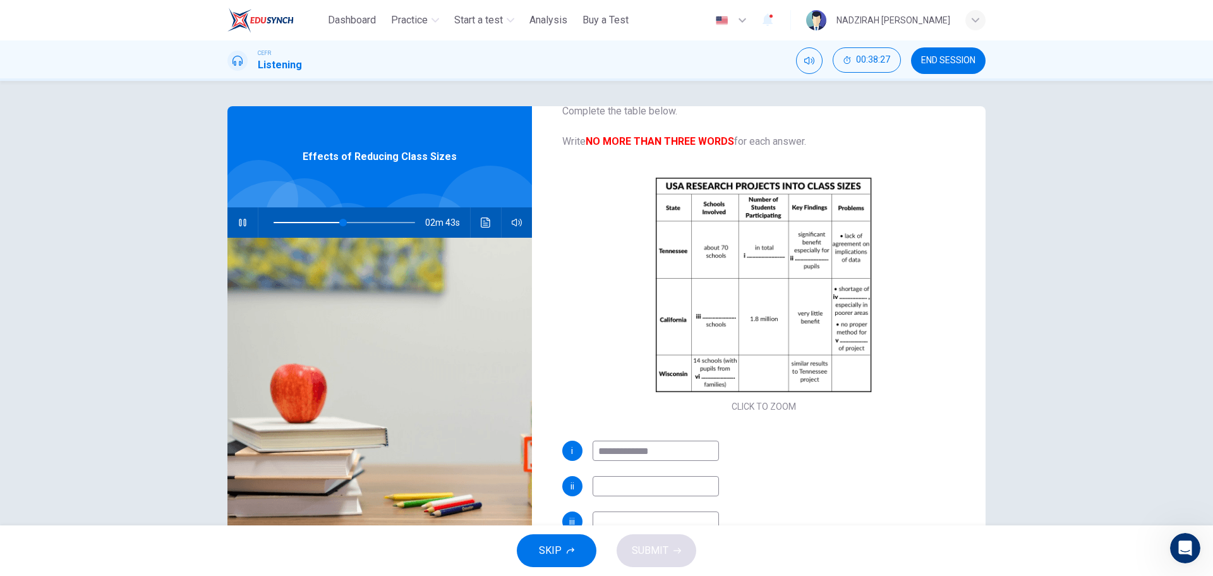
click at [692, 483] on input at bounding box center [656, 486] width 126 height 20
type input "**"
type input "***"
type input "**"
type input "*****"
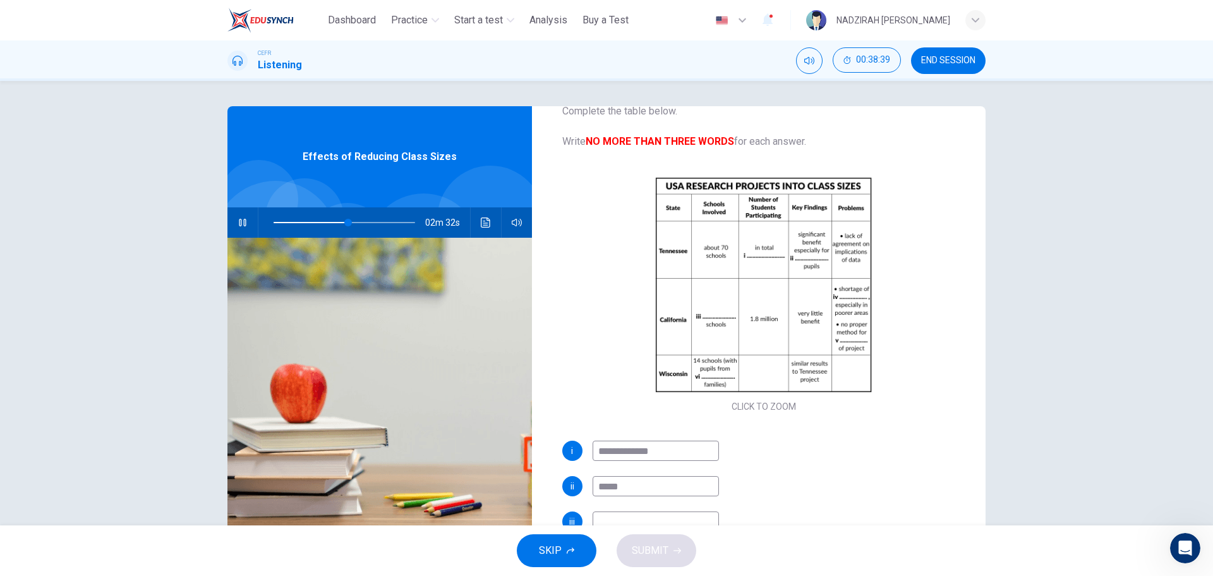
click at [609, 488] on input "*****" at bounding box center [656, 486] width 126 height 20
type input "**"
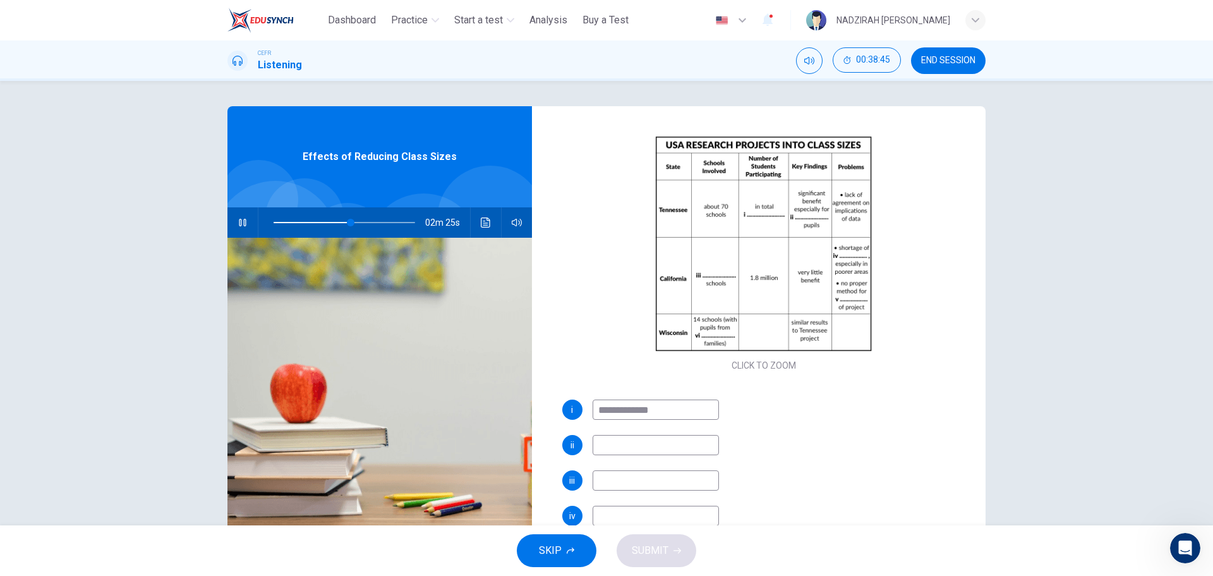
scroll to position [126, 0]
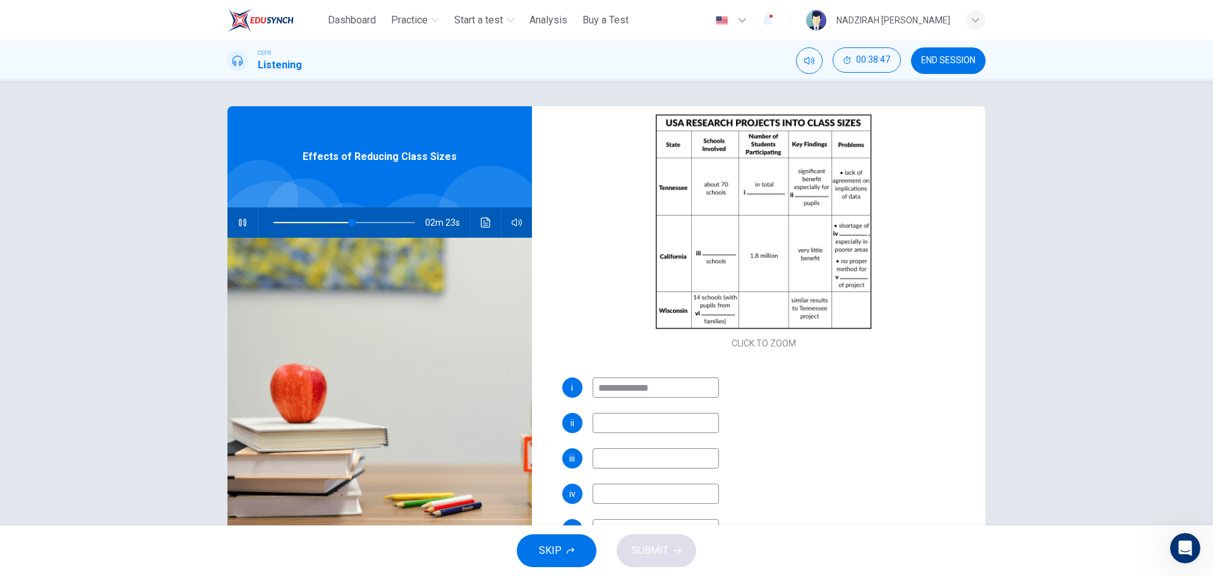
click at [672, 420] on input at bounding box center [656, 423] width 126 height 20
click at [481, 220] on icon "Click to see the audio transcription" at bounding box center [486, 222] width 10 height 10
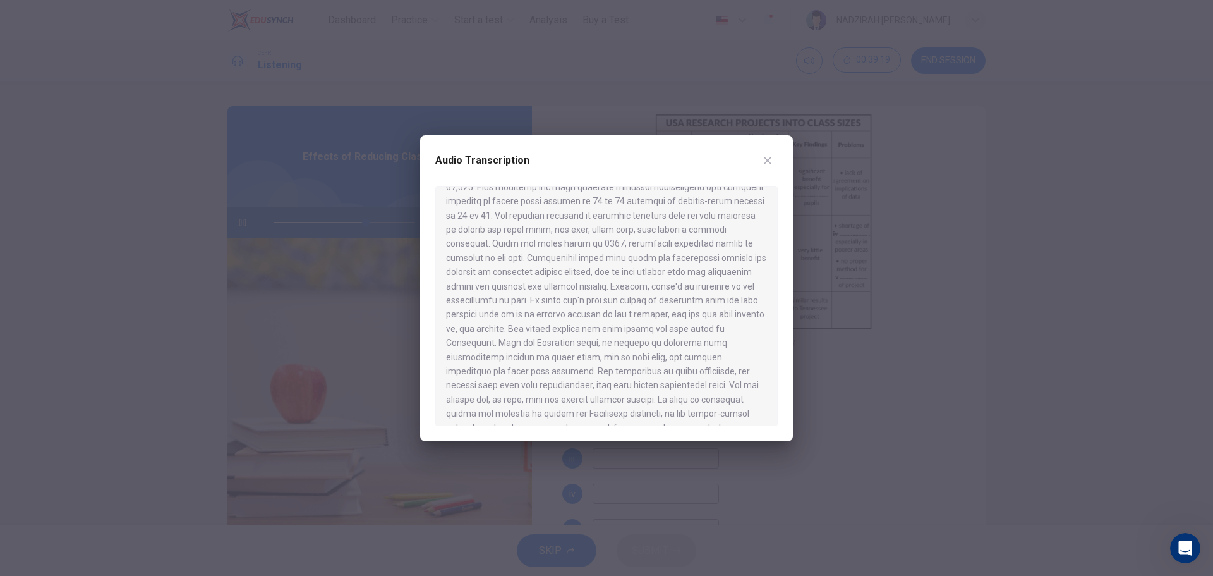
scroll to position [363, 0]
click at [769, 157] on icon "button" at bounding box center [768, 160] width 10 height 10
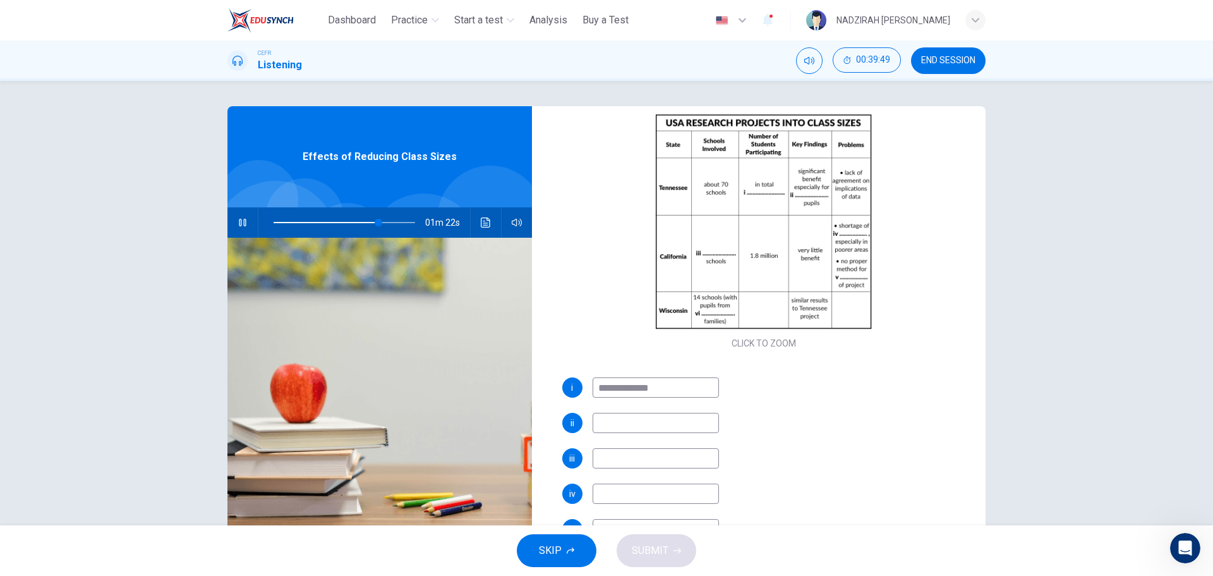
click at [680, 433] on div "**********" at bounding box center [764, 488] width 404 height 222
type input "**"
click at [673, 427] on input at bounding box center [656, 423] width 126 height 20
type input "**"
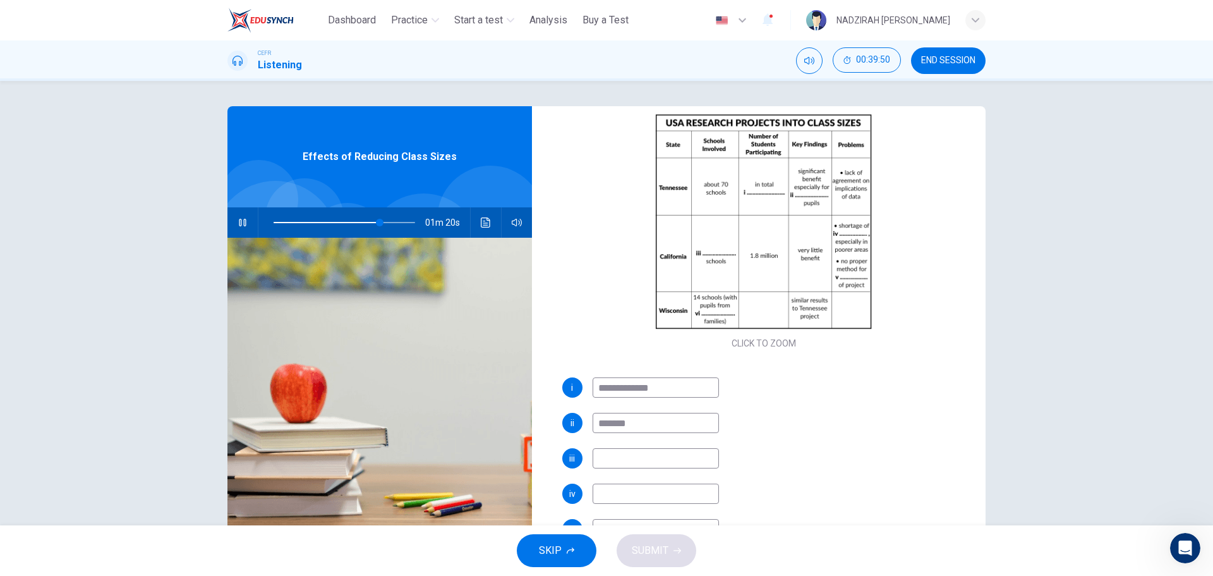
type input "********"
type input "**"
type input "********"
click at [362, 218] on span at bounding box center [345, 223] width 142 height 18
click at [616, 457] on input at bounding box center [656, 458] width 126 height 20
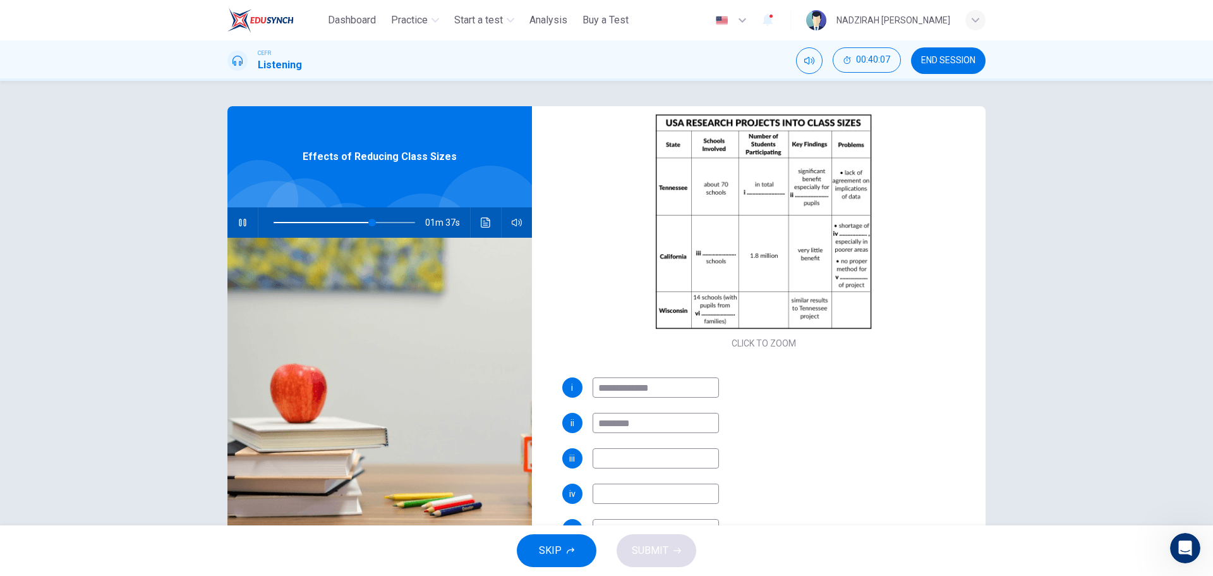
click at [233, 221] on button "button" at bounding box center [243, 222] width 20 height 30
type input "**"
drag, startPoint x: 675, startPoint y: 387, endPoint x: 535, endPoint y: 375, distance: 140.7
click at [535, 375] on div "**********" at bounding box center [606, 325] width 758 height 439
type input "**********"
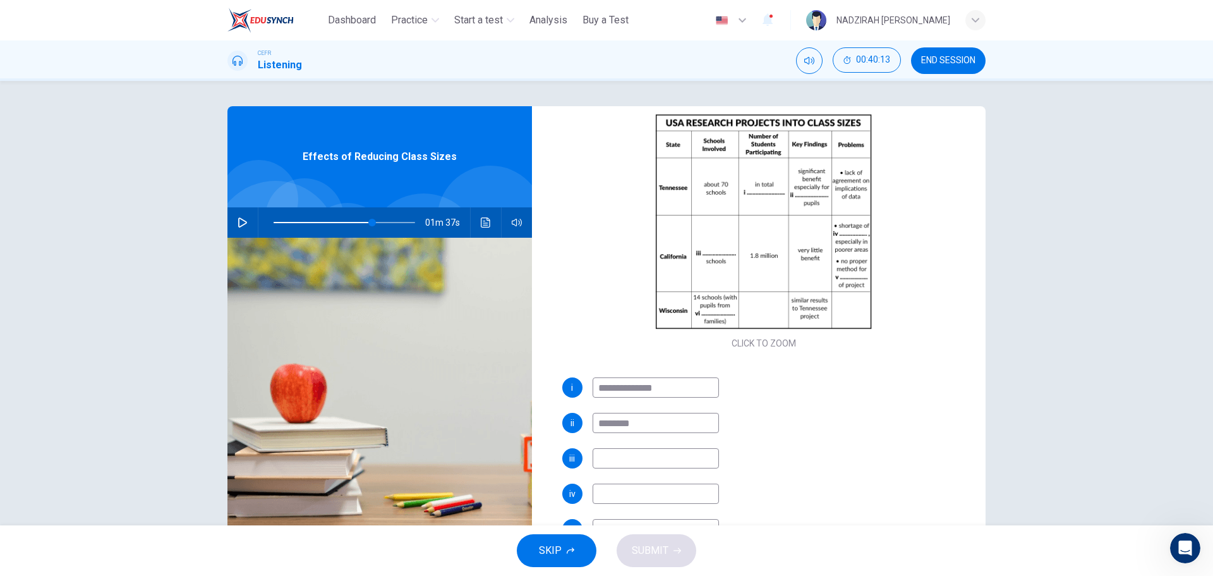
click at [241, 221] on icon "button" at bounding box center [242, 222] width 9 height 10
click at [626, 468] on input at bounding box center [656, 458] width 126 height 20
type input "**"
type input "*"
type input "**"
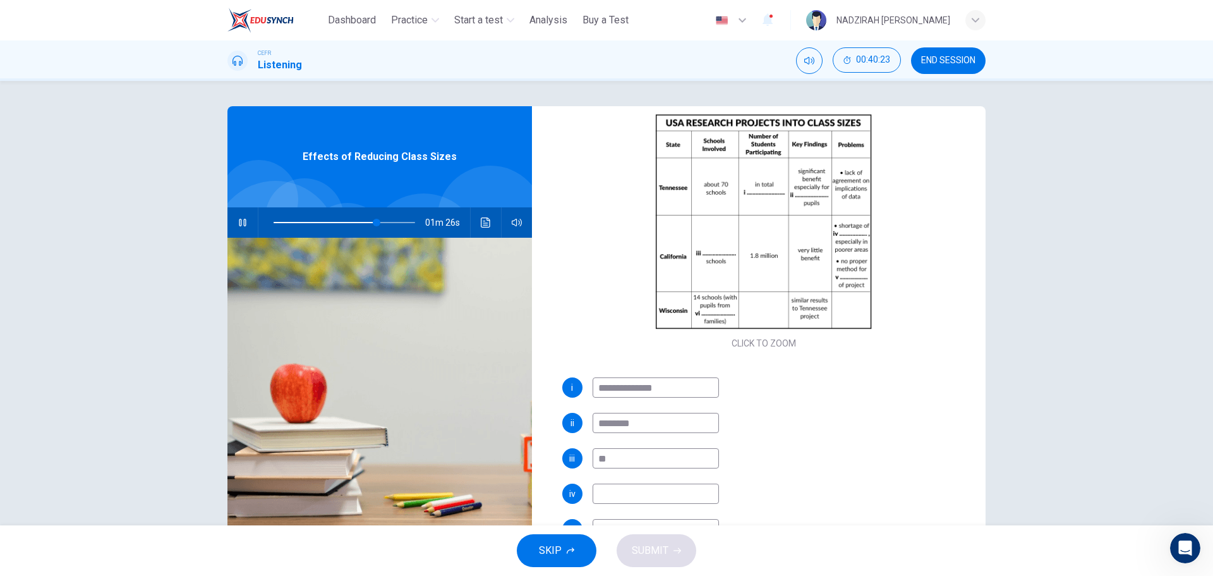
type input "***"
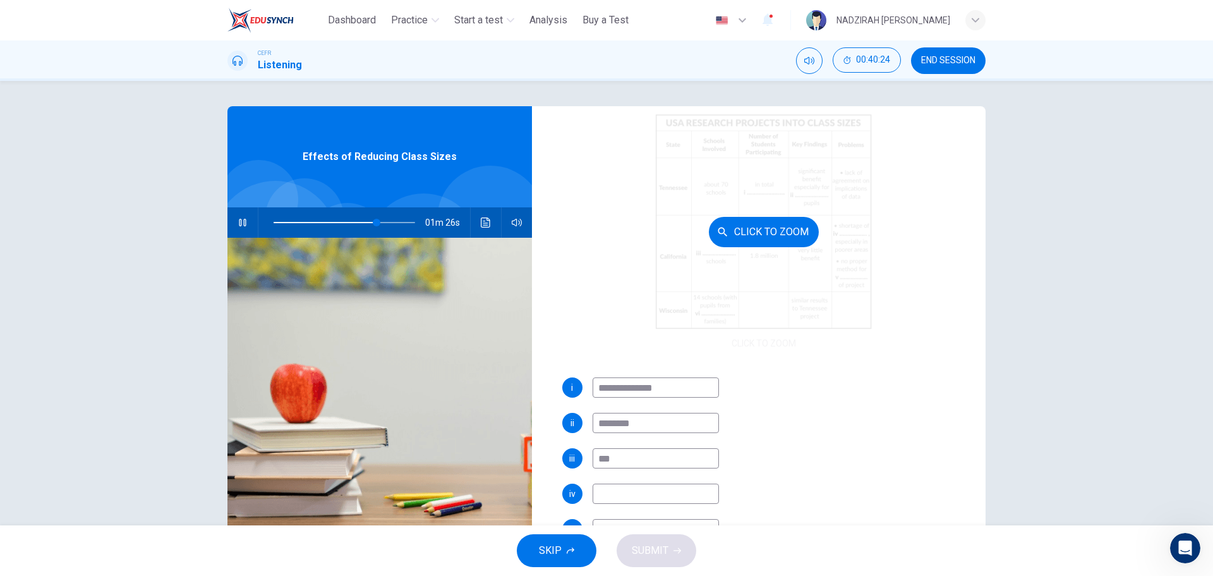
type input "**"
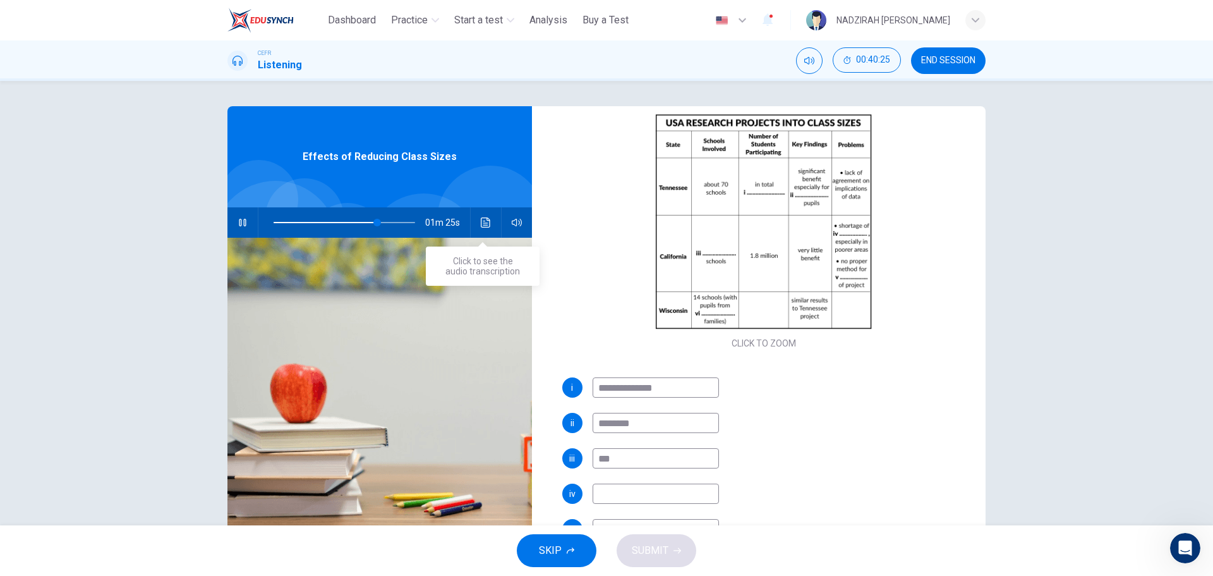
type input "***"
click at [481, 223] on icon "Click to see the audio transcription" at bounding box center [485, 222] width 9 height 10
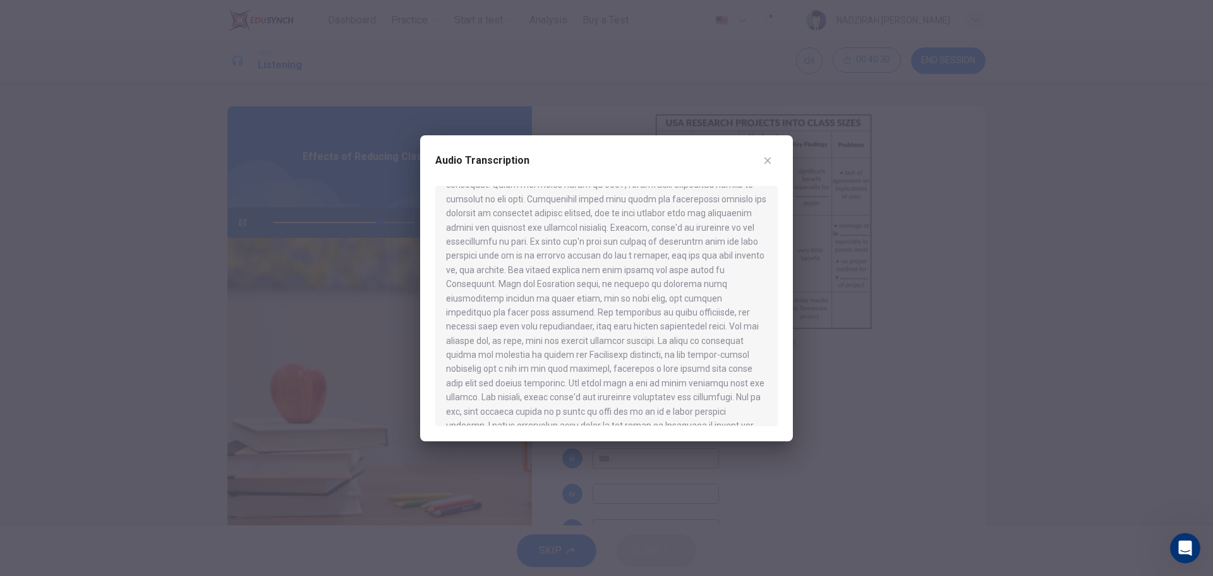
scroll to position [505, 0]
click at [850, 386] on div at bounding box center [606, 288] width 1213 height 576
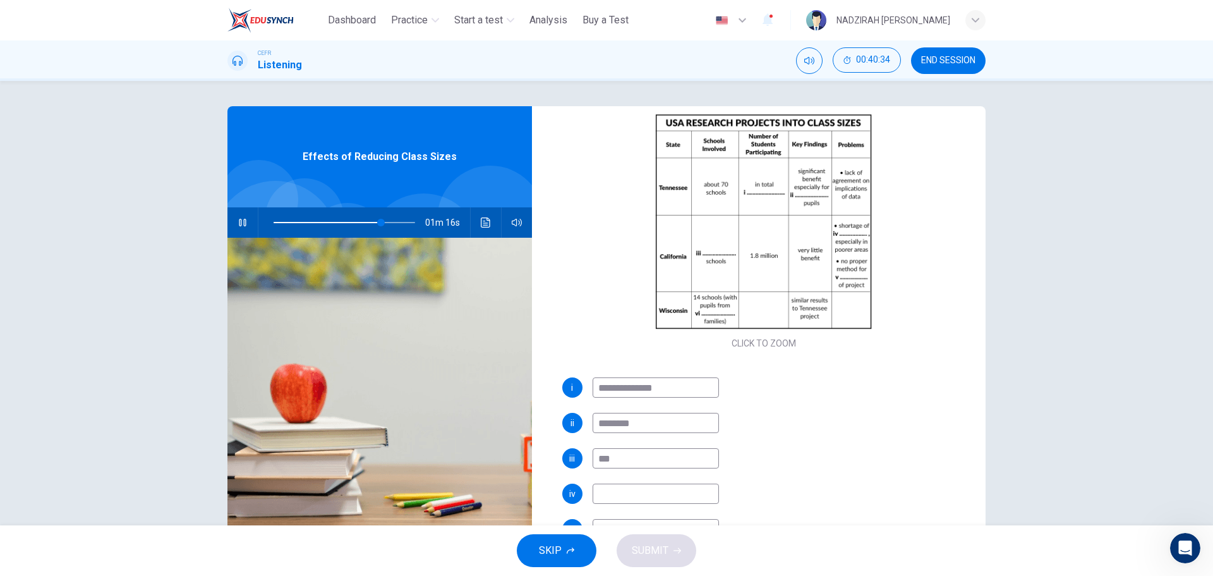
click at [679, 498] on input at bounding box center [656, 493] width 126 height 20
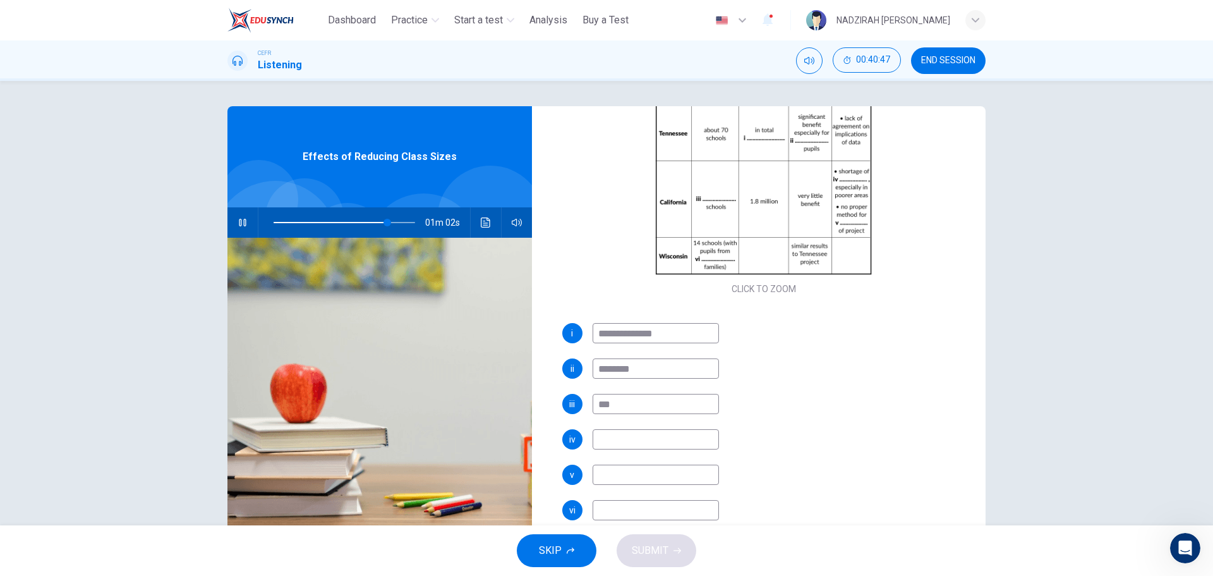
scroll to position [45, 0]
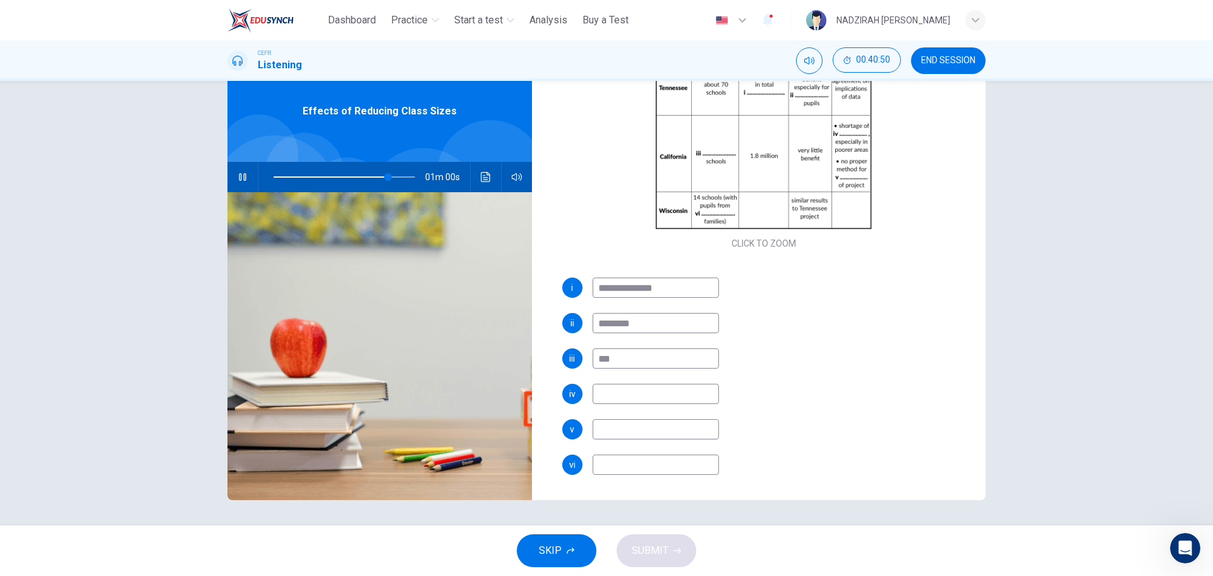
type input "**"
click at [598, 360] on input "***" at bounding box center [656, 358] width 126 height 20
type input "***"
click at [639, 393] on input at bounding box center [656, 394] width 126 height 20
click at [392, 179] on span at bounding box center [396, 177] width 8 height 8
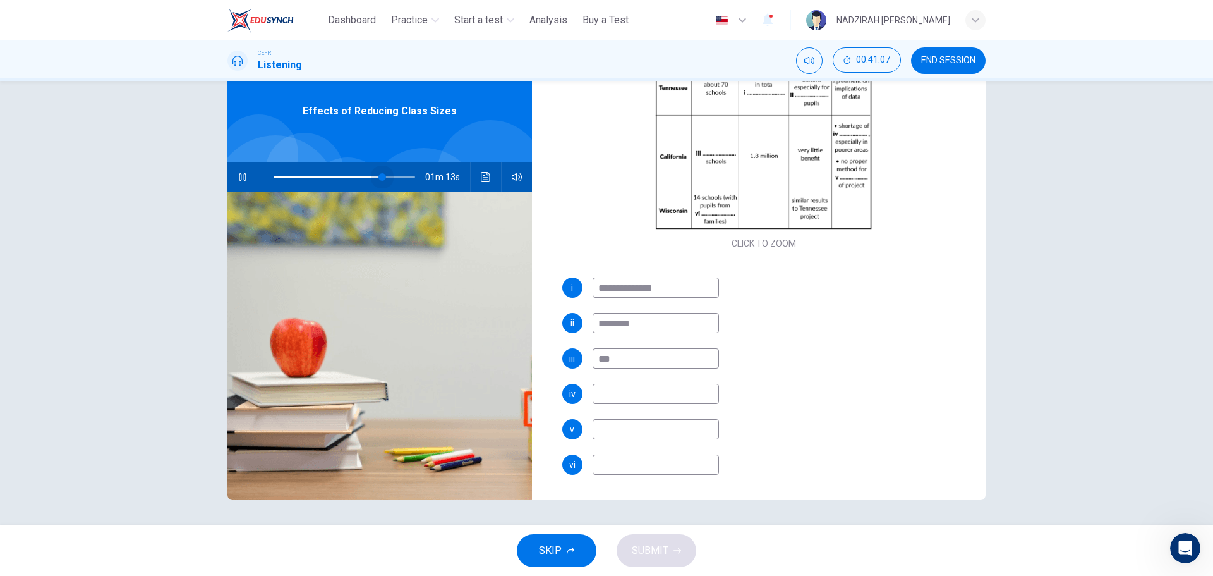
click at [380, 178] on span at bounding box center [382, 177] width 8 height 8
click at [379, 178] on span at bounding box center [383, 177] width 8 height 8
click at [375, 178] on span at bounding box center [378, 177] width 8 height 8
click at [674, 397] on input at bounding box center [656, 394] width 126 height 20
type input "**"
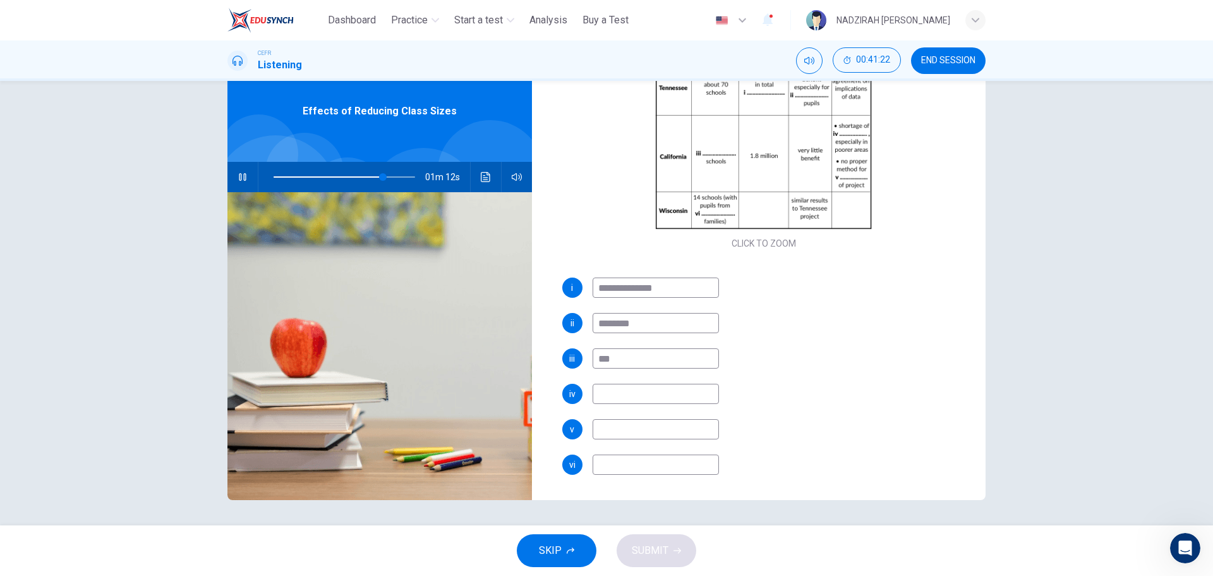
type input "*"
type input "**"
type input "********"
type input "**"
type input "********"
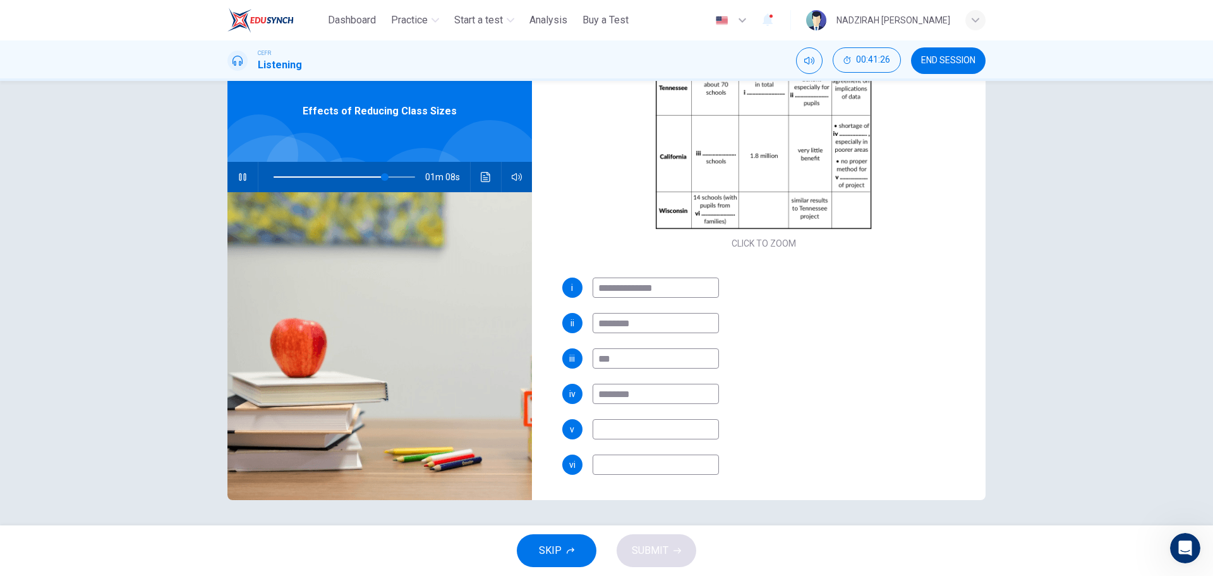
drag, startPoint x: 681, startPoint y: 433, endPoint x: 693, endPoint y: 430, distance: 12.3
click at [681, 433] on input at bounding box center [656, 429] width 126 height 20
click at [688, 432] on input at bounding box center [656, 429] width 126 height 20
type input "**"
type input "***"
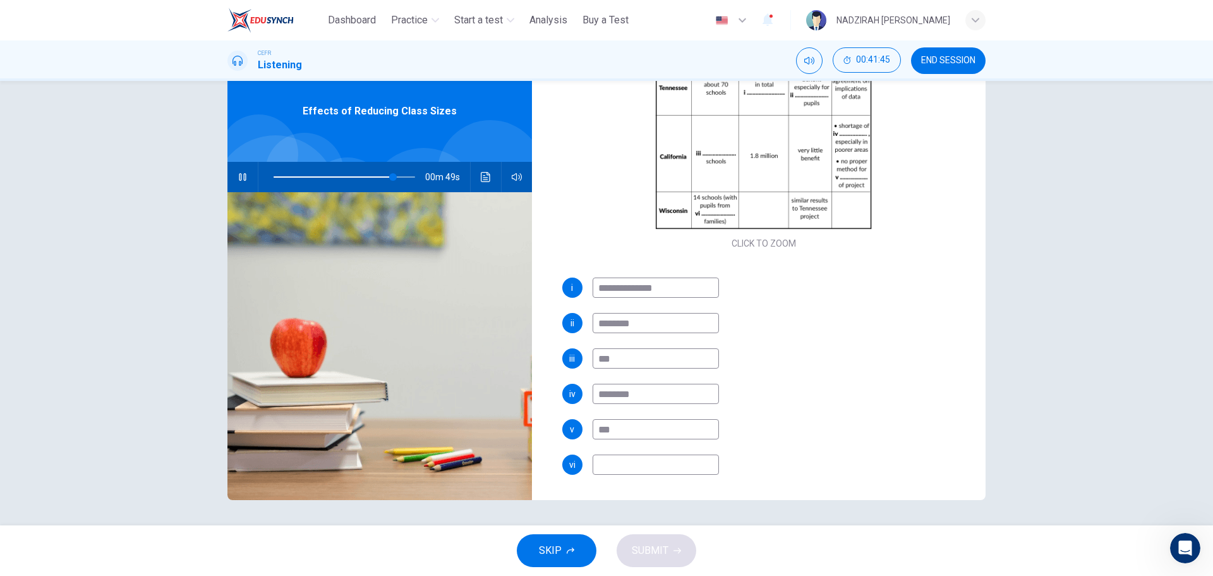
type input "**"
type input "**********"
type input "**"
type input "**********"
click at [659, 471] on input at bounding box center [656, 464] width 126 height 20
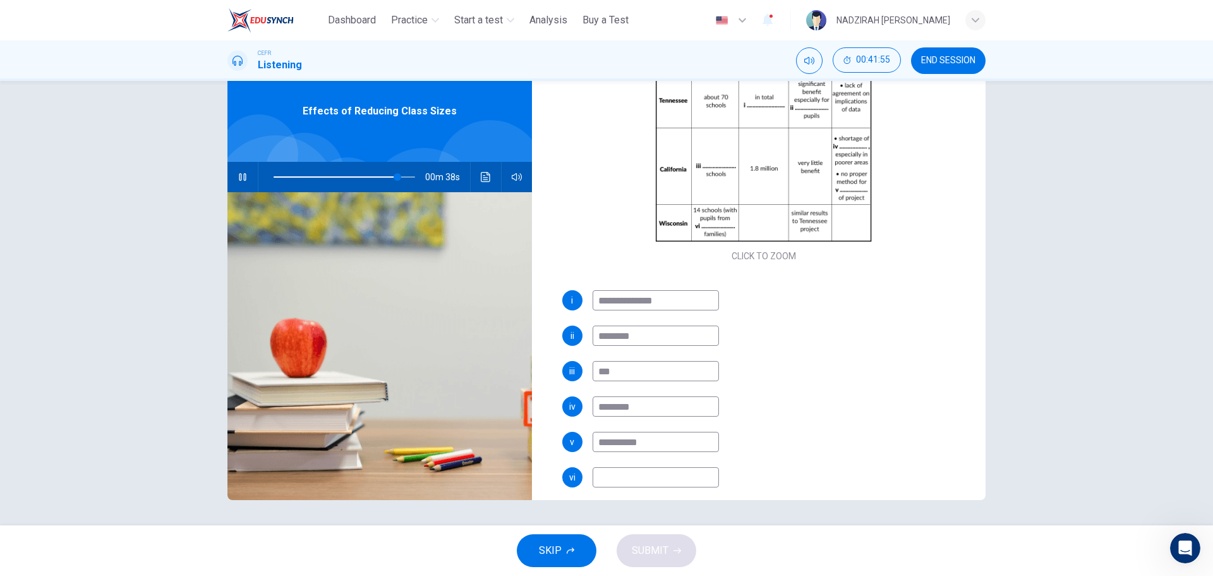
scroll to position [181, 0]
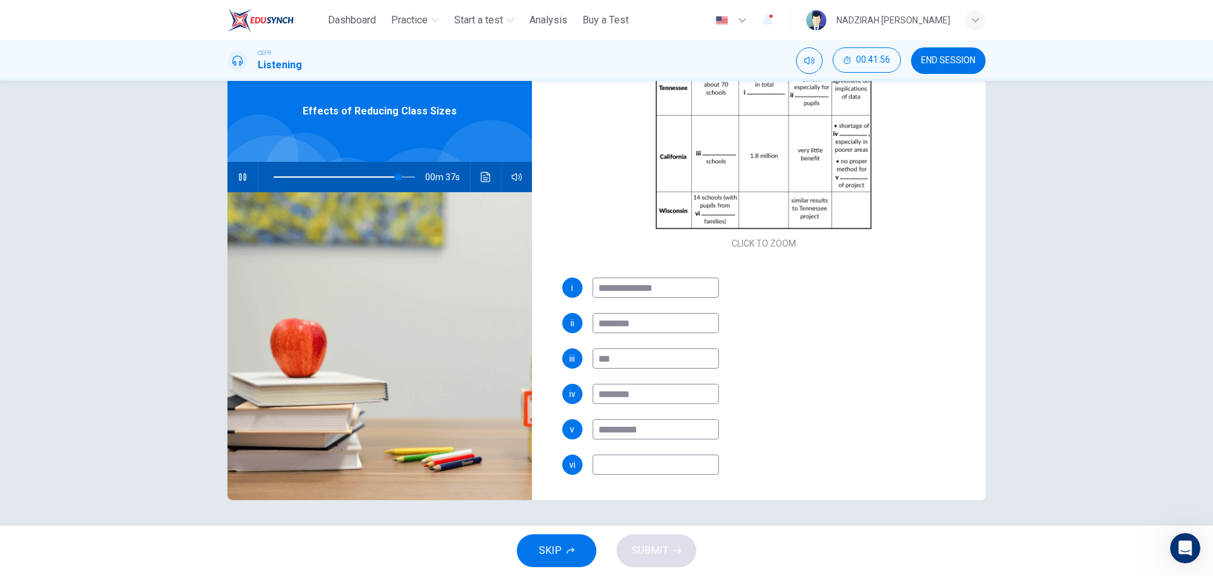
type input "**"
type input "*"
type input "**"
click at [678, 469] on input at bounding box center [656, 464] width 126 height 20
type input "**"
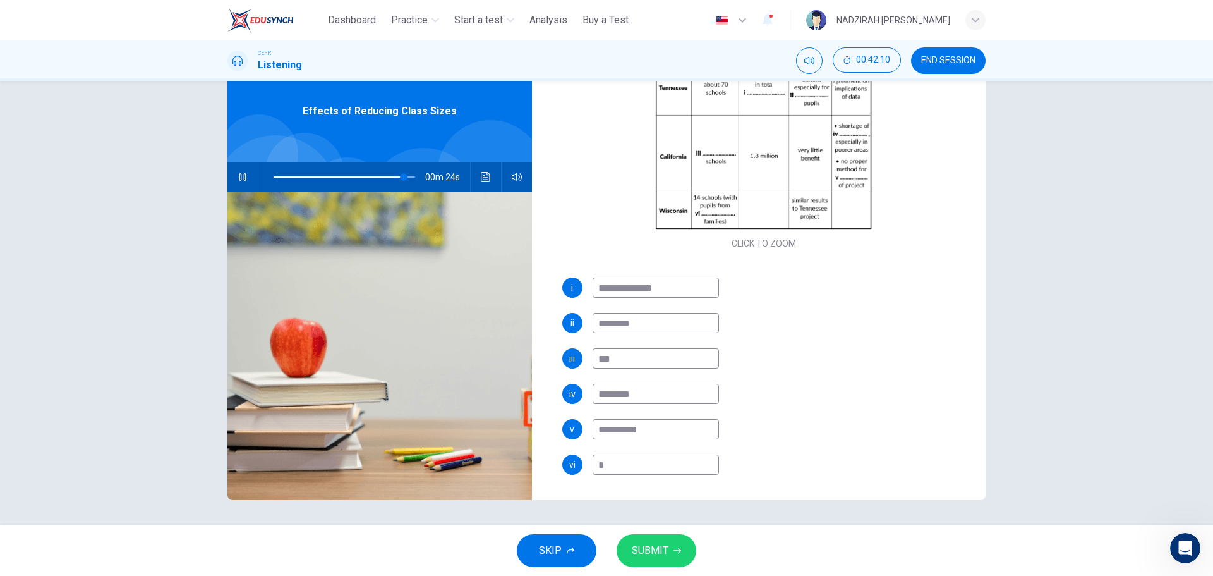
type input "**"
type input "***"
type input "**"
type input "****"
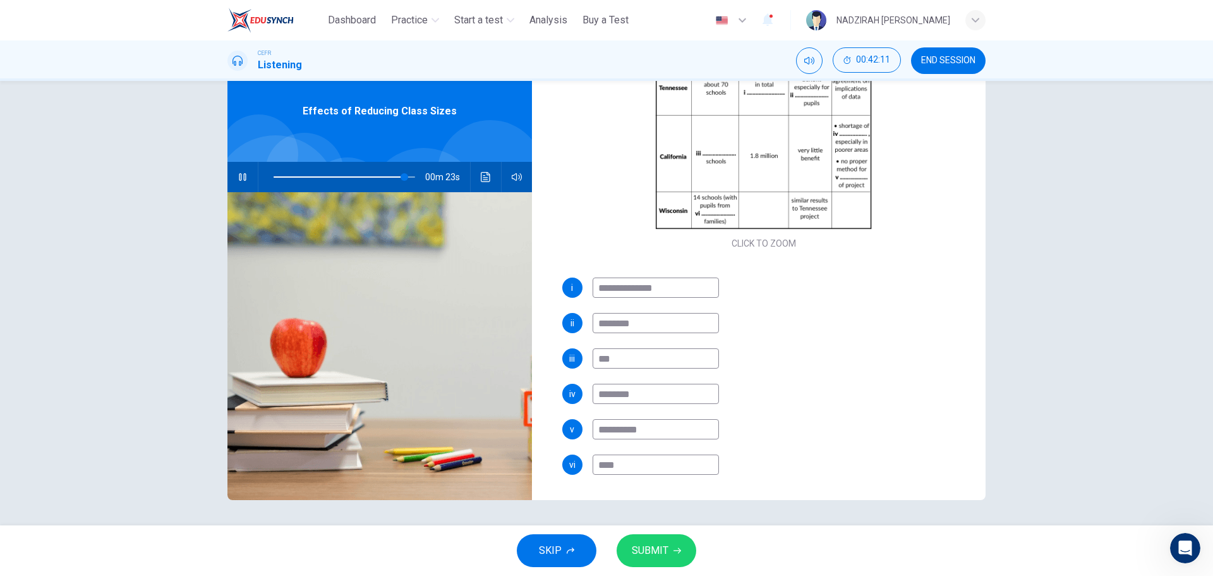
type input "**"
type input "****"
click at [486, 179] on icon "Click to see the audio transcription" at bounding box center [485, 177] width 9 height 10
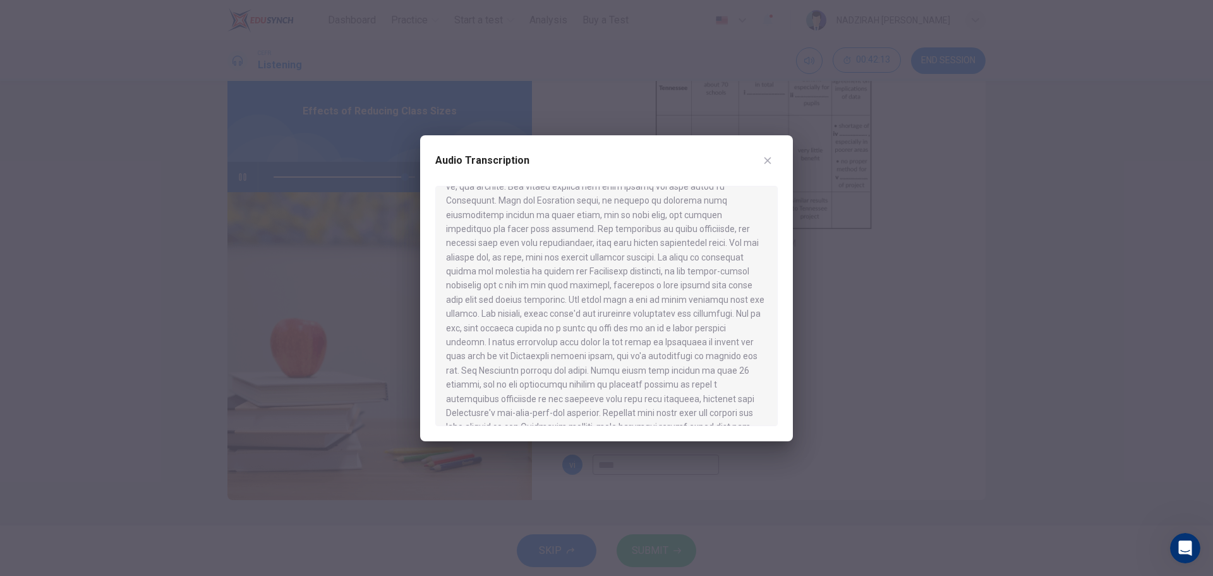
scroll to position [616, 0]
click at [820, 351] on div at bounding box center [606, 288] width 1213 height 576
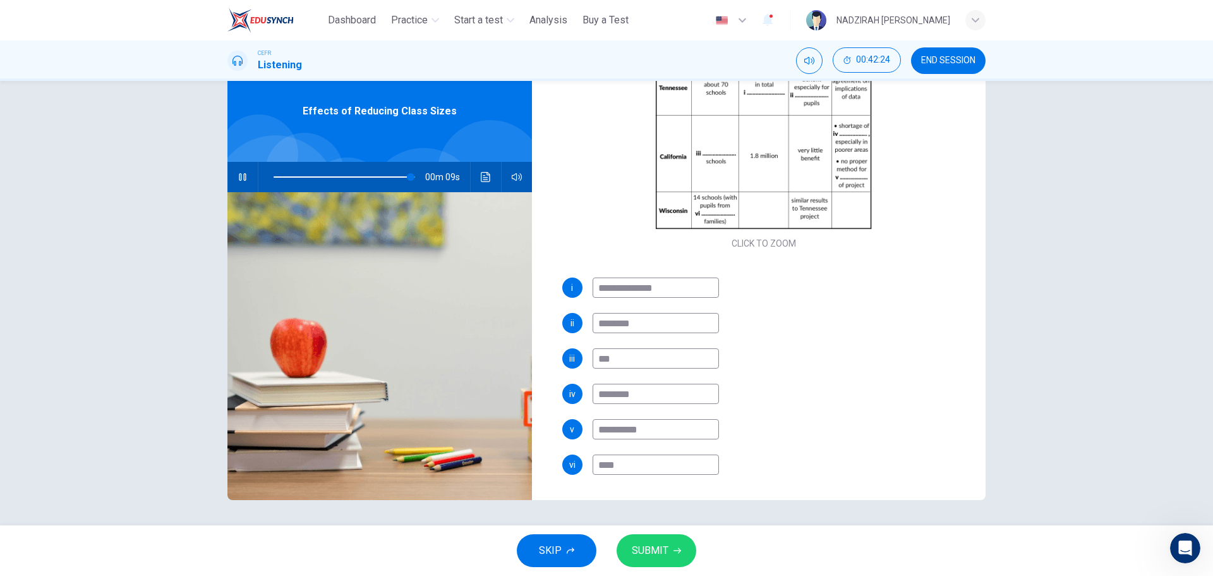
click at [630, 439] on input "**********" at bounding box center [656, 429] width 126 height 20
click at [626, 434] on input "**********" at bounding box center [656, 429] width 126 height 20
type input "**"
type input "*"
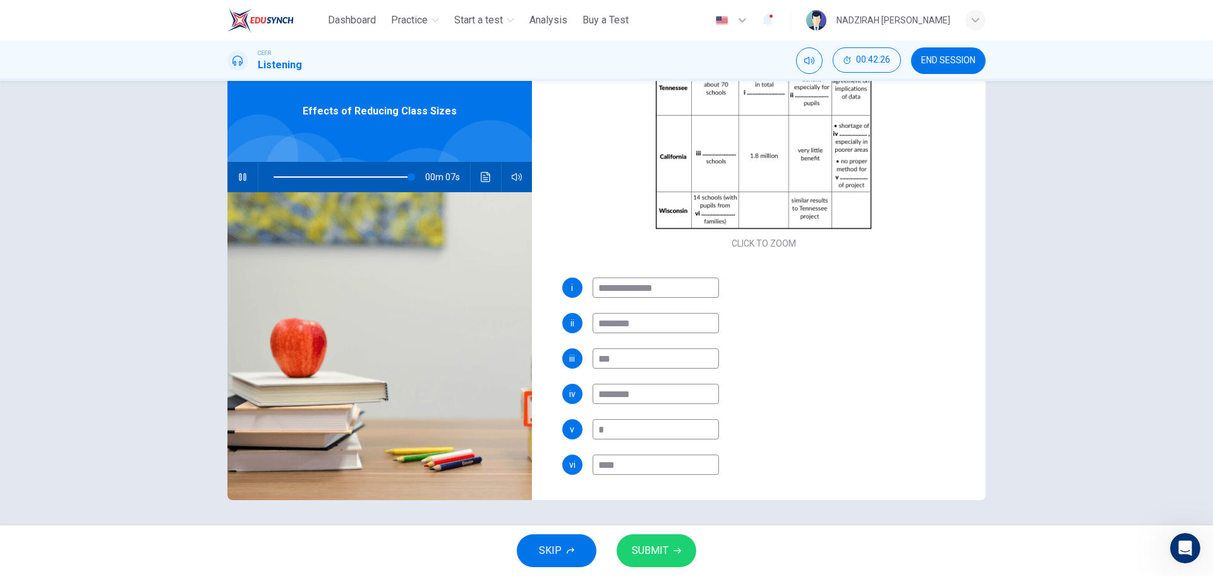
type input "**"
type input "***"
type input "**"
type input "****"
type input "**"
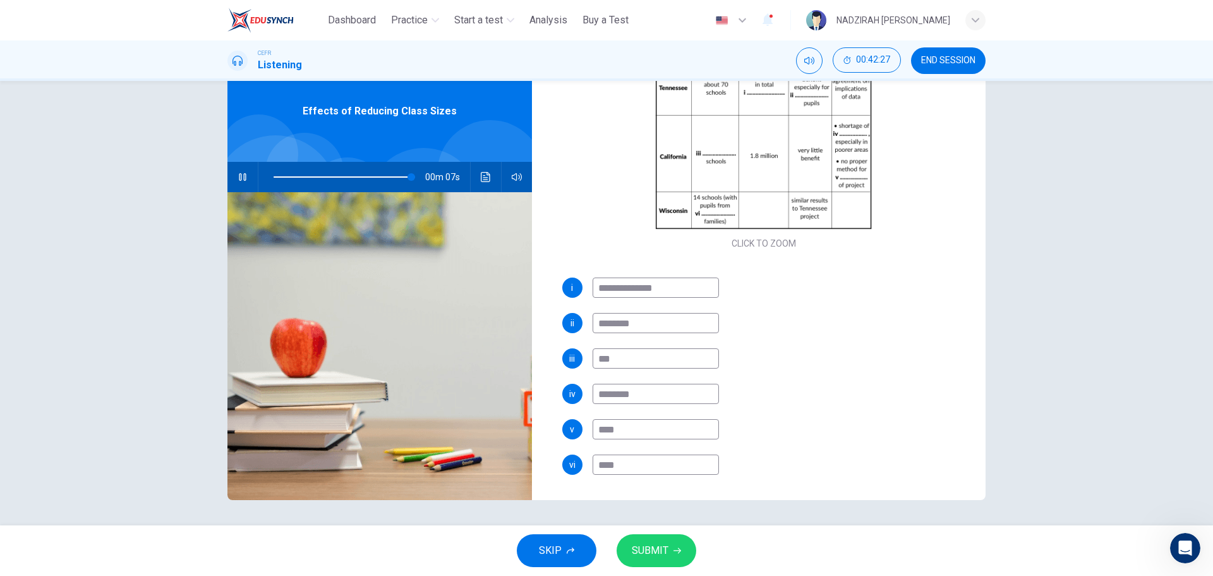
type input "*****"
type input "**"
type input "******"
type input "**"
type input "*******"
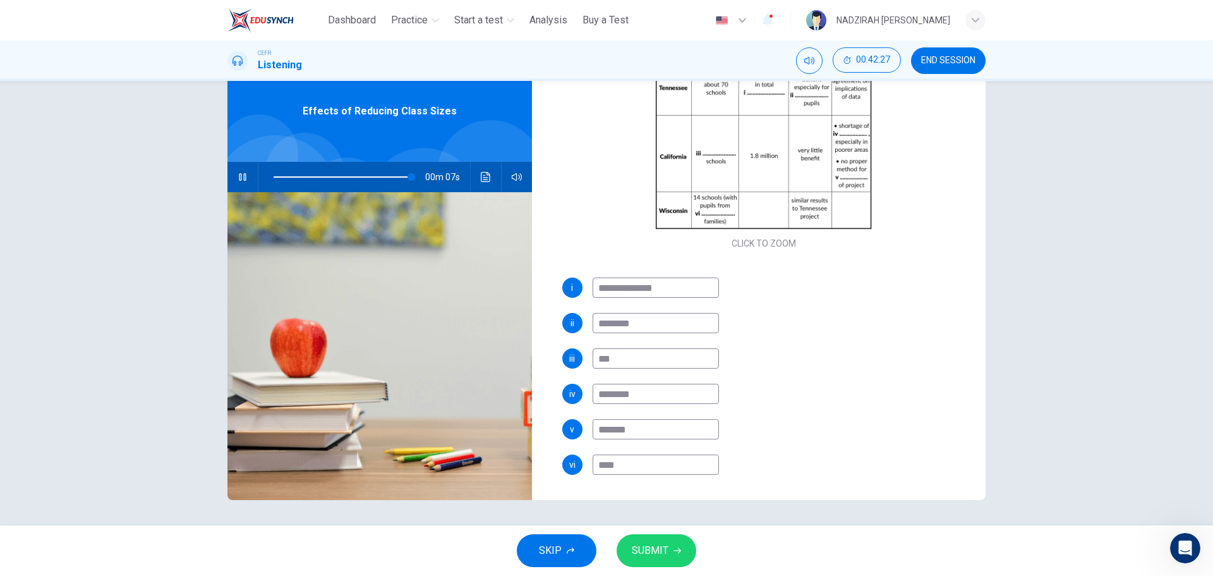
type input "**"
type input "********"
type input "**"
type input "*******"
type input "**"
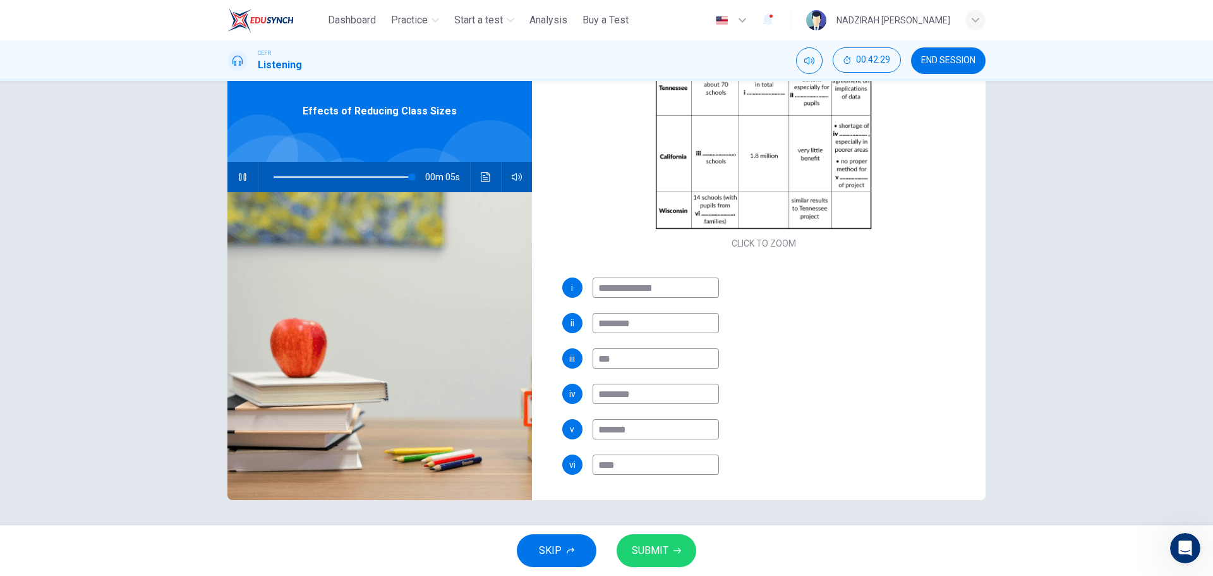
type input "********"
type input "**"
type input "*********"
type input "**"
type input "**********"
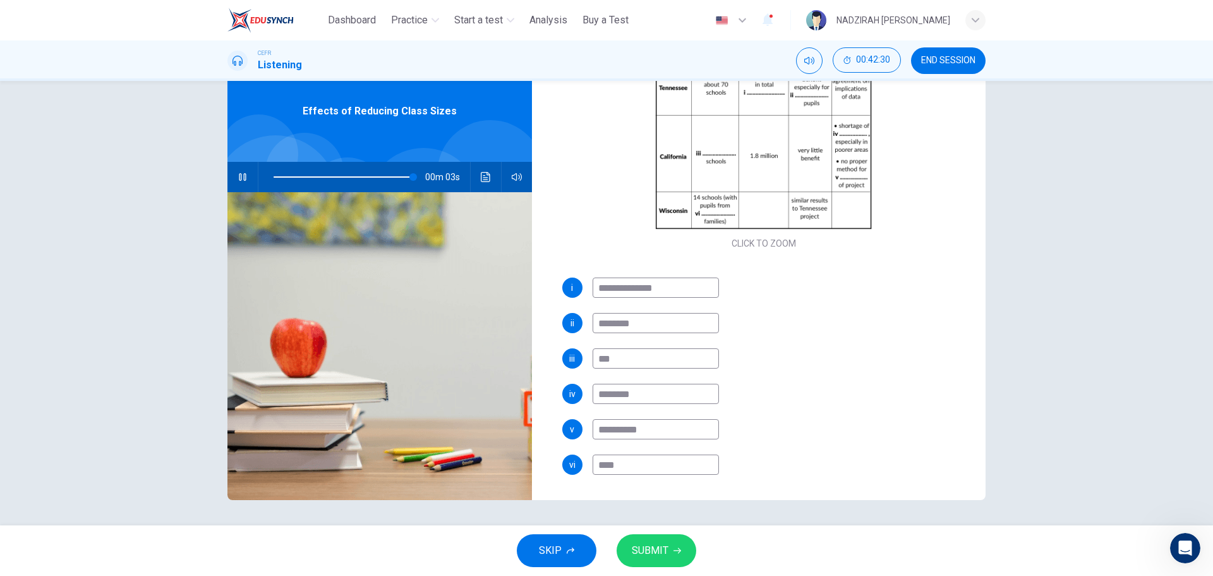
type input "**"
type input "**********"
click at [481, 174] on icon "Click to see the audio transcription" at bounding box center [486, 177] width 10 height 10
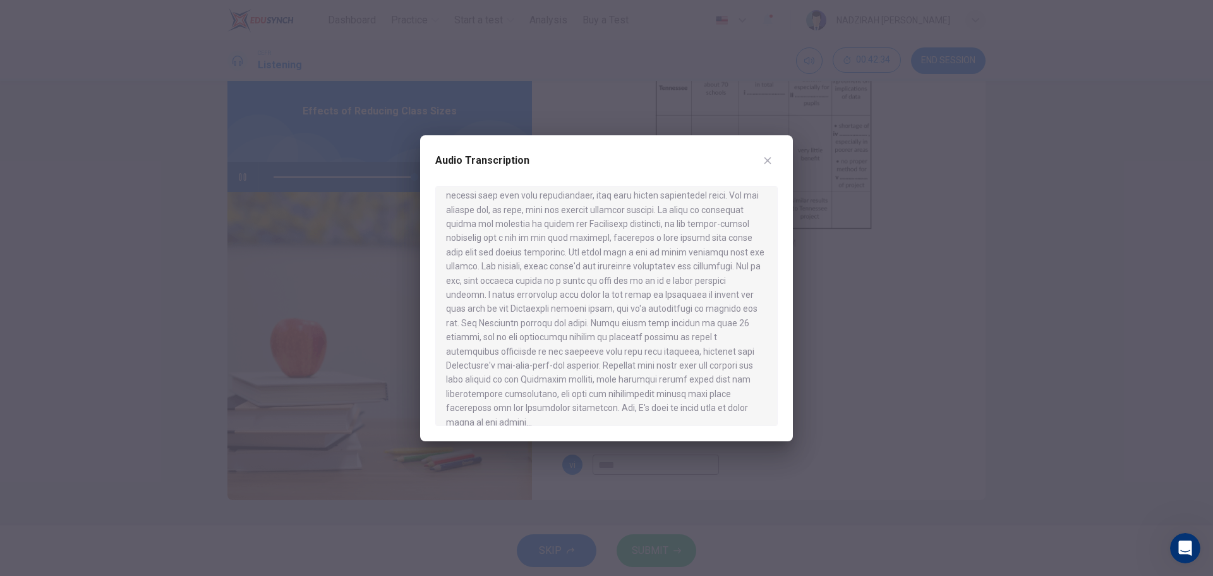
type input "*"
click at [826, 296] on div at bounding box center [606, 288] width 1213 height 576
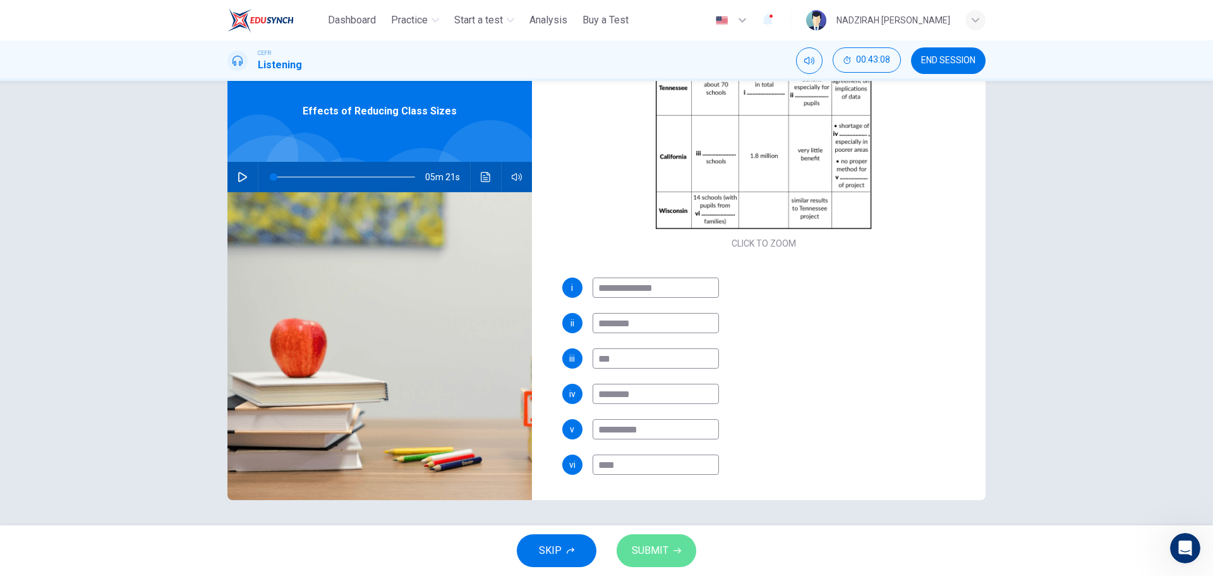
click at [651, 547] on span "SUBMIT" at bounding box center [650, 551] width 37 height 18
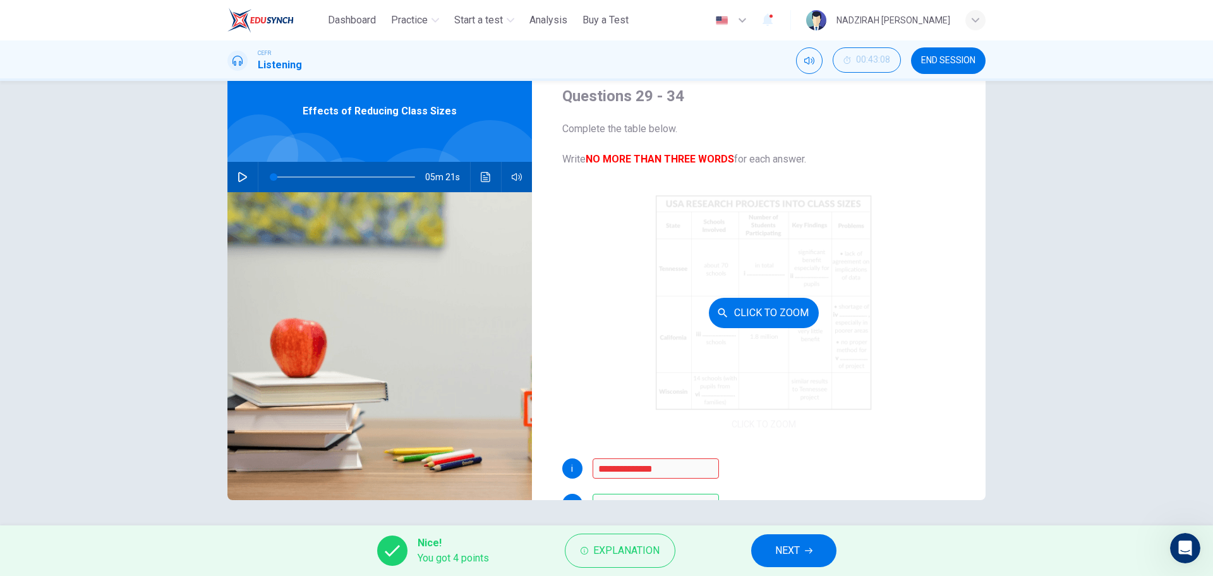
scroll to position [181, 0]
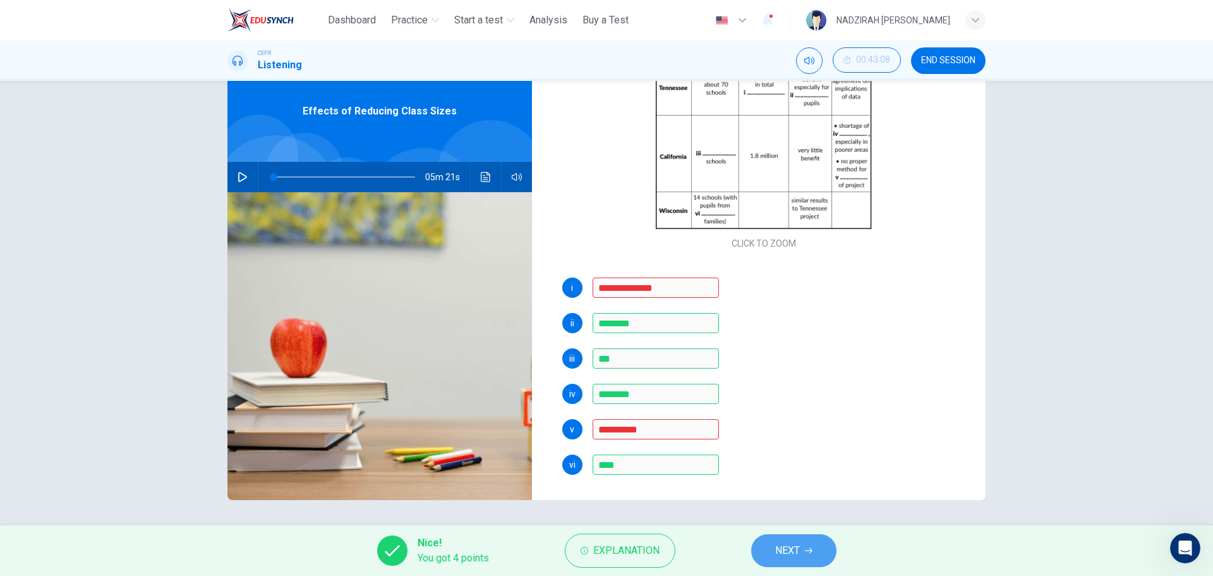
click at [808, 558] on button "NEXT" at bounding box center [793, 550] width 85 height 33
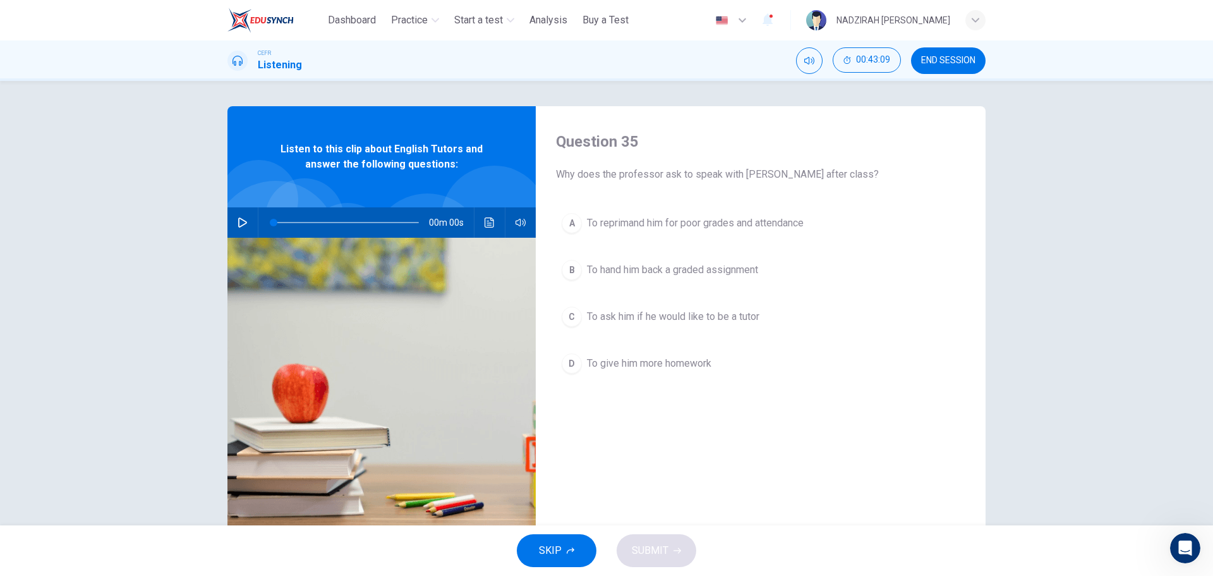
click at [243, 221] on icon "button" at bounding box center [243, 222] width 10 height 10
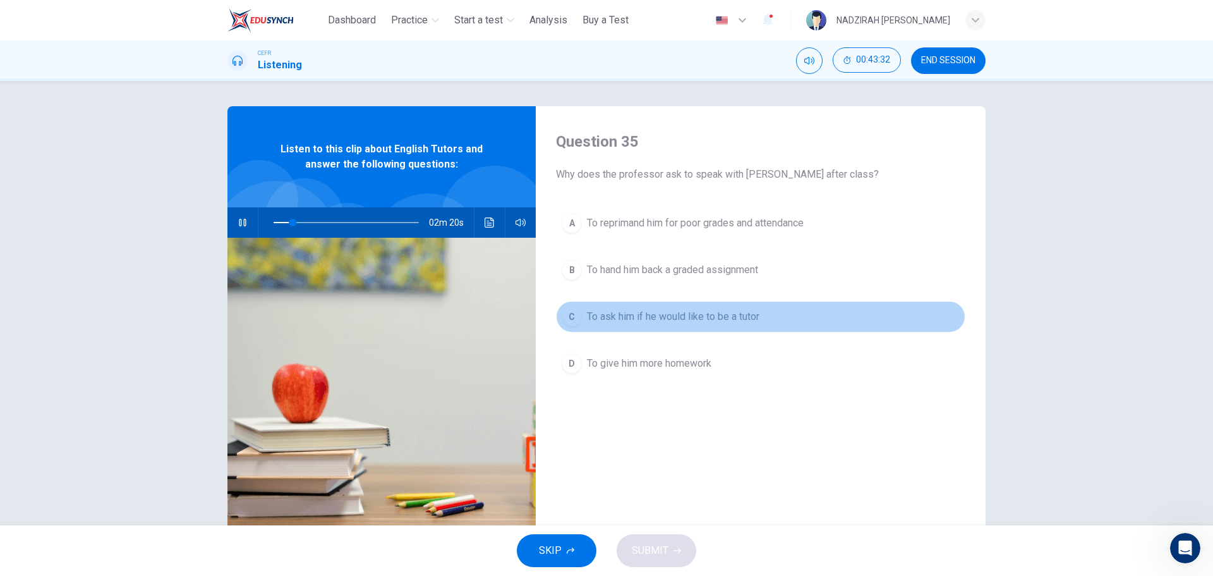
click at [686, 317] on span "To ask him if he would like to be a tutor" at bounding box center [673, 316] width 172 height 15
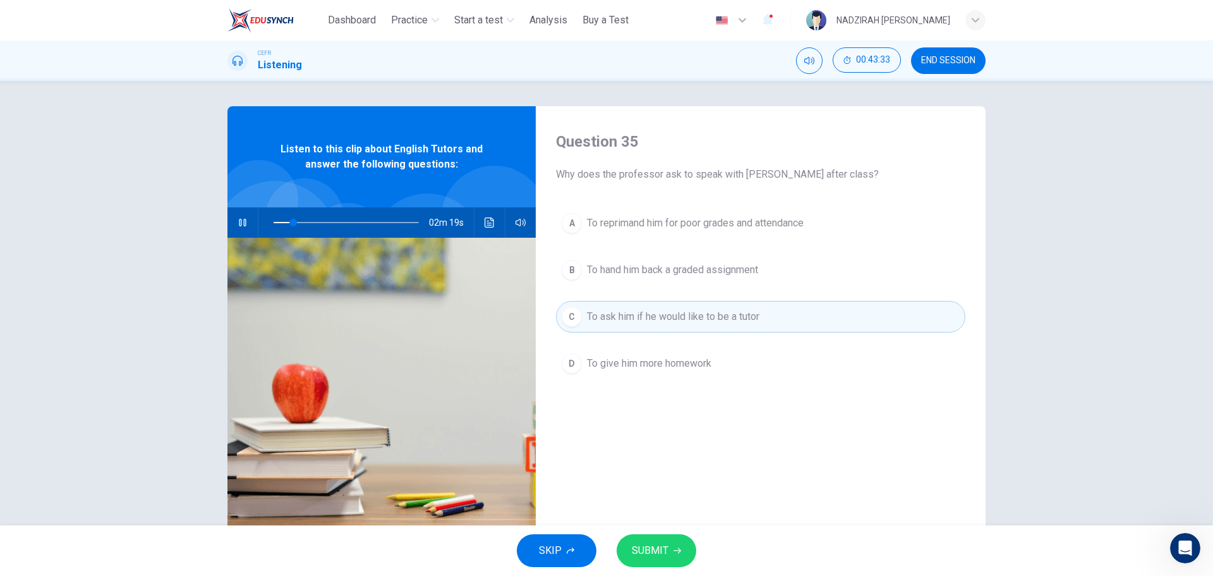
click at [683, 542] on button "SUBMIT" at bounding box center [657, 550] width 80 height 33
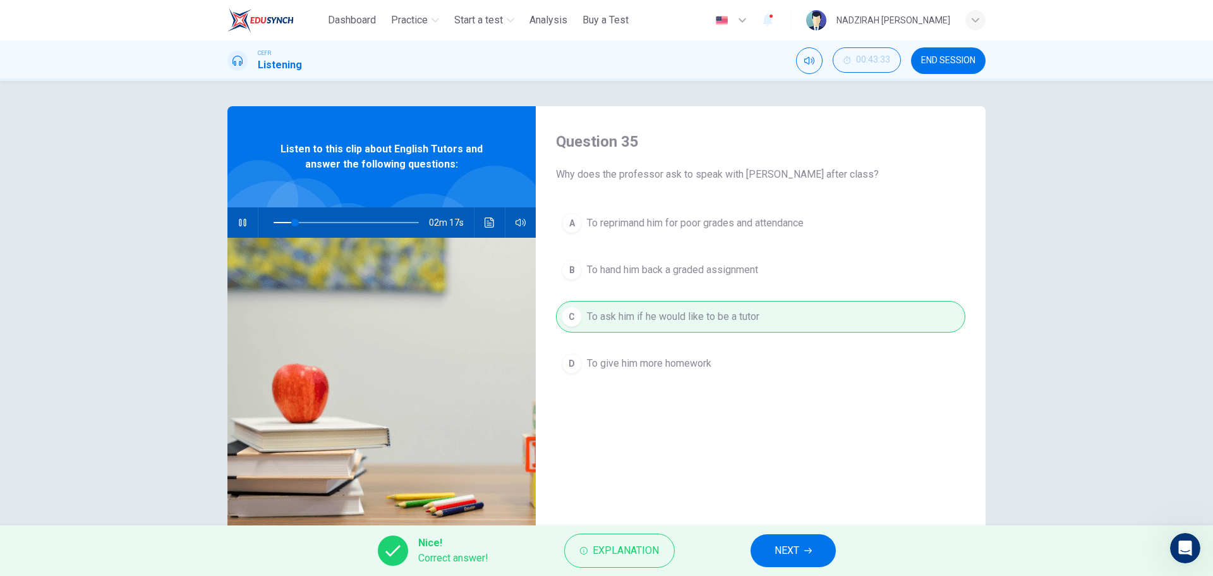
click at [788, 552] on span "NEXT" at bounding box center [787, 551] width 25 height 18
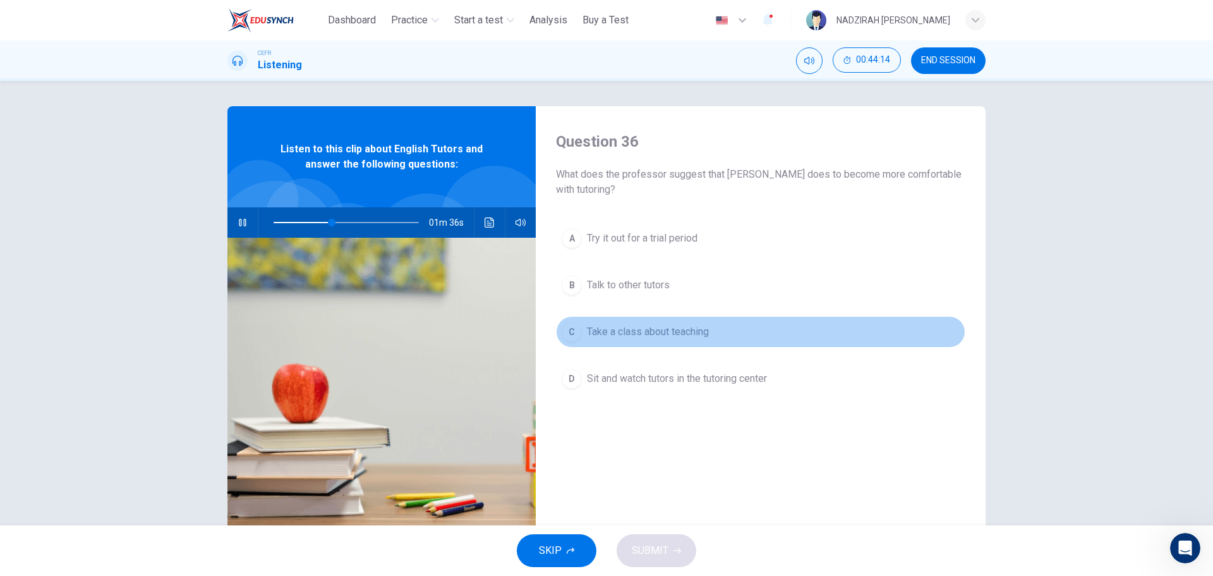
click at [638, 330] on span "Take a class about teaching" at bounding box center [648, 331] width 122 height 15
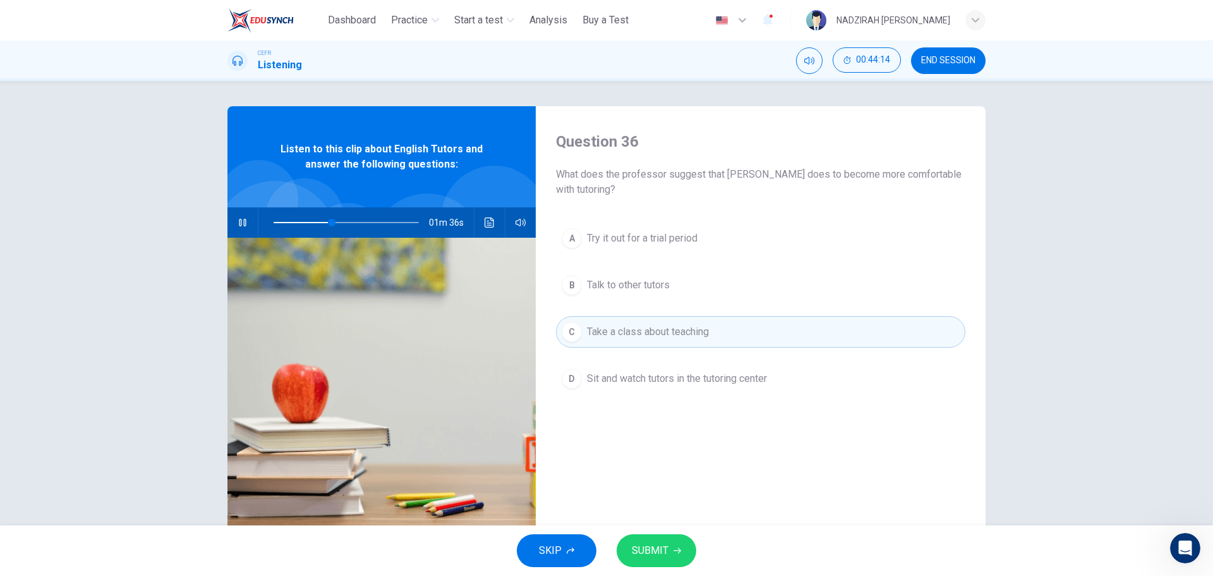
click at [659, 385] on span "Sit and watch tutors in the tutoring center" at bounding box center [677, 378] width 180 height 15
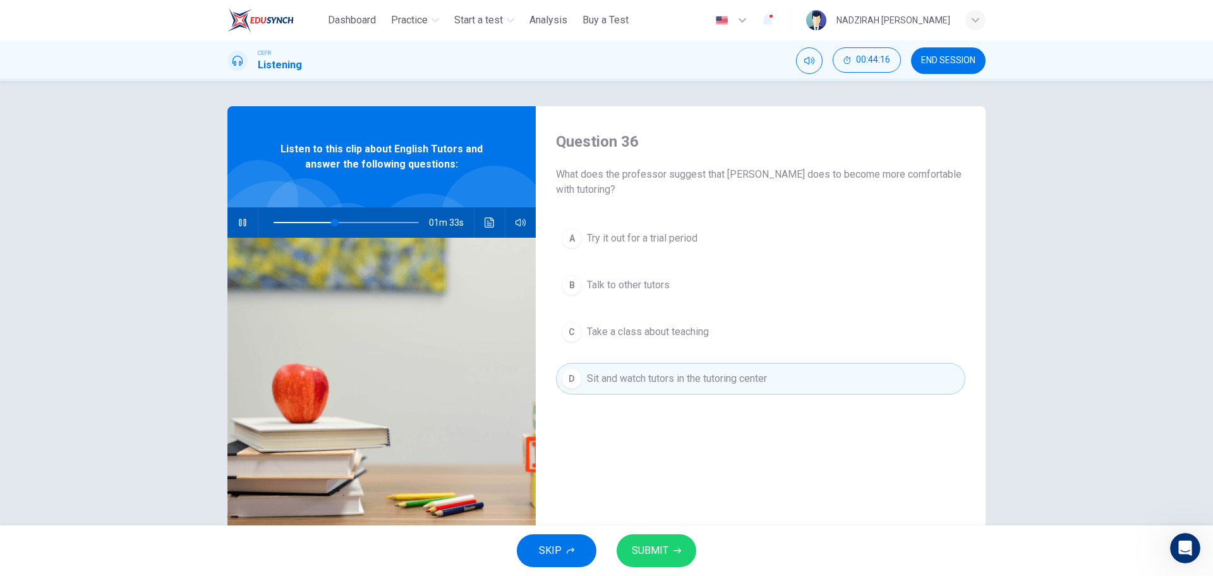
click at [696, 325] on span "Take a class about teaching" at bounding box center [648, 331] width 122 height 15
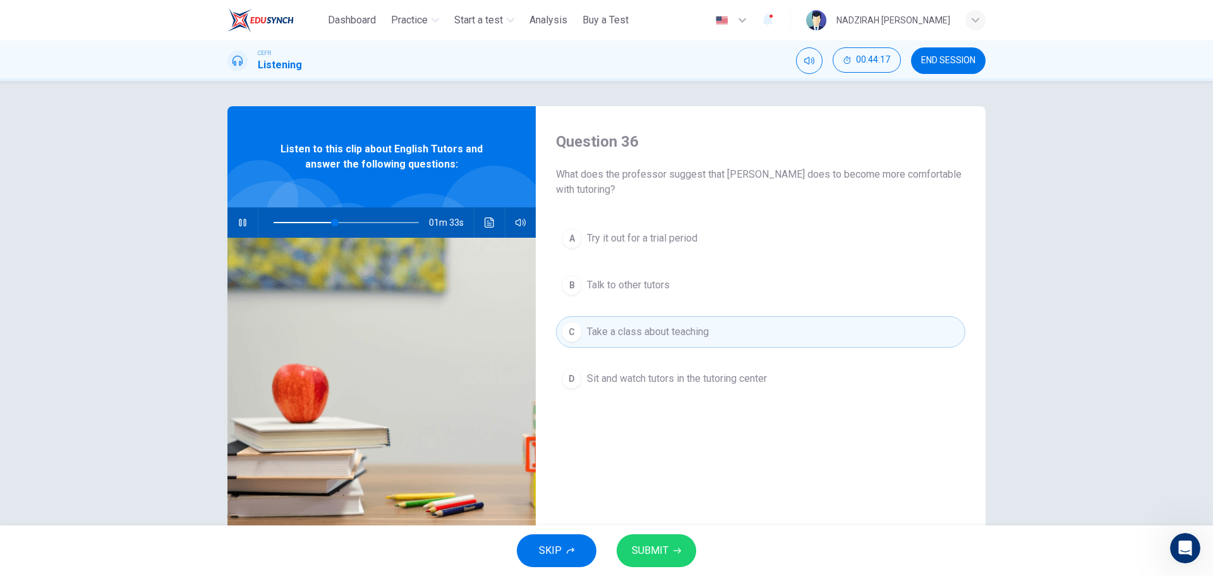
click at [697, 227] on button "A Try it out for a trial period" at bounding box center [760, 238] width 409 height 32
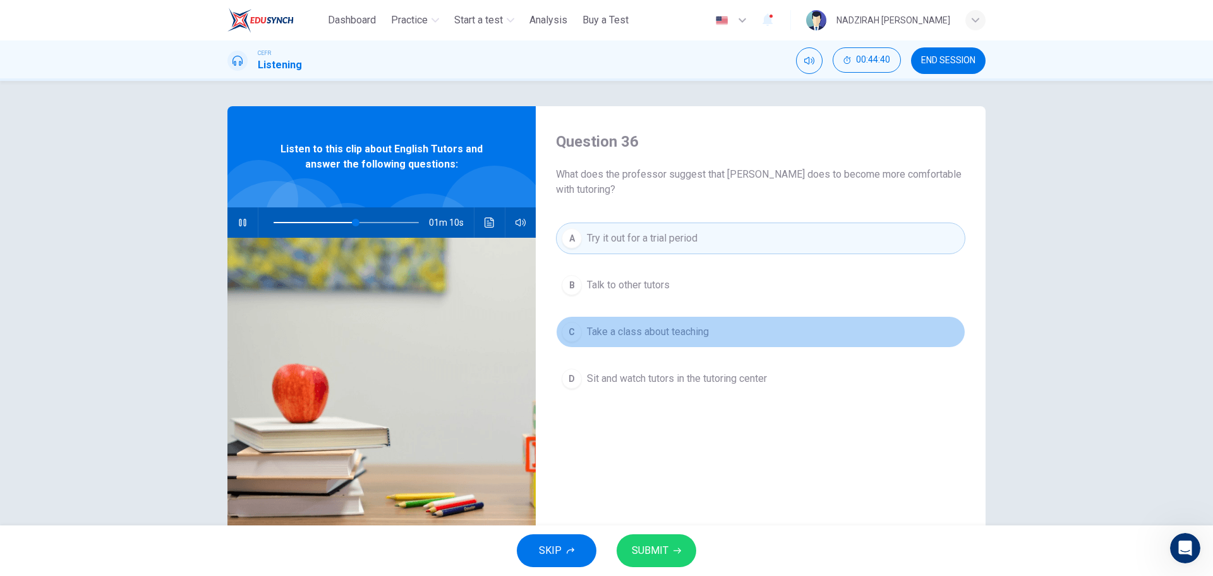
click at [682, 337] on span "Take a class about teaching" at bounding box center [648, 331] width 122 height 15
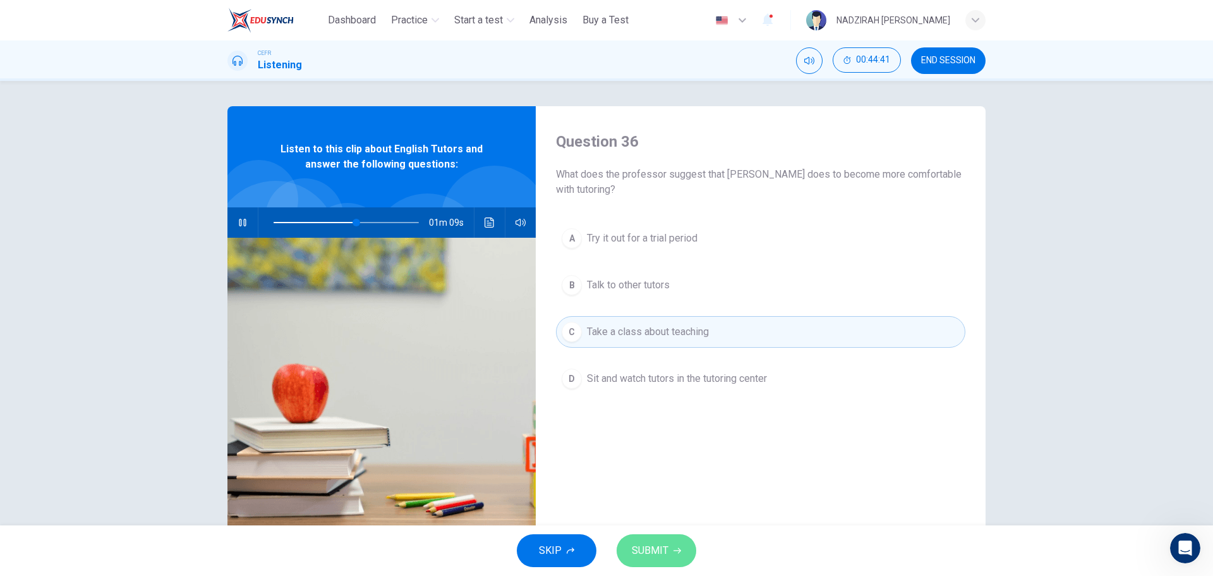
click at [660, 547] on span "SUBMIT" at bounding box center [650, 551] width 37 height 18
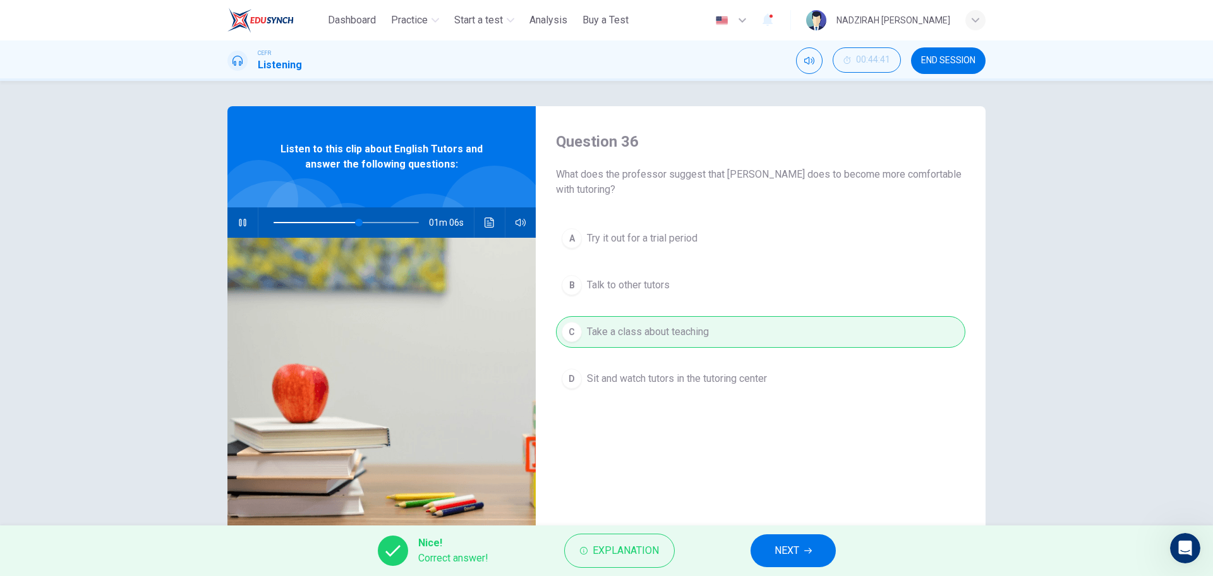
click at [813, 547] on button "NEXT" at bounding box center [793, 550] width 85 height 33
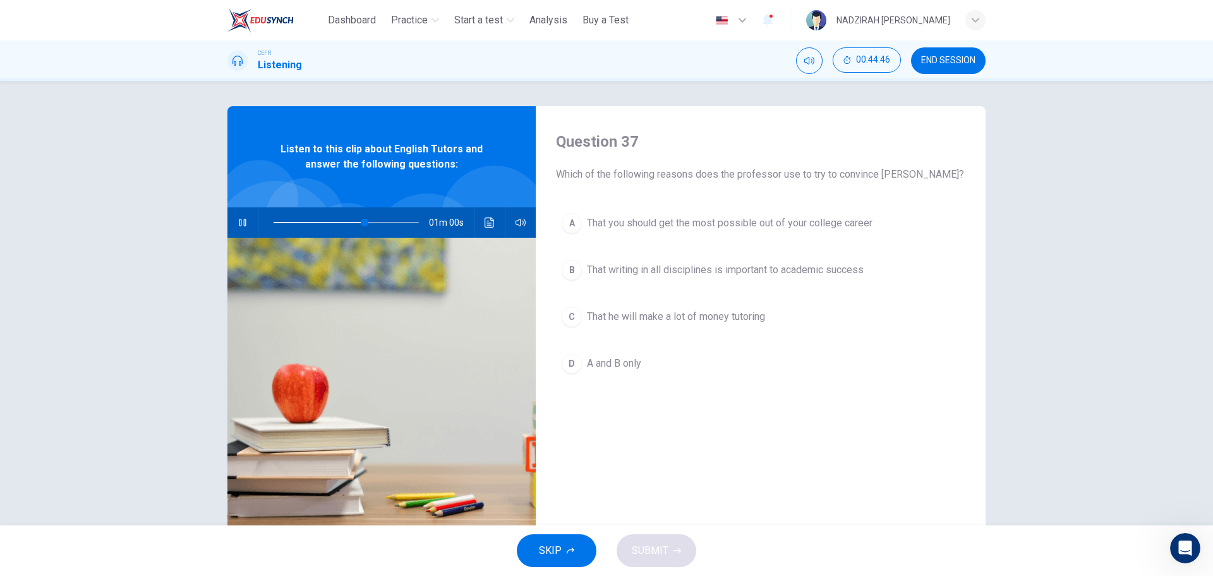
click at [678, 277] on span "That writing in all disciplines is important to academic success" at bounding box center [725, 269] width 277 height 15
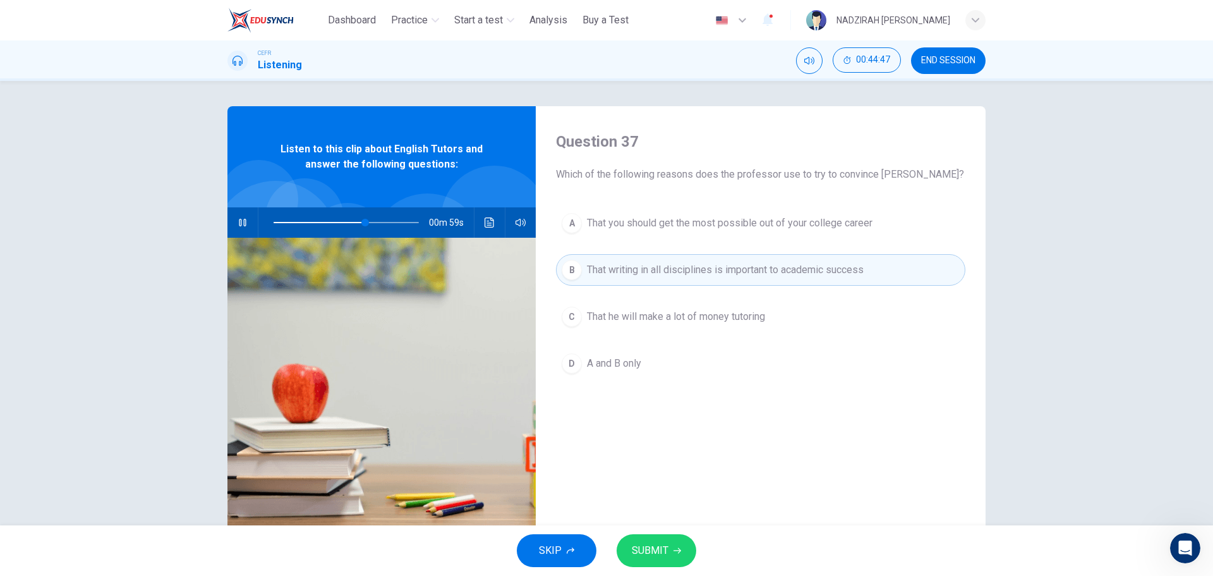
click at [694, 226] on span "That you should get the most possible out of your college career" at bounding box center [730, 222] width 286 height 15
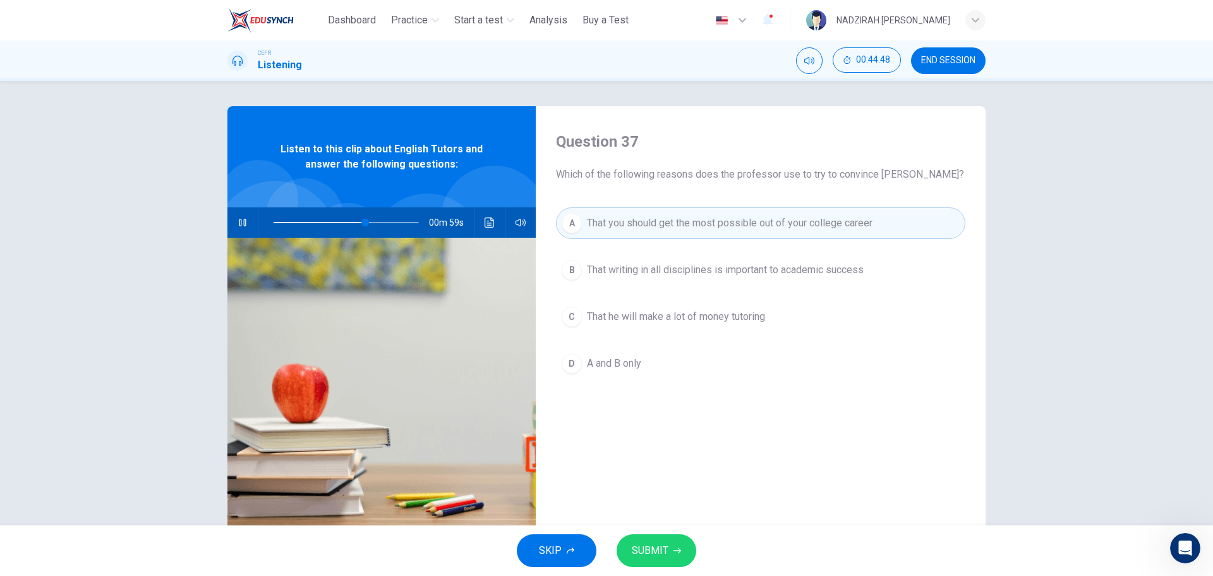
click at [687, 324] on button "C That he will make a lot of money tutoring" at bounding box center [760, 317] width 409 height 32
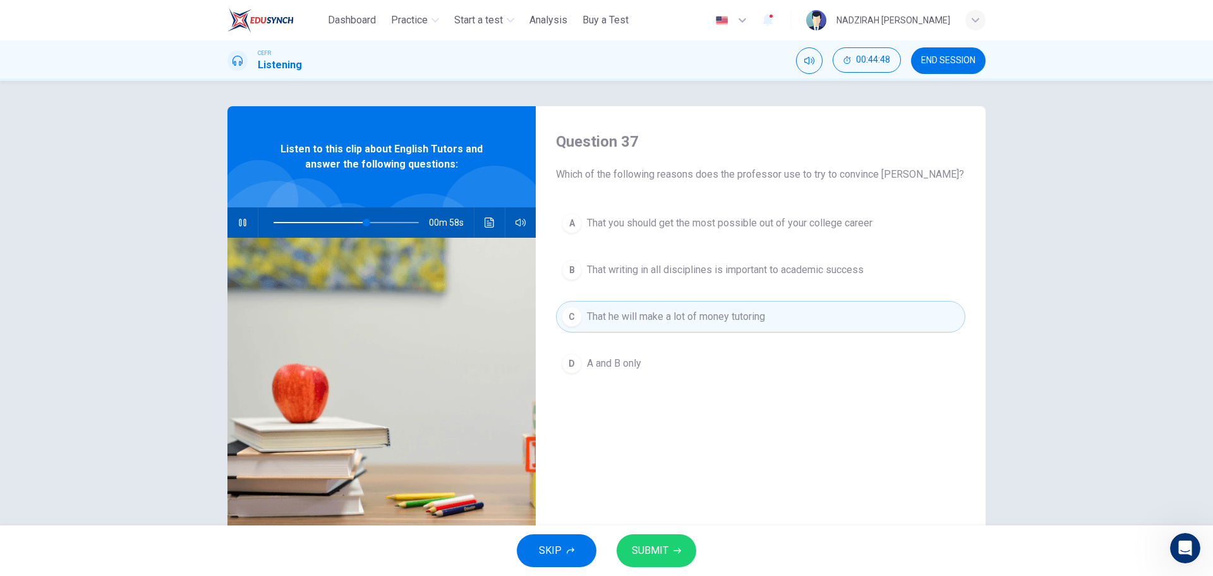
click at [611, 381] on div "A That you should get the most possible out of your college career B That writi…" at bounding box center [760, 305] width 409 height 197
click at [614, 368] on span "A and B only" at bounding box center [614, 363] width 54 height 15
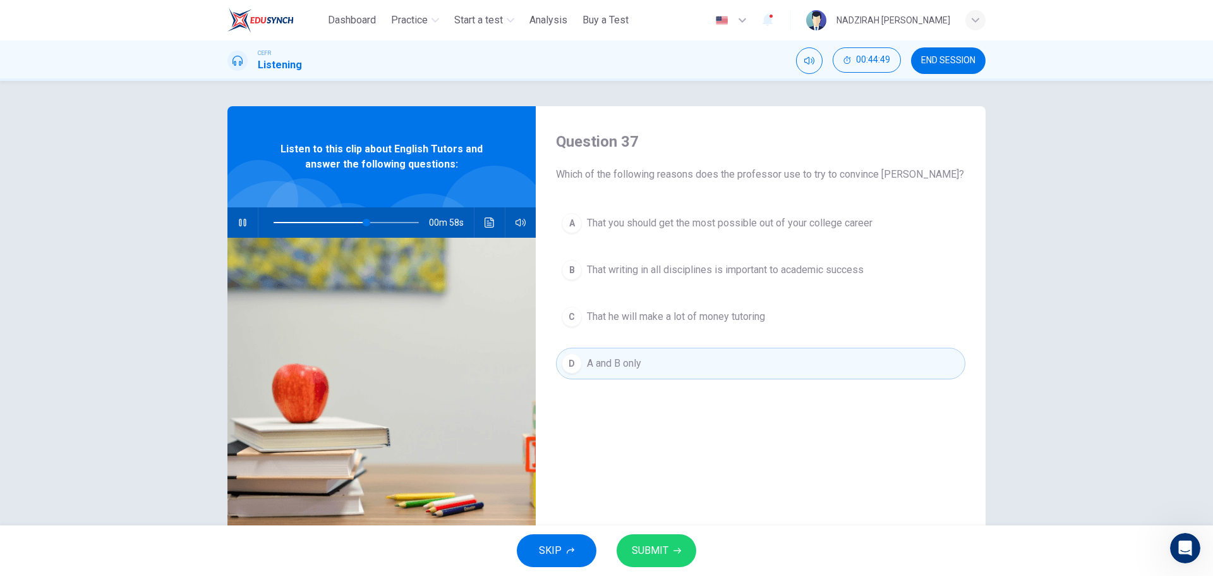
click at [695, 260] on button "B That writing in all disciplines is important to academic success" at bounding box center [760, 270] width 409 height 32
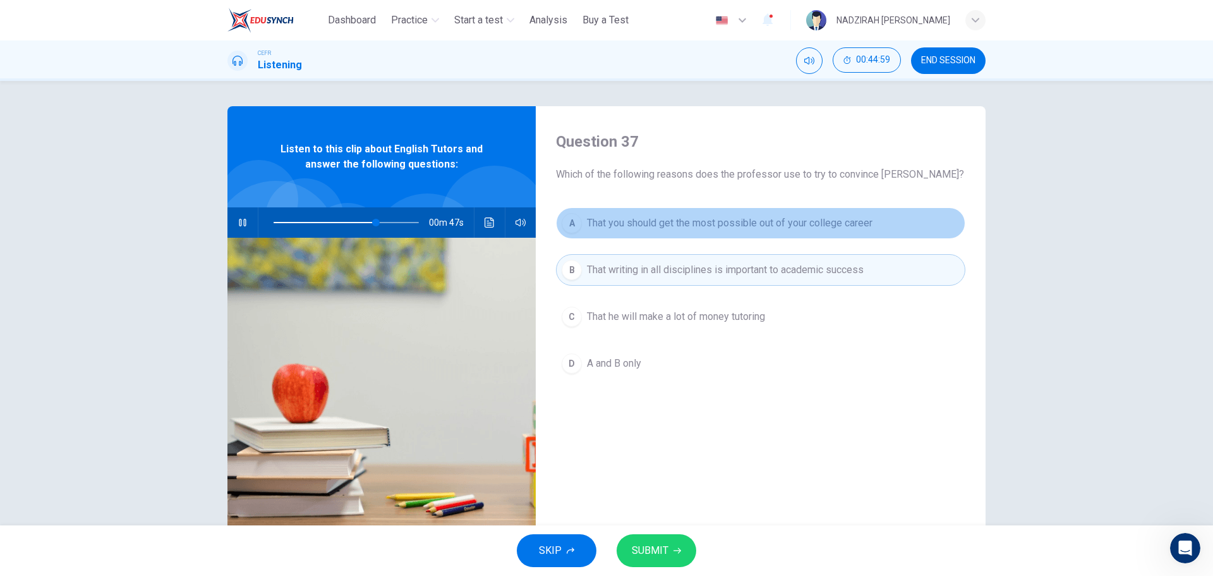
click at [693, 217] on span "That you should get the most possible out of your college career" at bounding box center [730, 222] width 286 height 15
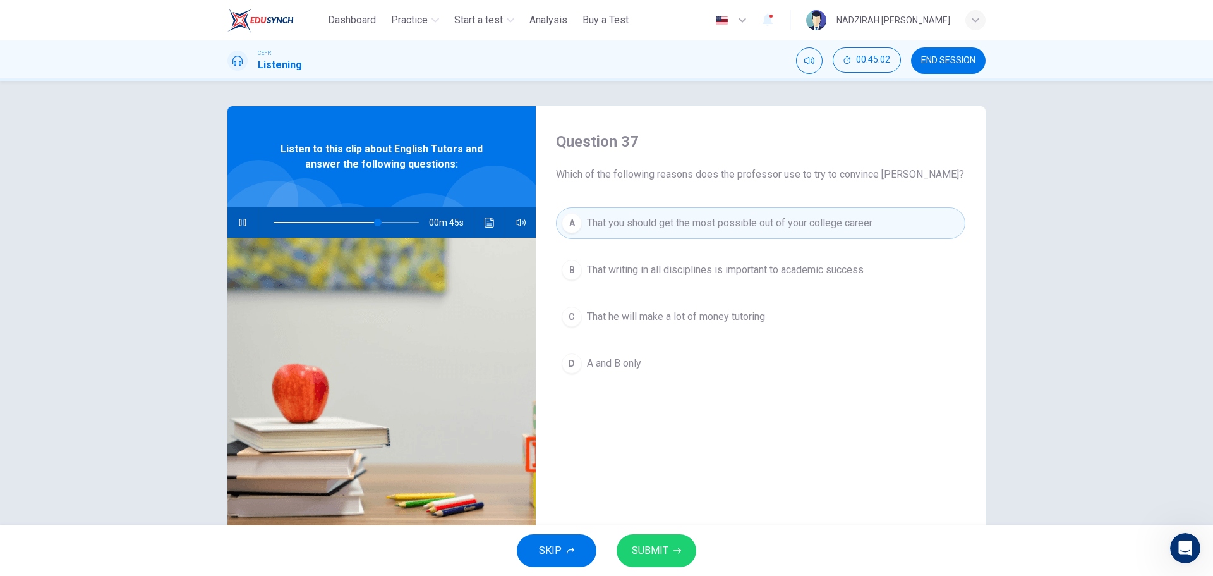
click at [615, 359] on span "A and B only" at bounding box center [614, 363] width 54 height 15
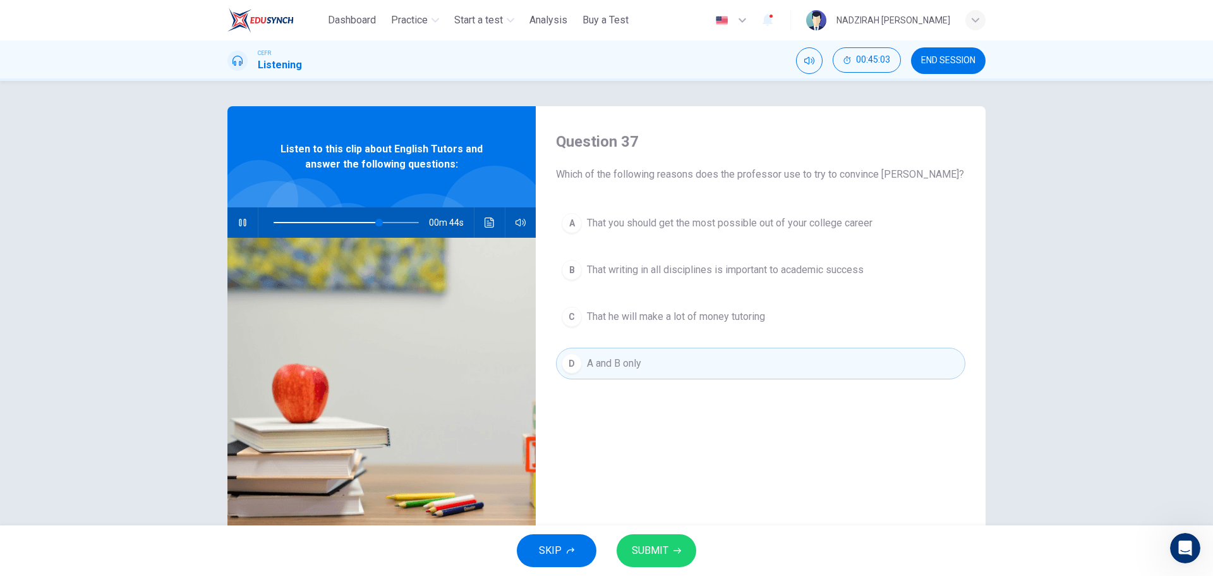
click at [650, 537] on button "SUBMIT" at bounding box center [657, 550] width 80 height 33
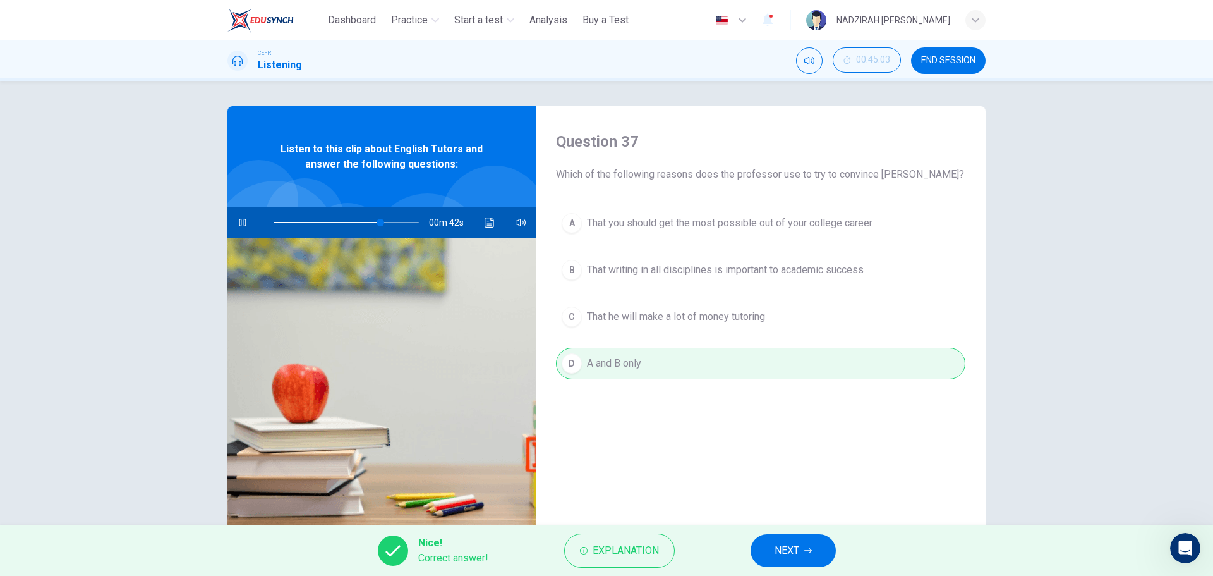
click at [791, 555] on span "NEXT" at bounding box center [787, 551] width 25 height 18
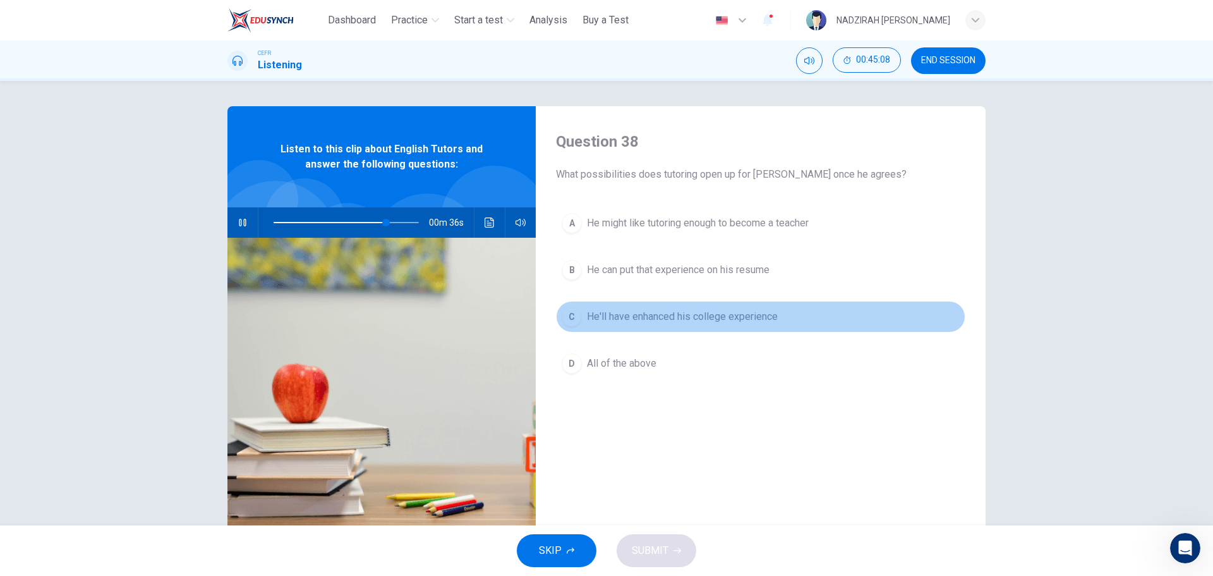
click at [715, 318] on span "He'll have enhanced his college experience" at bounding box center [682, 316] width 191 height 15
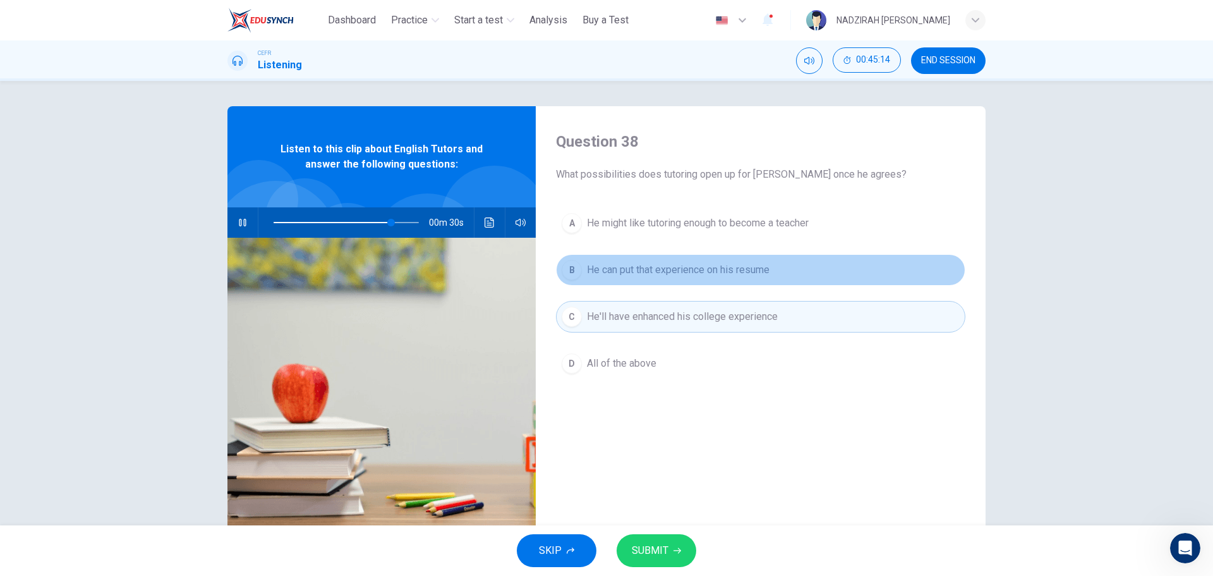
click at [648, 281] on button "B He can put that experience on his resume" at bounding box center [760, 270] width 409 height 32
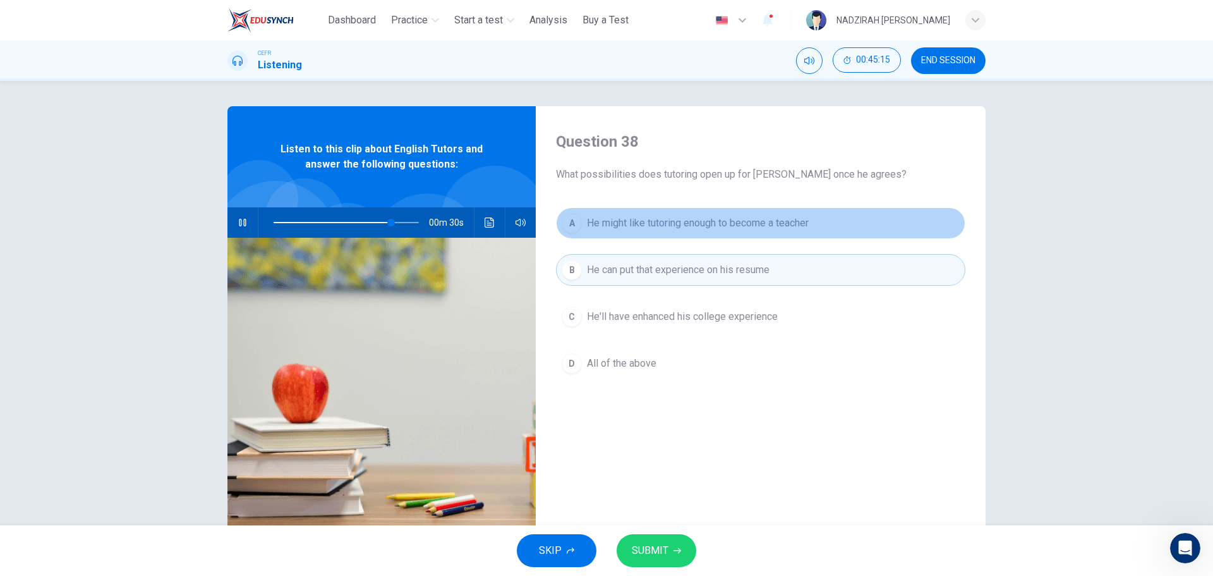
click at [742, 227] on span "He might like tutoring enough to become a teacher" at bounding box center [698, 222] width 222 height 15
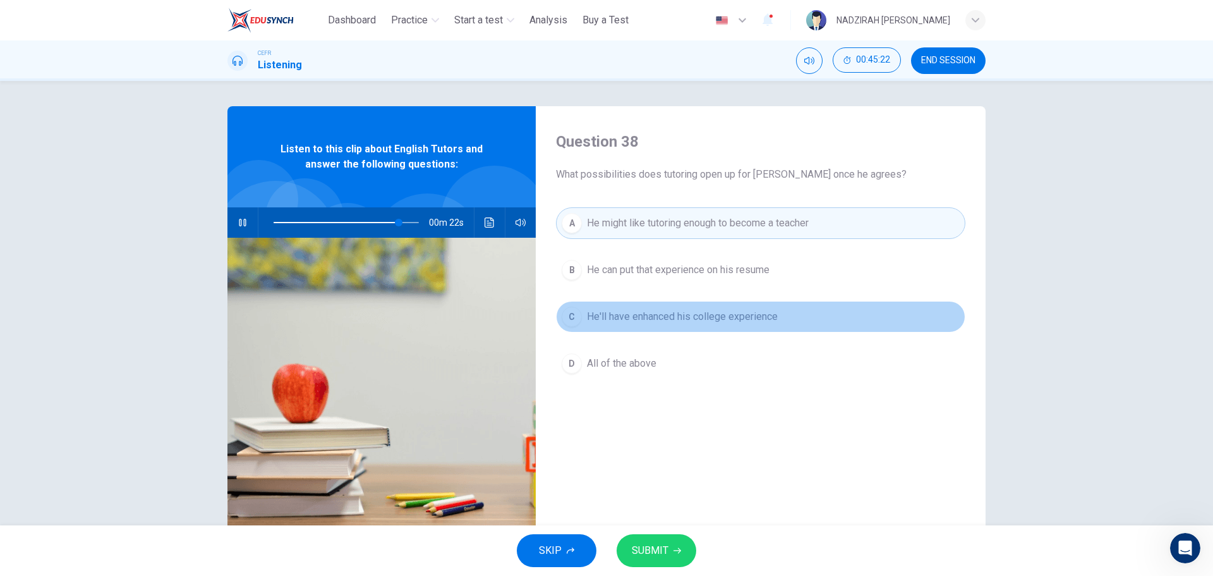
click at [667, 315] on span "He'll have enhanced his college experience" at bounding box center [682, 316] width 191 height 15
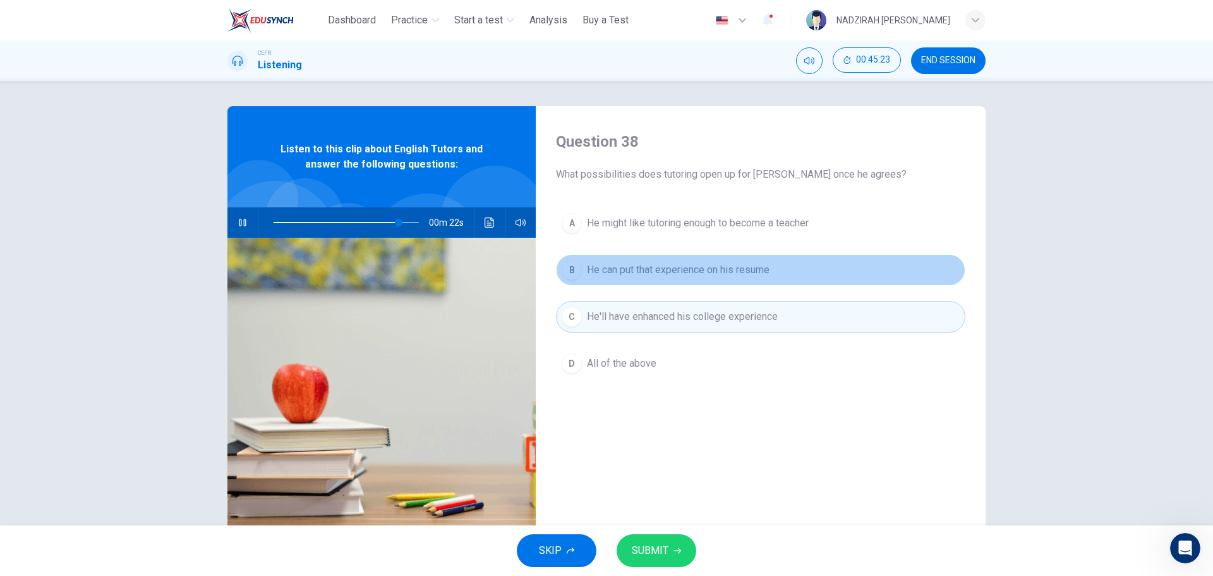
click at [678, 276] on span "He can put that experience on his resume" at bounding box center [678, 269] width 183 height 15
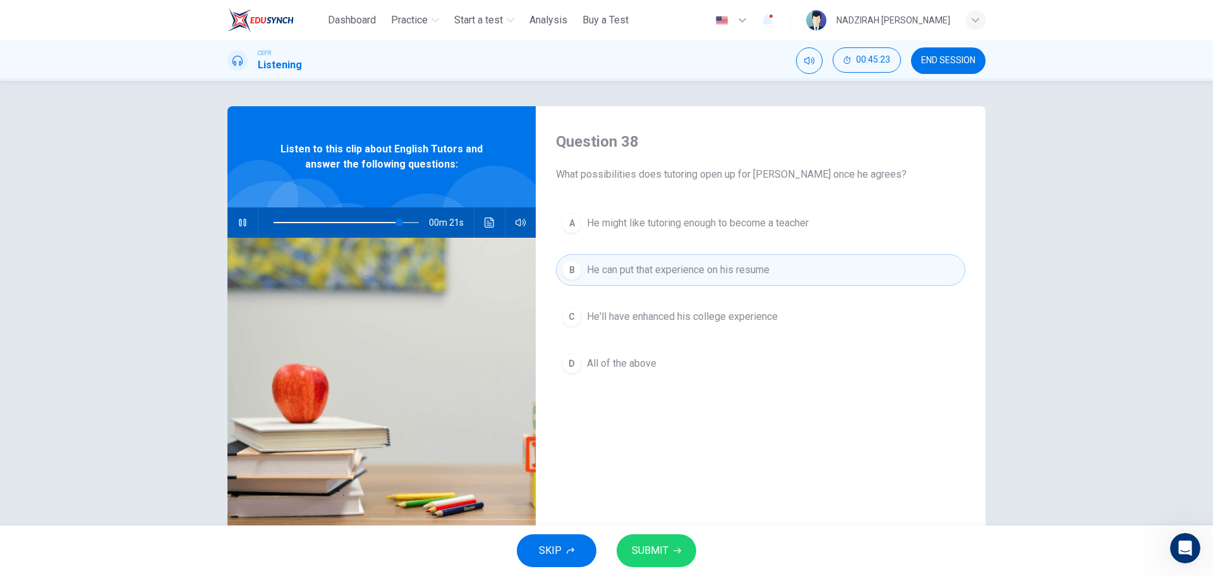
click at [682, 221] on span "He might like tutoring enough to become a teacher" at bounding box center [698, 222] width 222 height 15
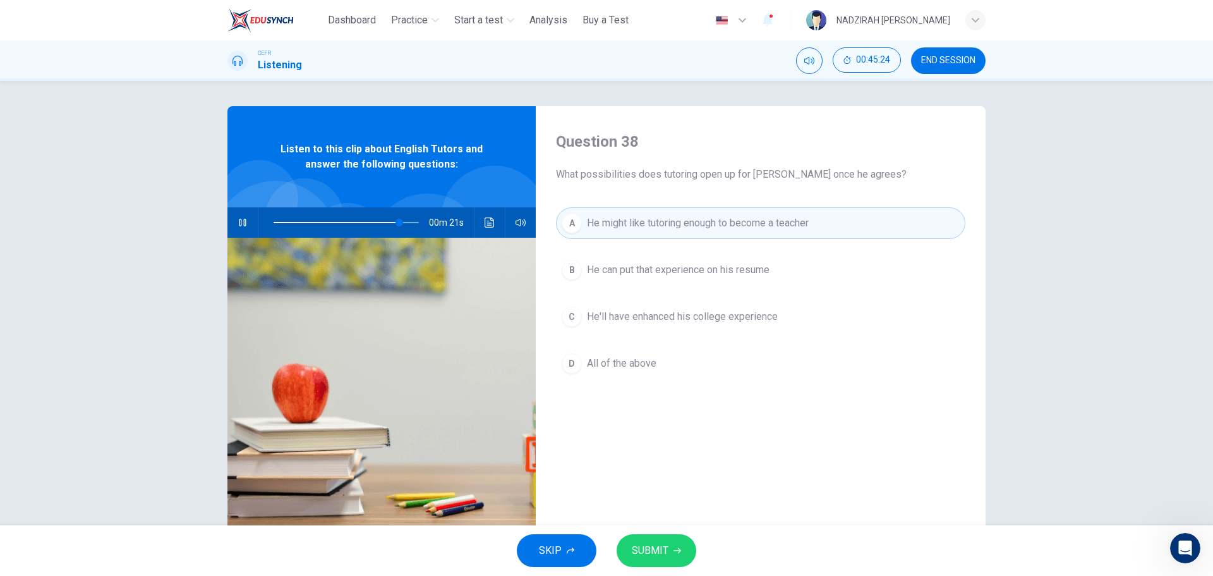
click at [634, 358] on span "All of the above" at bounding box center [622, 363] width 70 height 15
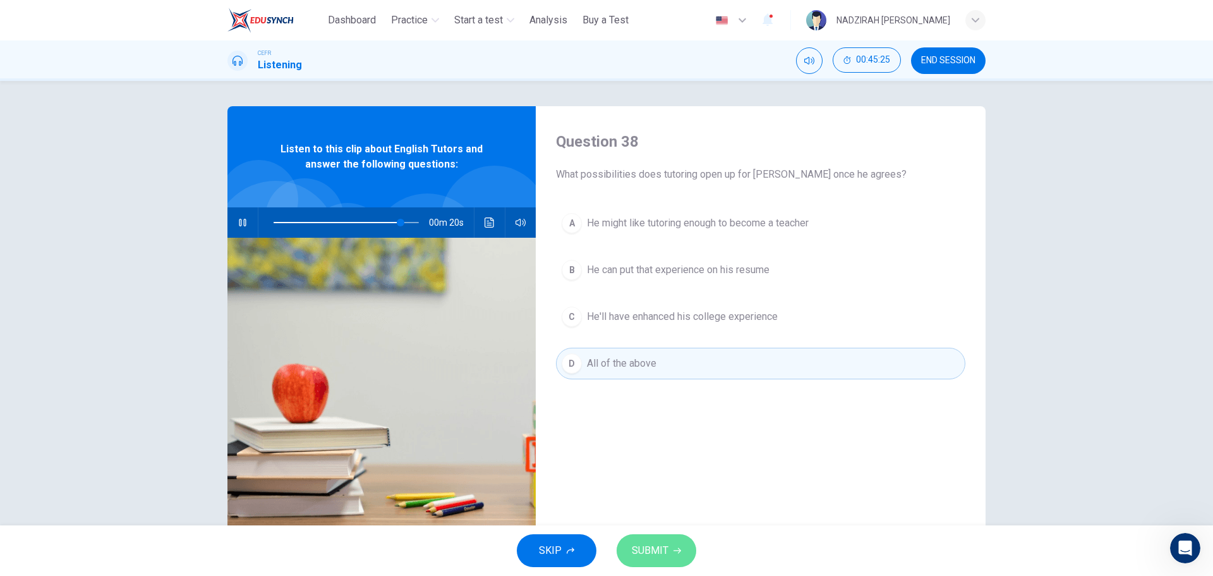
click at [668, 548] on button "SUBMIT" at bounding box center [657, 550] width 80 height 33
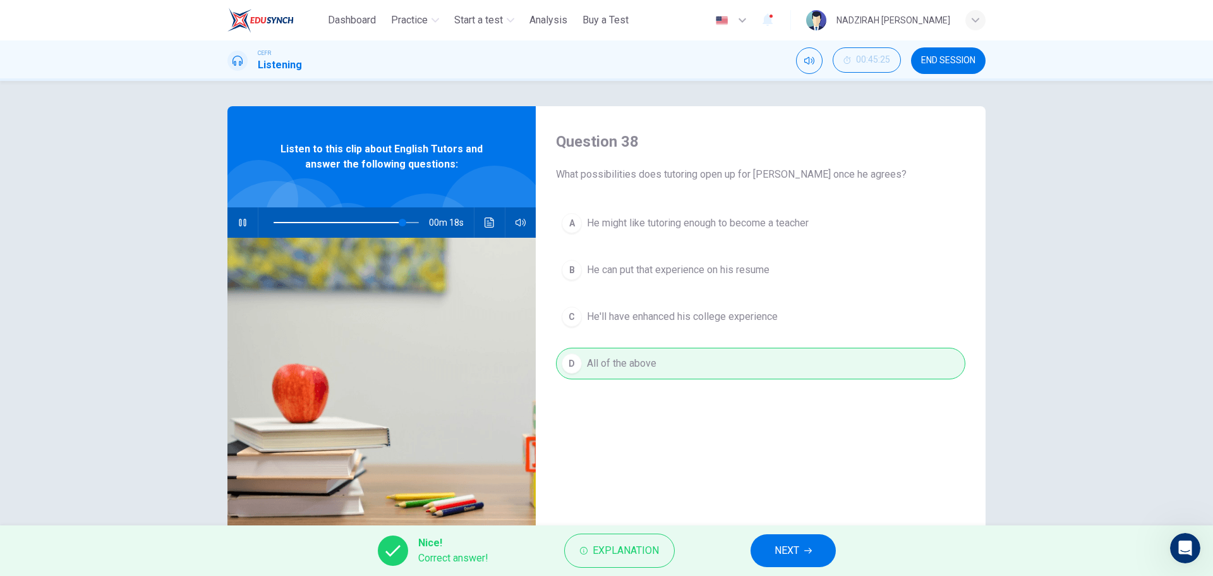
click at [794, 555] on span "NEXT" at bounding box center [787, 551] width 25 height 18
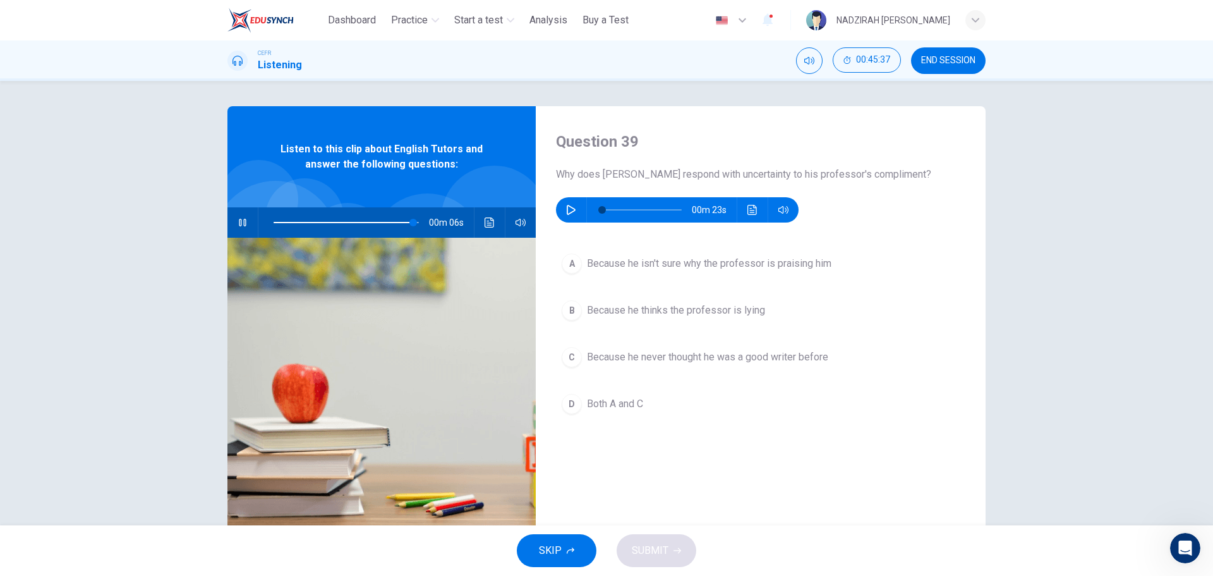
type input "**"
click at [568, 211] on icon "button" at bounding box center [571, 210] width 10 height 10
type input "*"
type input "**"
type input "*"
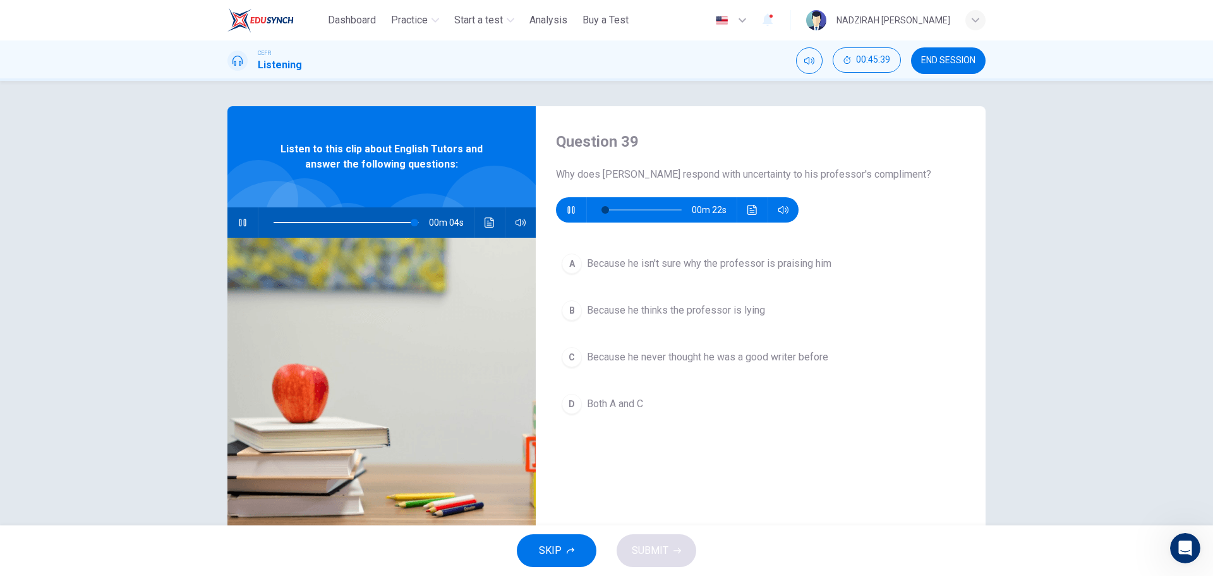
type input "**"
type input "*"
click at [248, 221] on button "button" at bounding box center [243, 222] width 20 height 30
type input "**"
click at [598, 214] on span at bounding box center [602, 210] width 8 height 8
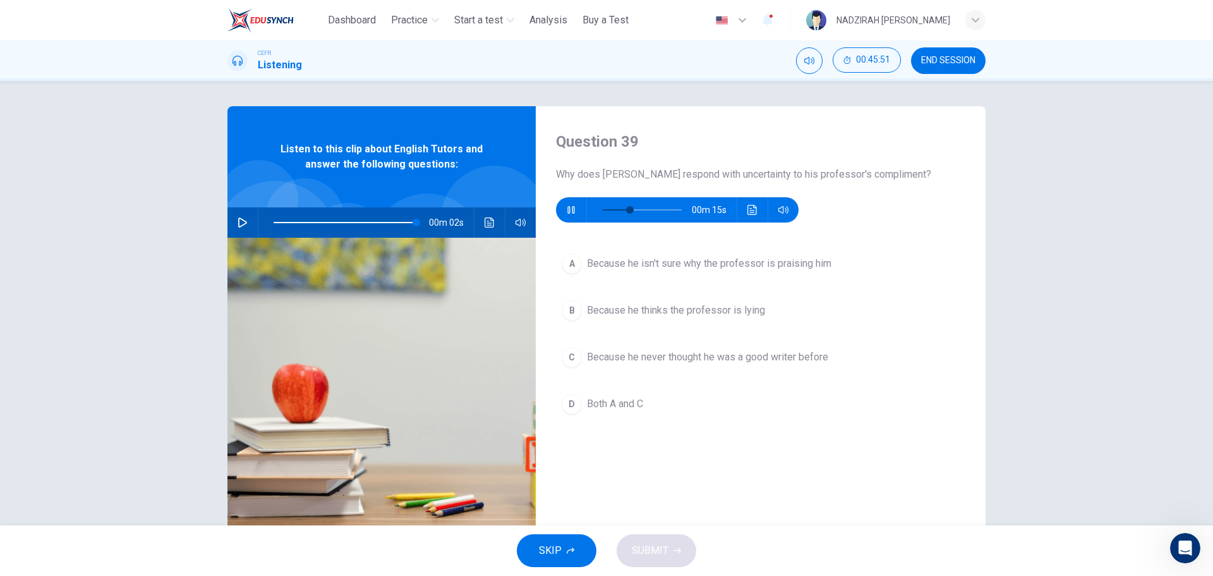
type input "**"
click at [822, 353] on span "Because he never thought he was a good writer before" at bounding box center [707, 356] width 241 height 15
type input "**"
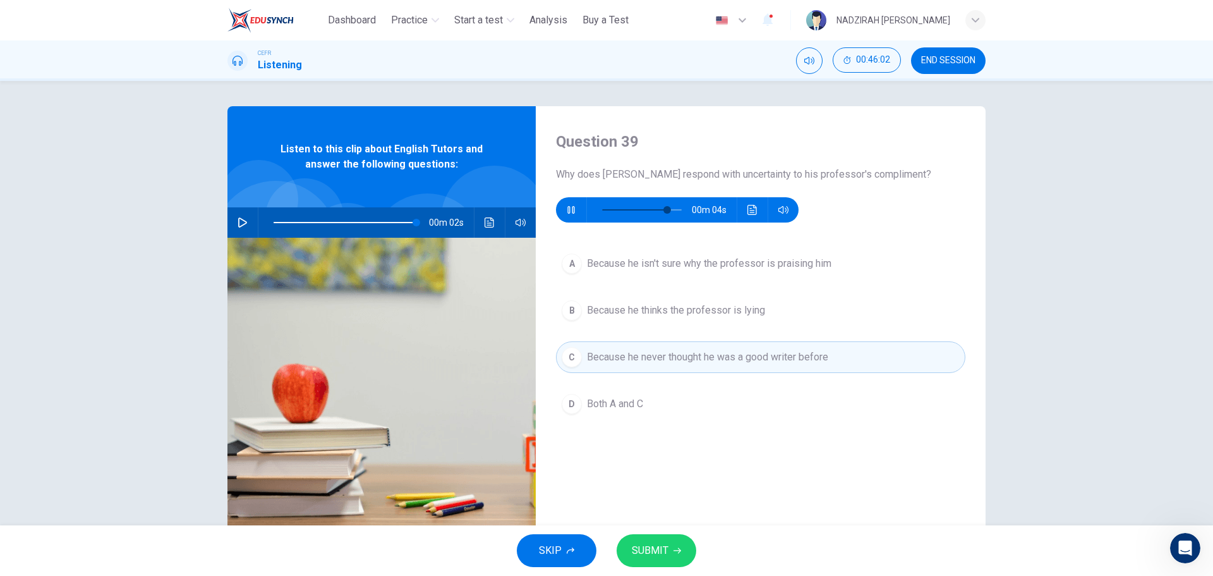
type input "**"
click at [793, 278] on button "A Because he isn't sure why the professor is praising him" at bounding box center [760, 264] width 409 height 32
type input "**"
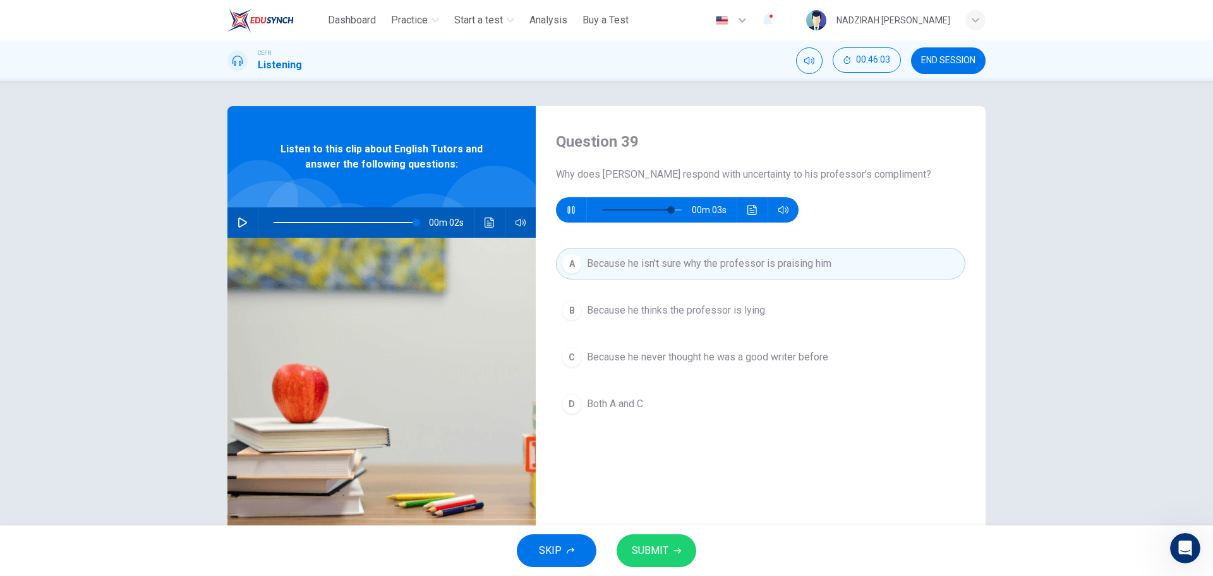
click at [778, 349] on button "C Because he never thought he was a good writer before" at bounding box center [760, 357] width 409 height 32
type input "**"
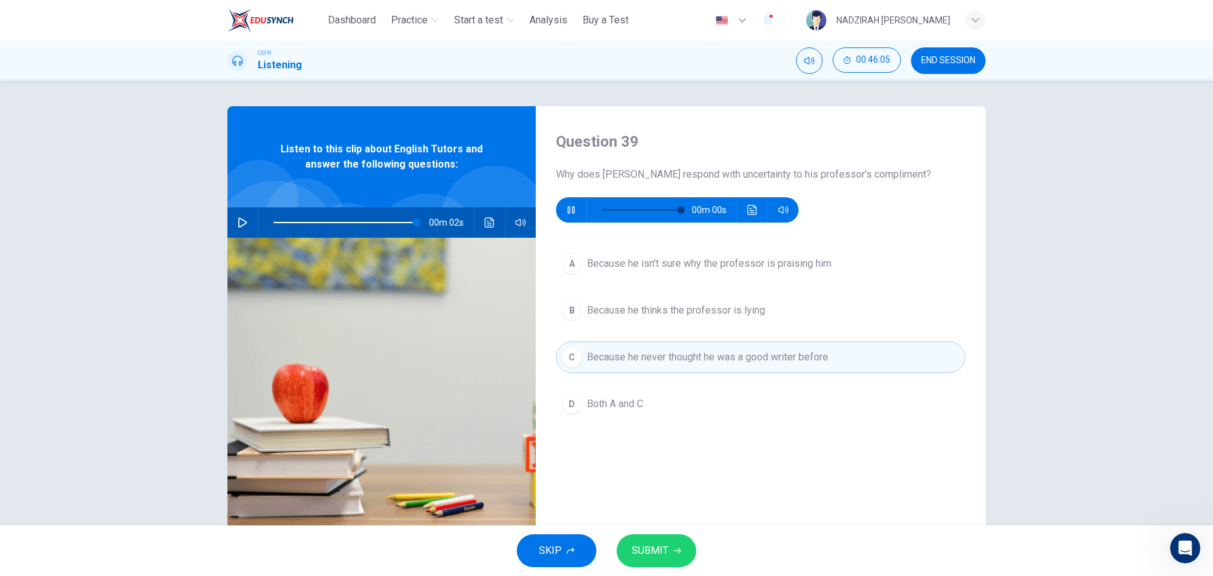
type input "*"
click at [680, 555] on button "SUBMIT" at bounding box center [657, 550] width 80 height 33
type input "**"
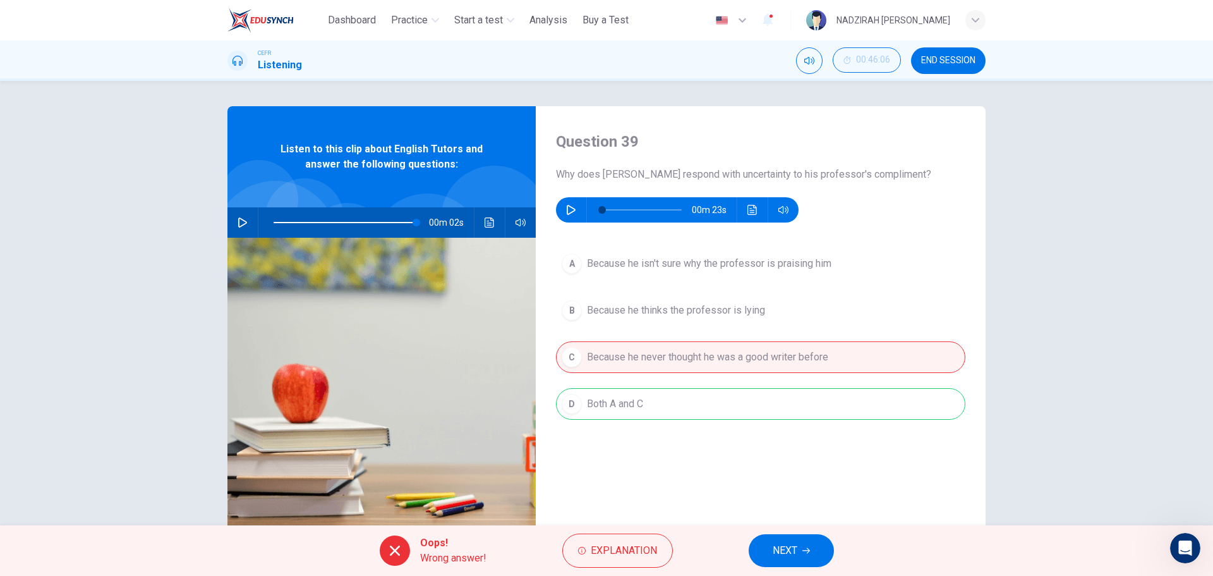
click at [775, 544] on span "NEXT" at bounding box center [785, 551] width 25 height 18
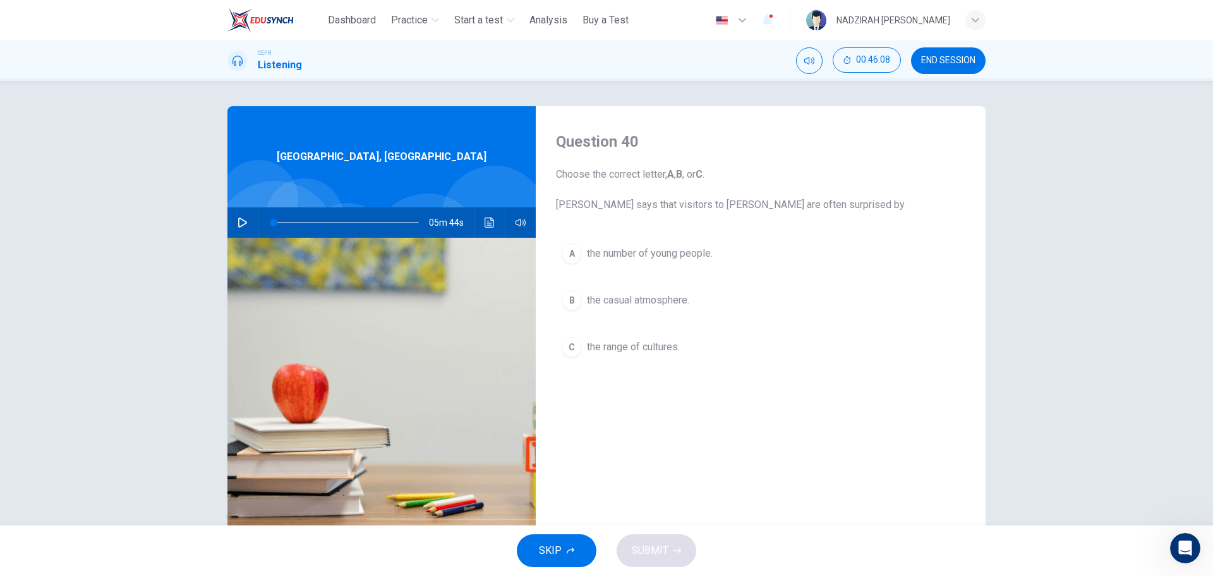
click at [972, 57] on span "END SESSION" at bounding box center [948, 61] width 54 height 10
